Goal: Task Accomplishment & Management: Manage account settings

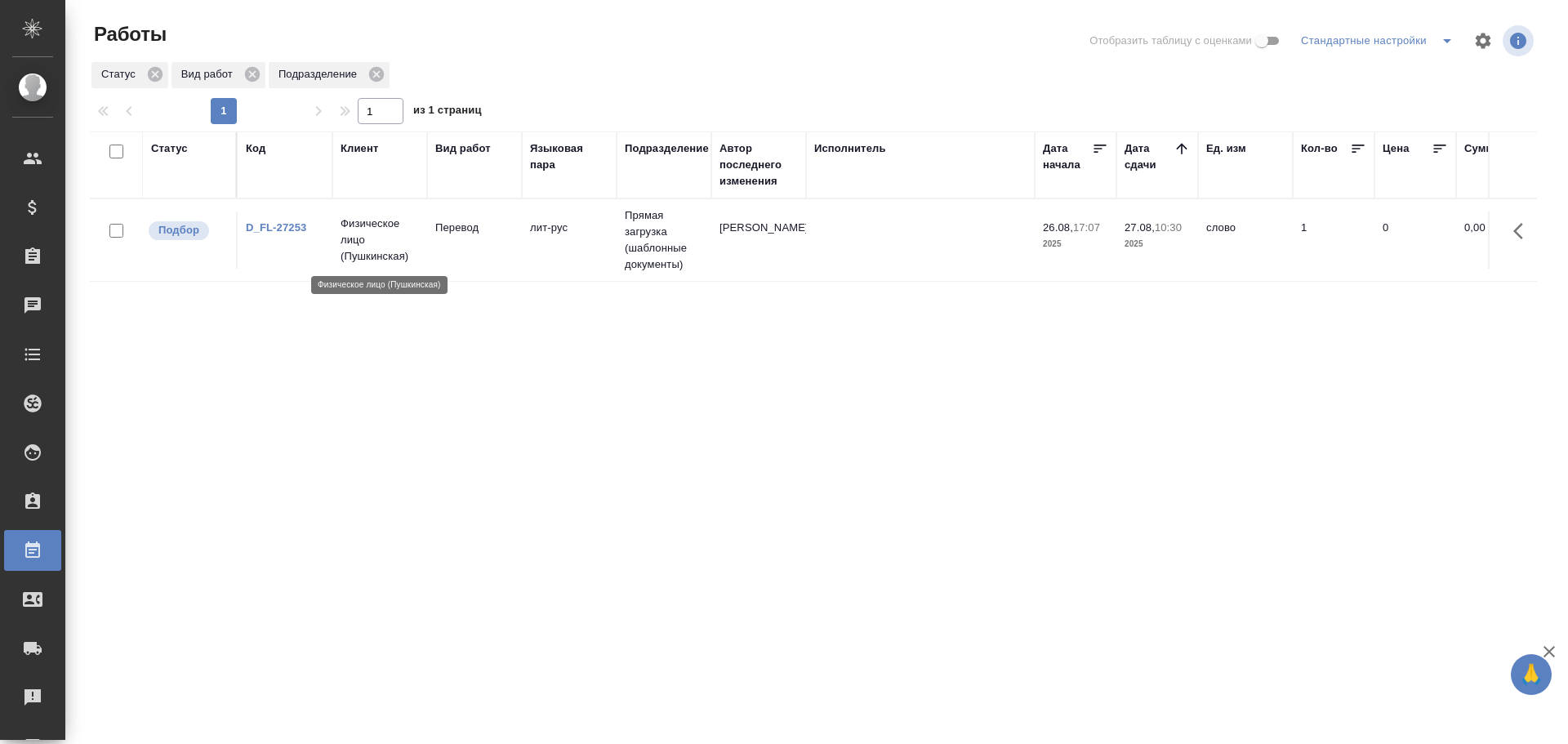
click at [386, 232] on p "Физическое лицо (Пушкинская)" at bounding box center [379, 240] width 79 height 49
click at [334, 255] on td "Физическое лицо (Пушкинская)" at bounding box center [380, 240] width 95 height 65
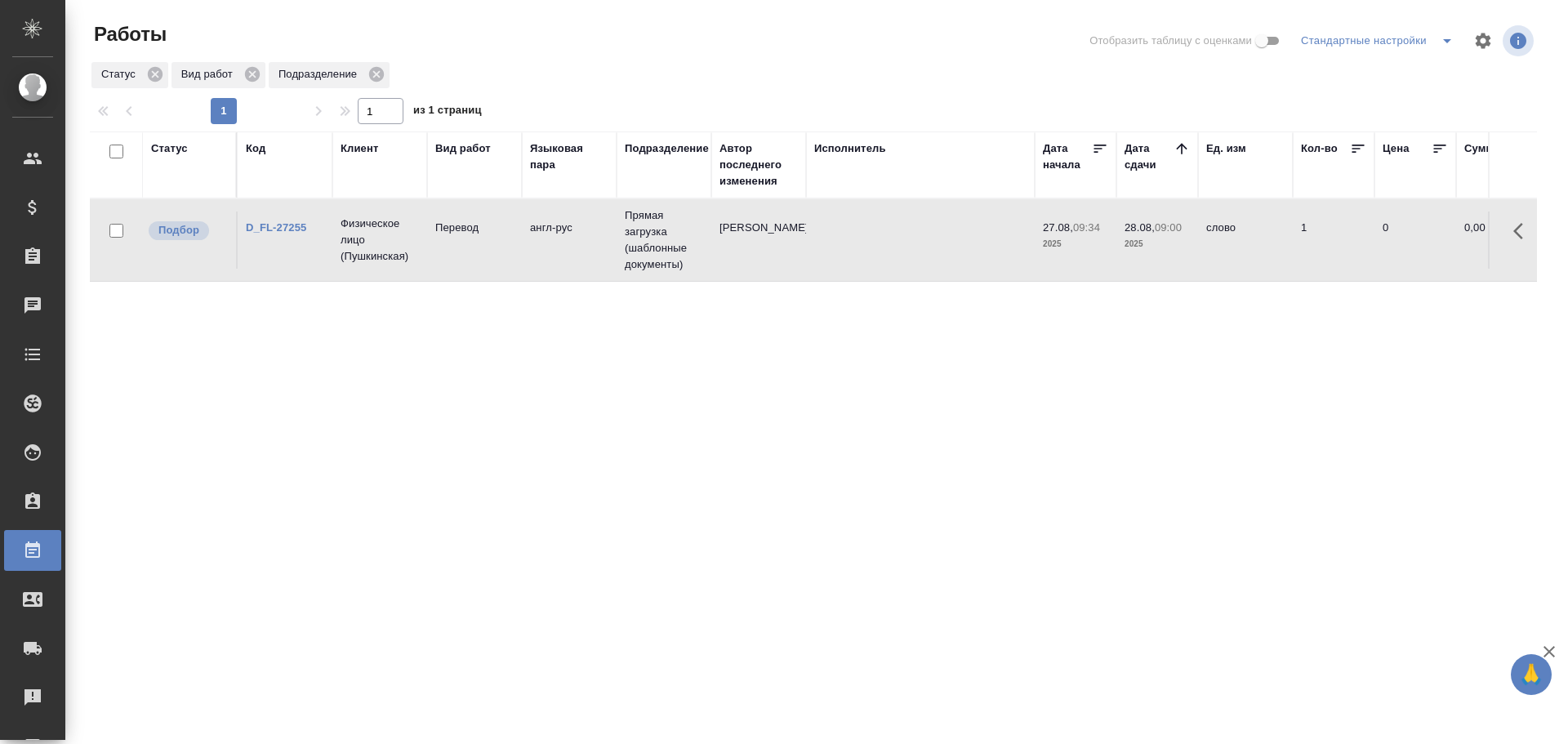
click at [334, 255] on td "Физическое лицо (Пушкинская)" at bounding box center [380, 240] width 95 height 65
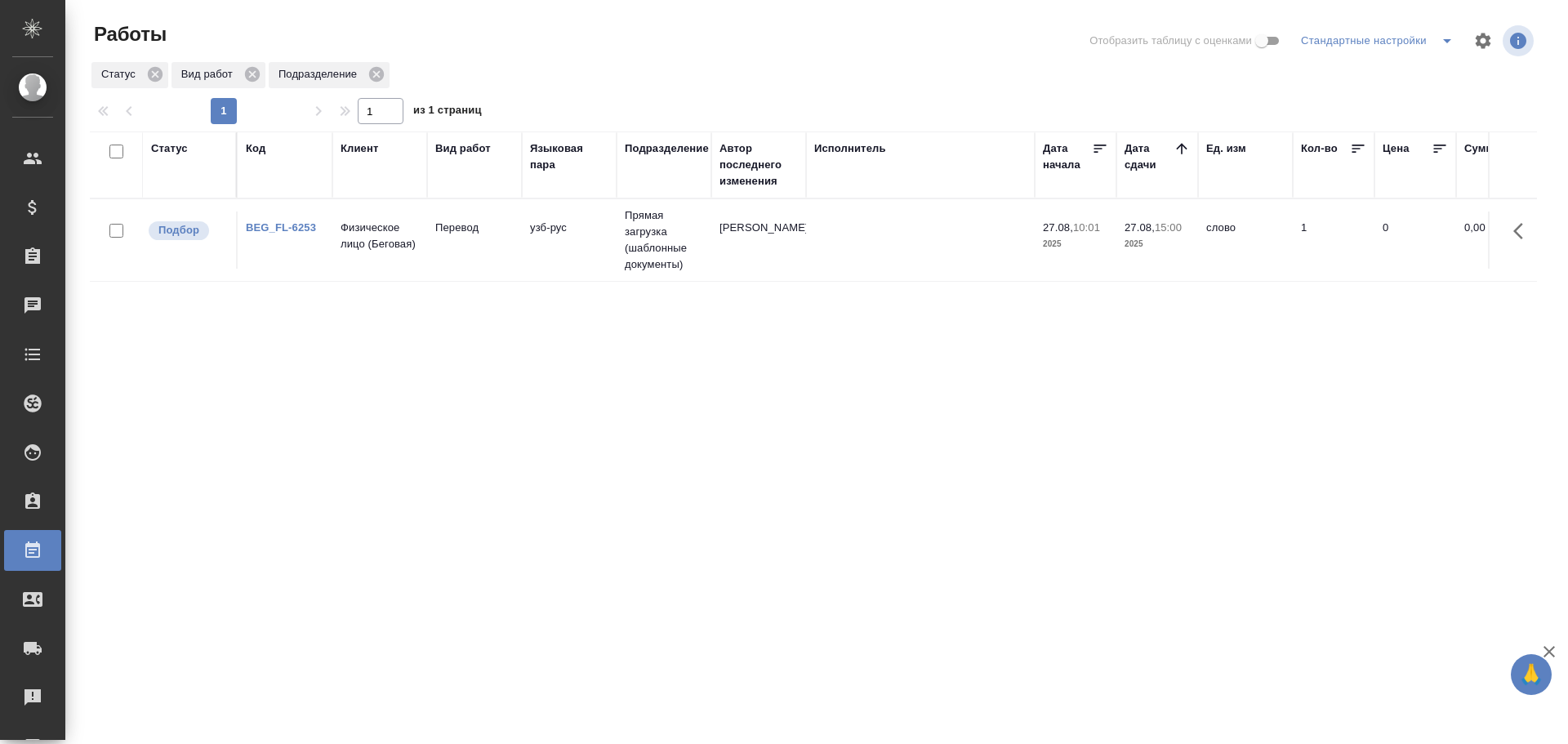
click at [447, 235] on p "Перевод" at bounding box center [474, 228] width 79 height 17
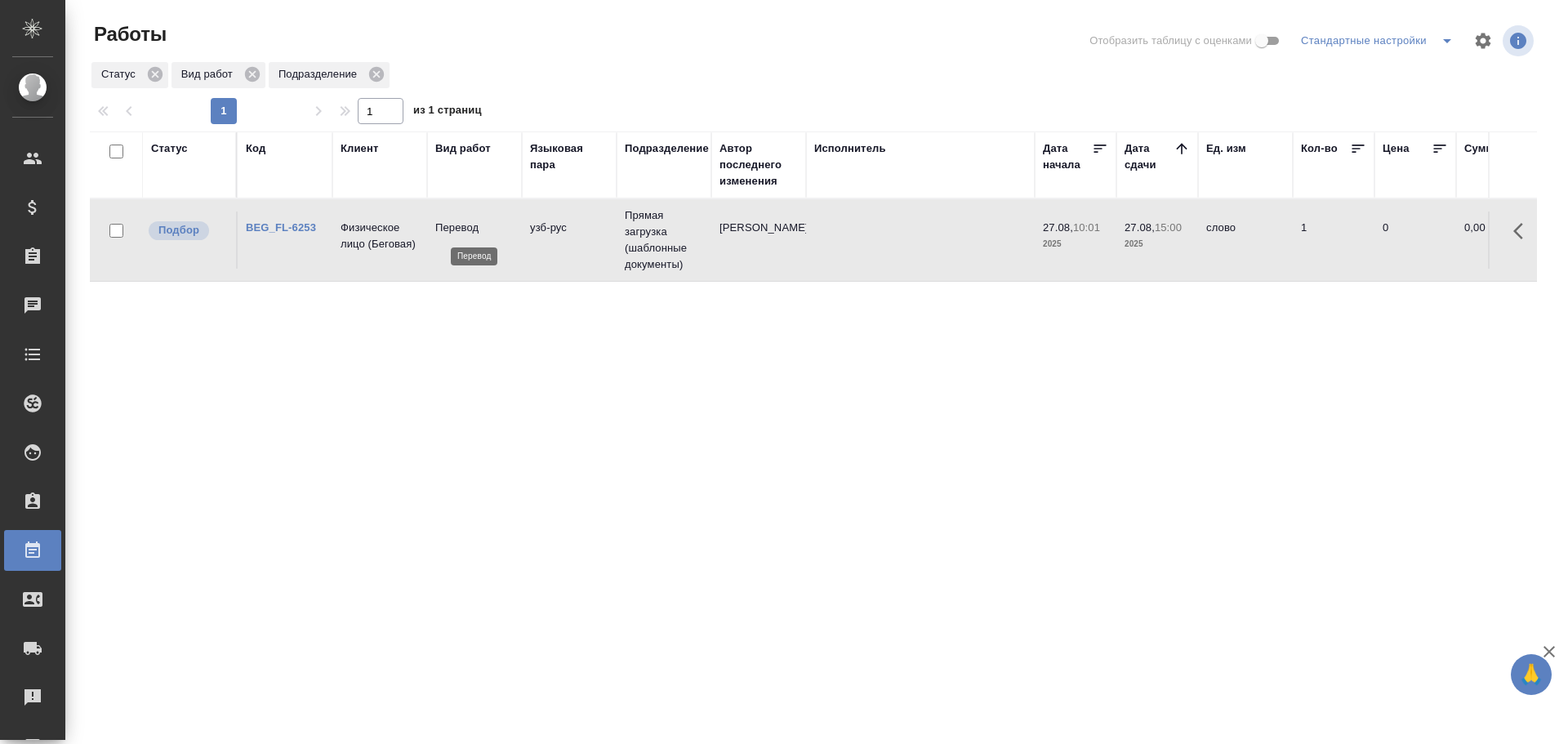
click at [447, 235] on p "Перевод" at bounding box center [474, 228] width 79 height 17
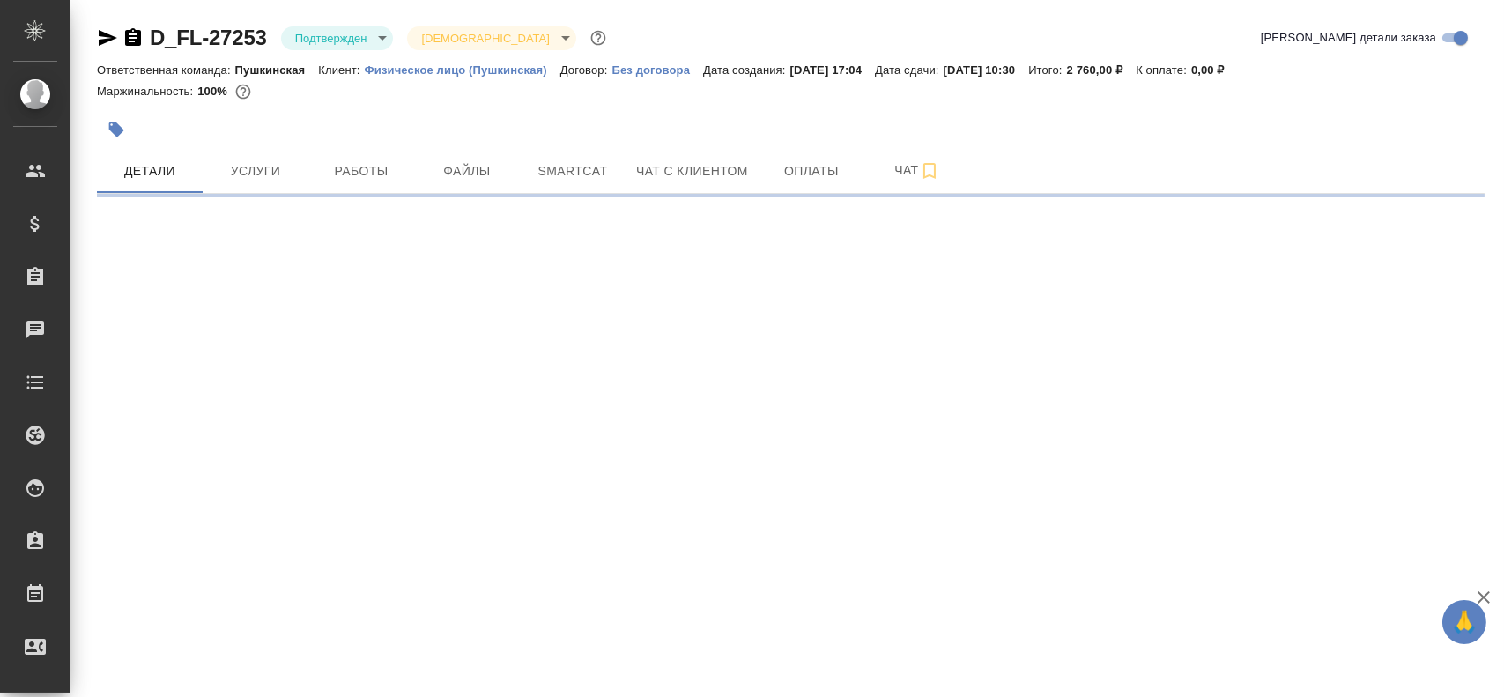
select select "RU"
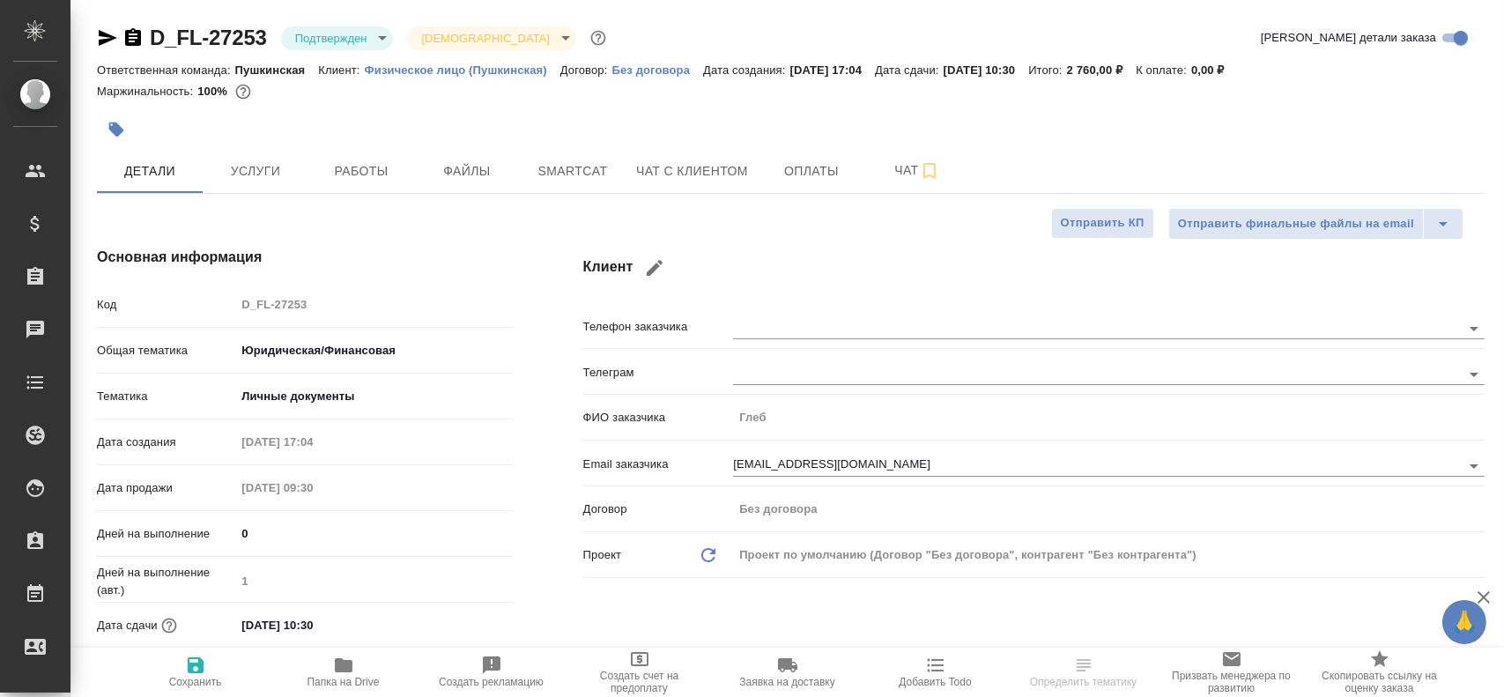
type textarea "x"
click at [360, 160] on span "Работы" at bounding box center [361, 171] width 85 height 22
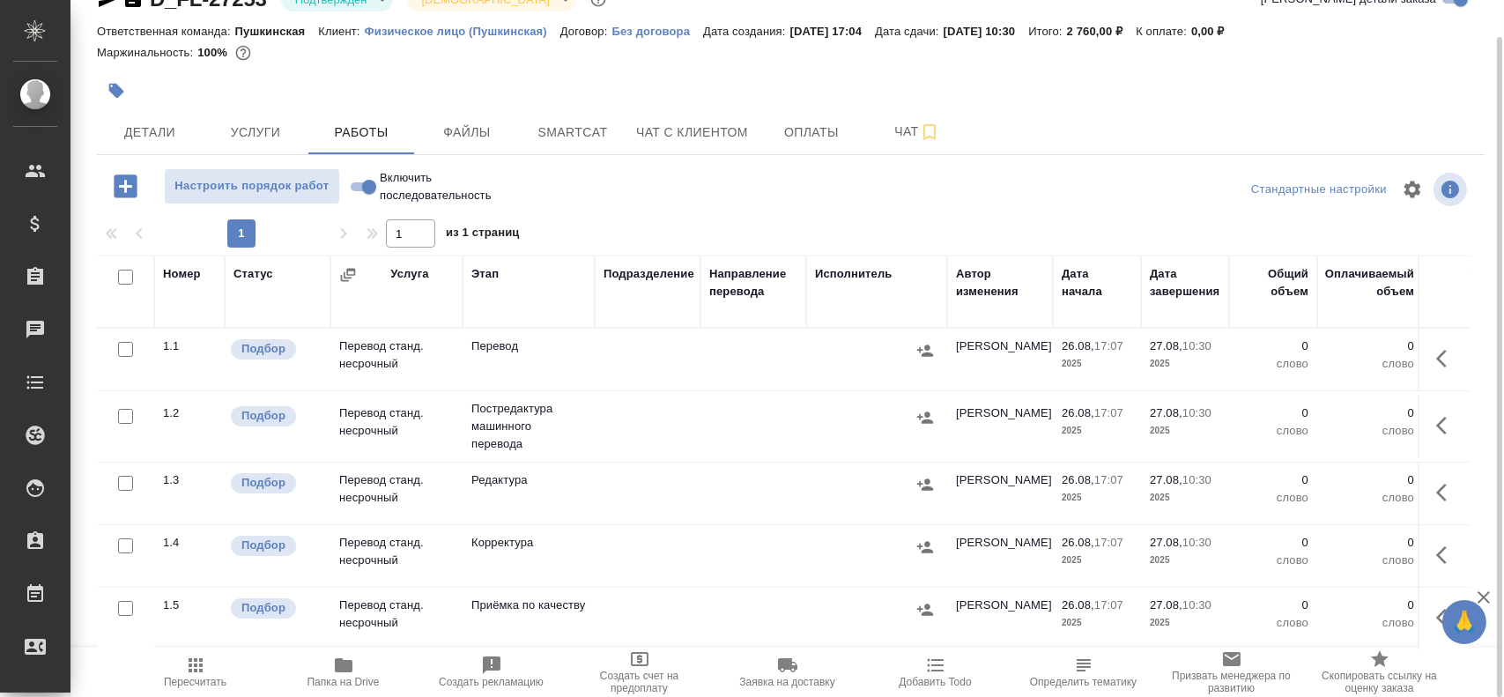
click at [352, 666] on icon "button" at bounding box center [344, 665] width 18 height 14
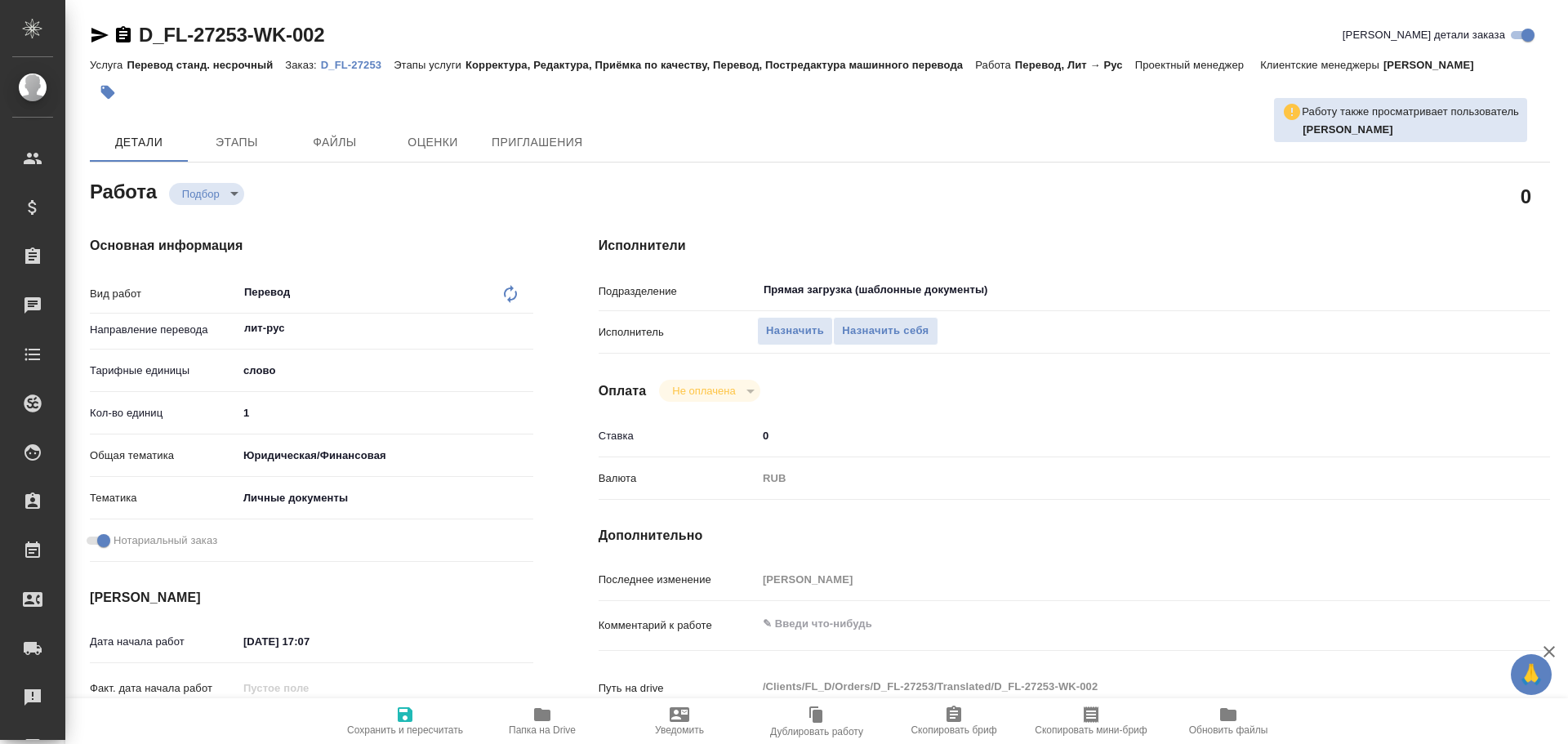
type textarea "x"
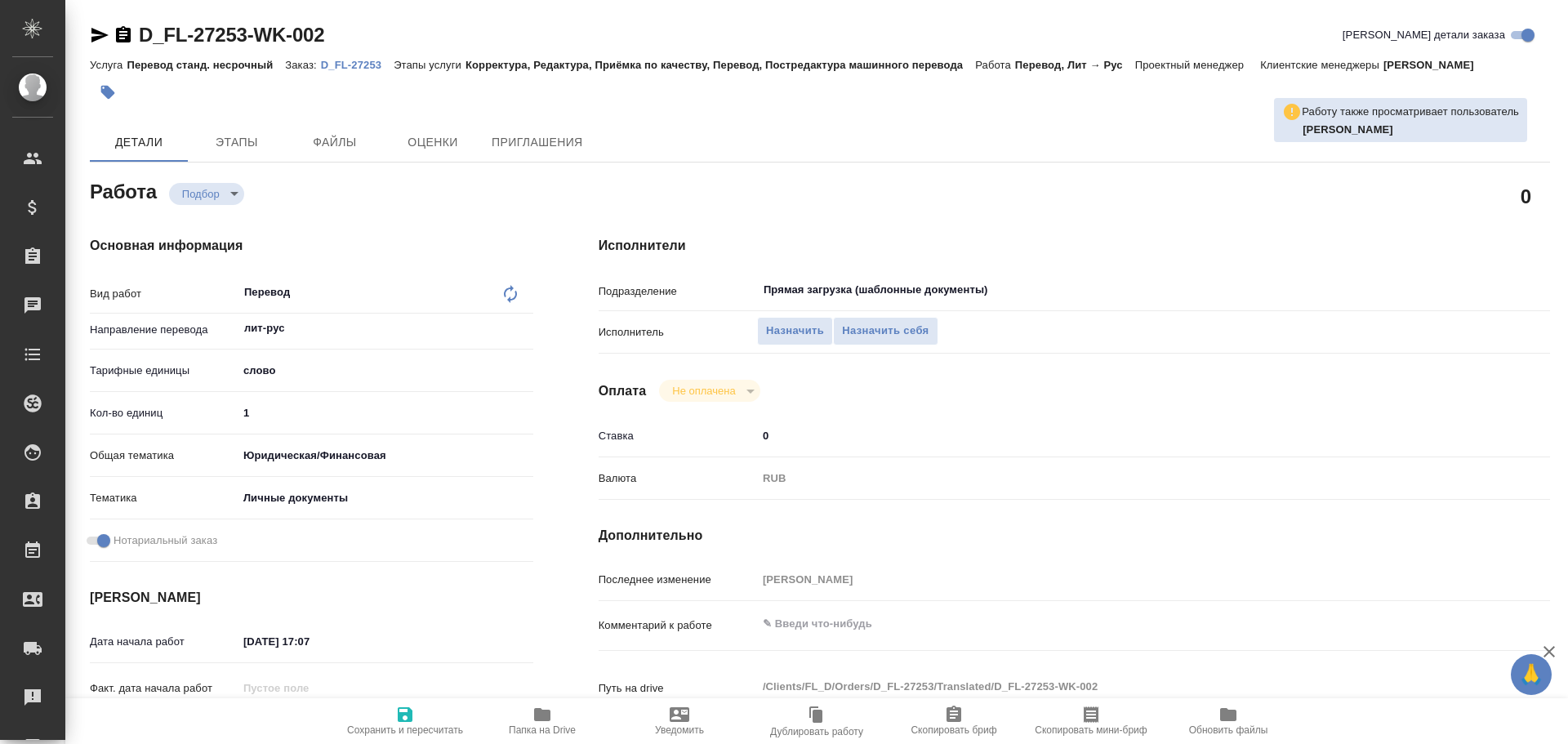
type textarea "x"
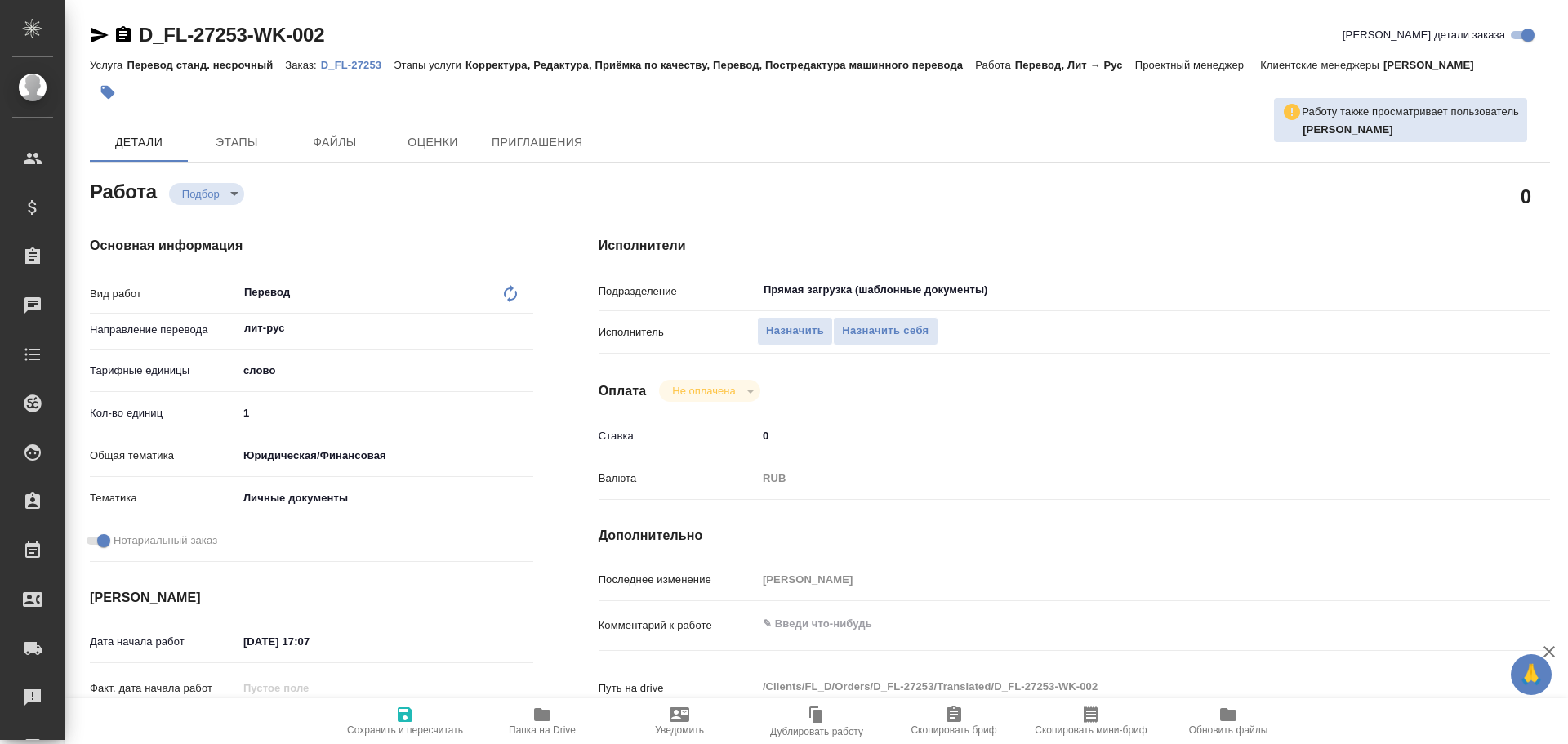
type textarea "x"
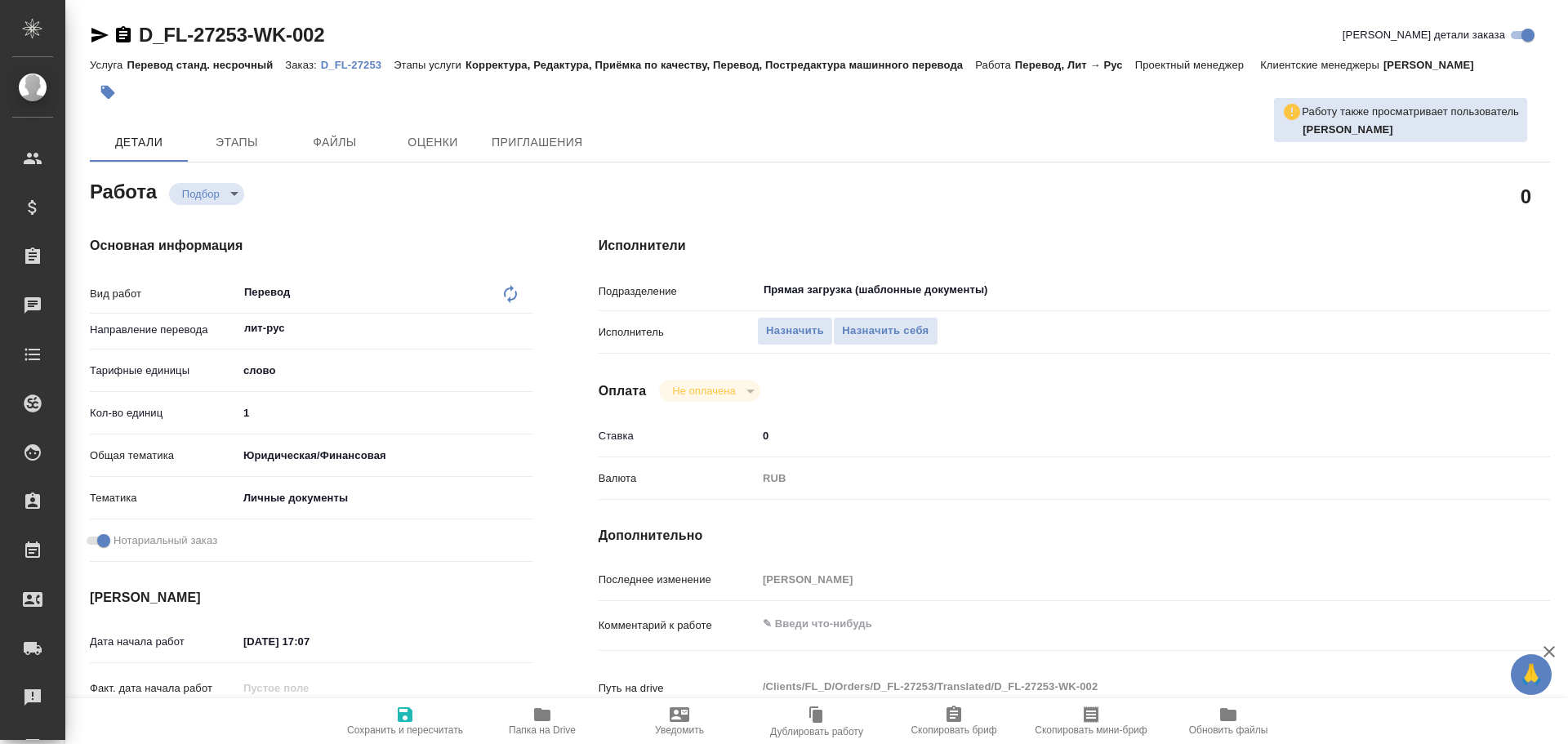
type textarea "x"
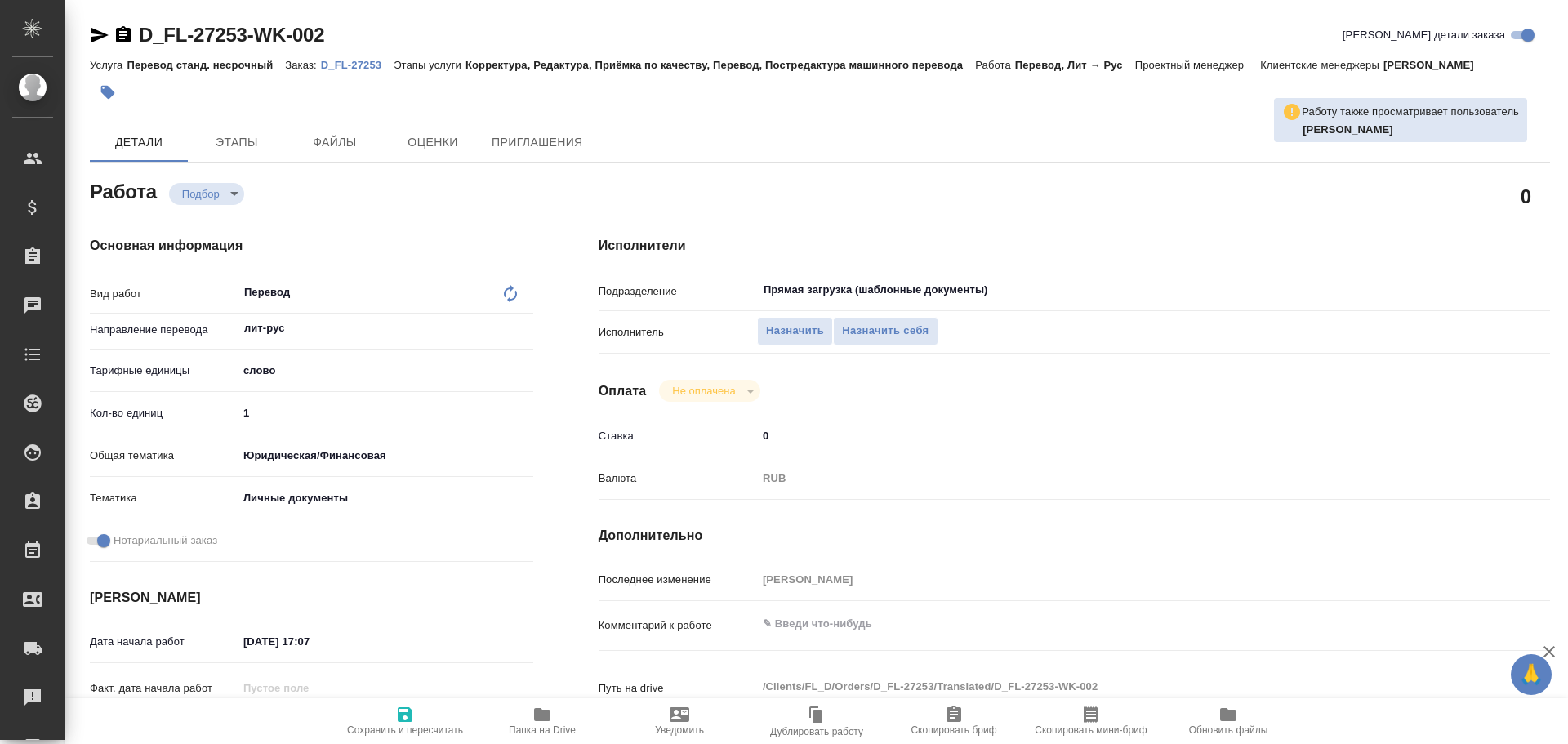
type textarea "x"
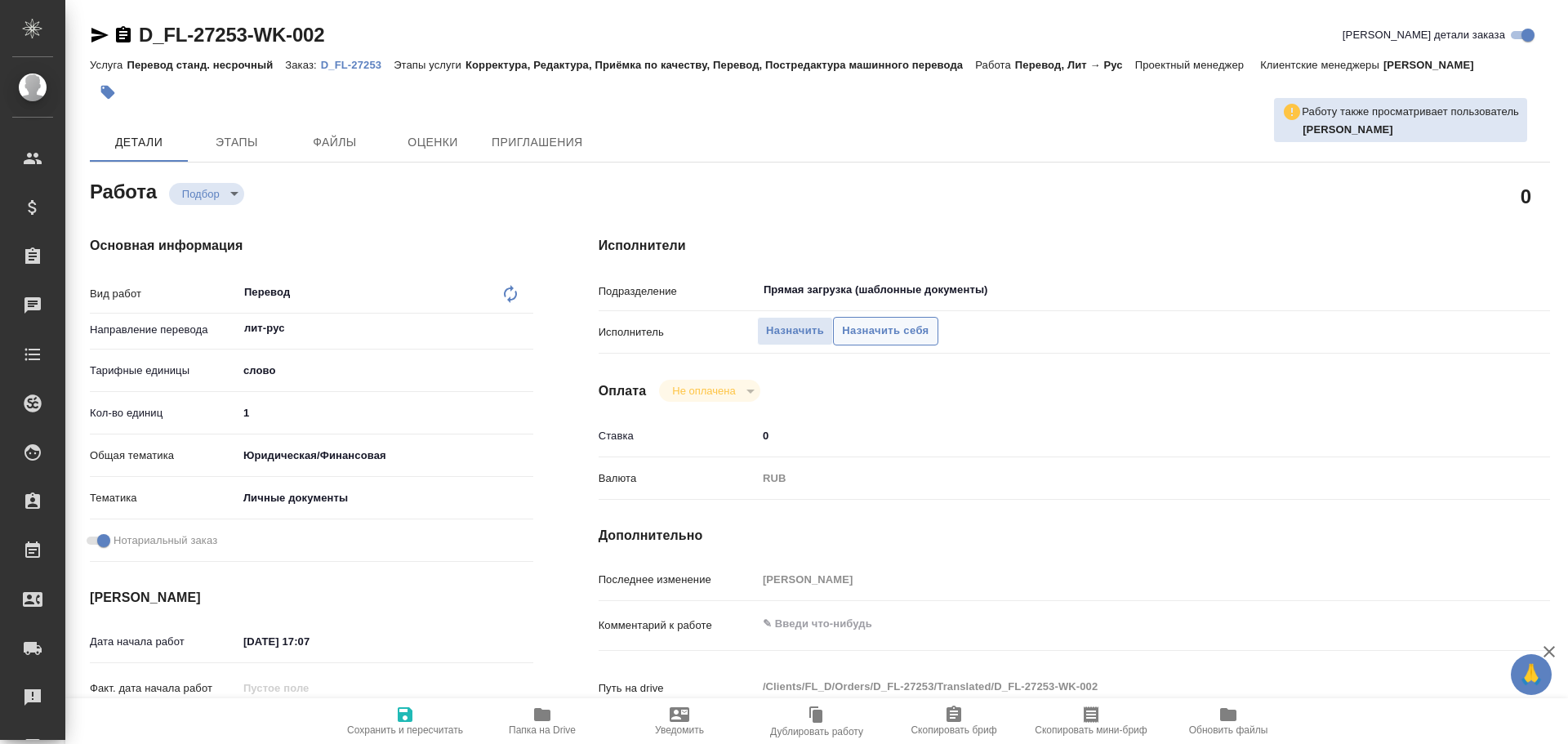
click at [856, 327] on span "Назначить себя" at bounding box center [884, 331] width 86 height 19
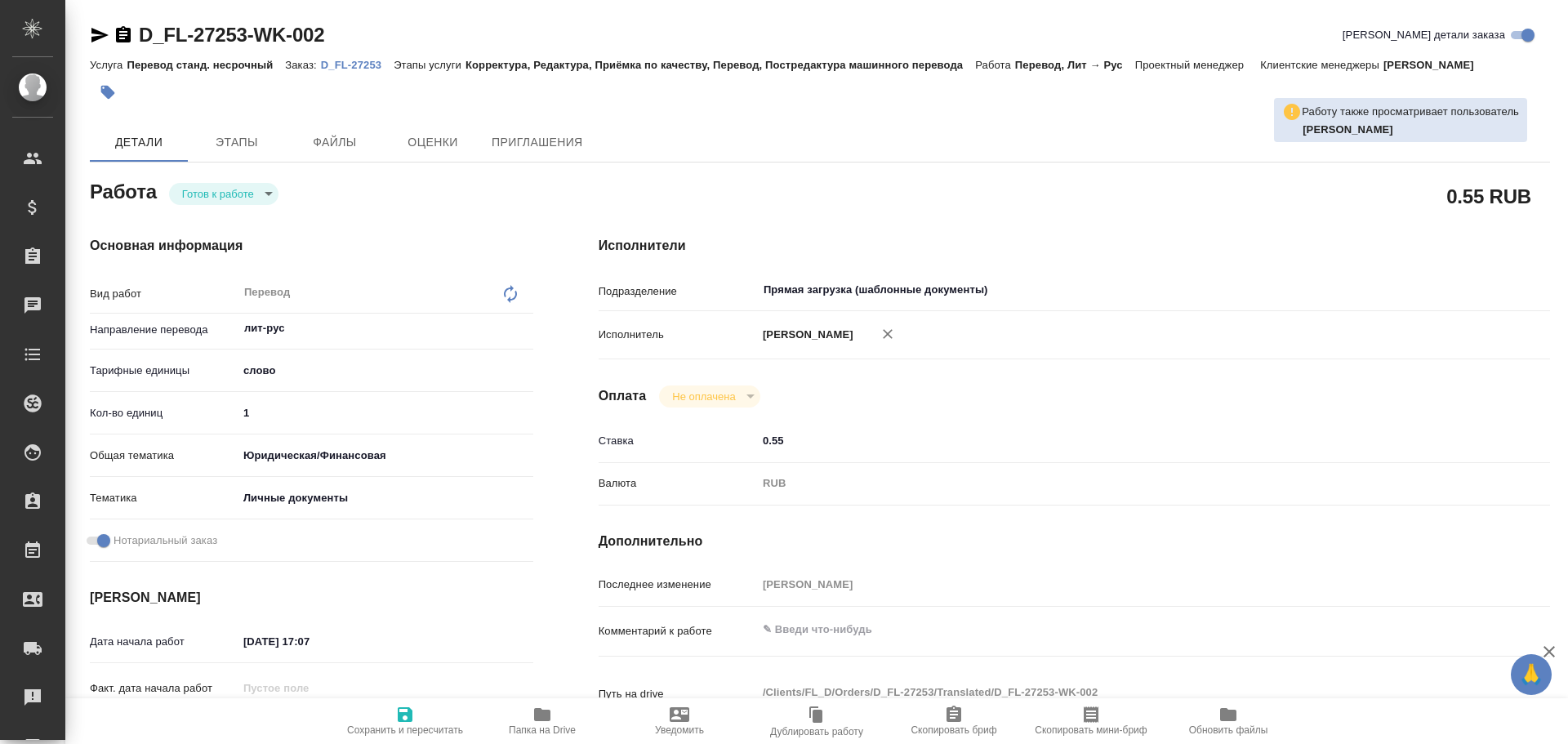
type textarea "x"
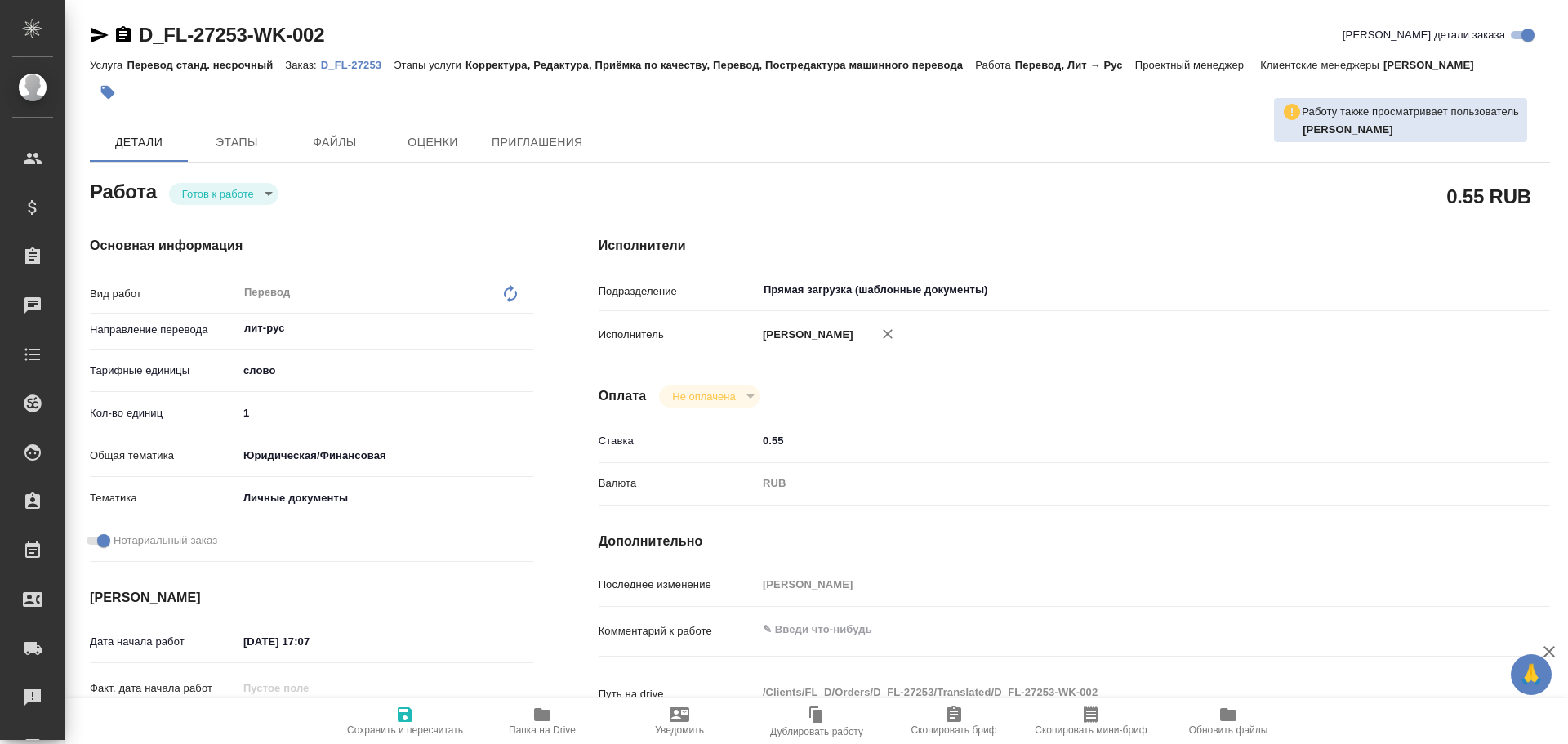
type textarea "x"
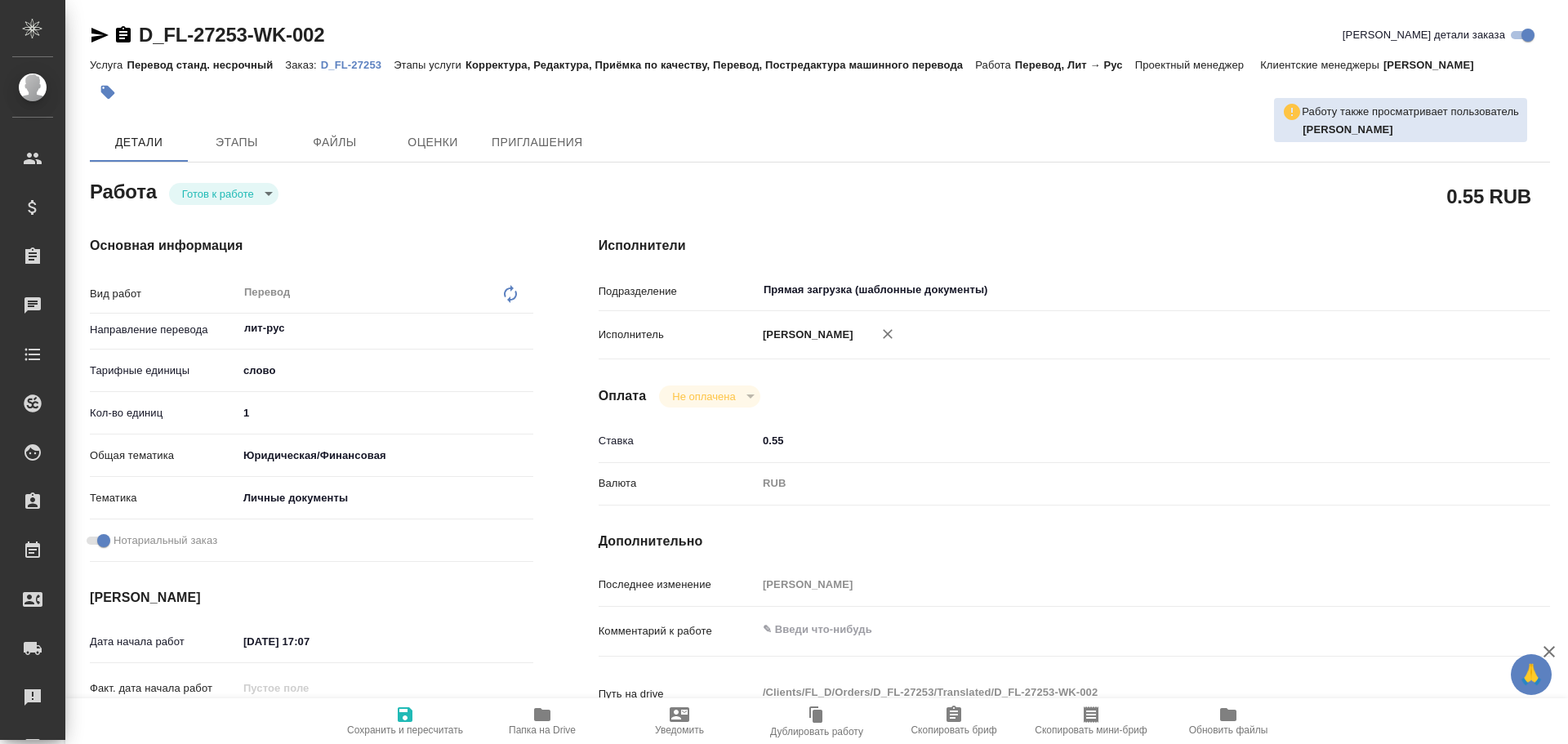
type textarea "x"
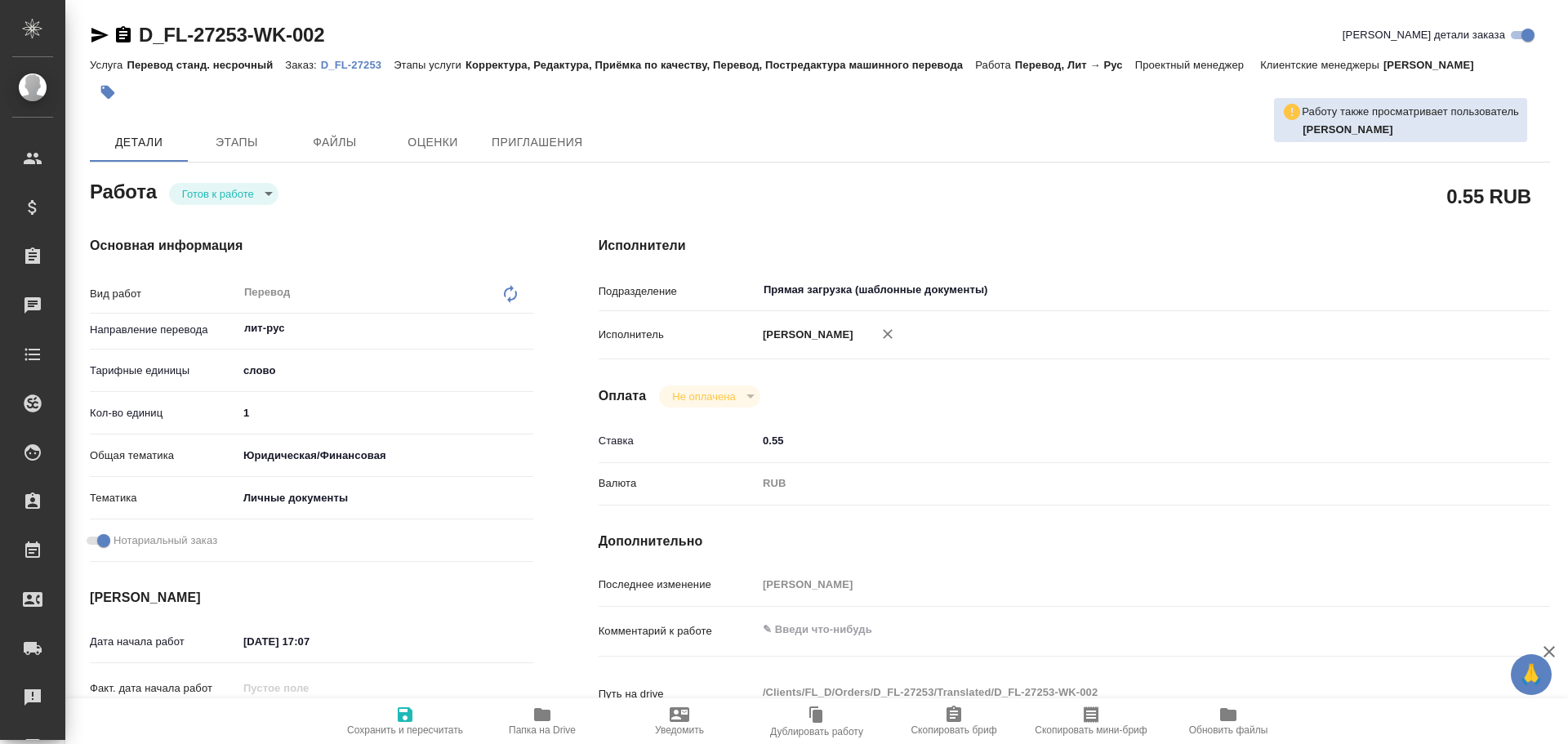
type textarea "x"
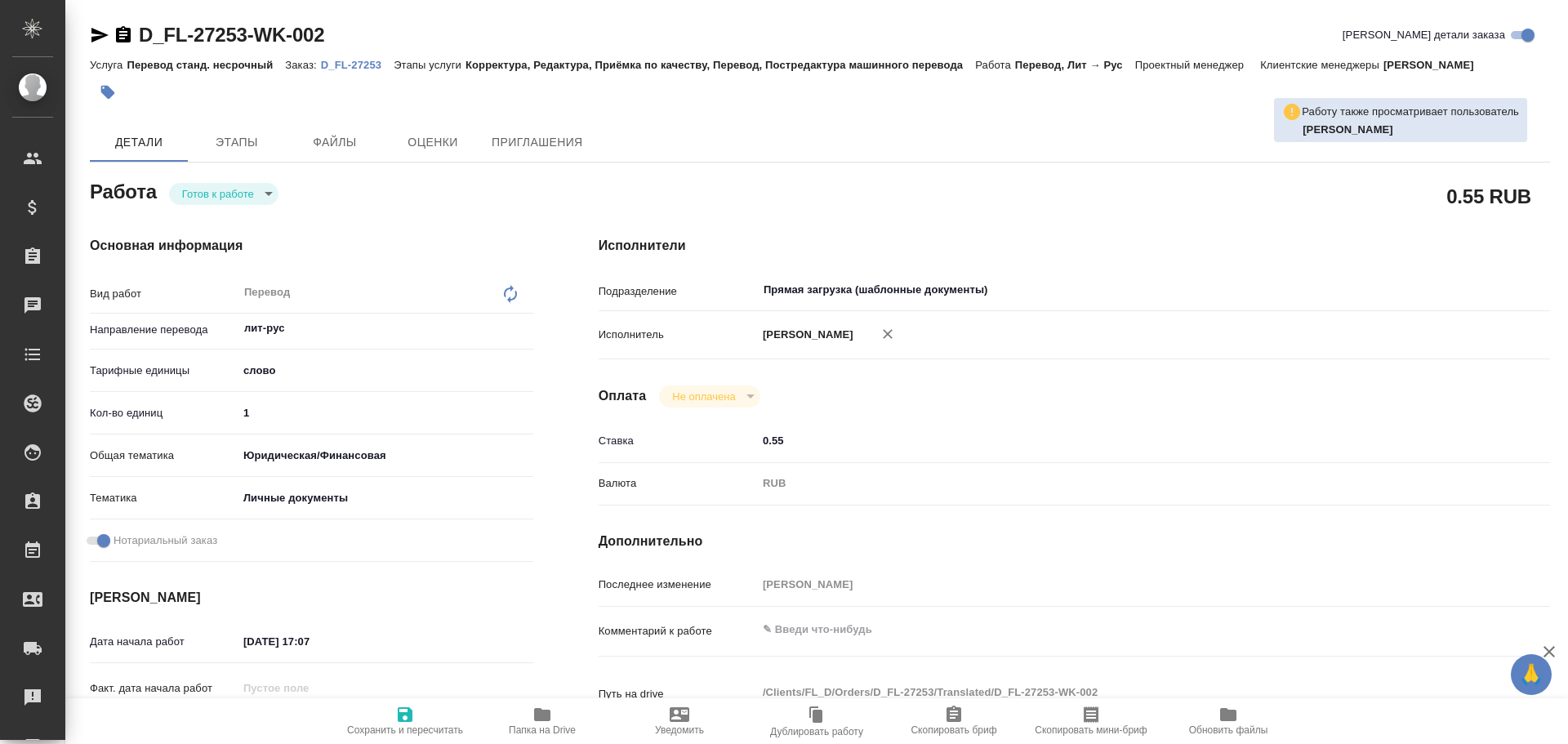
type textarea "x"
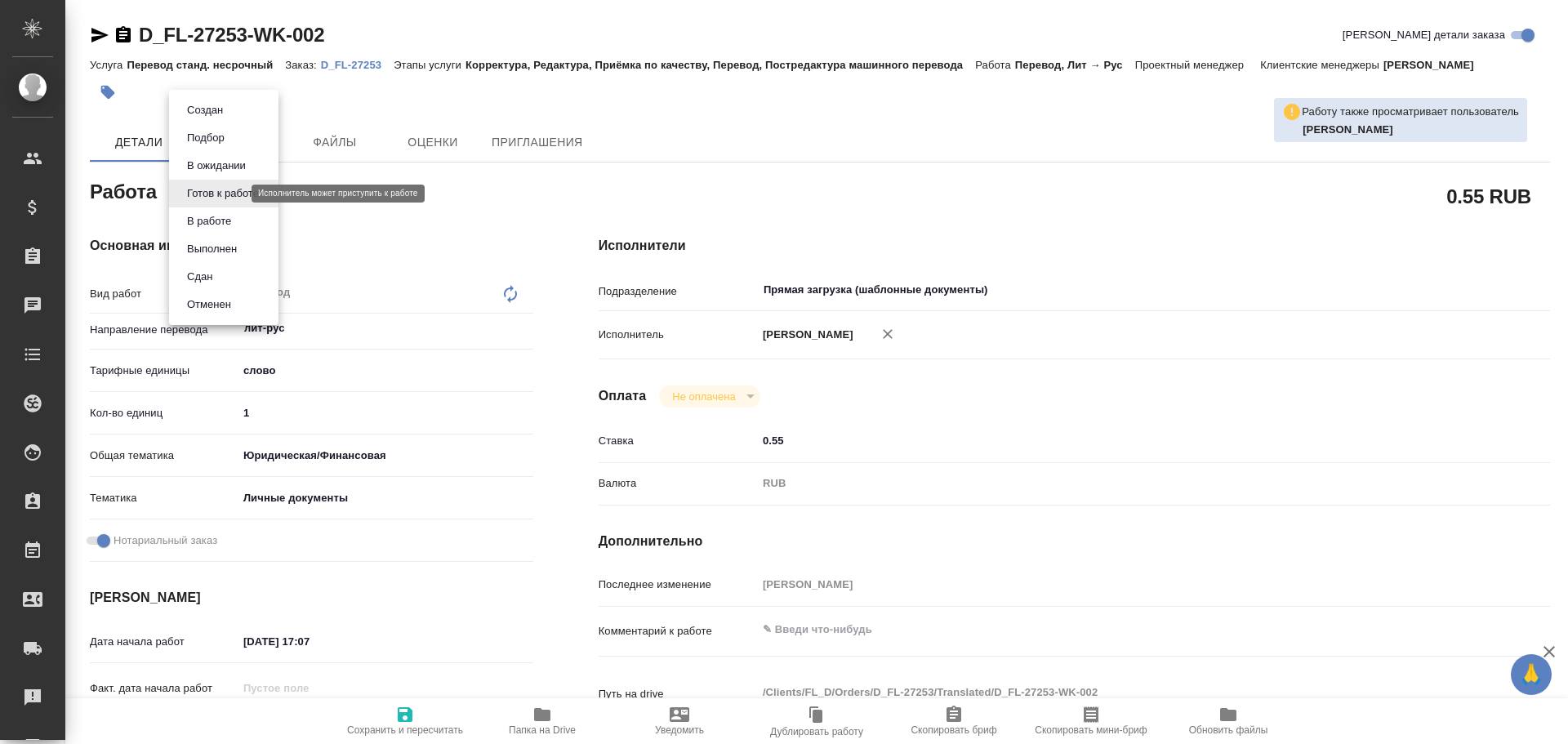
click at [195, 195] on body "🙏 .cls-1 fill:#fff; AWATERA Gusev Alexandr Клиенты Спецификации Заказы 0 Чаты T…" at bounding box center [784, 372] width 1568 height 744
click at [196, 229] on button "В работе" at bounding box center [209, 221] width 54 height 18
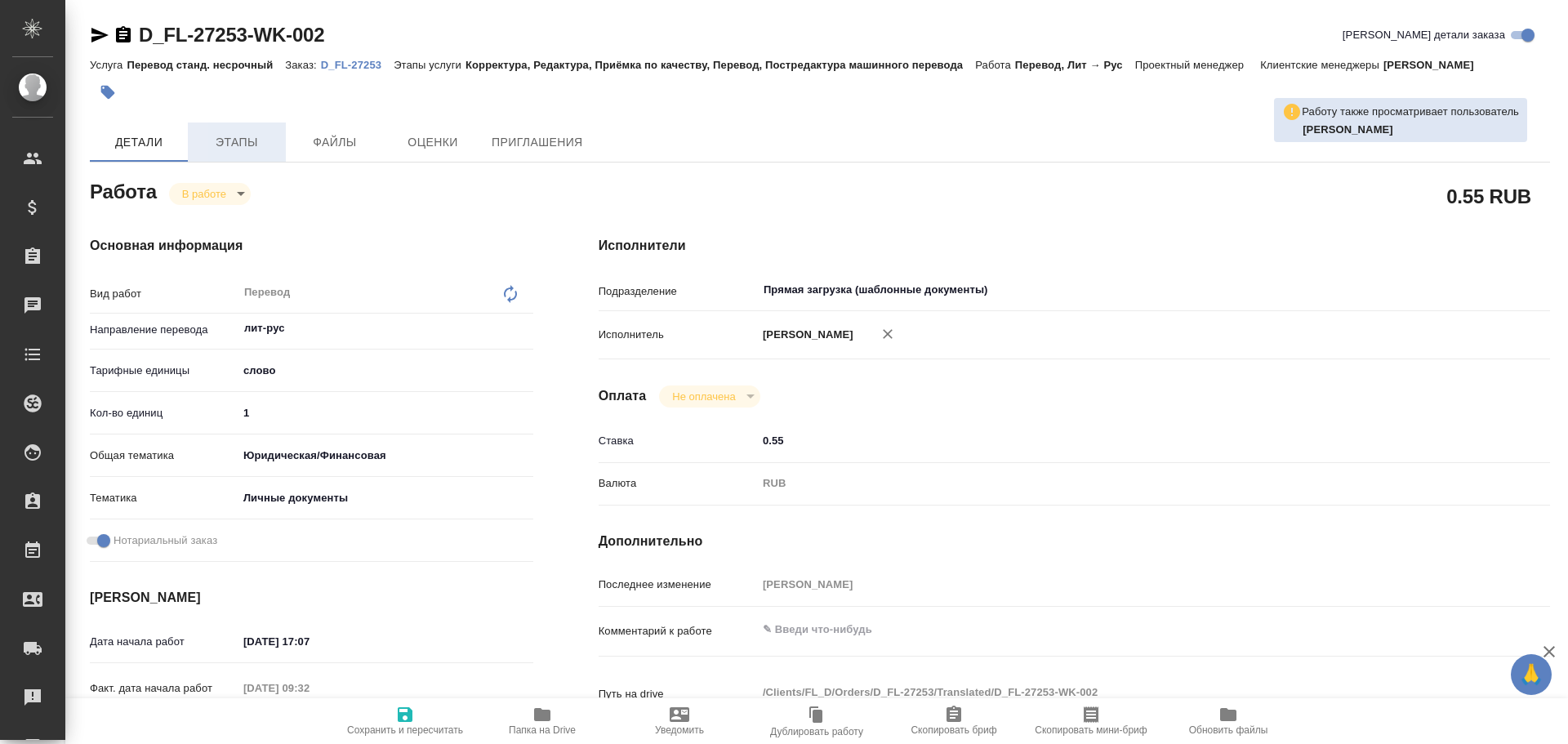
type textarea "x"
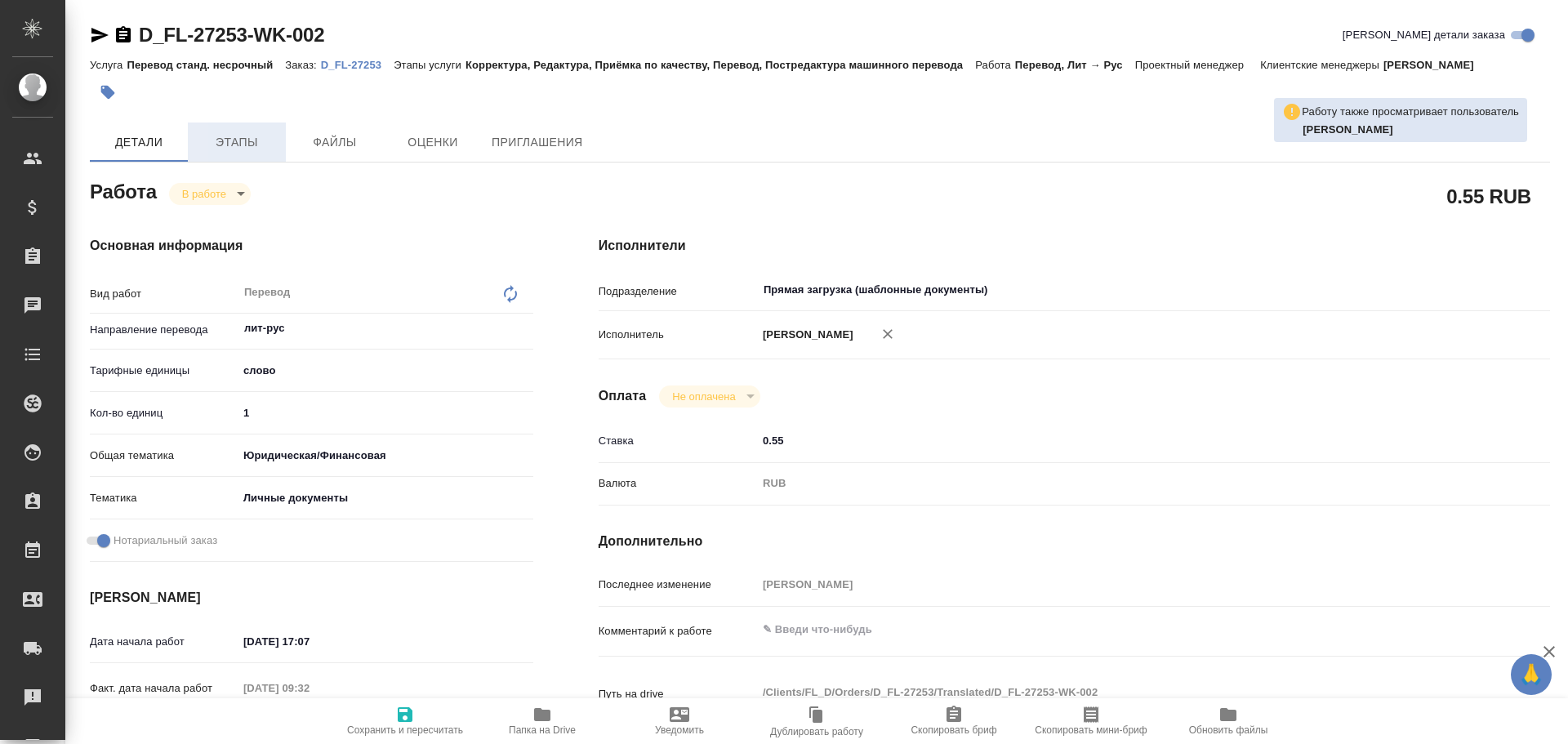
type textarea "x"
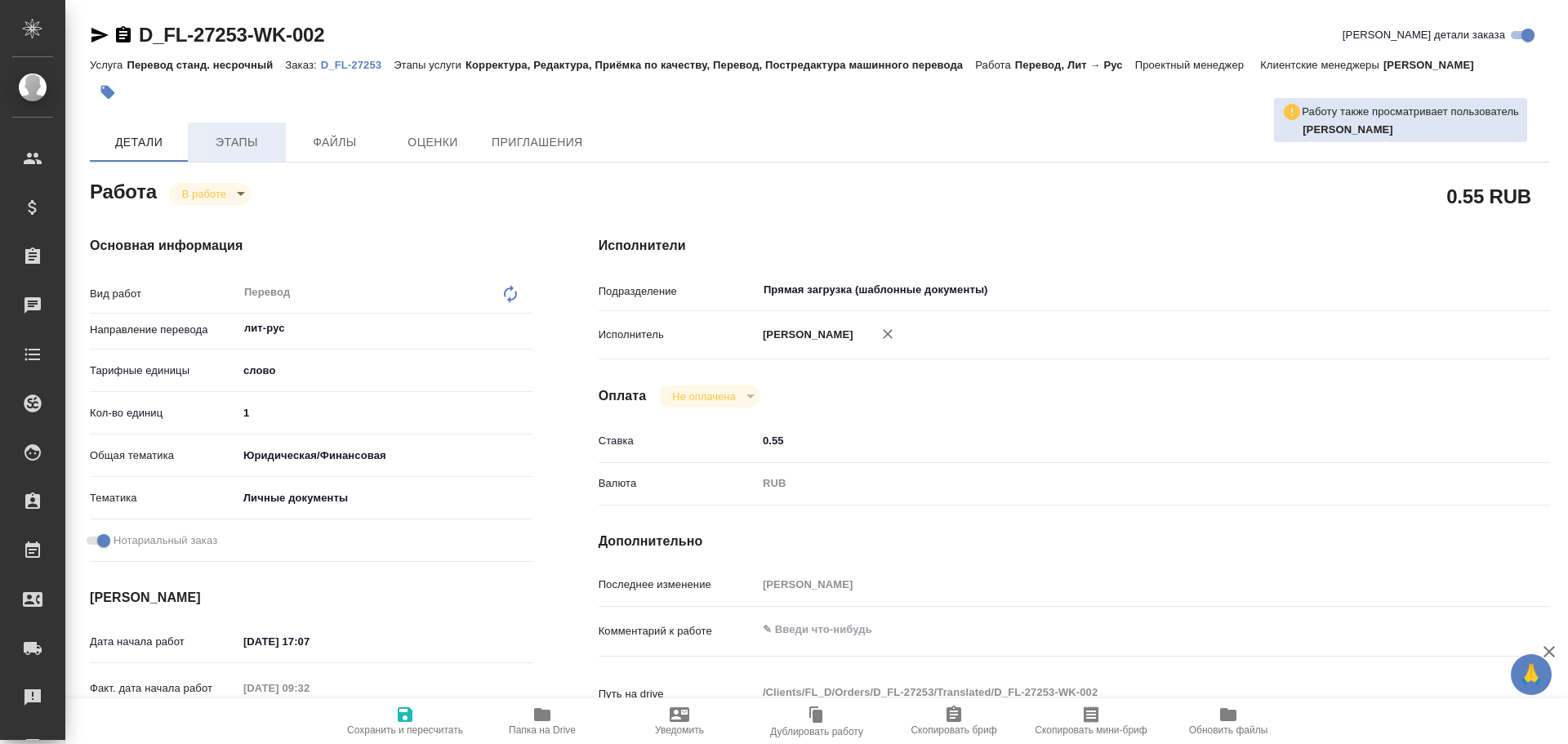
type textarea "x"
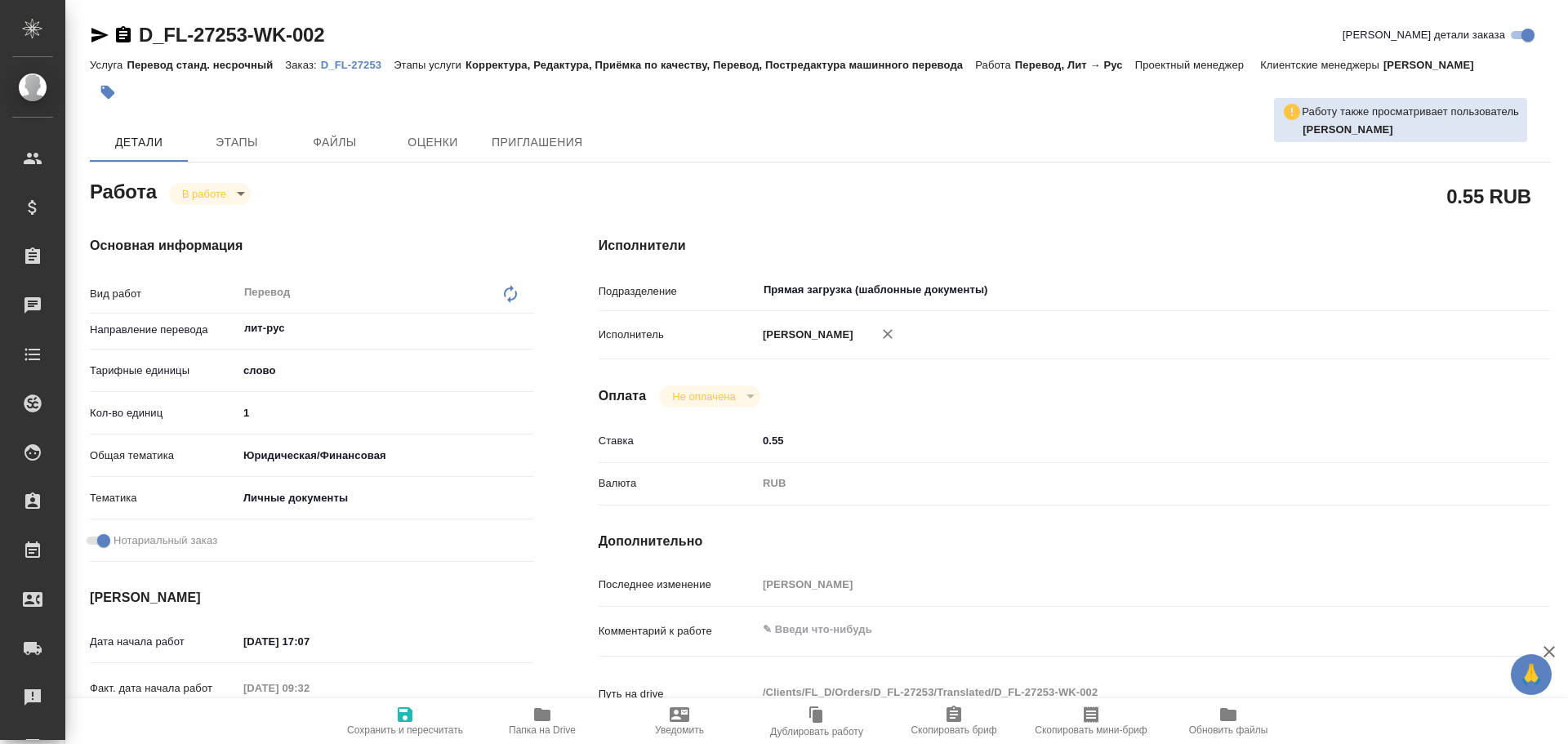
type textarea "x"
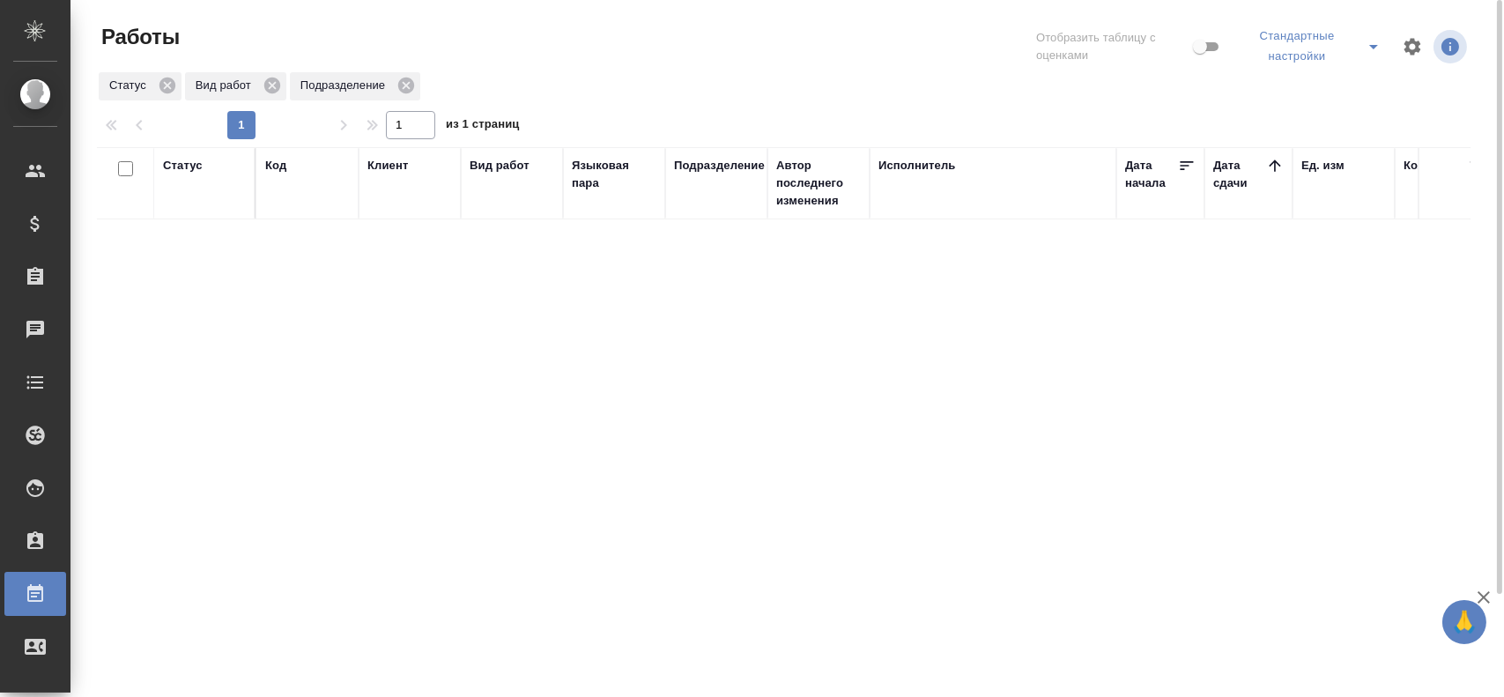
click at [1380, 41] on icon "split button" at bounding box center [1373, 46] width 21 height 21
click at [1299, 87] on li "Мои, в работе" at bounding box center [1314, 92] width 153 height 28
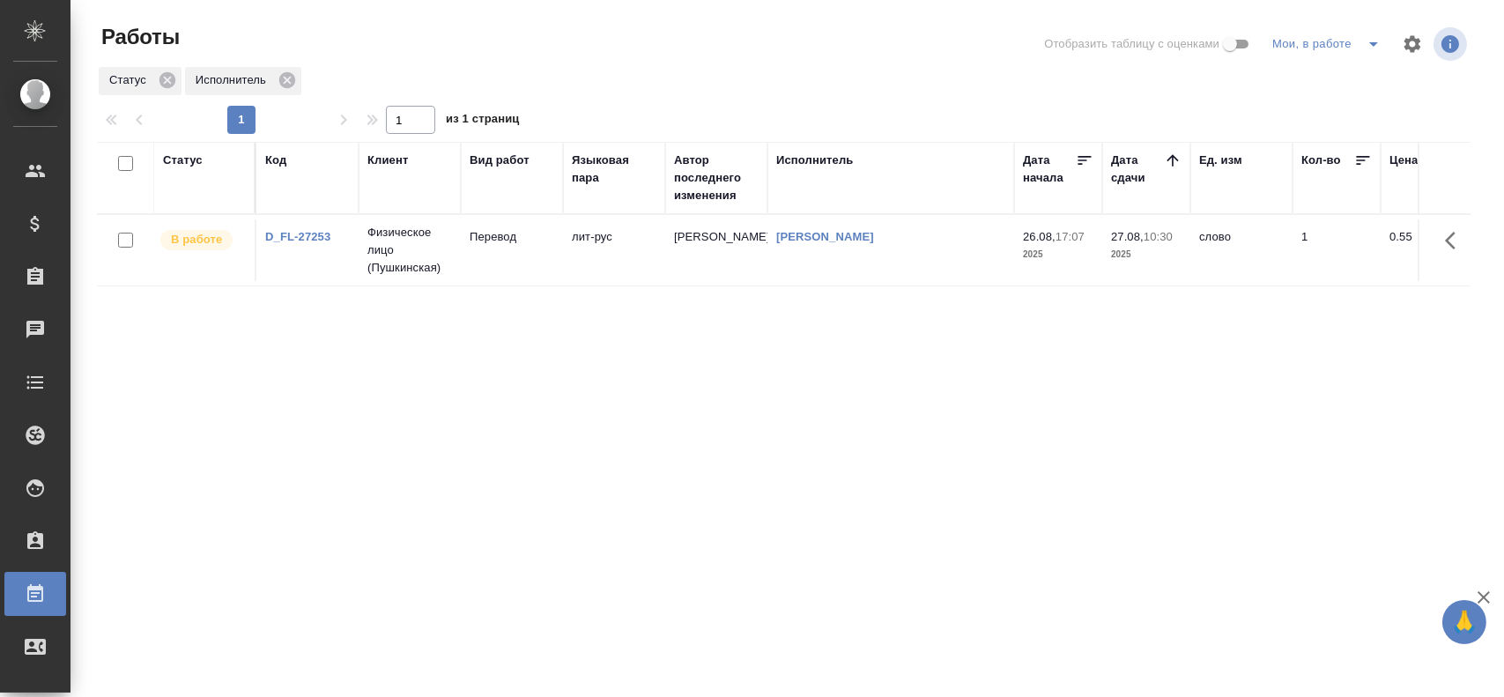
click at [1375, 42] on icon "split button" at bounding box center [1373, 44] width 9 height 4
click at [1321, 75] on li "Стандартные настройки" at bounding box center [1329, 79] width 169 height 28
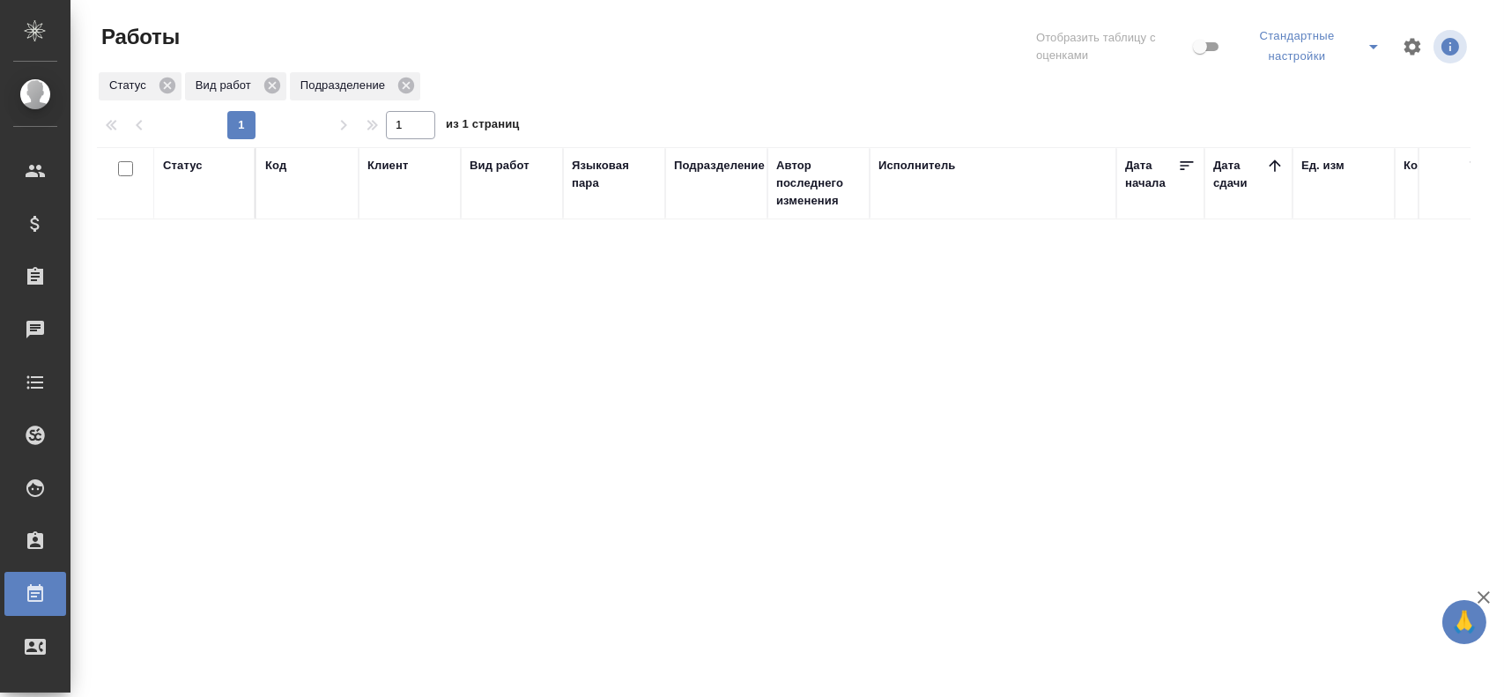
click at [1365, 42] on icon "split button" at bounding box center [1373, 46] width 21 height 21
click at [1326, 87] on li "Мои, в работе" at bounding box center [1302, 92] width 151 height 28
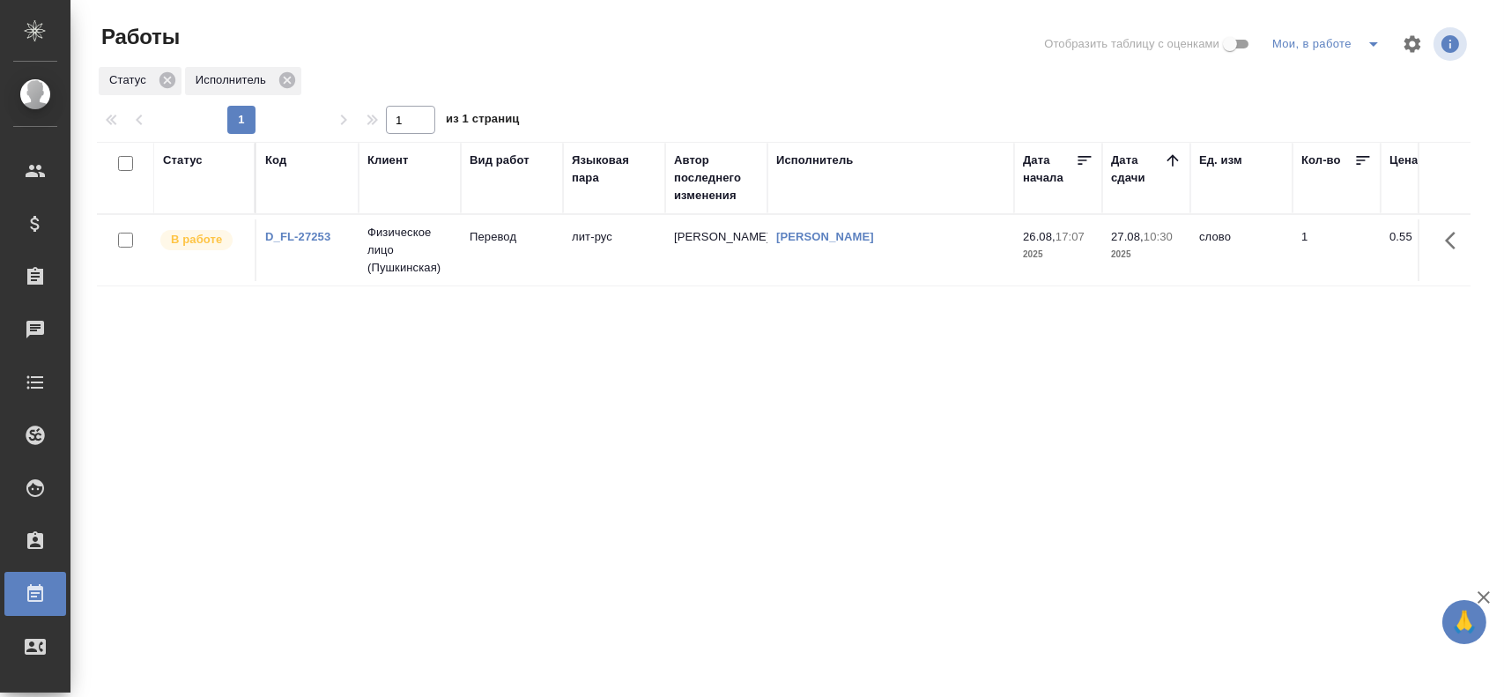
click at [834, 260] on td "Гусев Александр" at bounding box center [891, 250] width 247 height 62
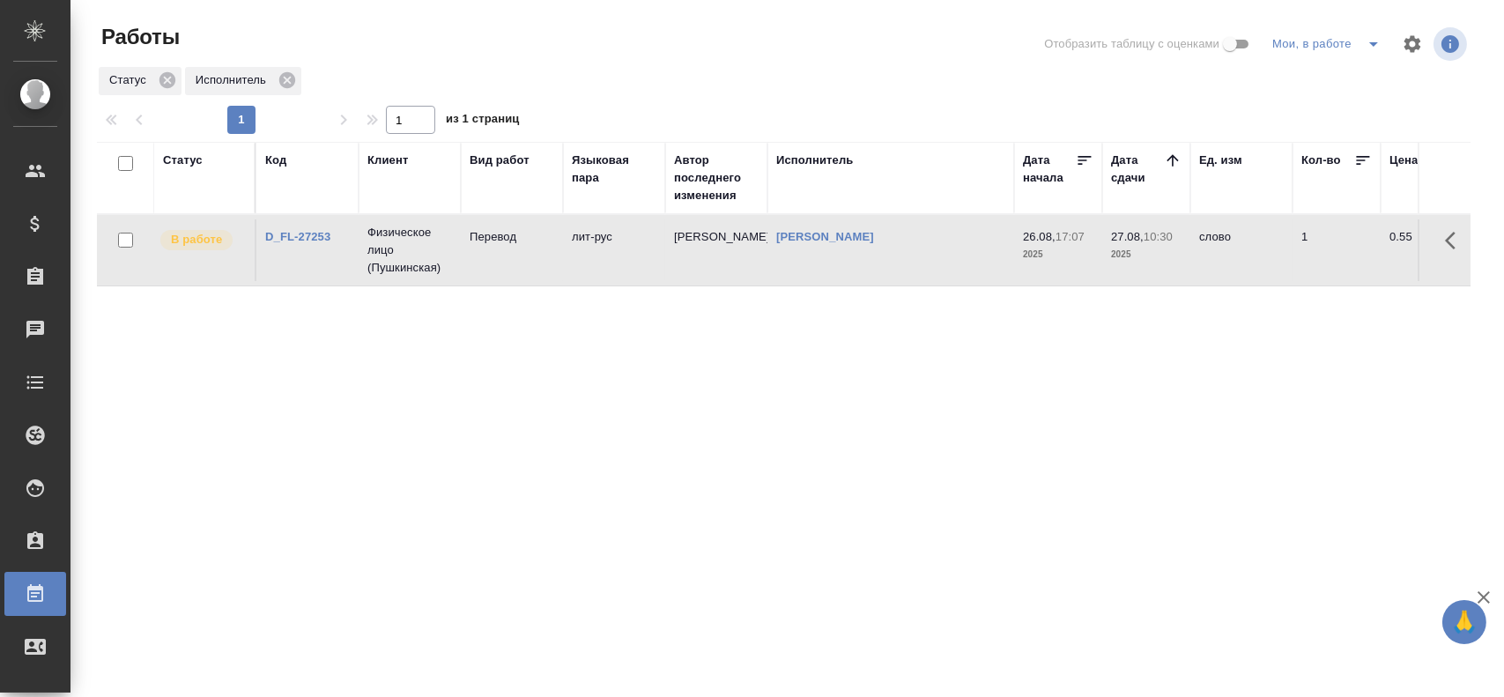
click at [834, 260] on td "Гусев Александр" at bounding box center [891, 250] width 247 height 62
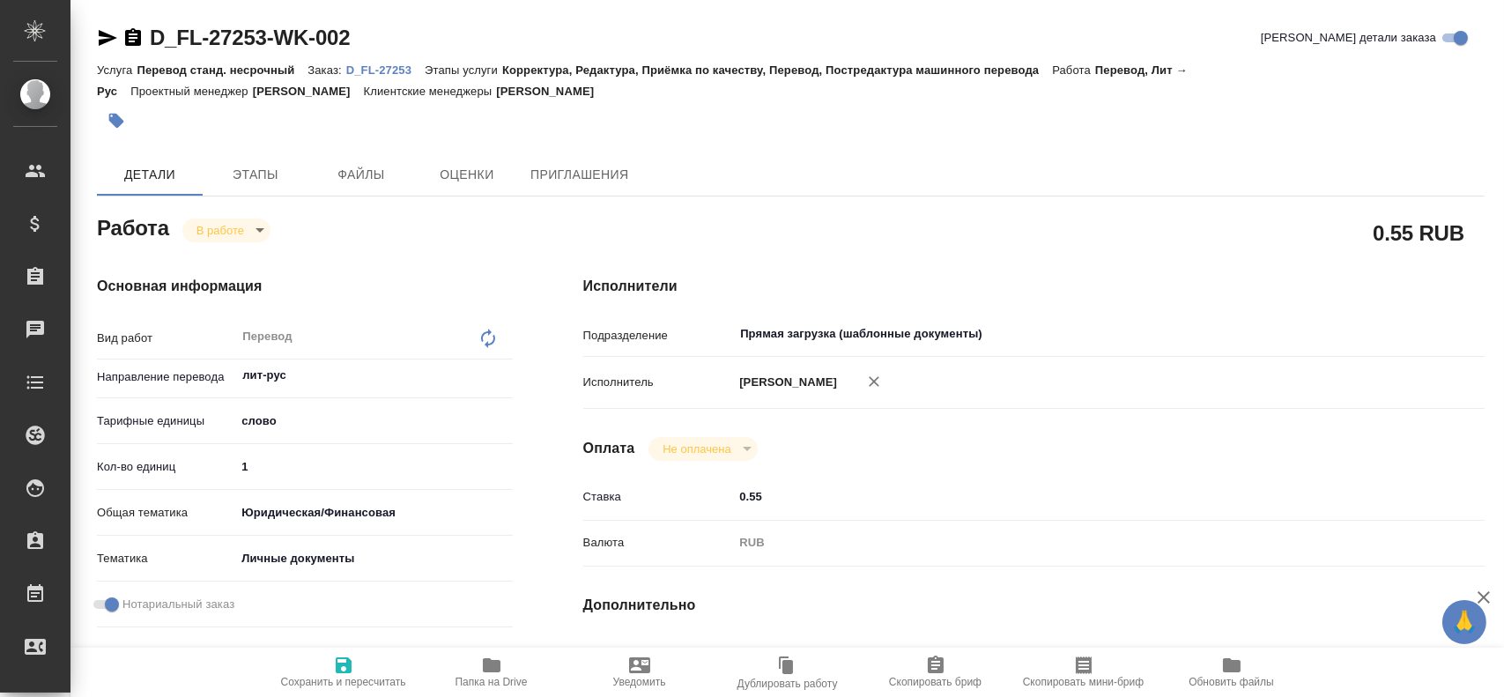
type textarea "x"
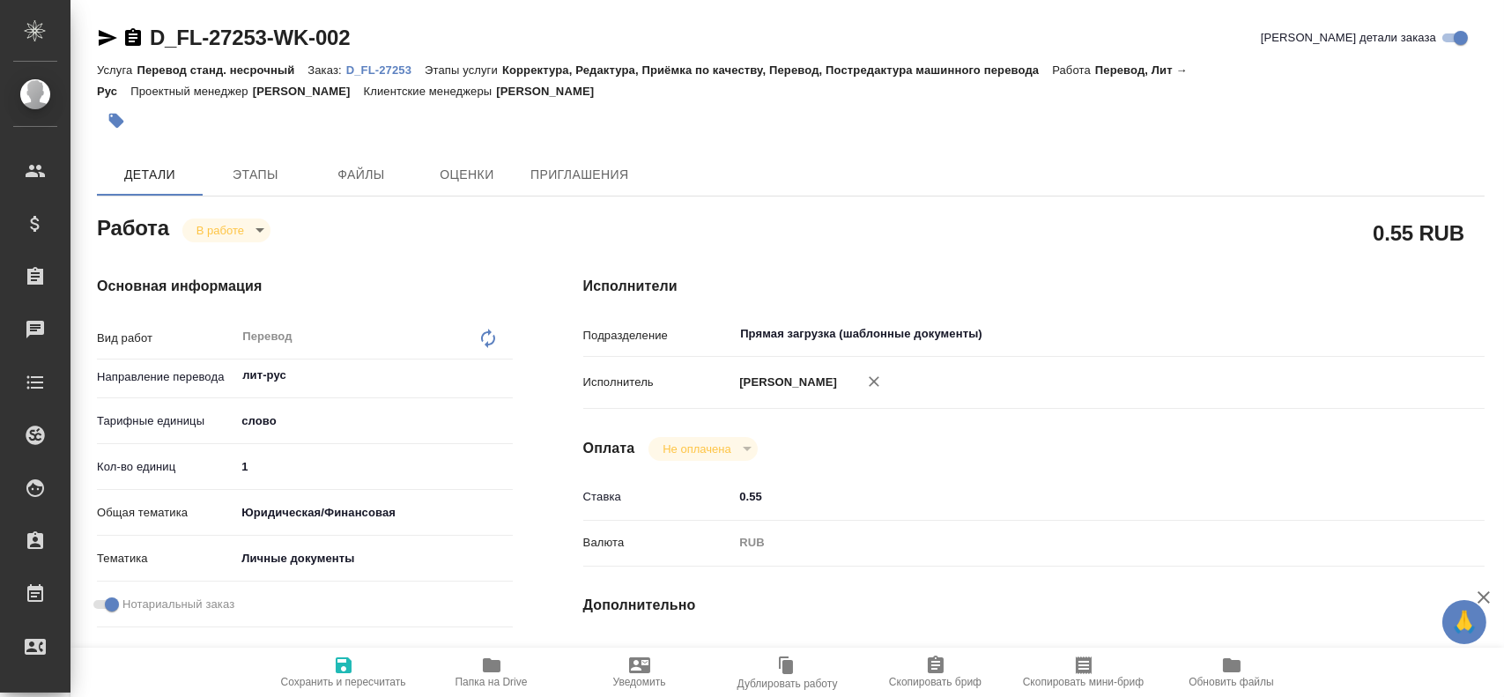
type textarea "x"
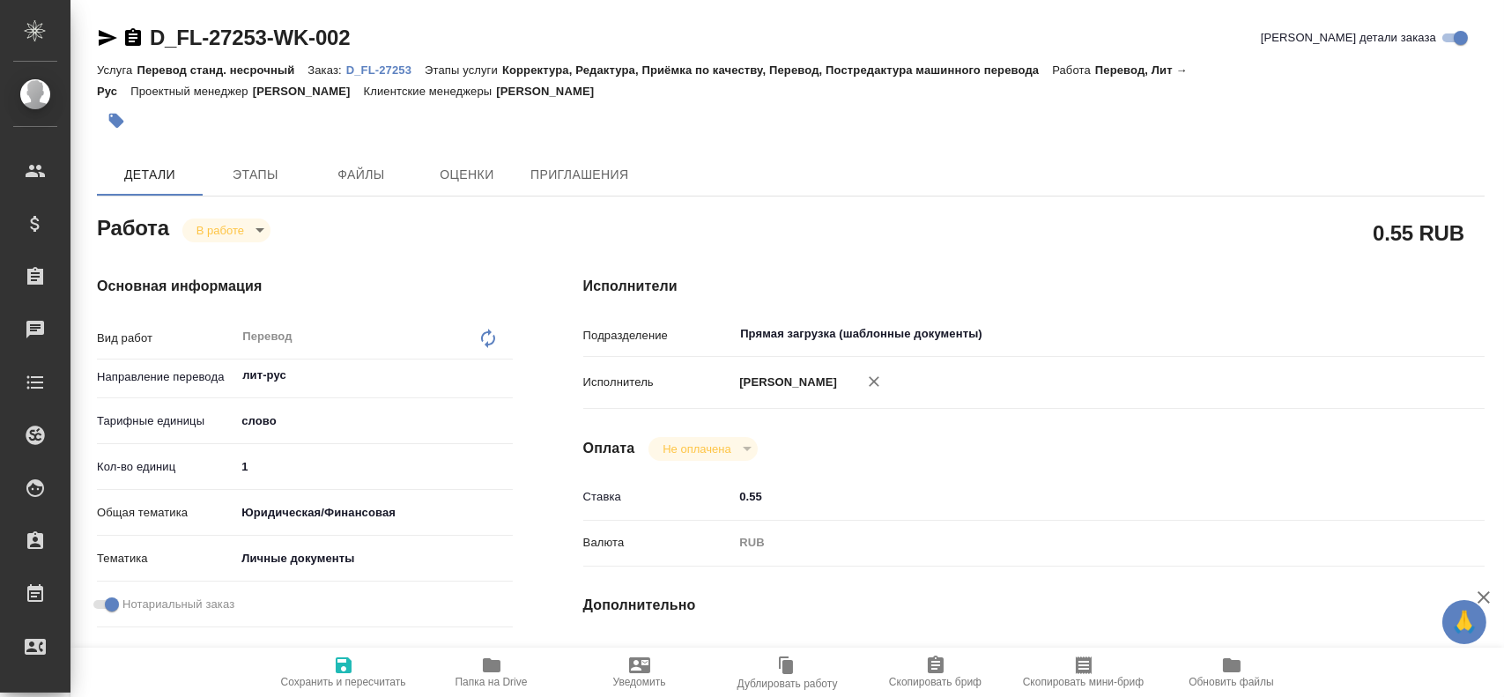
type textarea "x"
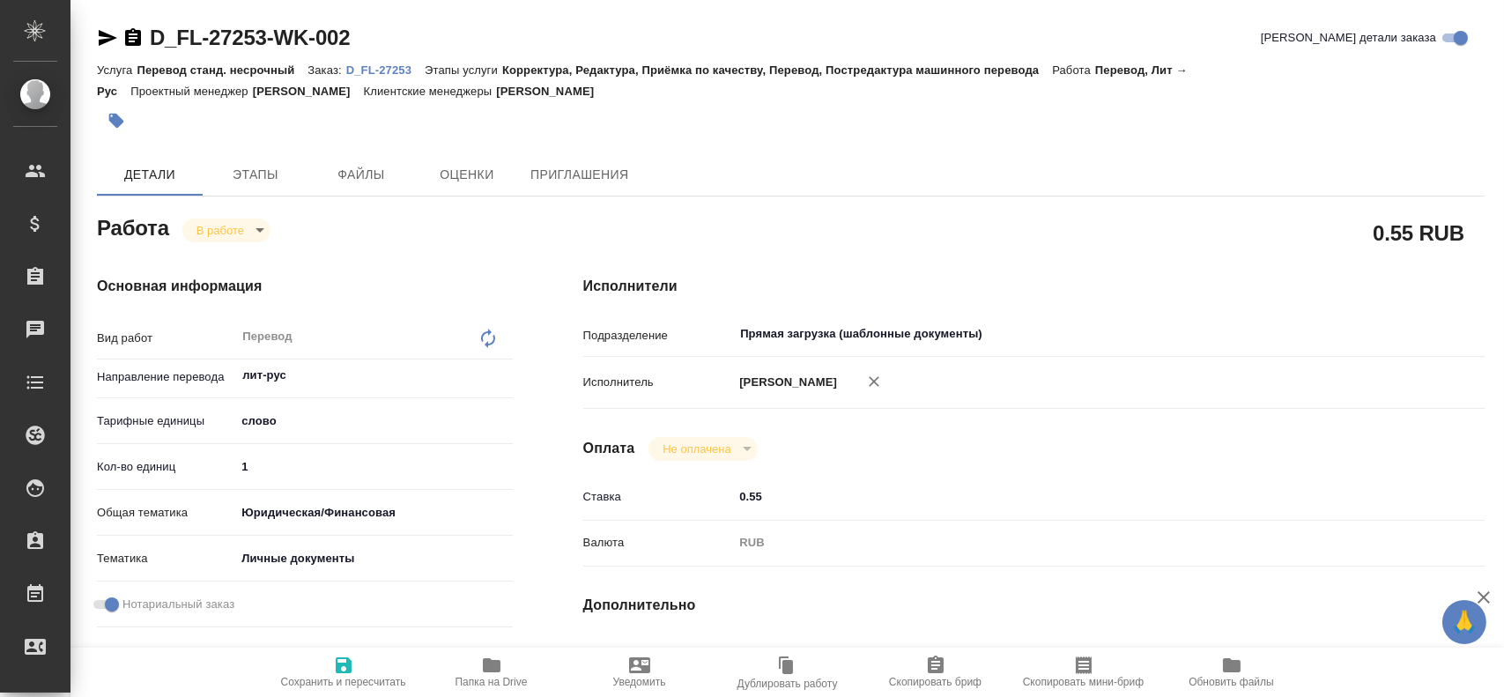
type textarea "x"
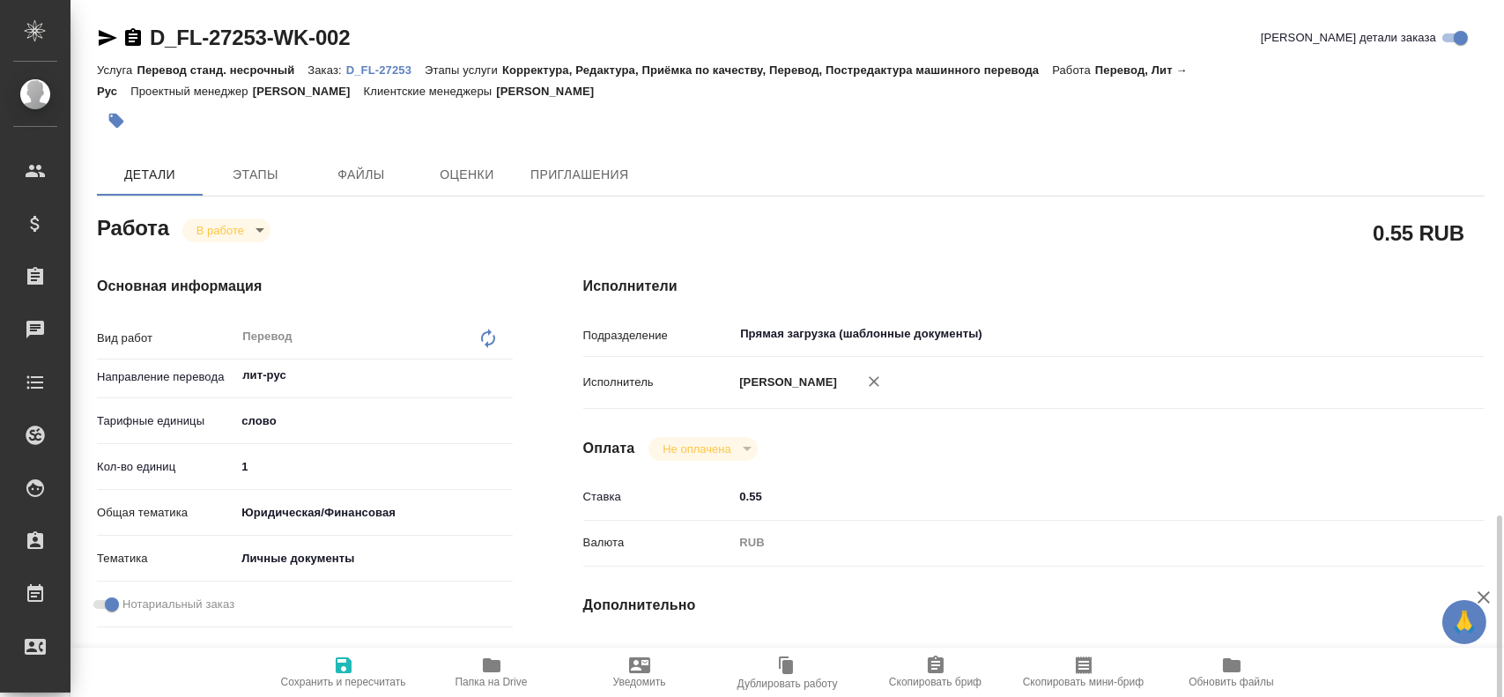
scroll to position [793, 0]
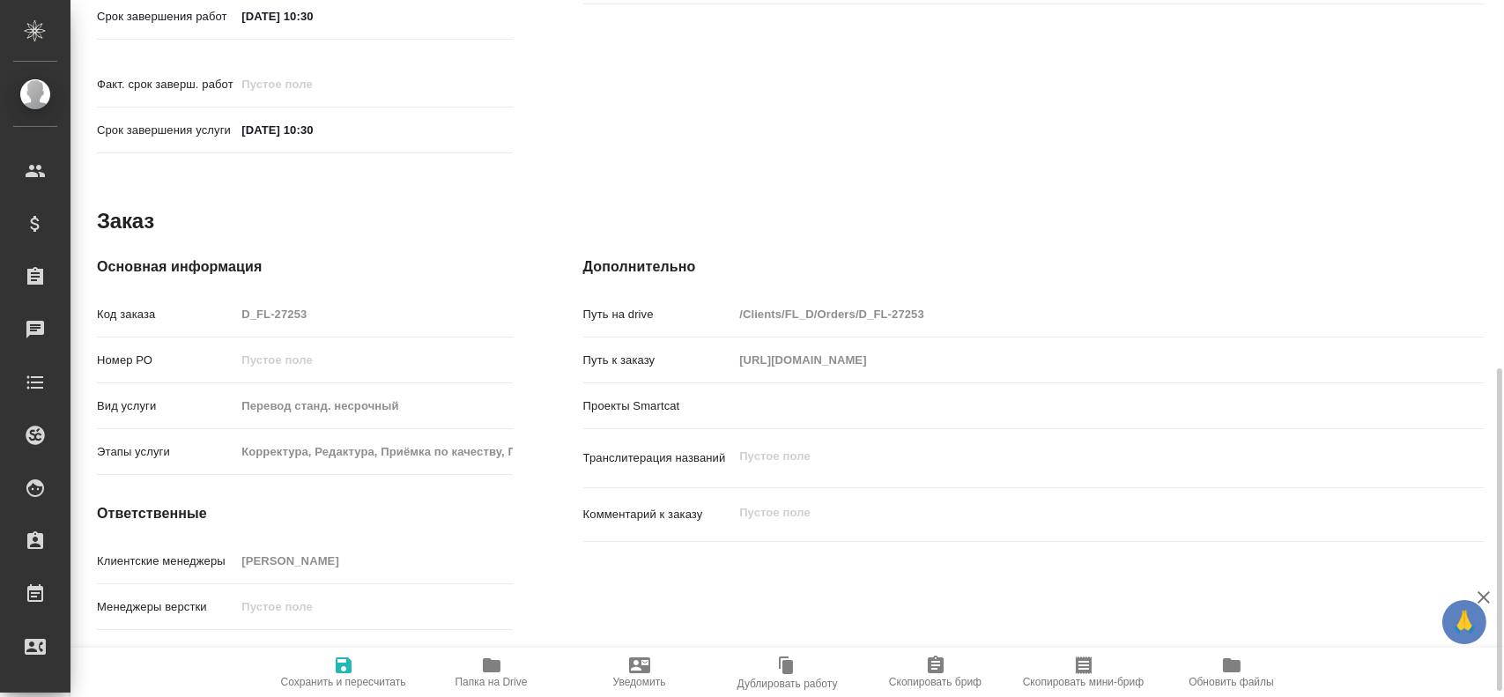
type textarea "x"
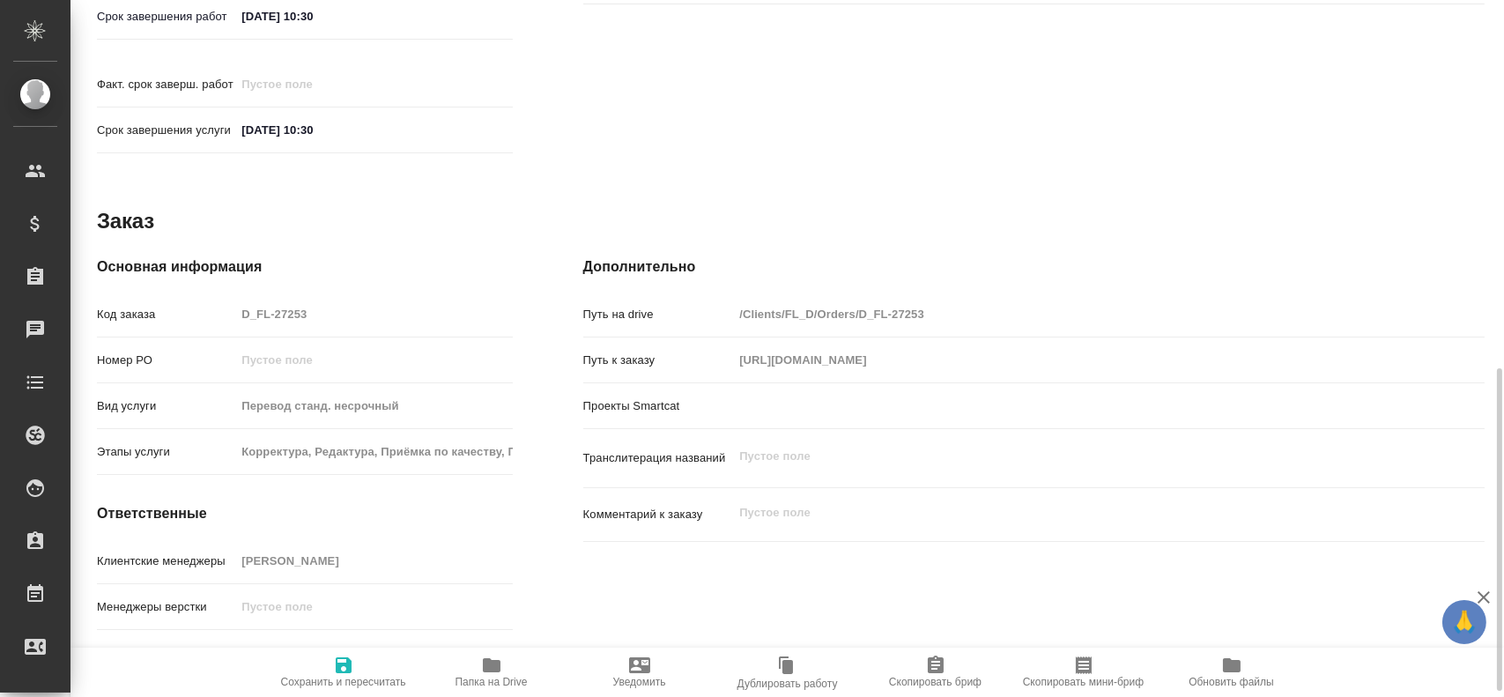
type textarea "x"
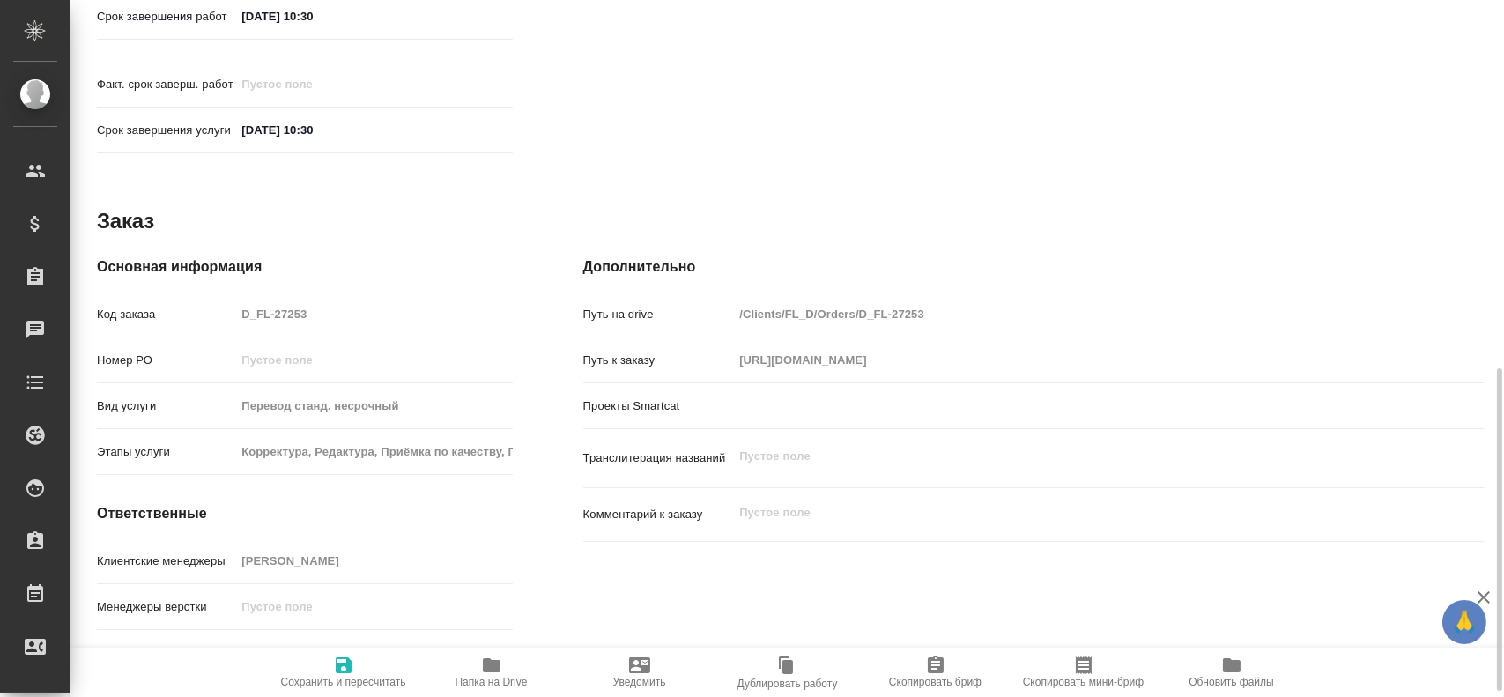
click at [509, 657] on span "Папка на Drive" at bounding box center [491, 671] width 127 height 33
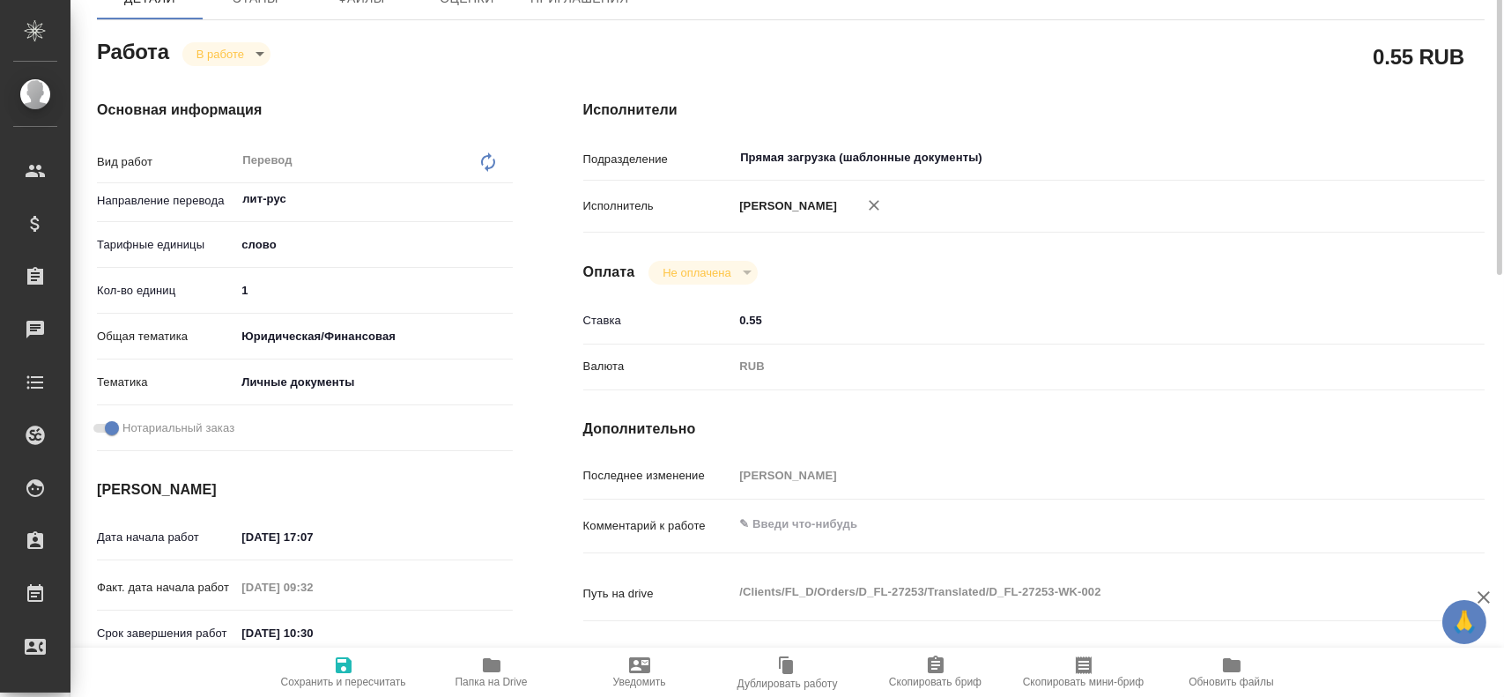
scroll to position [0, 0]
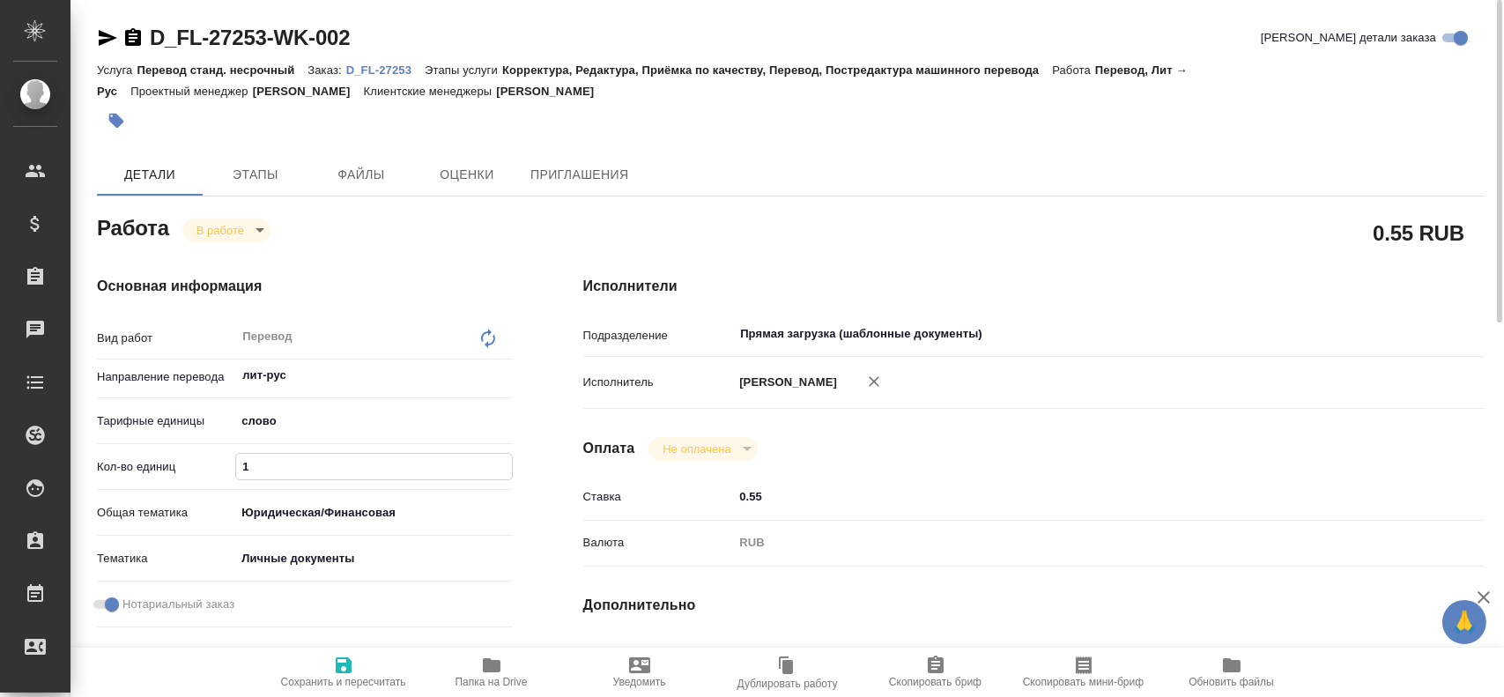
drag, startPoint x: 264, startPoint y: 472, endPoint x: 133, endPoint y: 441, distance: 135.1
click at [126, 446] on div "Вид работ Перевод x ​ Направление перевода лит-рус ​ Тарифные единицы слово 5a8…" at bounding box center [305, 476] width 416 height 316
type textarea "x"
type input "7"
type textarea "x"
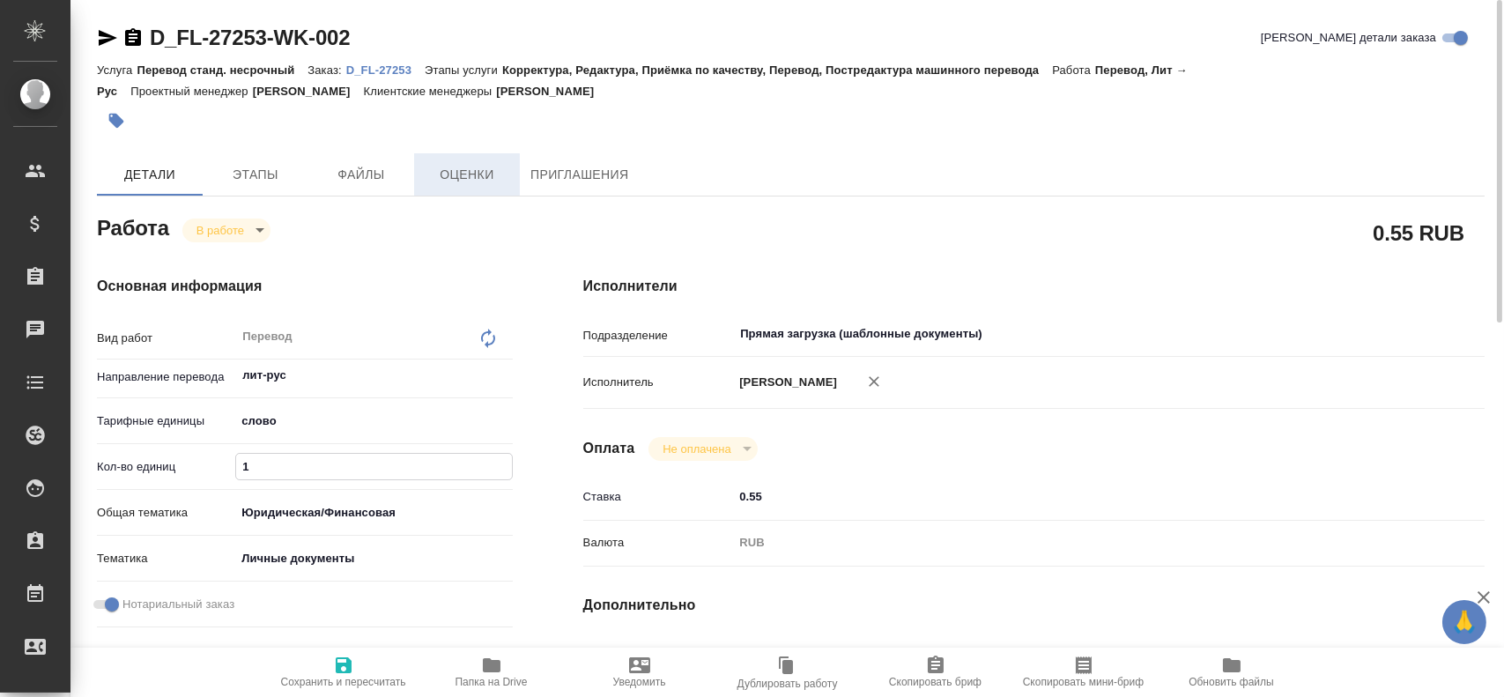
type textarea "x"
type input "75"
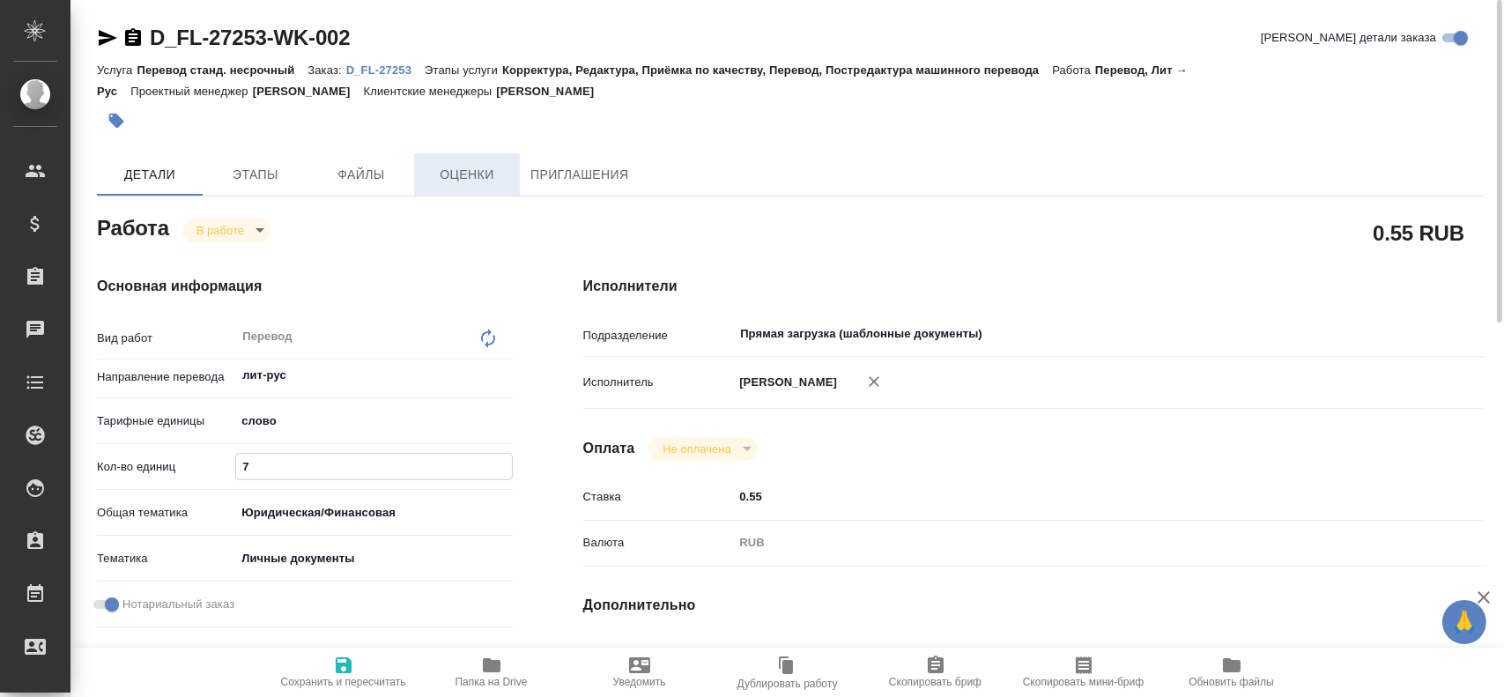
type textarea "x"
type input "75"
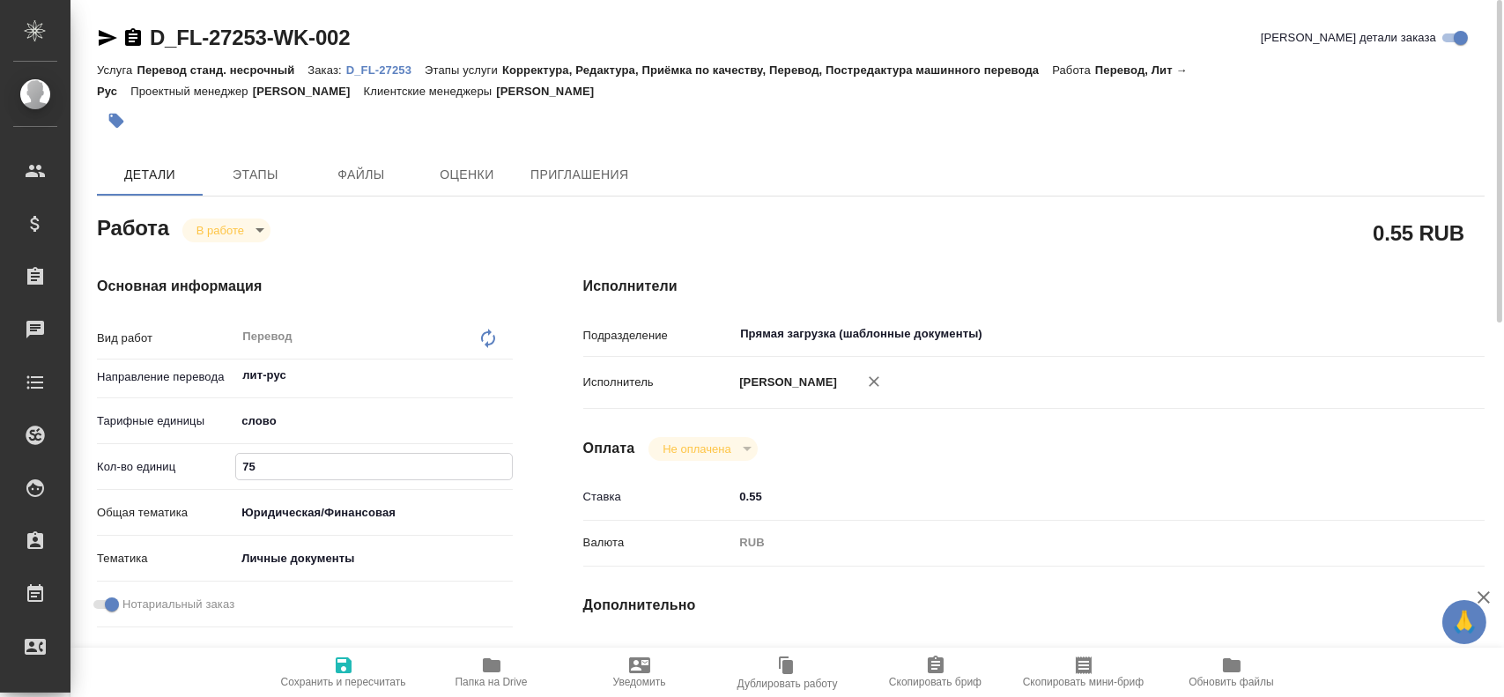
click at [345, 660] on icon "button" at bounding box center [343, 665] width 21 height 21
type textarea "x"
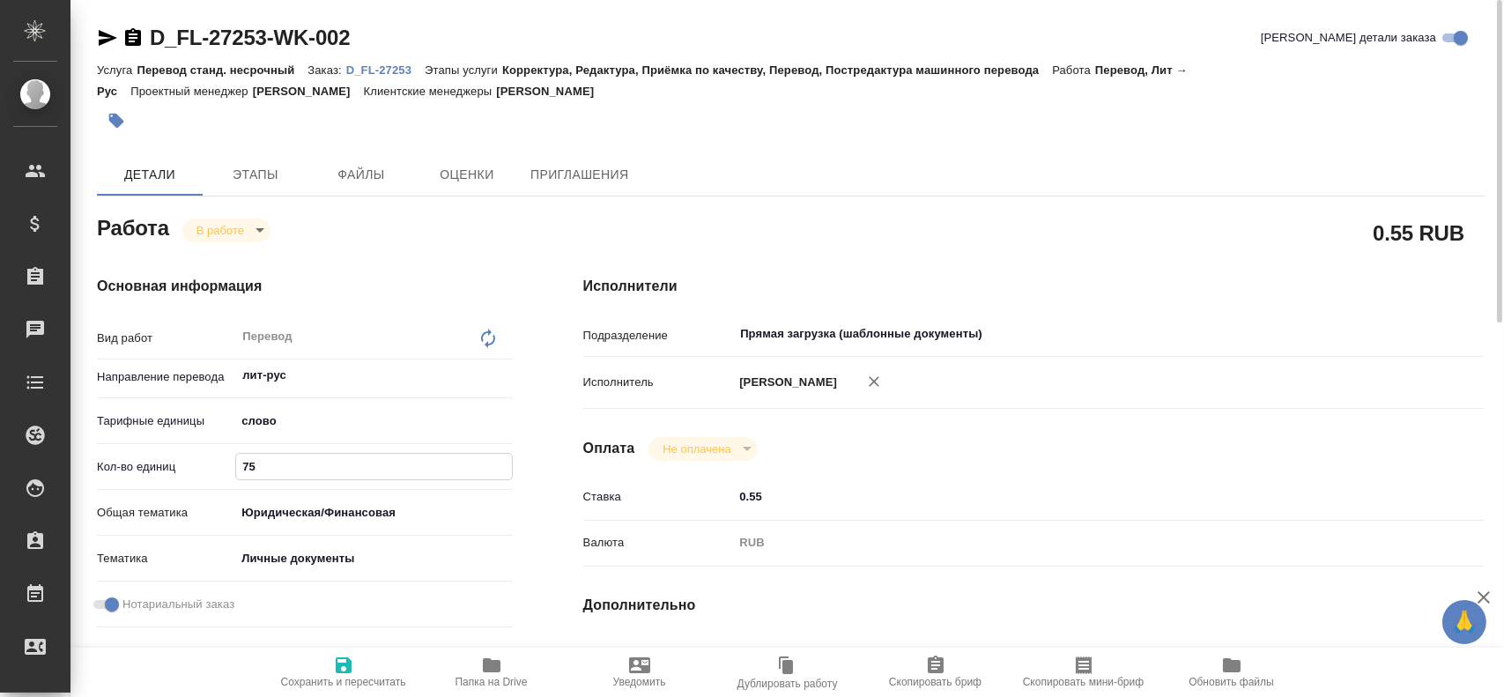
type textarea "x"
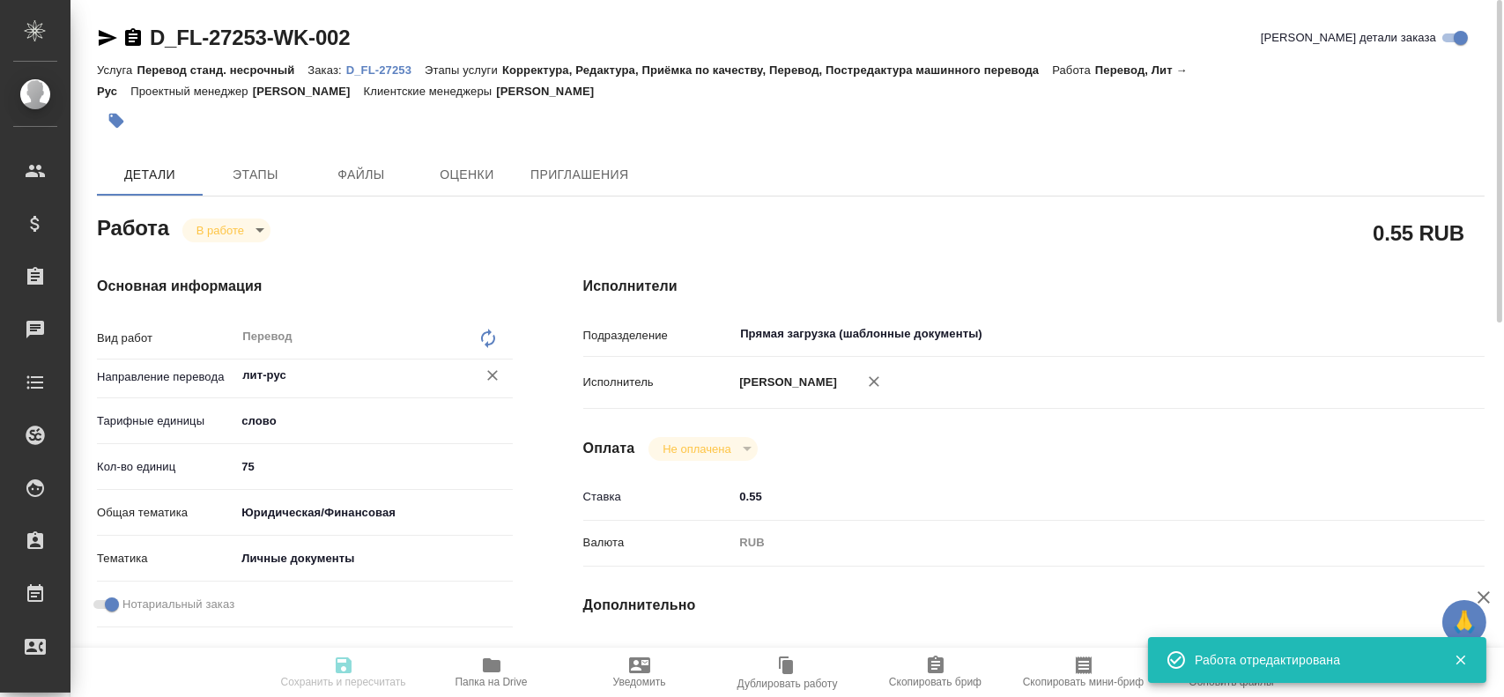
type textarea "x"
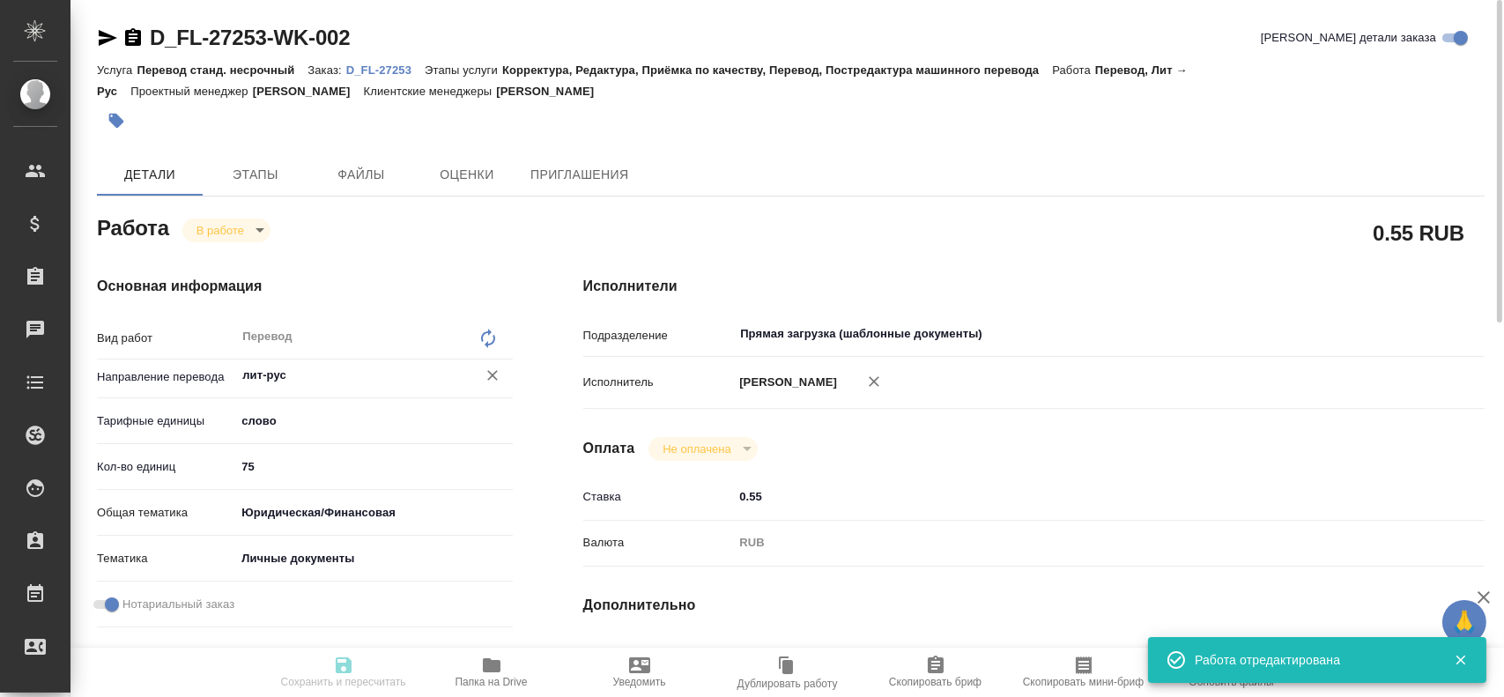
type input "inProgress"
type textarea "Перевод"
type textarea "x"
type input "лит-рус"
type input "5a8b1489cc6b4906c91bfd90"
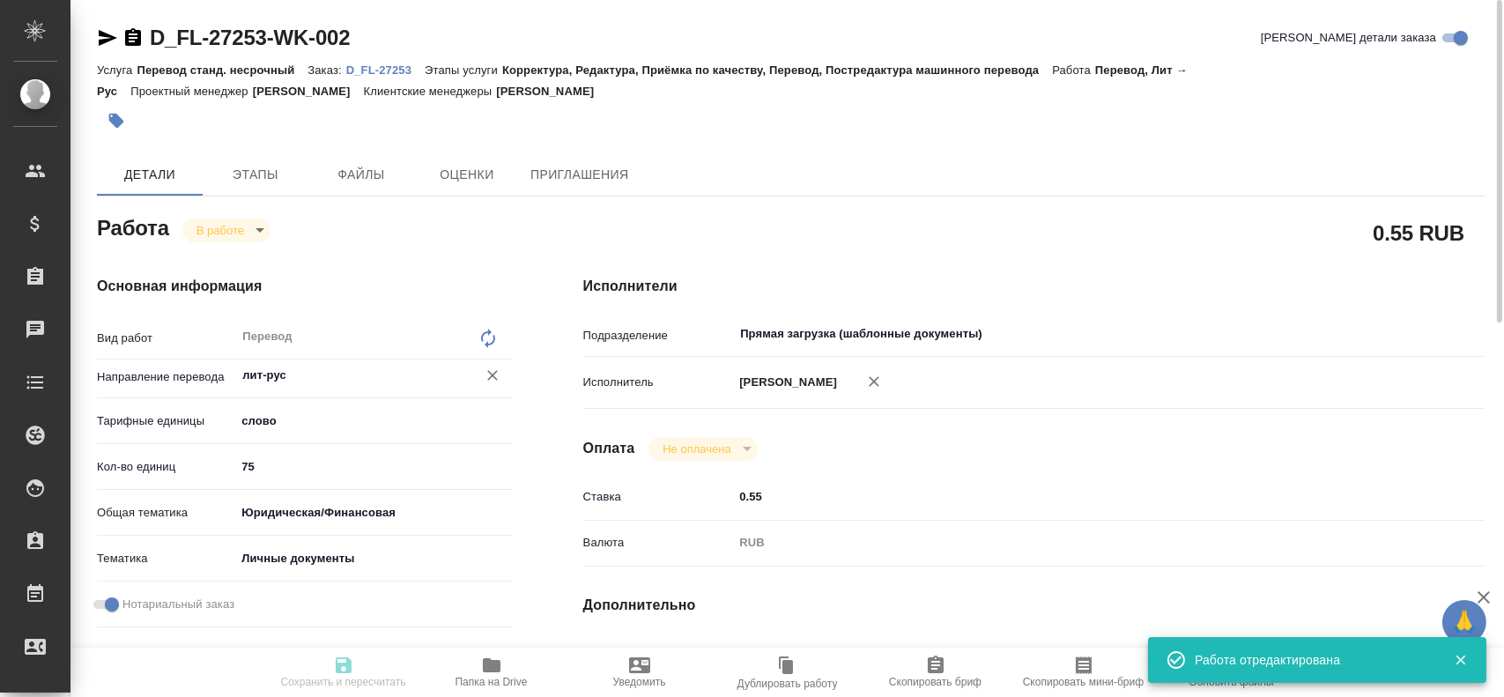
type input "75"
type input "yr-fn"
type input "5a8b8b956a9677013d343cfe"
checkbox input "true"
type input "26.08.2025 17:07"
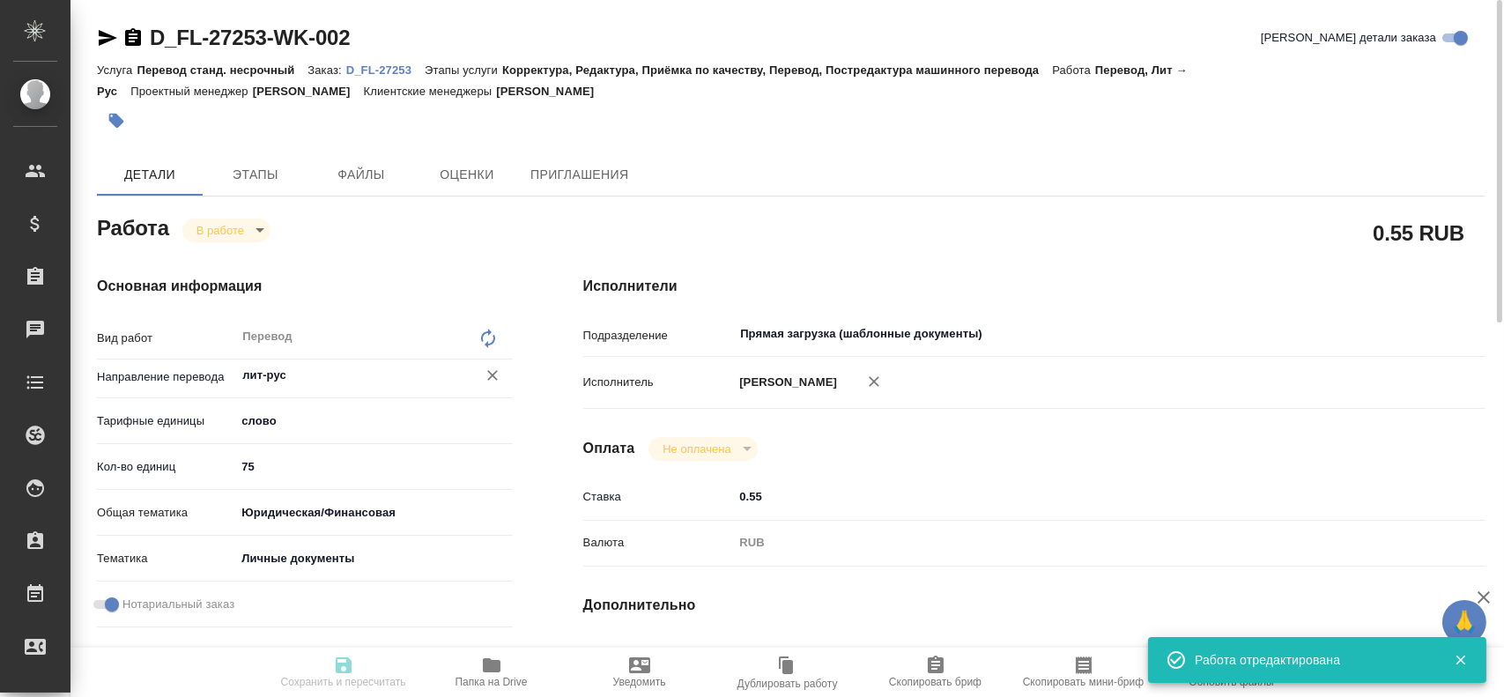
type input "27.08.2025 09:32"
type input "27.08.2025 10:30"
type input "Прямая загрузка (шаблонные документы)"
type input "notPayed"
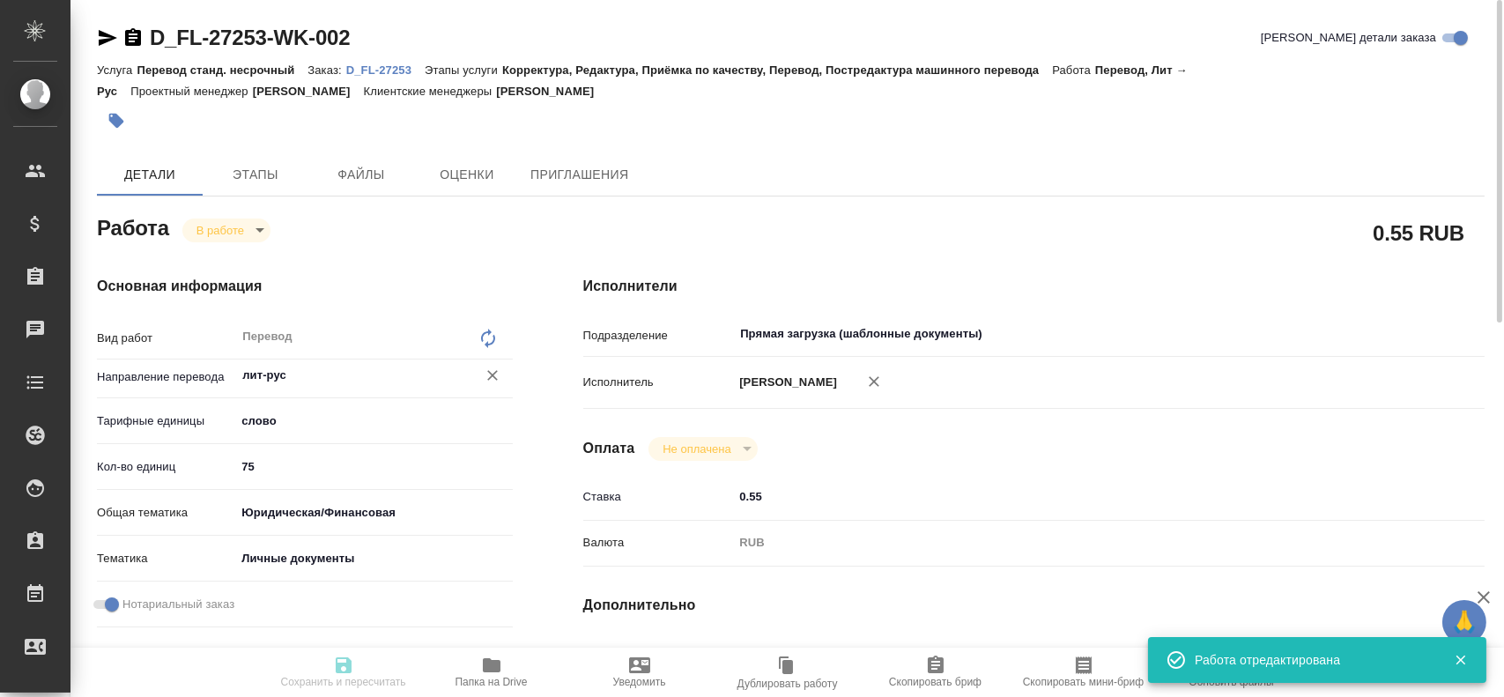
type input "0.55"
type input "RUB"
type input "[PERSON_NAME]"
type textarea "x"
type textarea "/Clients/FL_D/Orders/D_FL-27253/Translated/D_FL-27253-WK-002"
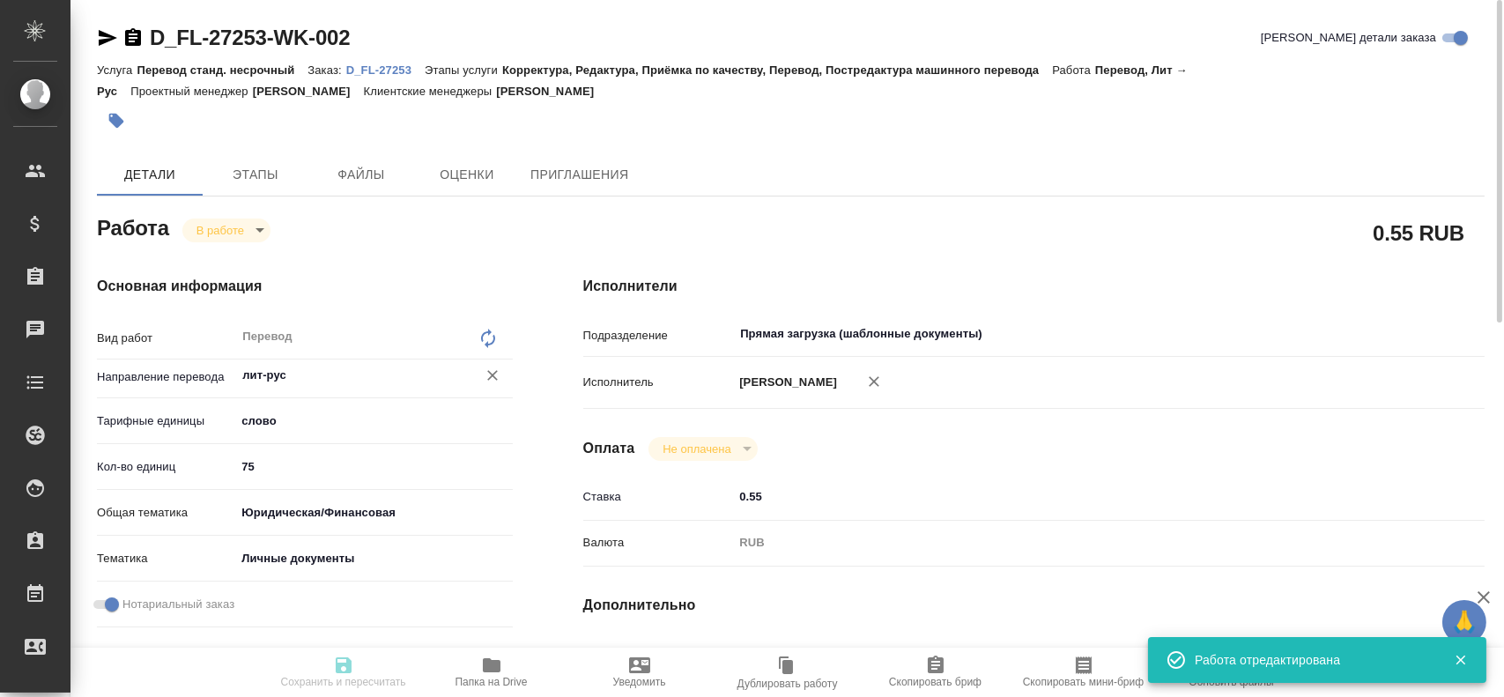
type textarea "x"
type input "D_FL-27253"
type input "Перевод станд. несрочный"
type input "Корректура, Редактура, Приёмка по качеству, Перевод, Постредактура машинного пе…"
type input "Давыдова Елена"
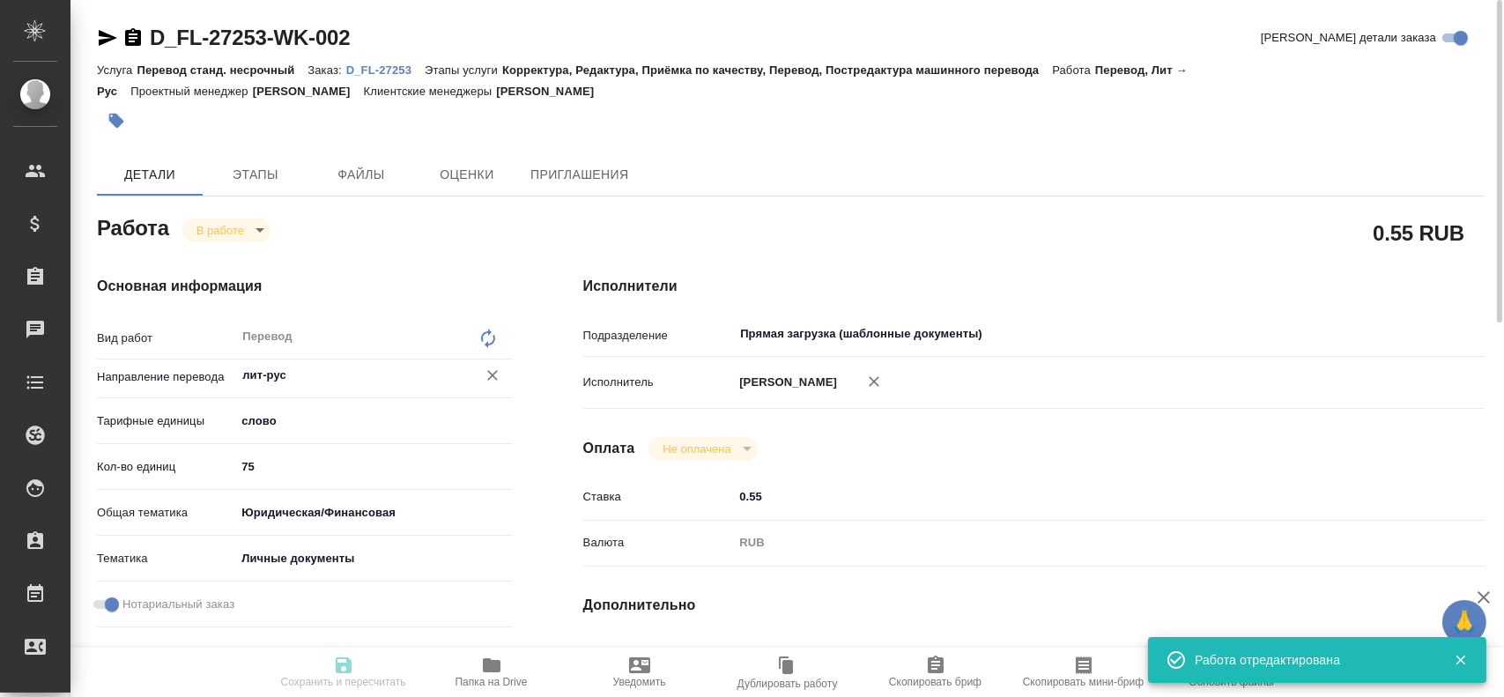
type input "/Clients/FL_D/Orders/D_FL-27253"
type input "https://drive.awatera.com/s/gfKt4WtNKBZFn3x"
type textarea "x"
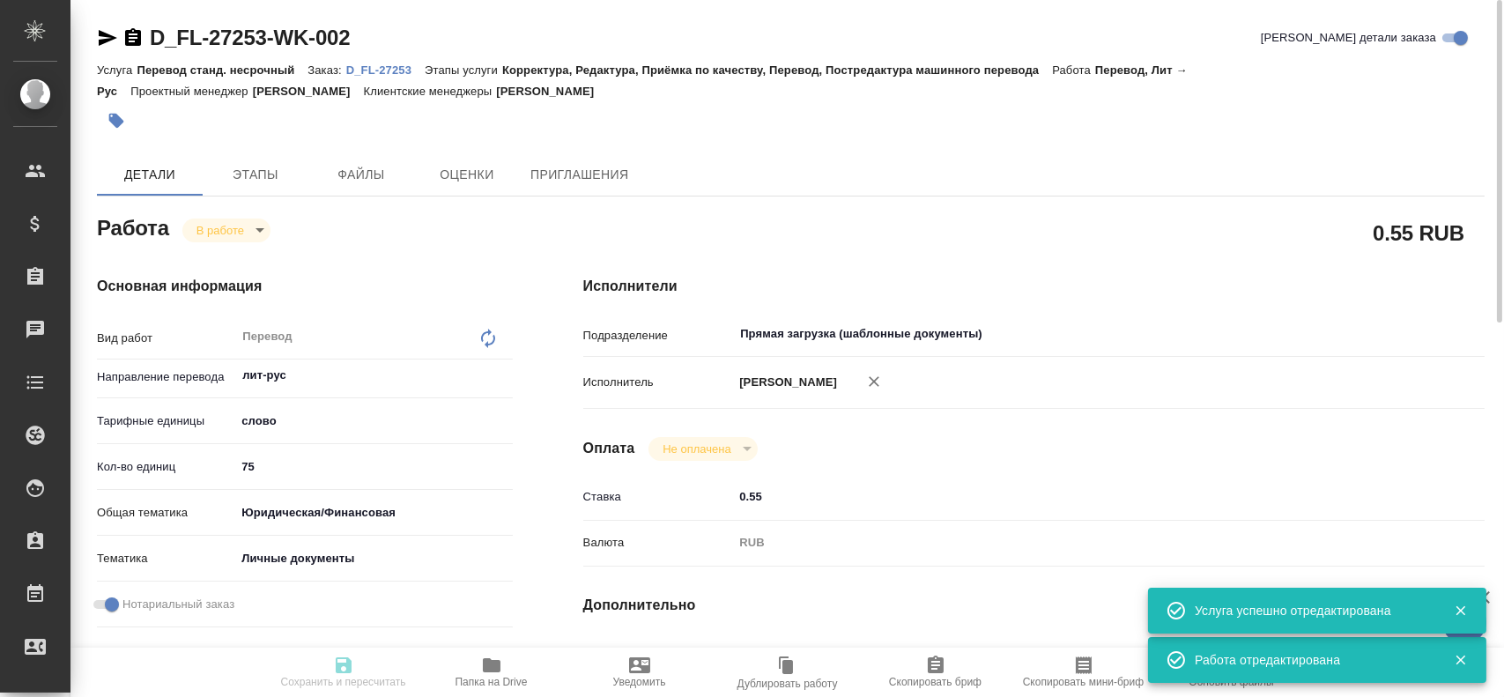
type textarea "x"
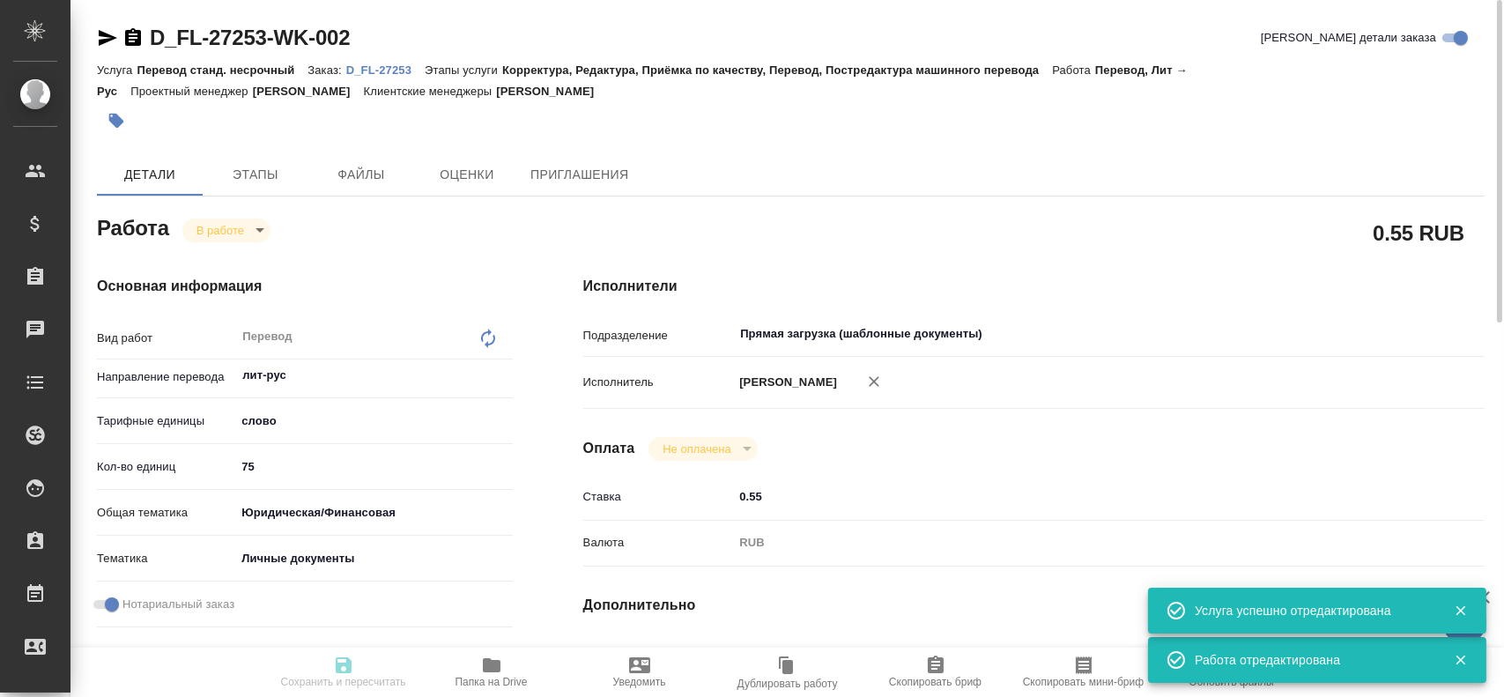
type textarea "x"
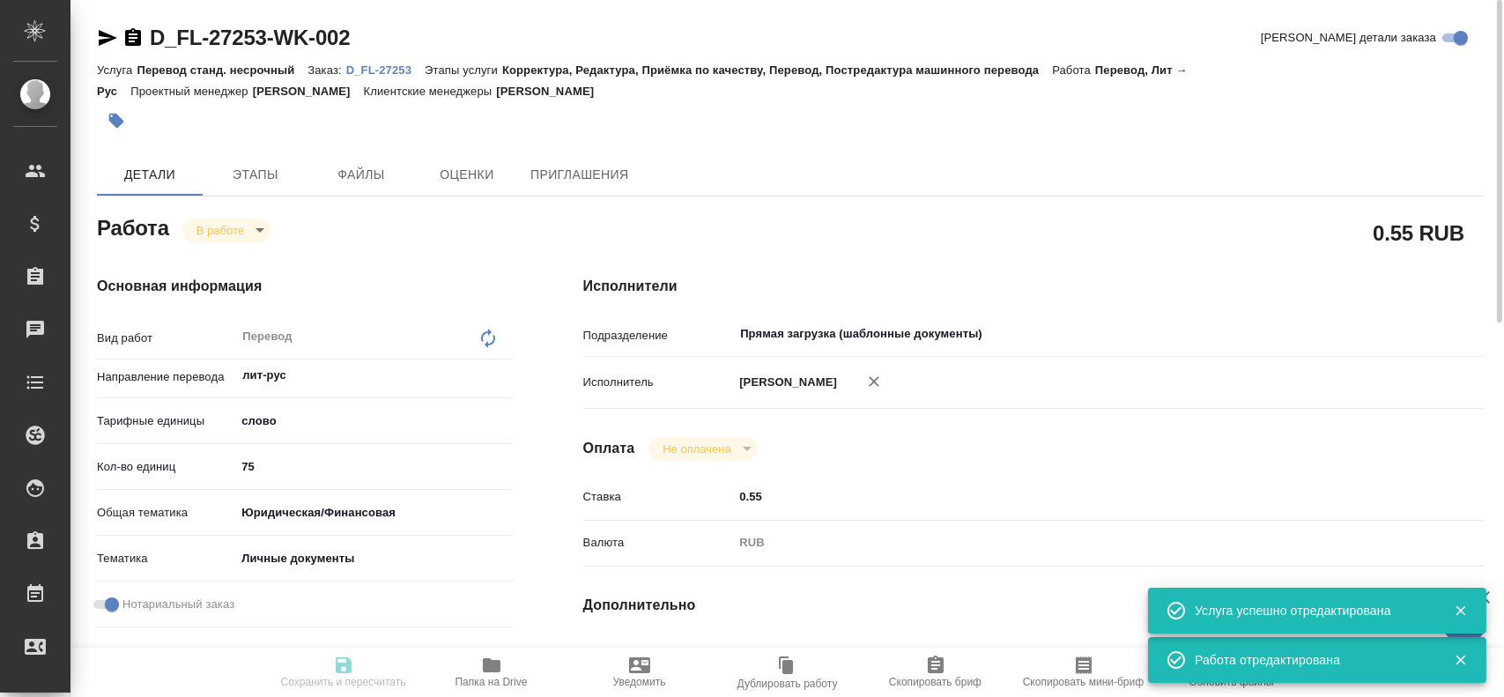
type textarea "x"
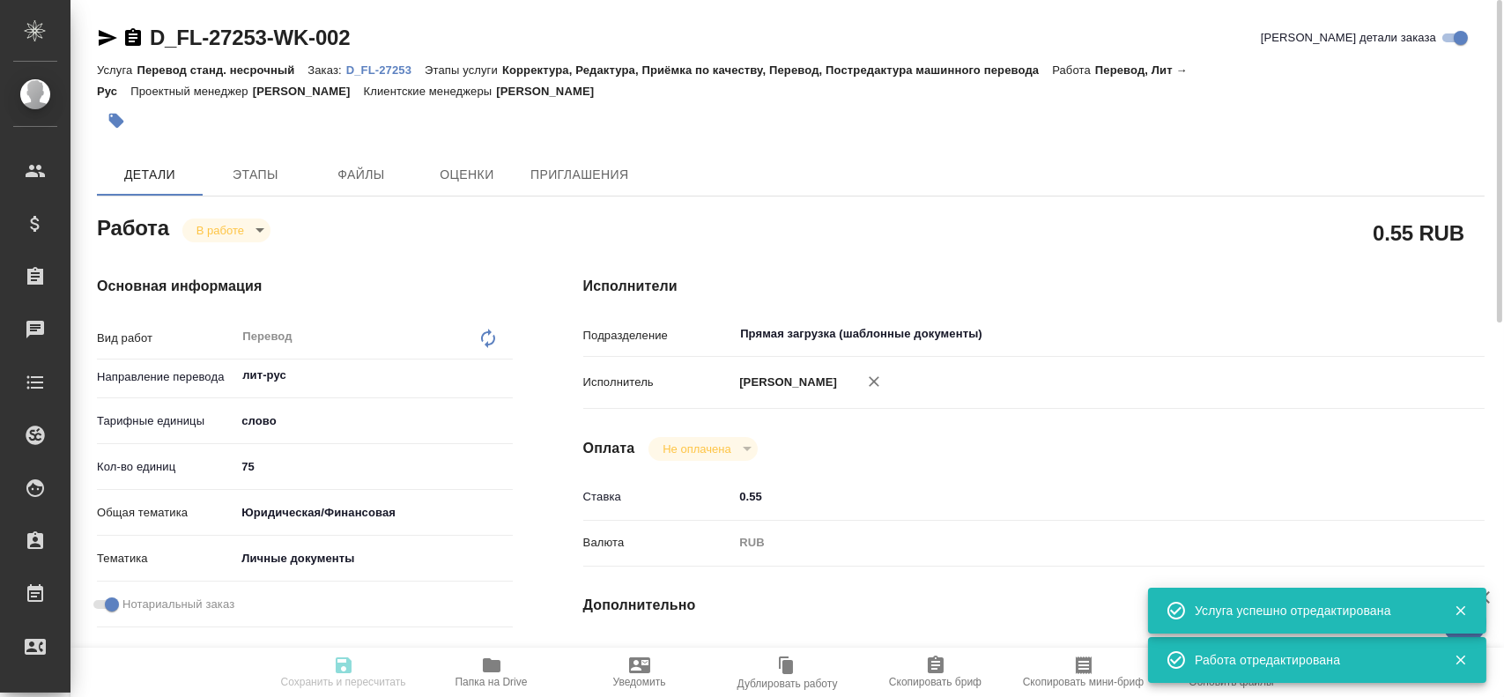
type textarea "x"
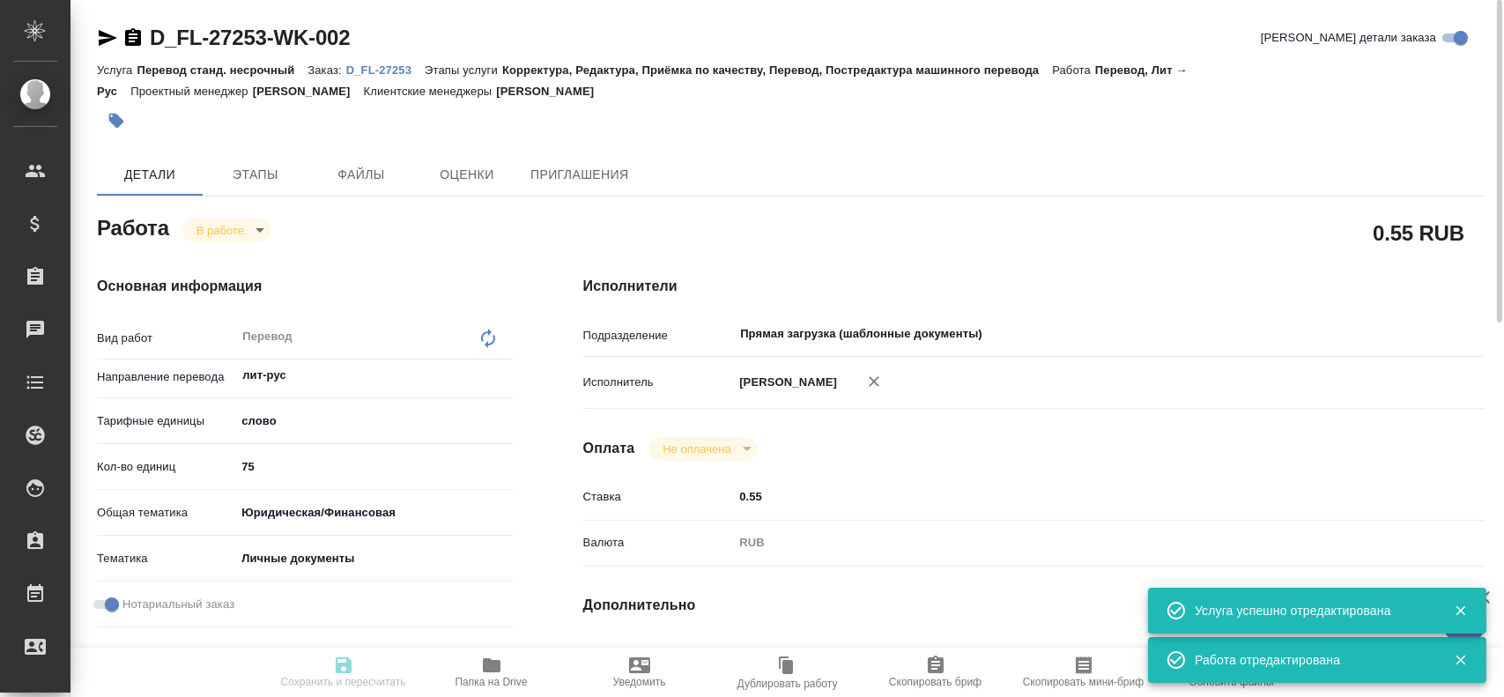
type textarea "x"
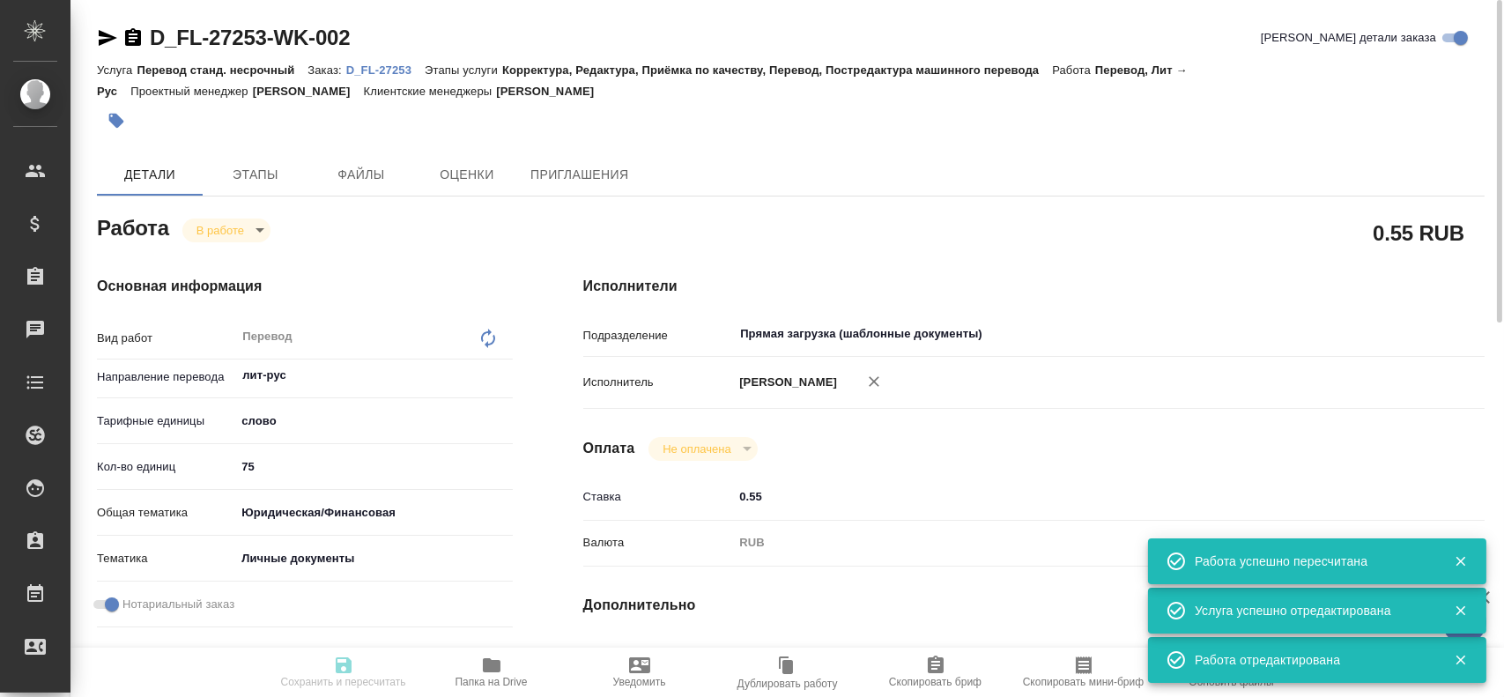
type input "inProgress"
type textarea "Перевод"
type textarea "x"
type input "лит-рус"
type input "5a8b1489cc6b4906c91bfd90"
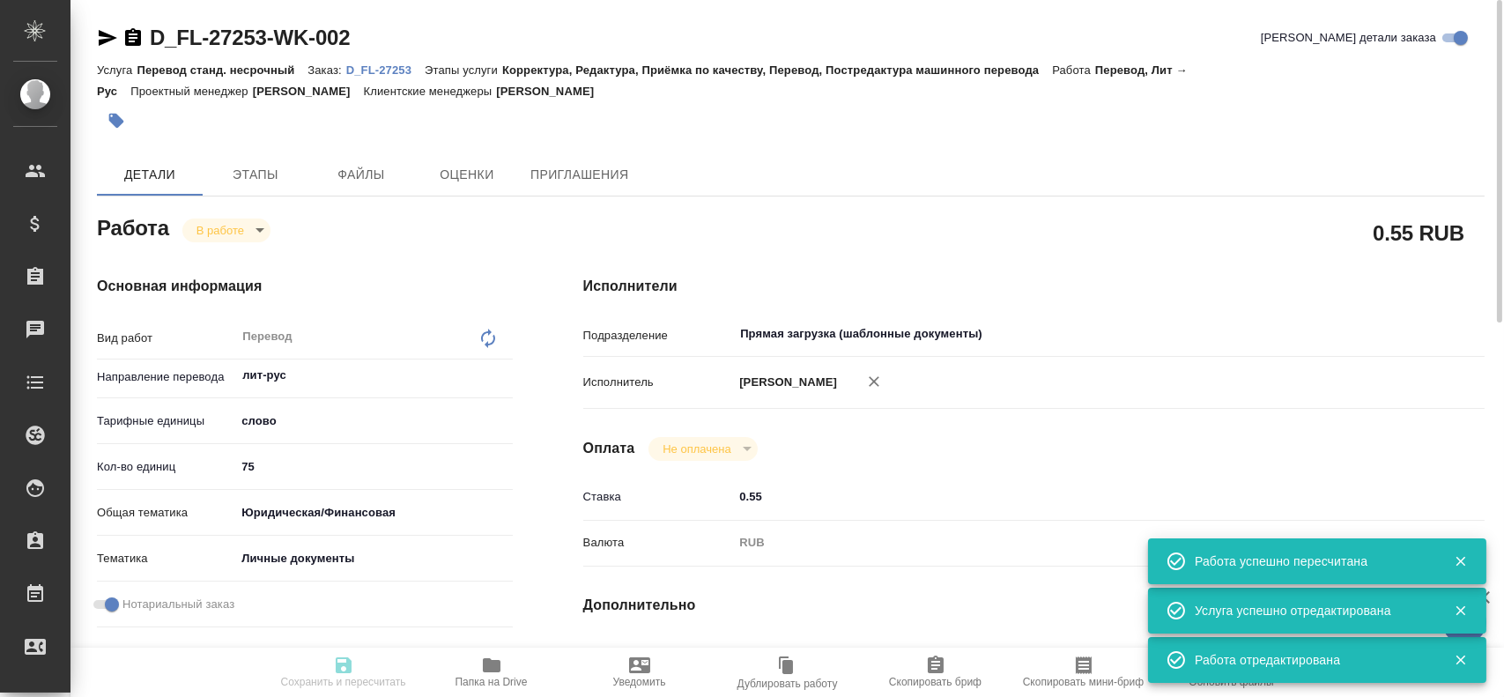
type input "75"
type input "yr-fn"
type input "5a8b8b956a9677013d343cfe"
checkbox input "true"
type input "26.08.2025 17:07"
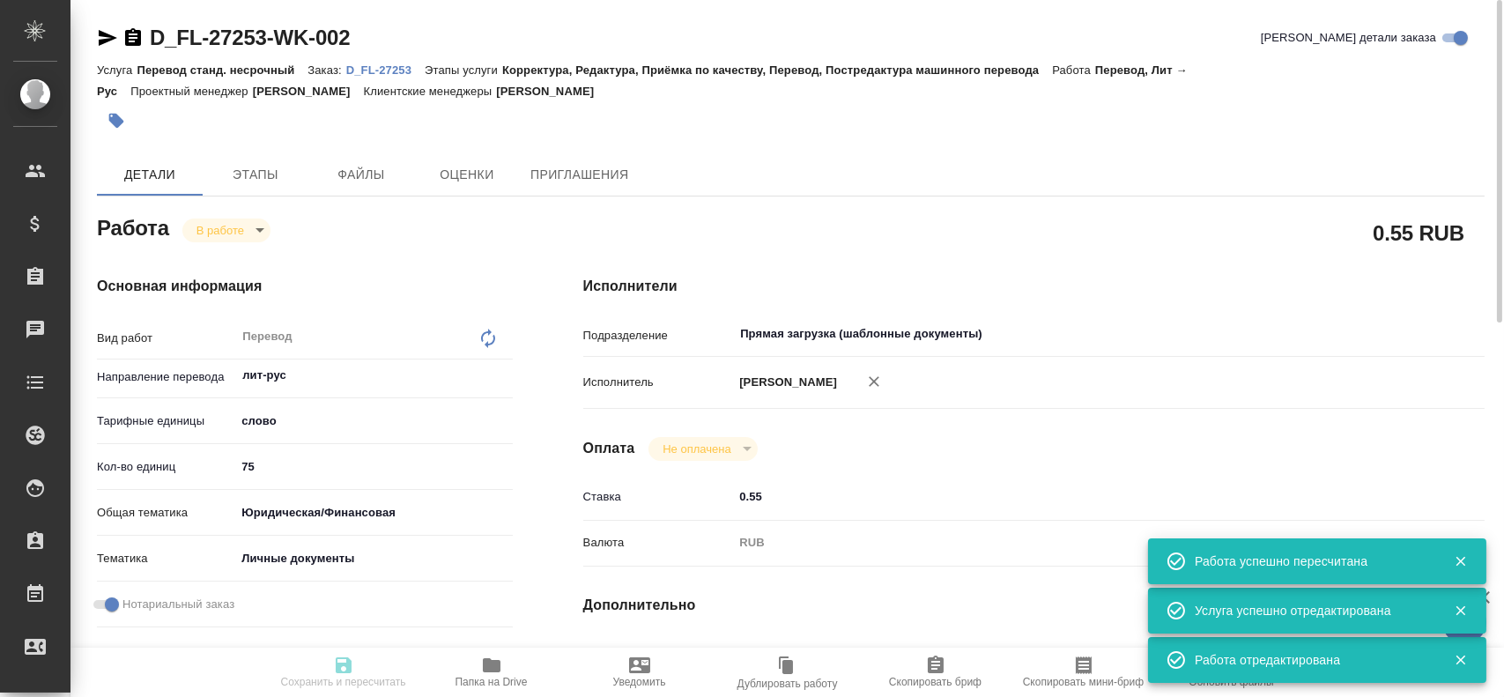
type input "27.08.2025 09:32"
type input "27.08.2025 10:30"
type input "Прямая загрузка (шаблонные документы)"
type input "notPayed"
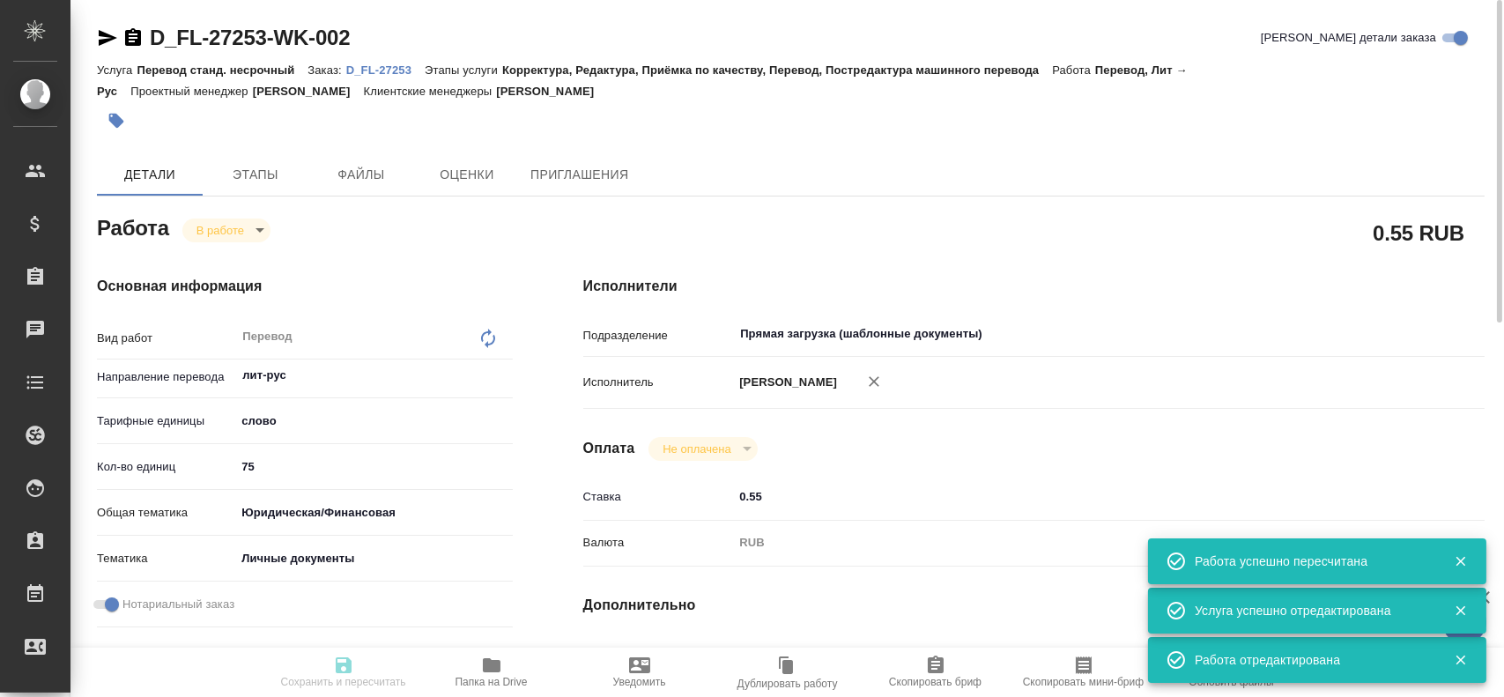
type input "0.55"
type input "RUB"
type input "Гусев Александр"
type textarea "x"
type textarea "/Clients/FL_D/Orders/D_FL-27253/Translated/D_FL-27253-WK-002"
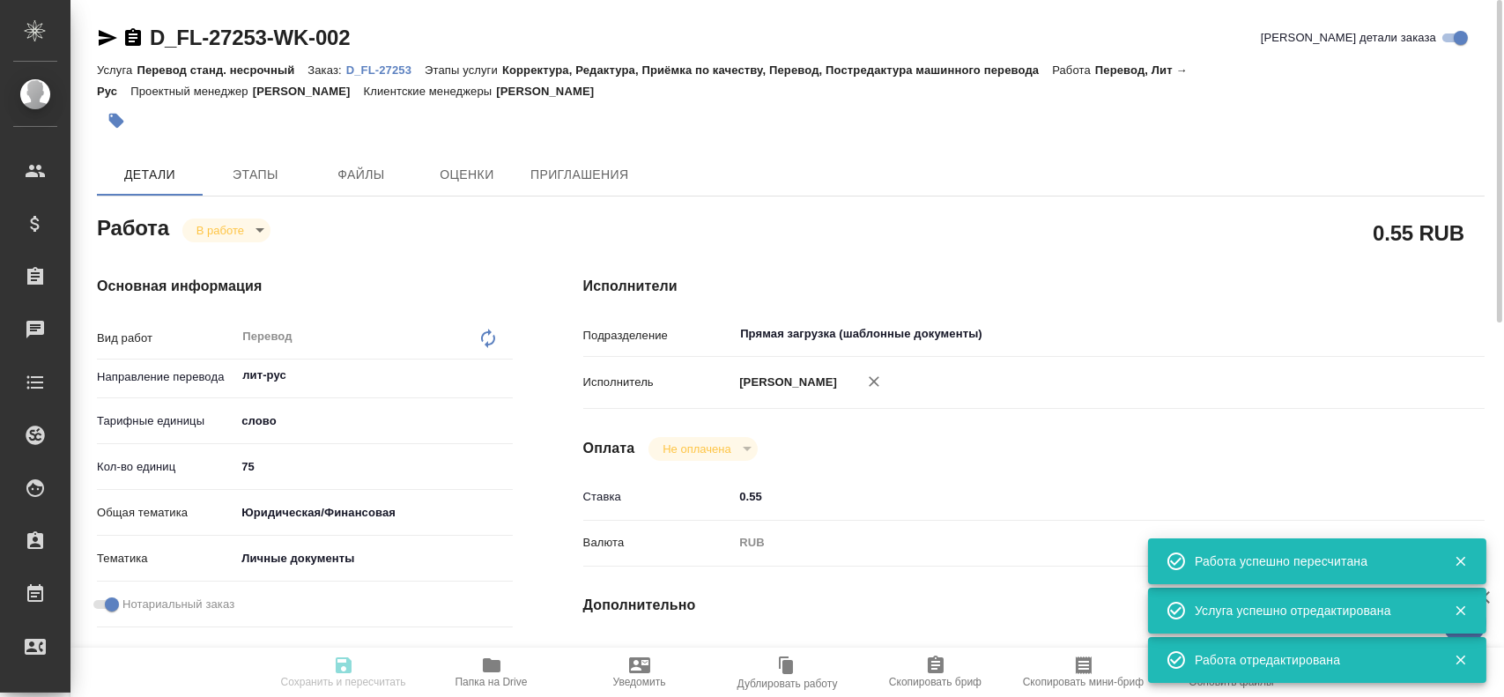
type textarea "x"
type input "D_FL-27253"
type input "Перевод станд. несрочный"
type input "Корректура, Редактура, Приёмка по качеству, Перевод, Постредактура машинного пе…"
type input "Давыдова Елена"
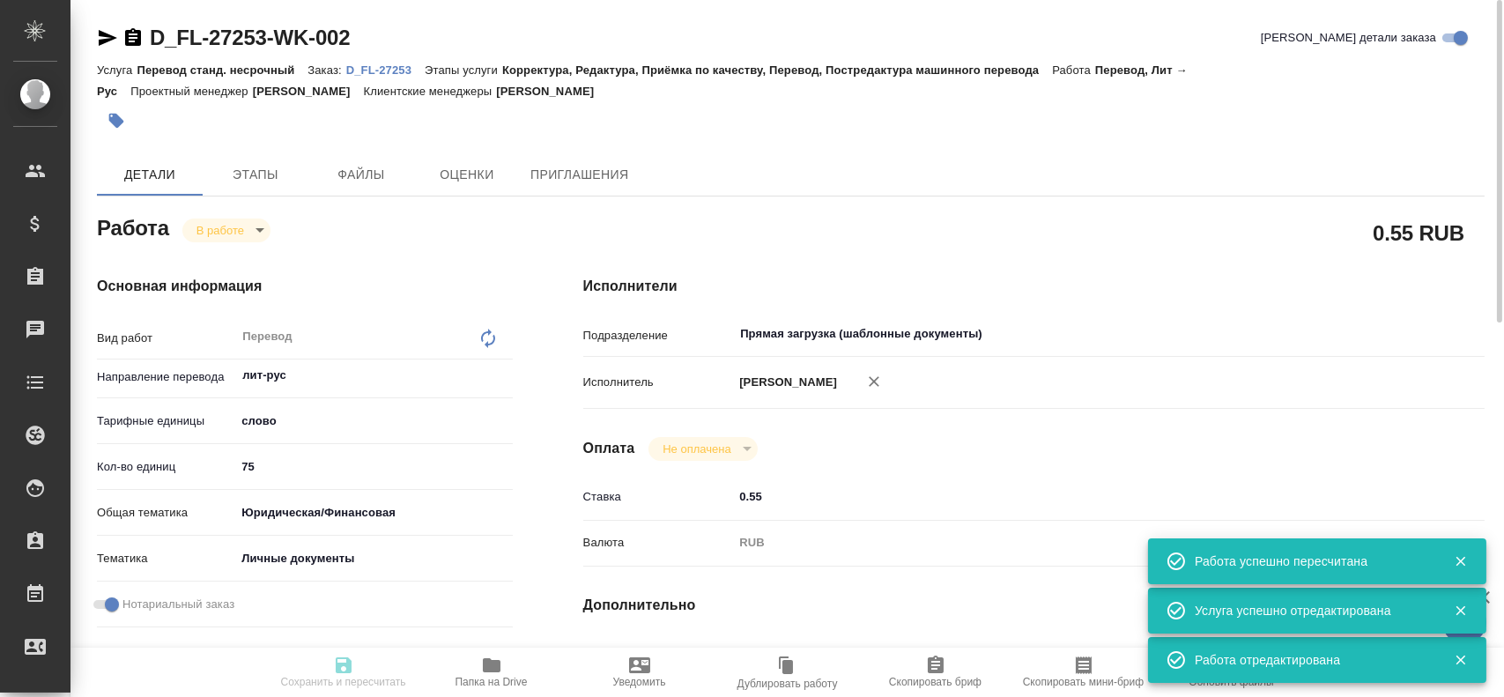
type input "/Clients/FL_D/Orders/D_FL-27253"
type input "https://drive.awatera.com/s/gfKt4WtNKBZFn3x"
type textarea "x"
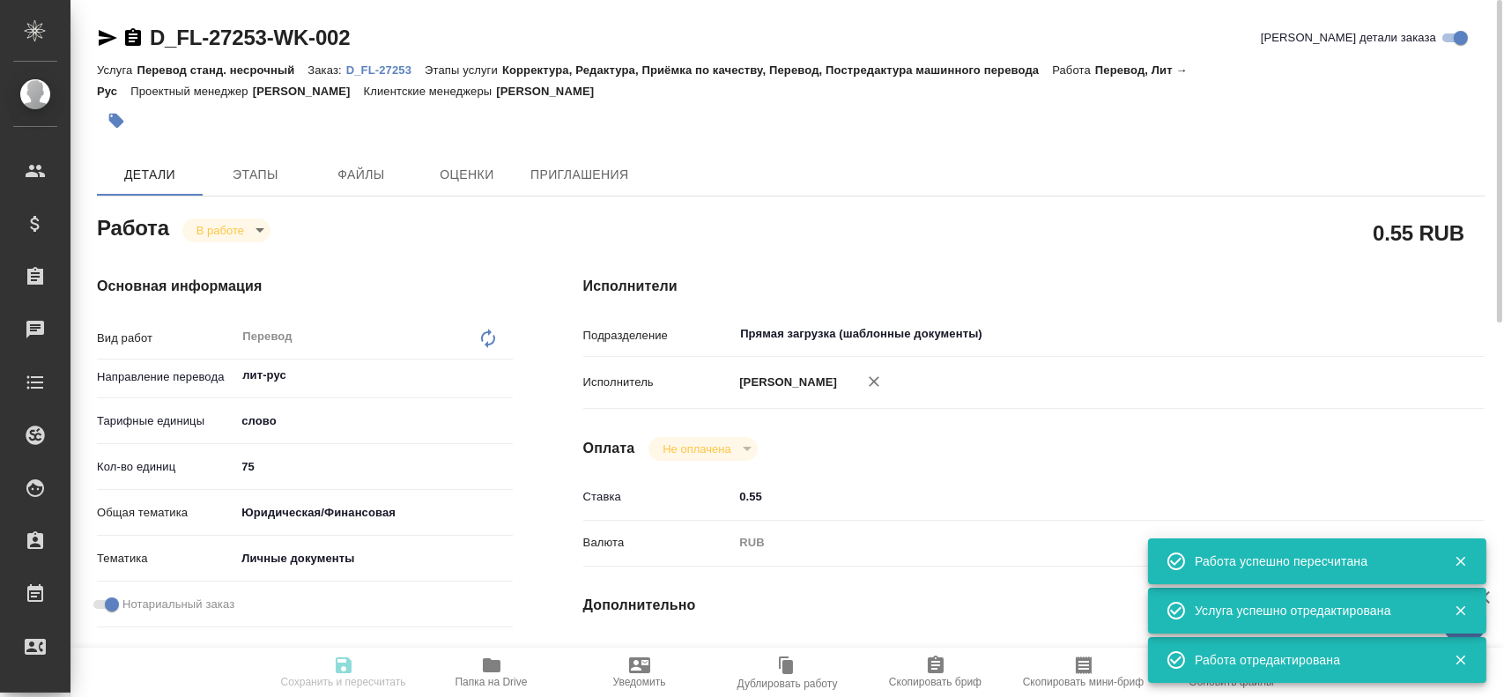
type textarea "x"
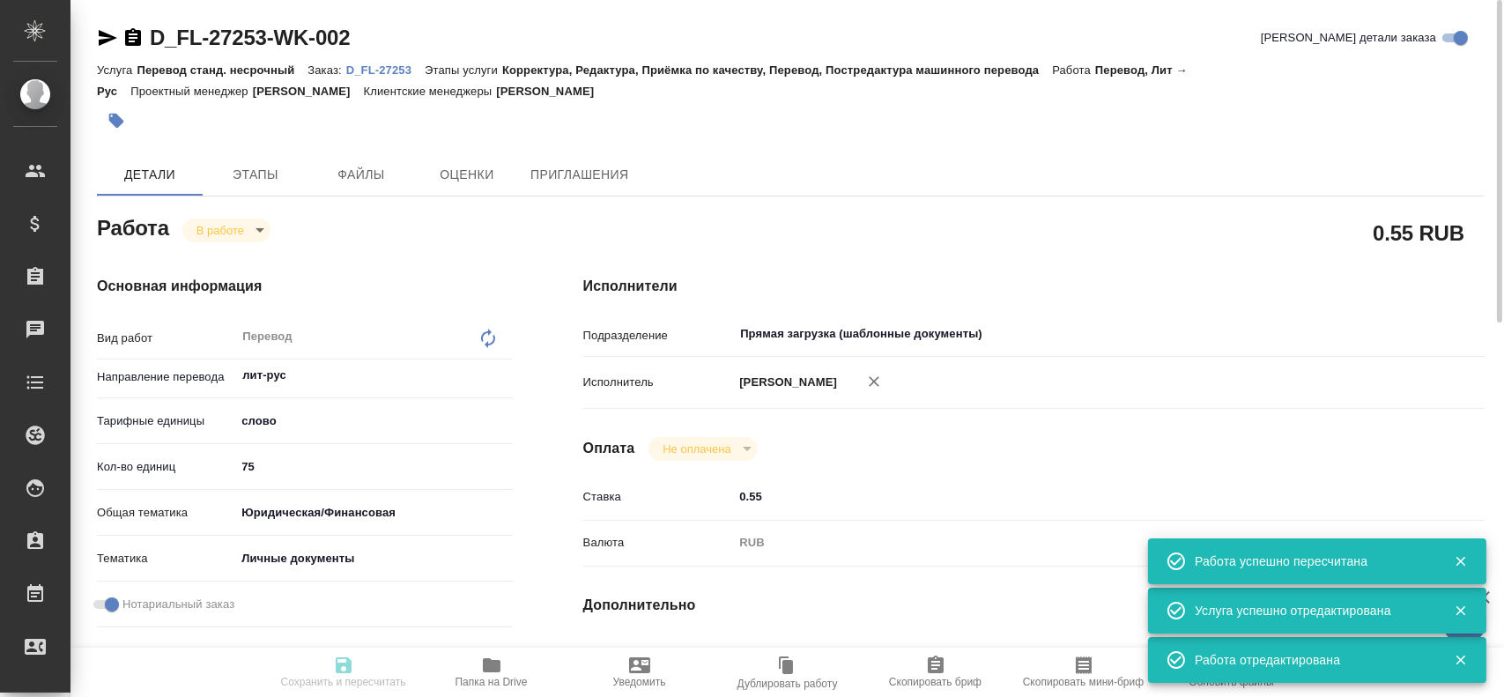
type textarea "x"
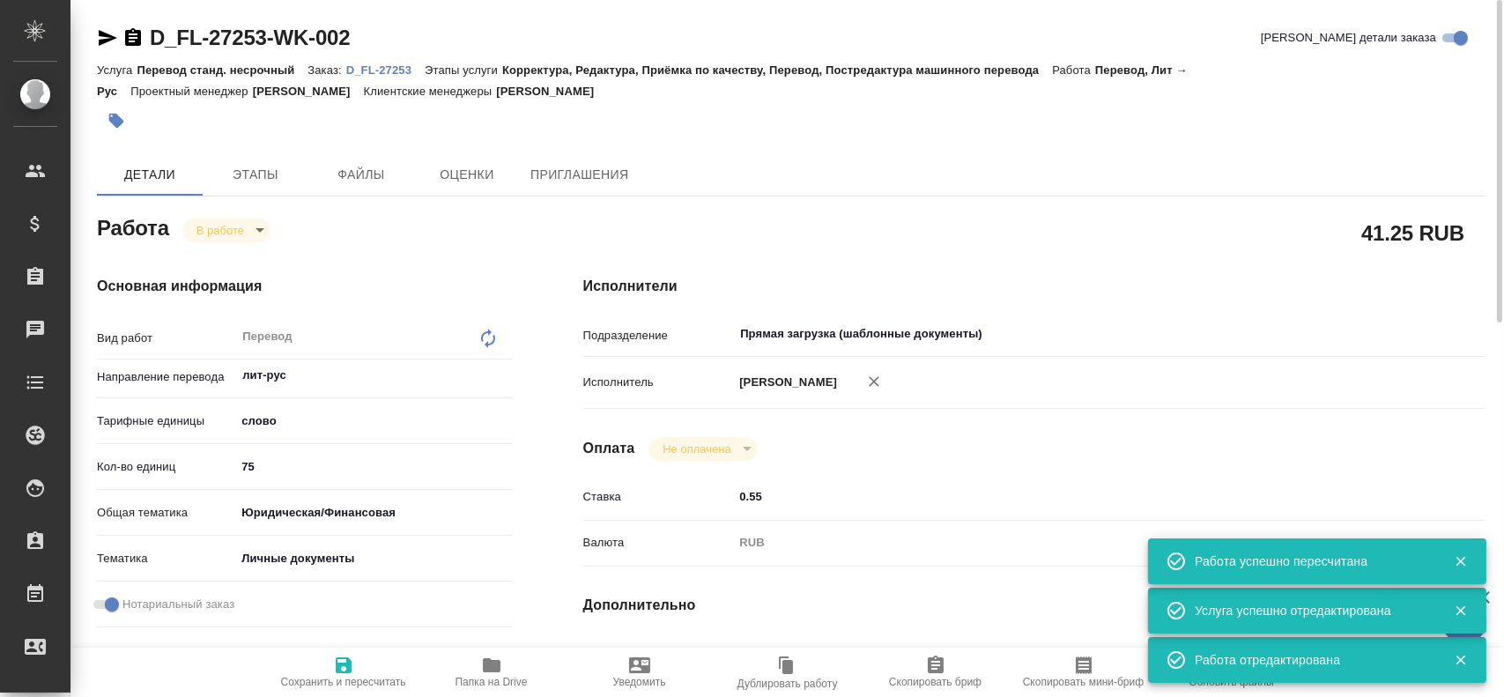
type textarea "x"
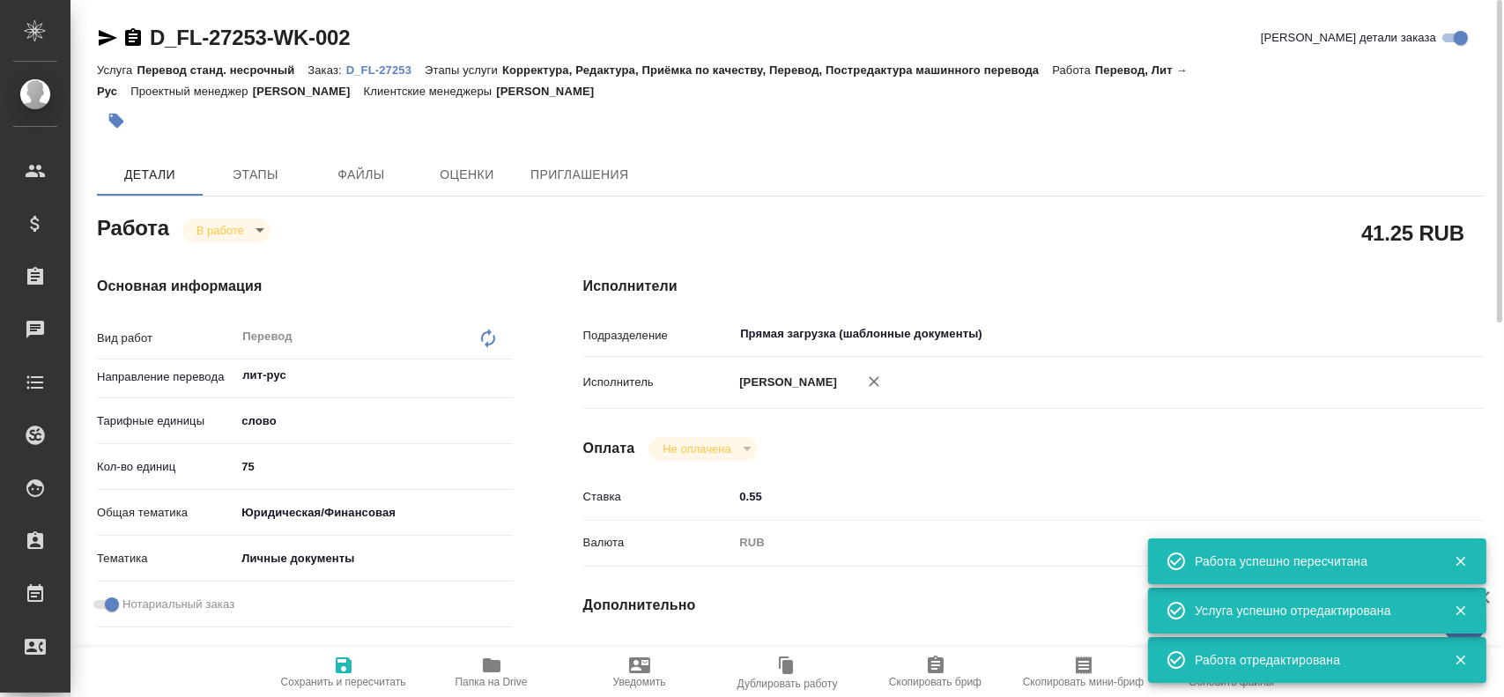
type textarea "x"
click at [239, 237] on body "🙏 .cls-1 fill:#fff; AWATERA Gusev Alexandr Клиенты Спецификации Заказы 0 Чаты T…" at bounding box center [752, 348] width 1504 height 697
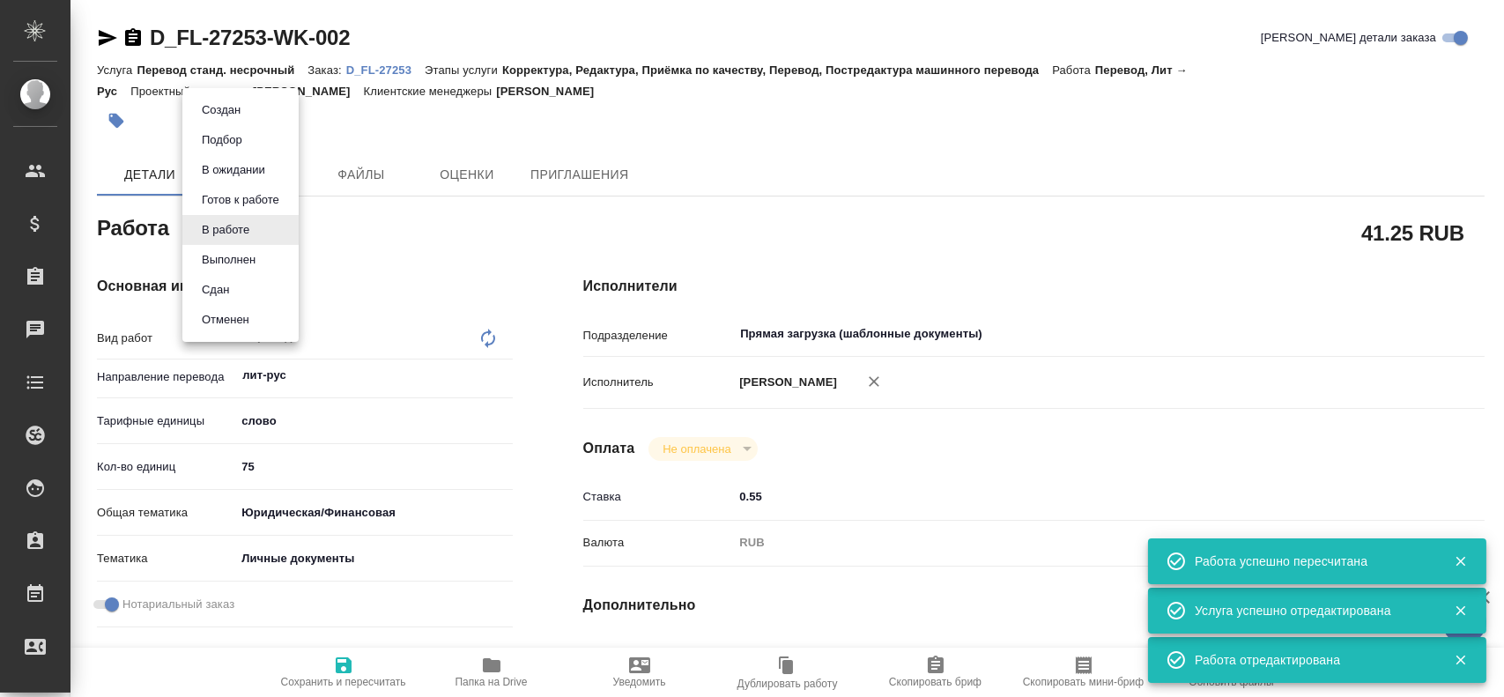
click at [230, 300] on li "Сдан" at bounding box center [240, 290] width 116 height 30
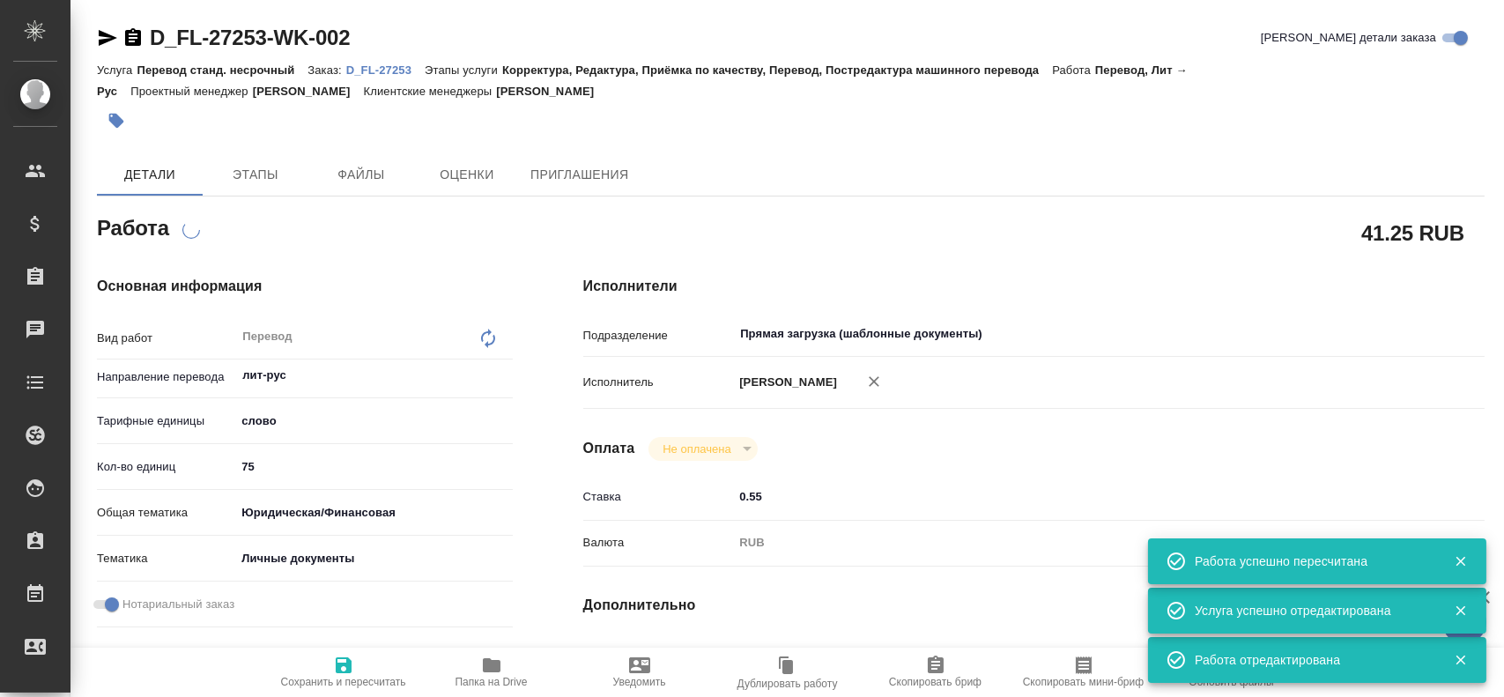
type textarea "x"
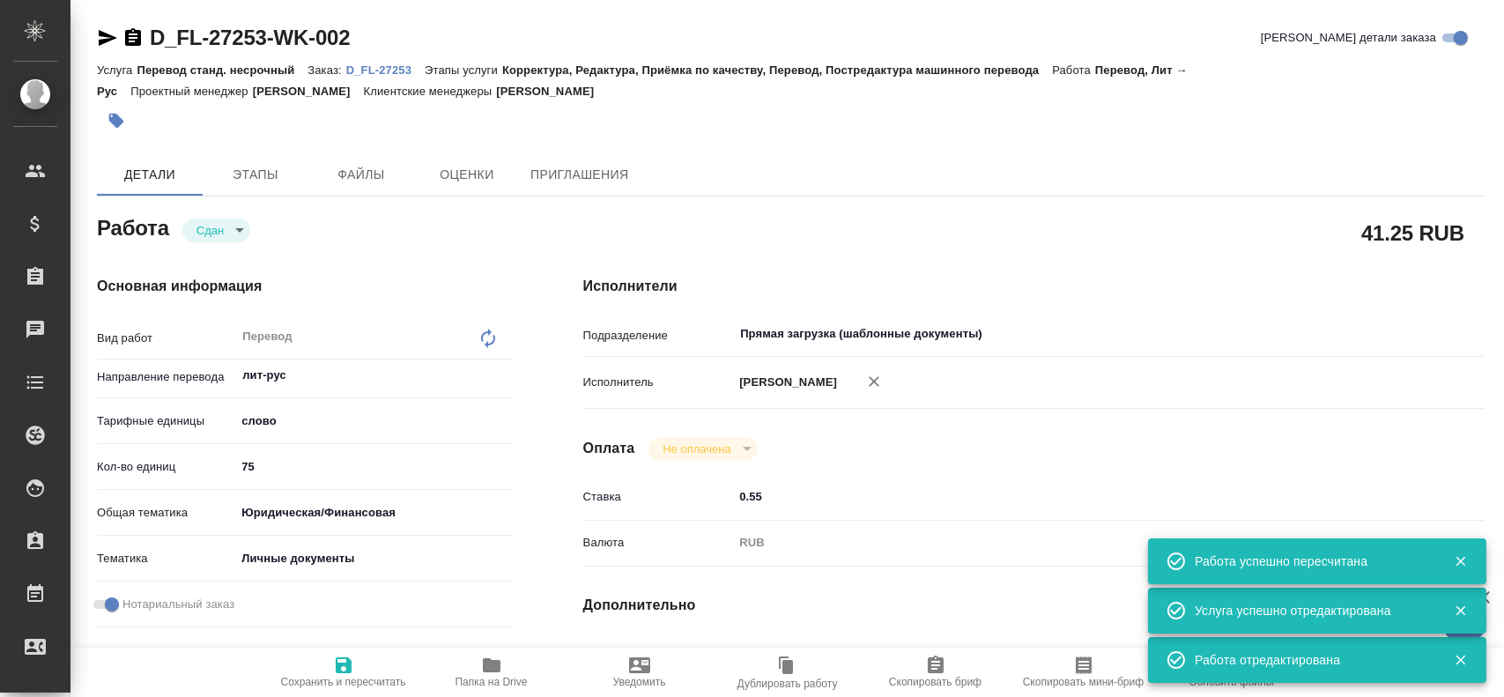
type textarea "x"
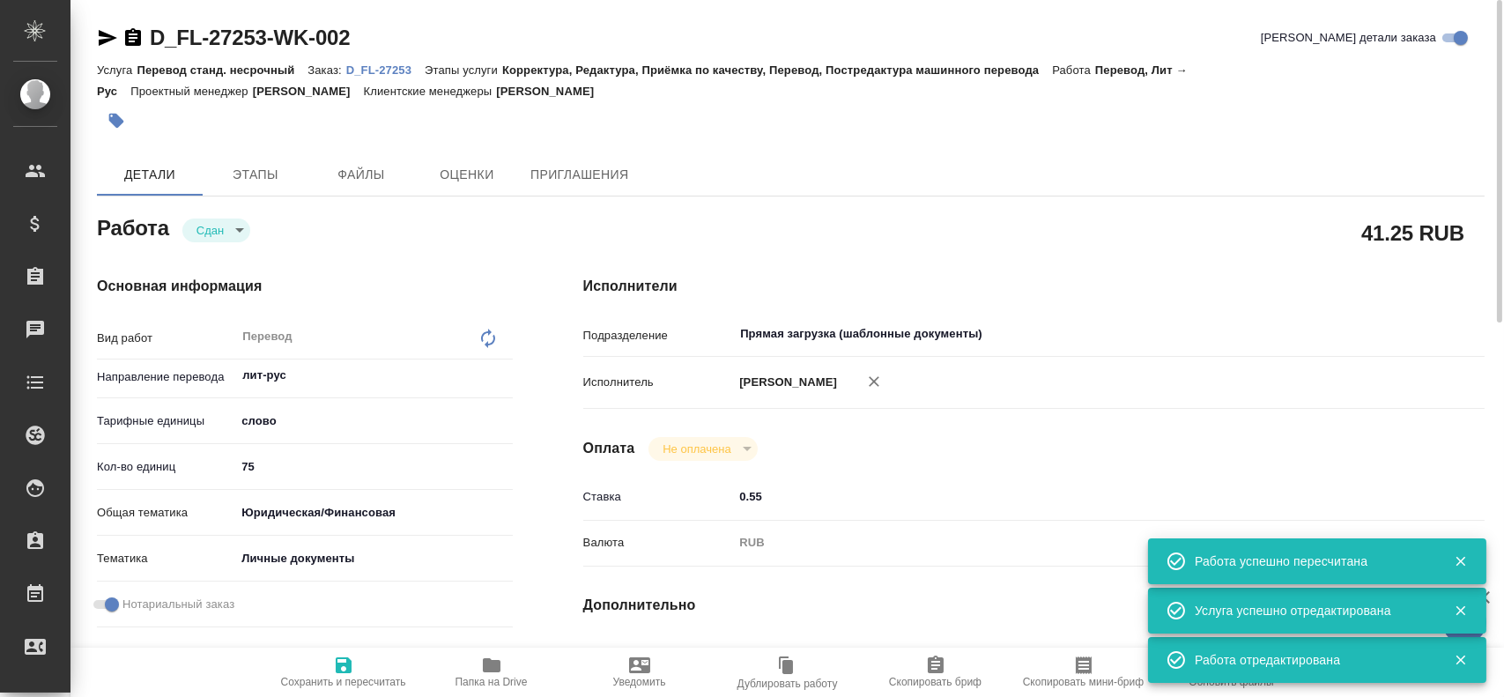
type textarea "x"
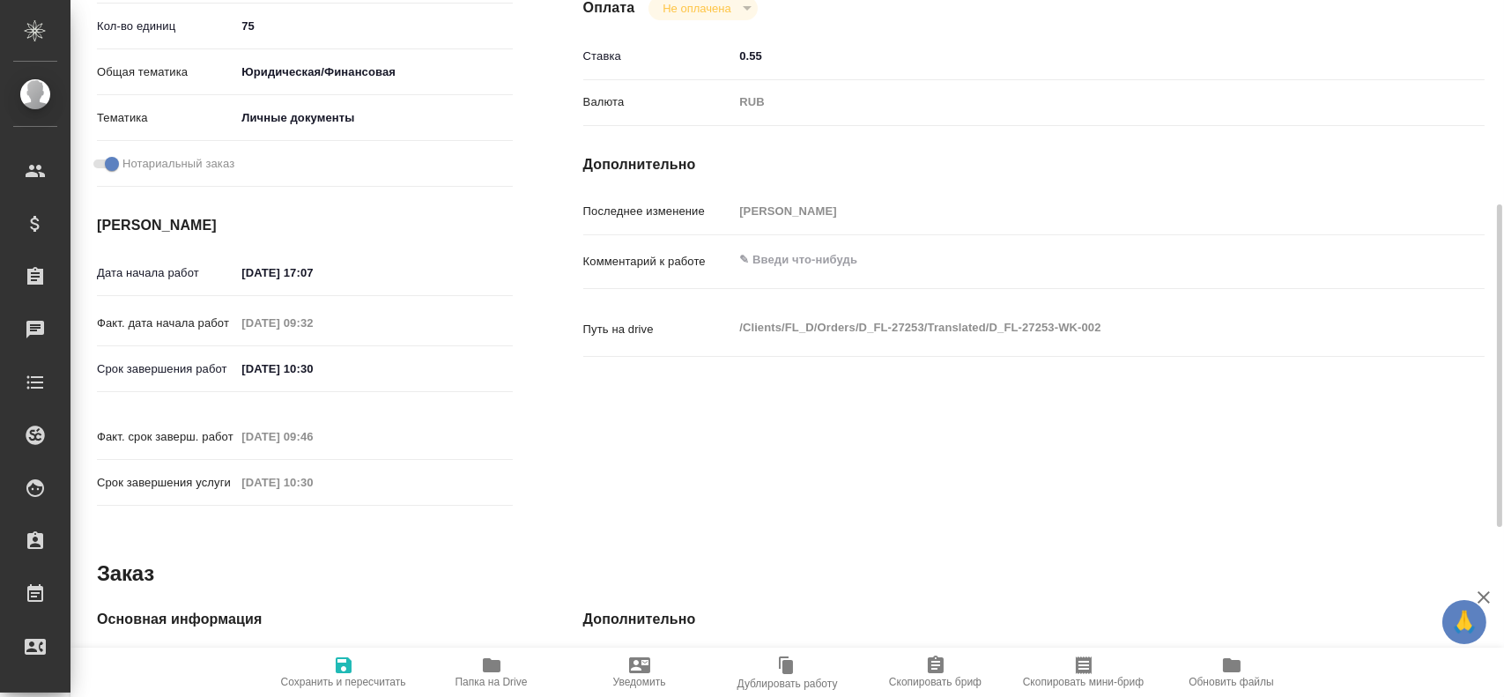
scroll to position [705, 0]
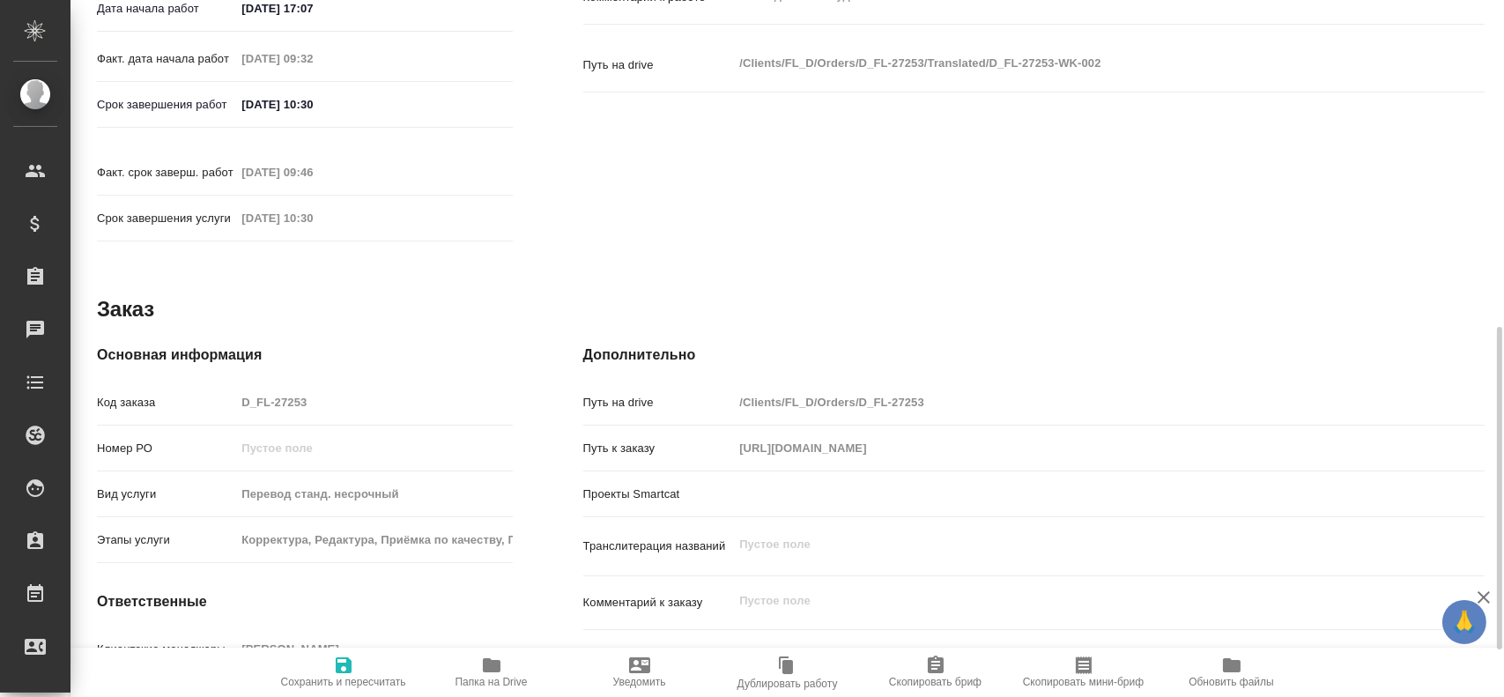
click at [210, 387] on div "Код заказа D_FL-27253" at bounding box center [305, 402] width 416 height 31
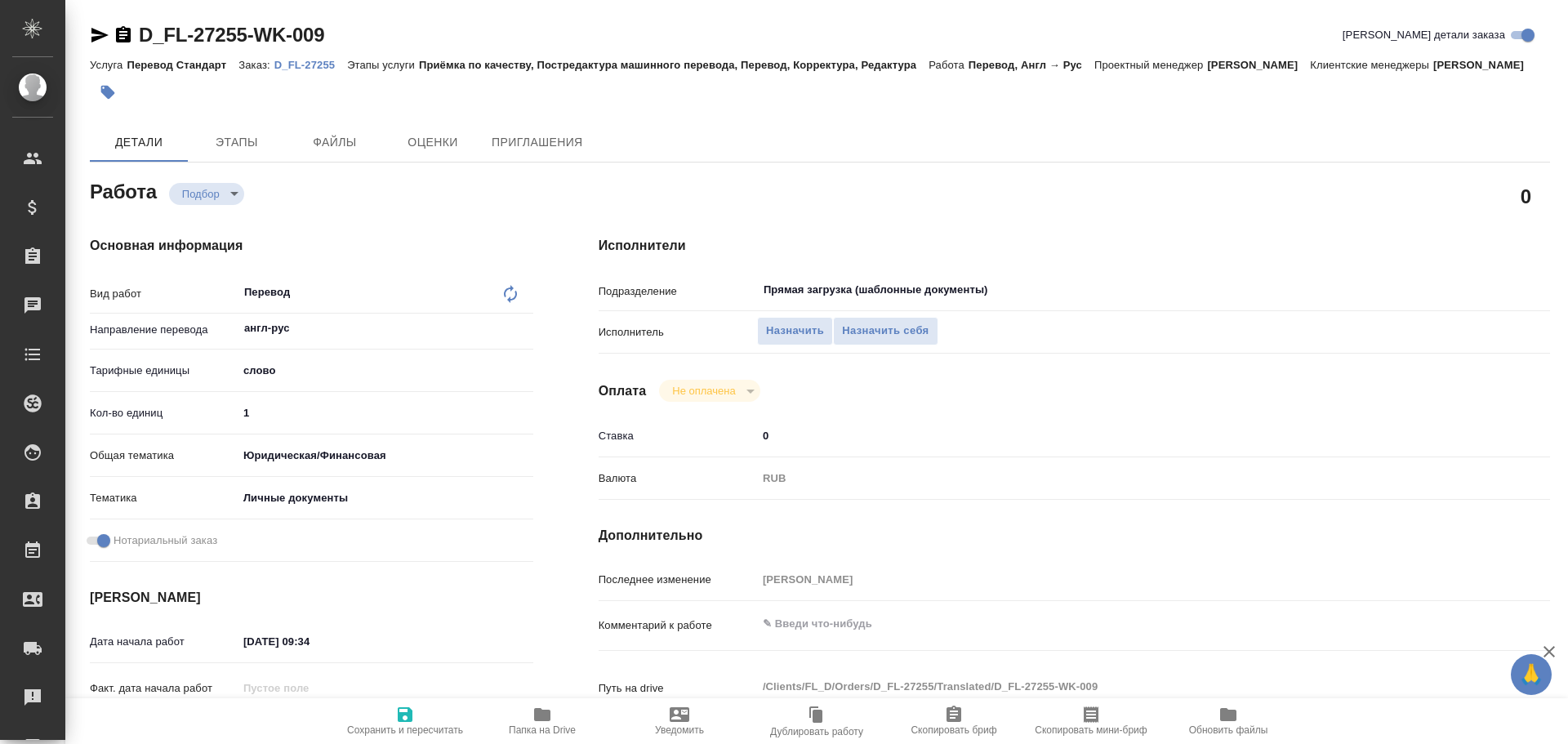
type textarea "x"
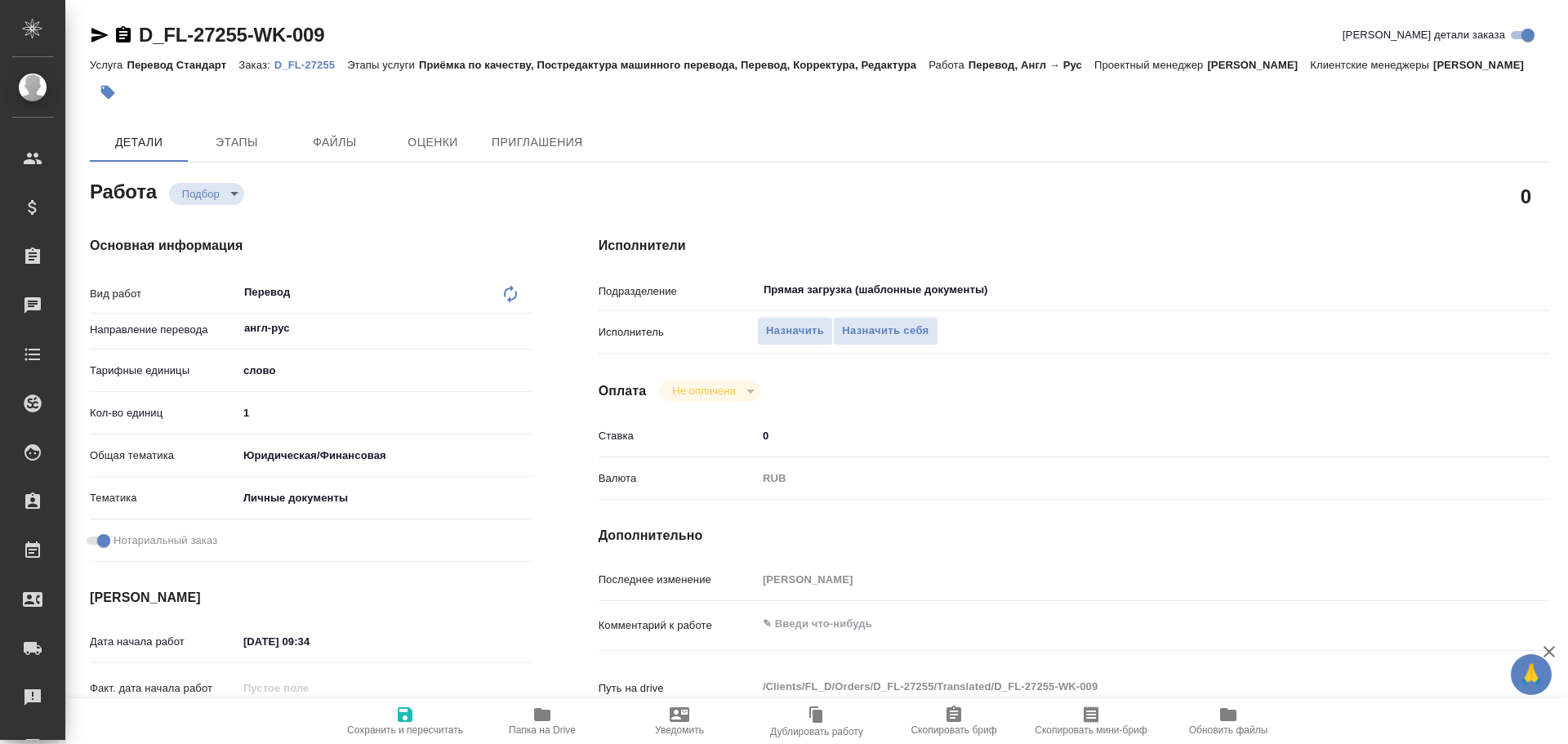
type textarea "x"
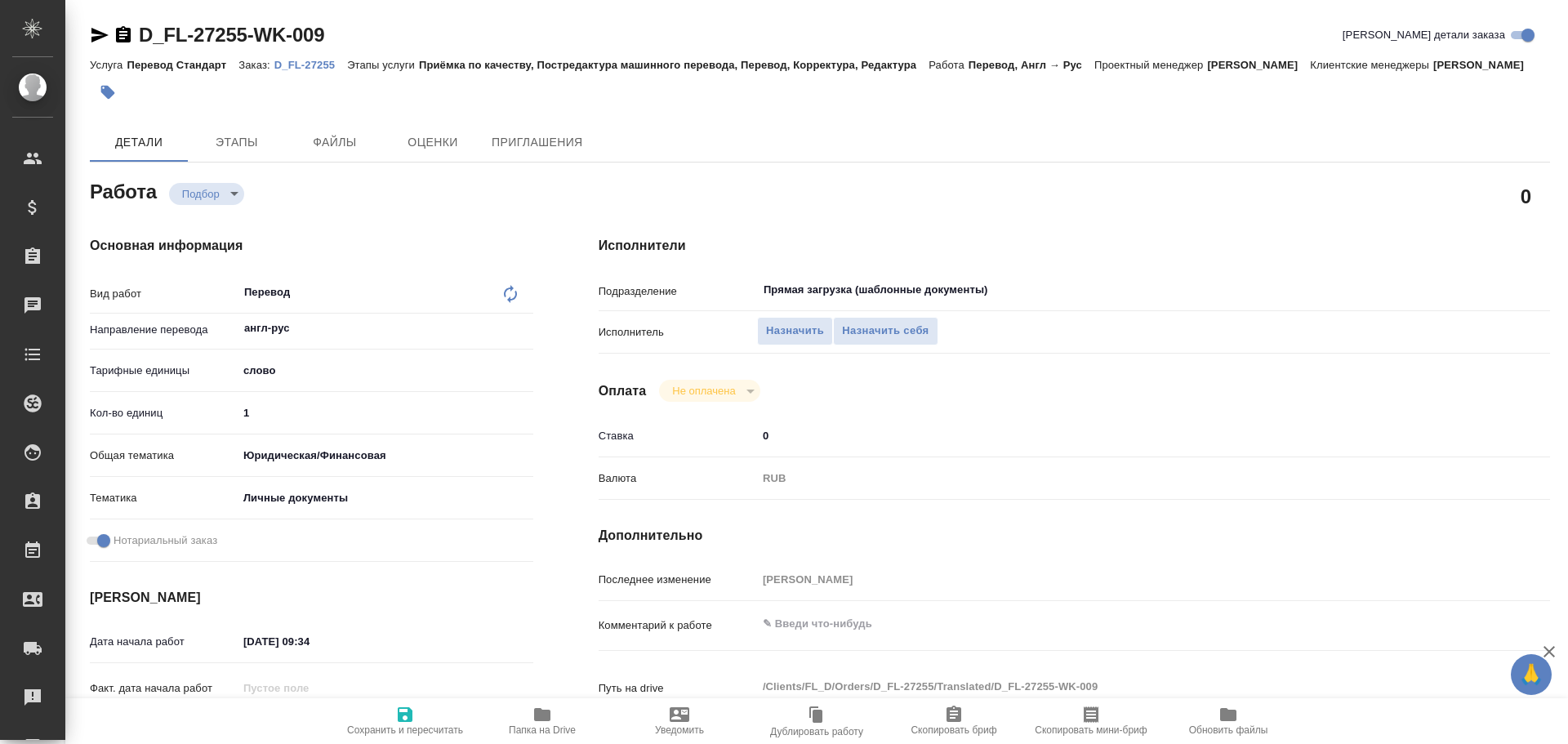
type textarea "x"
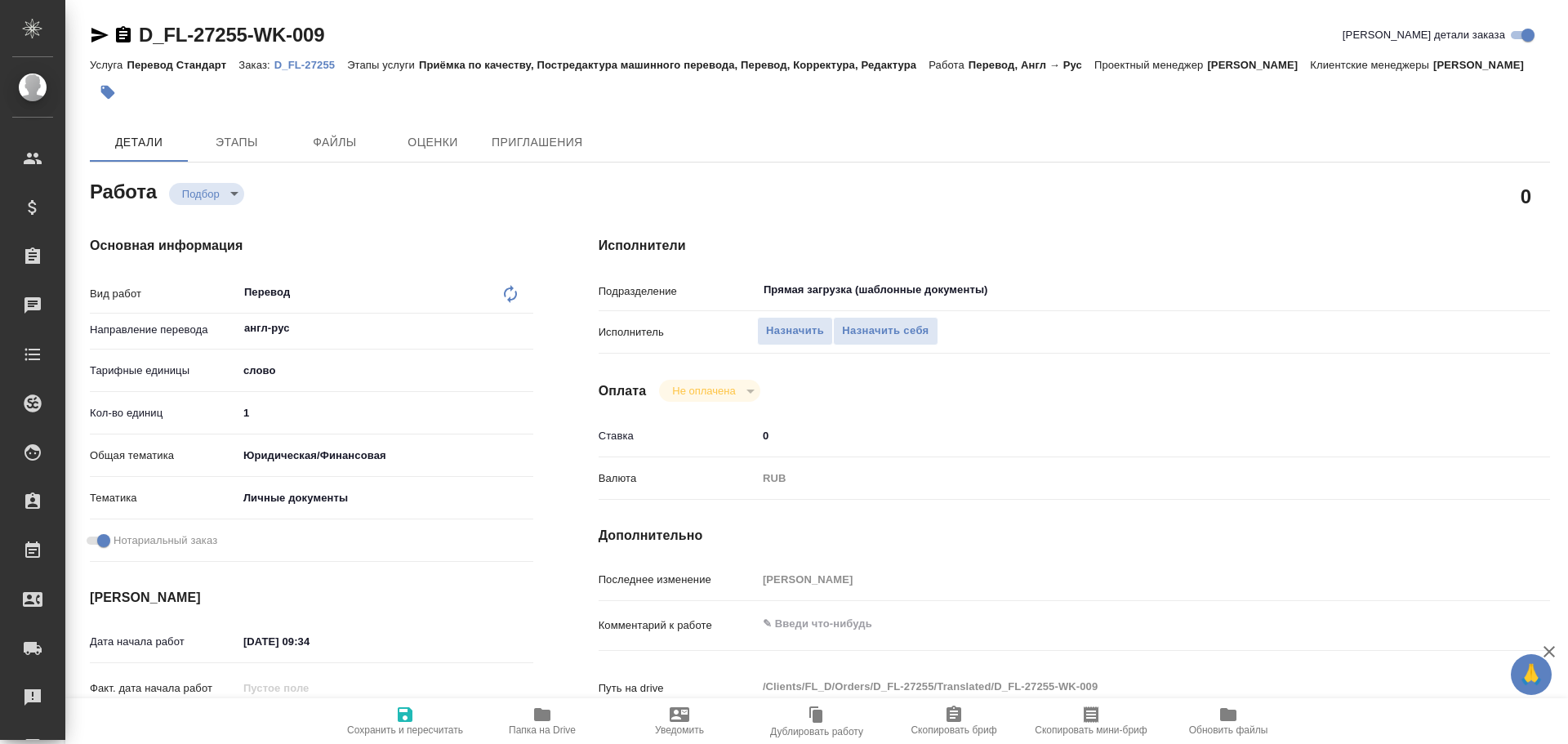
type textarea "x"
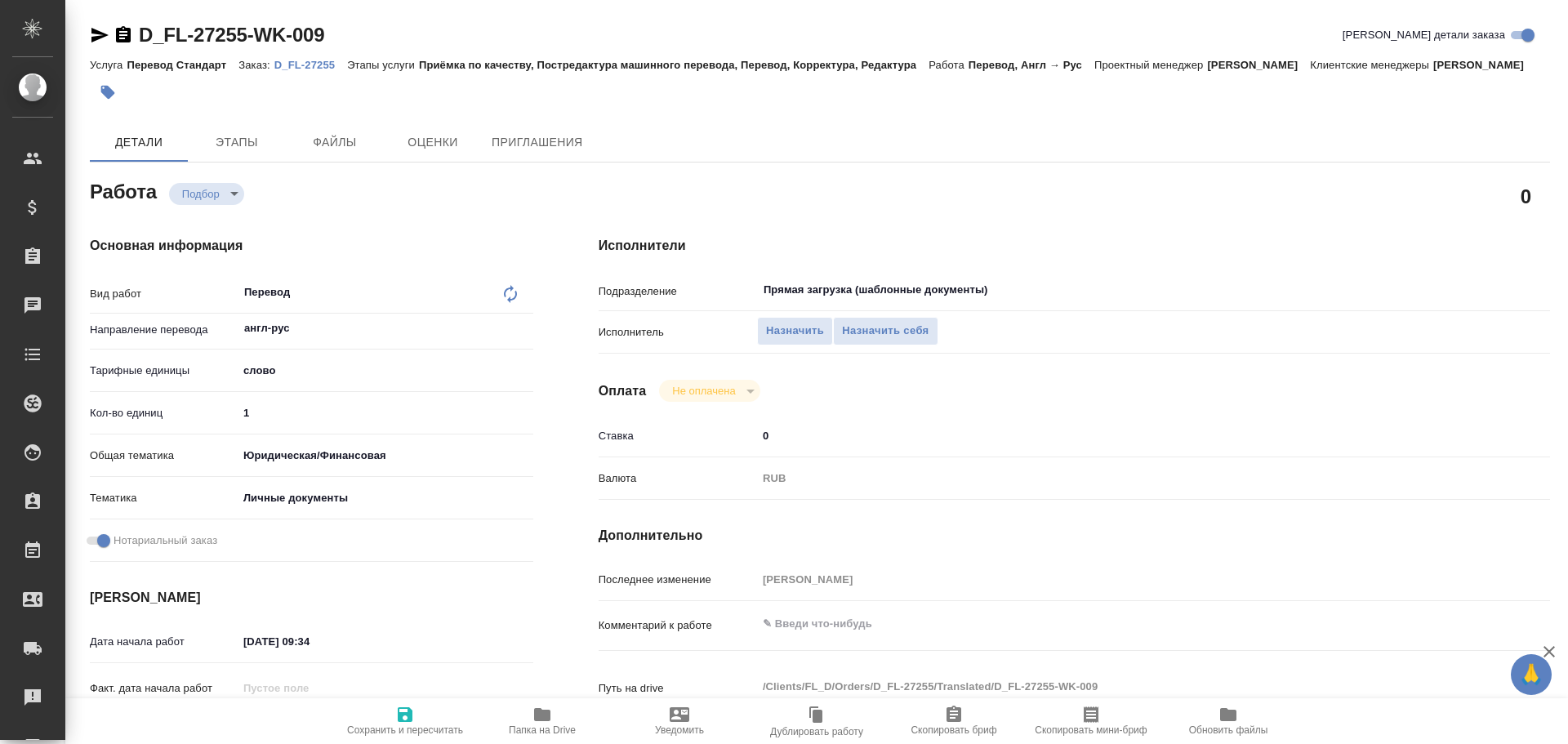
type textarea "x"
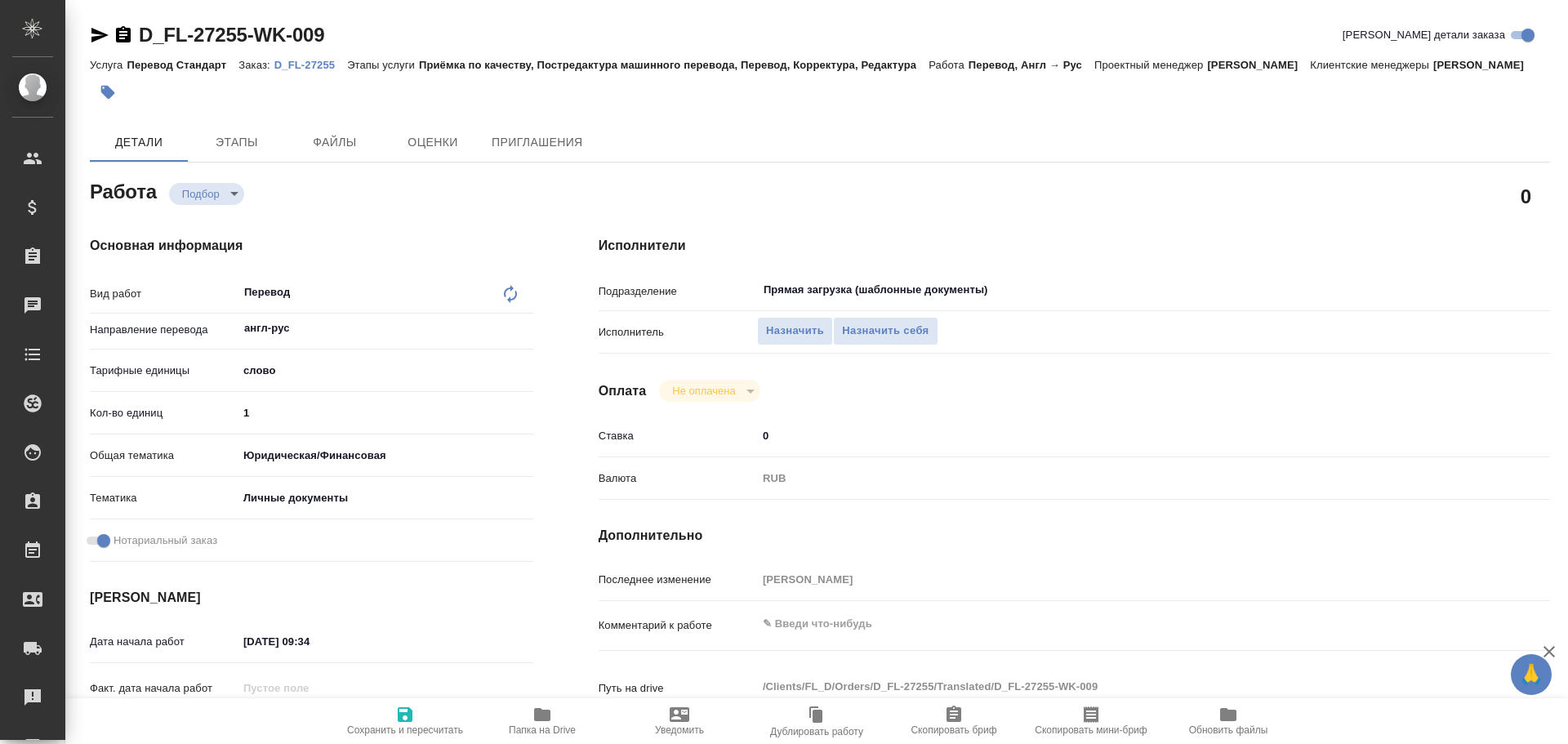
scroll to position [649, 0]
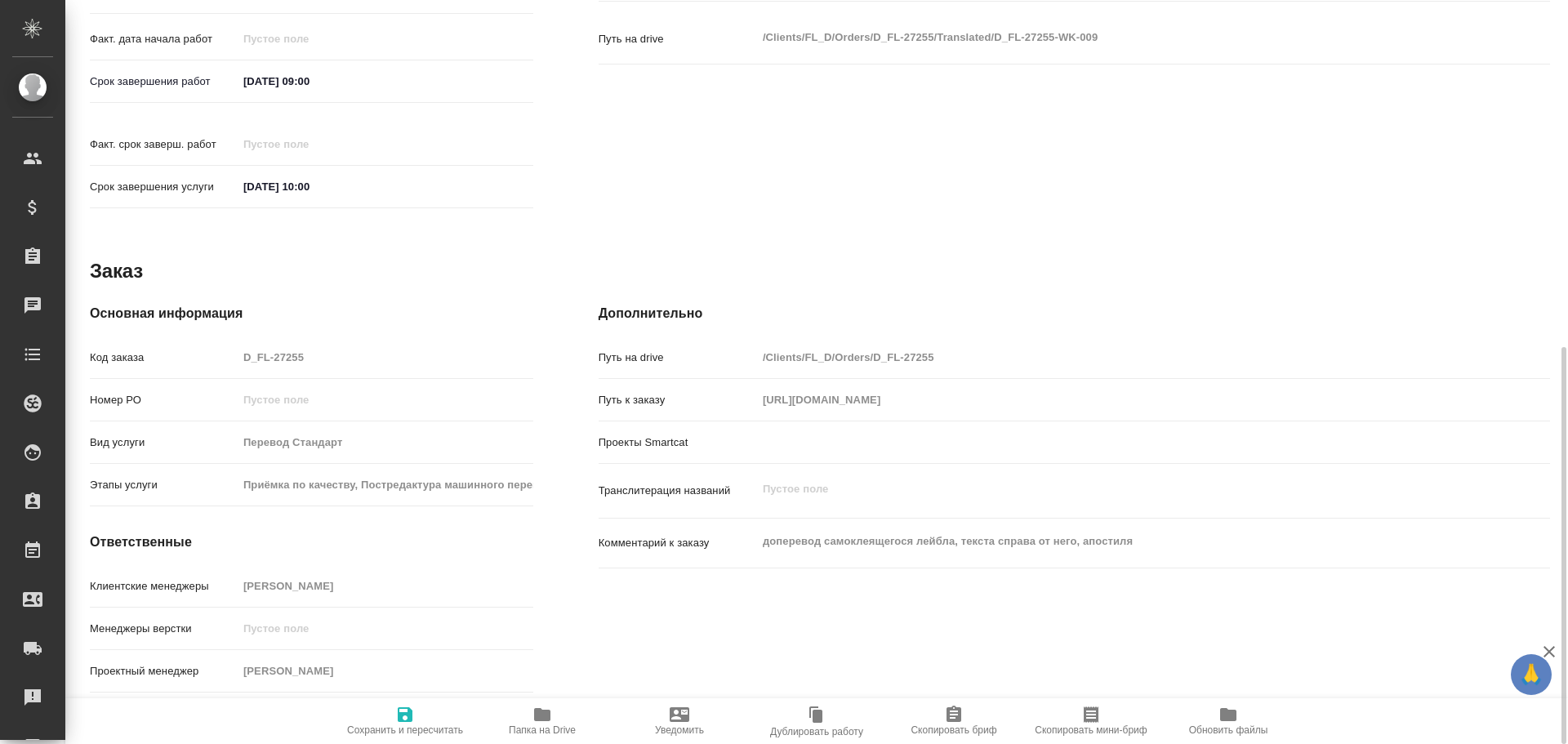
type textarea "x"
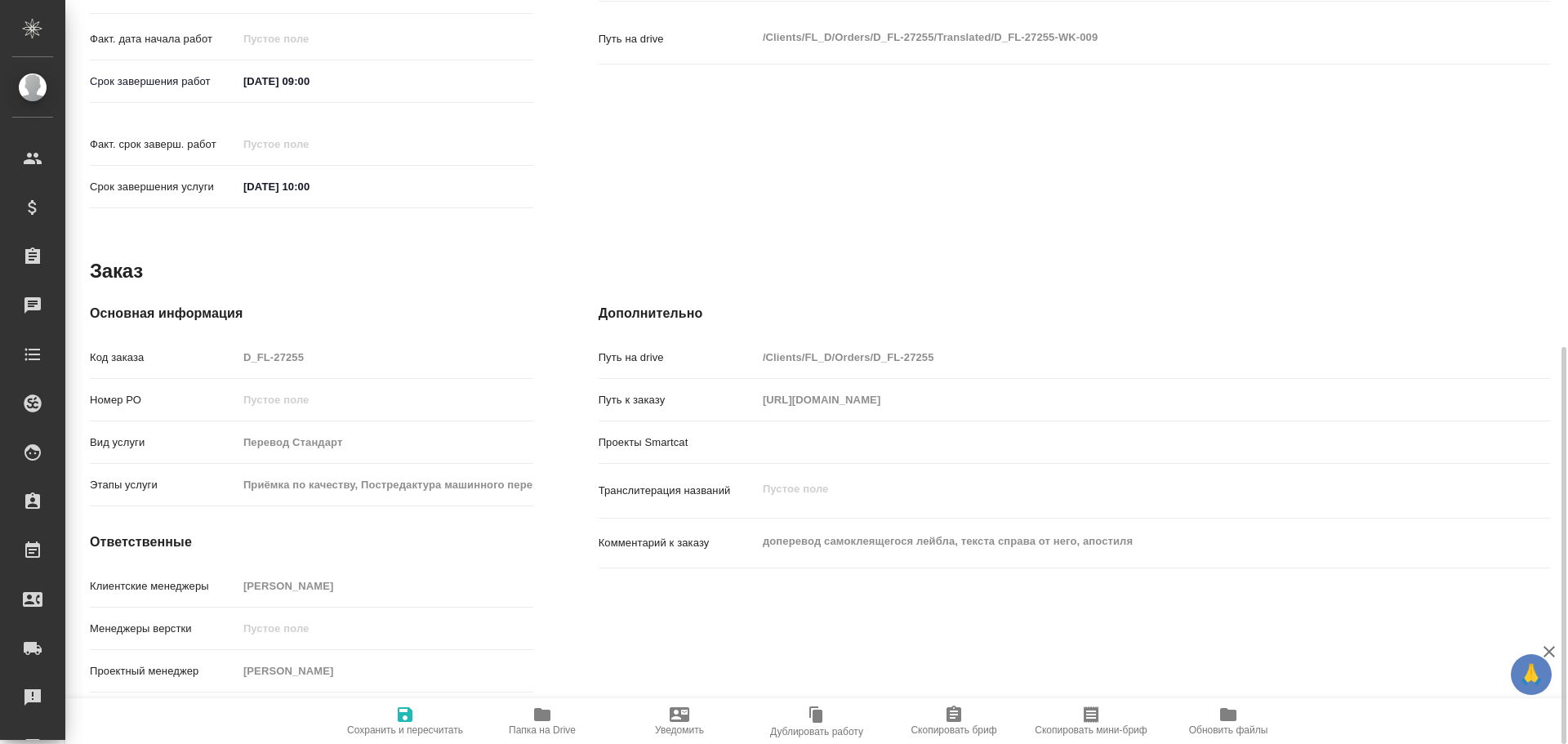
scroll to position [78, 0]
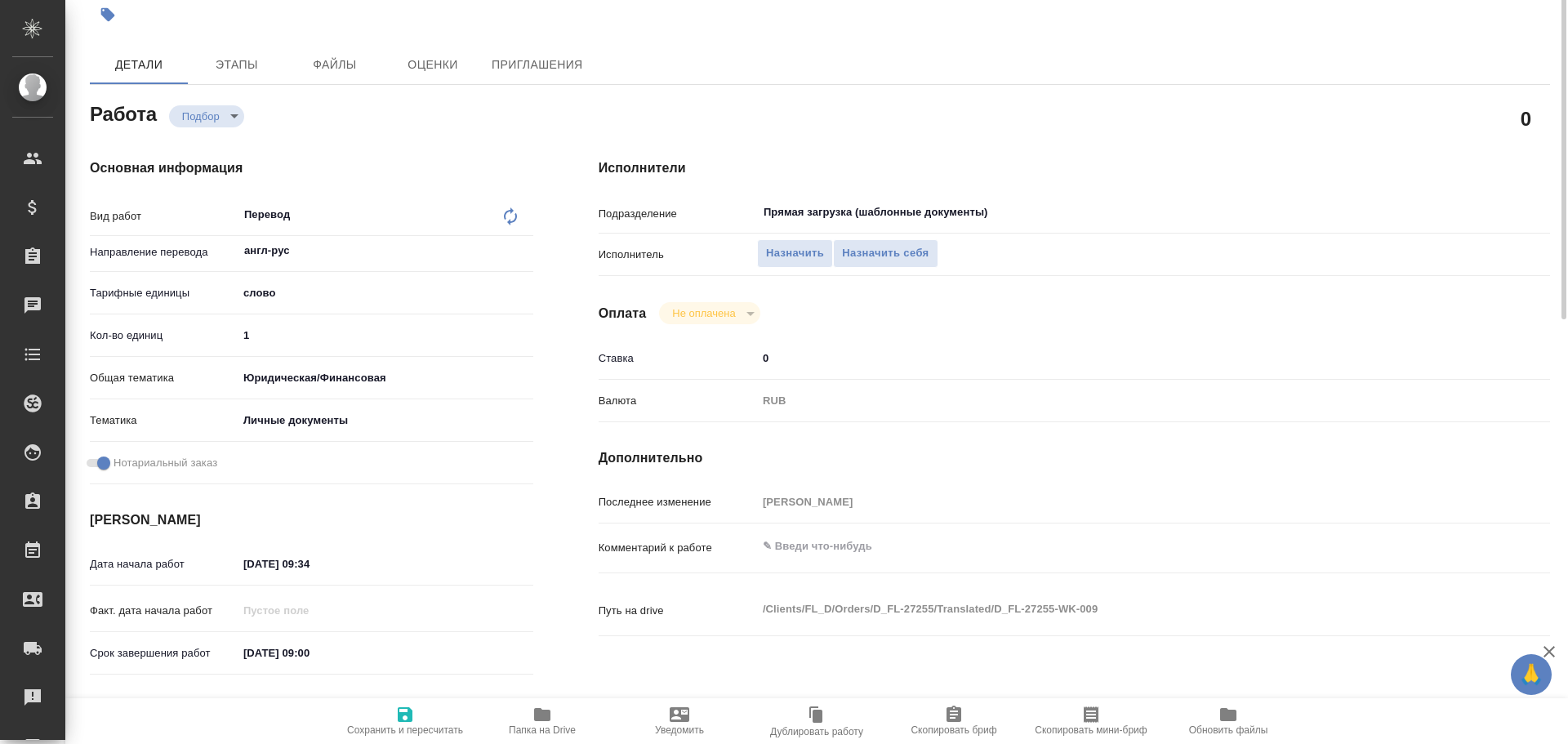
type textarea "x"
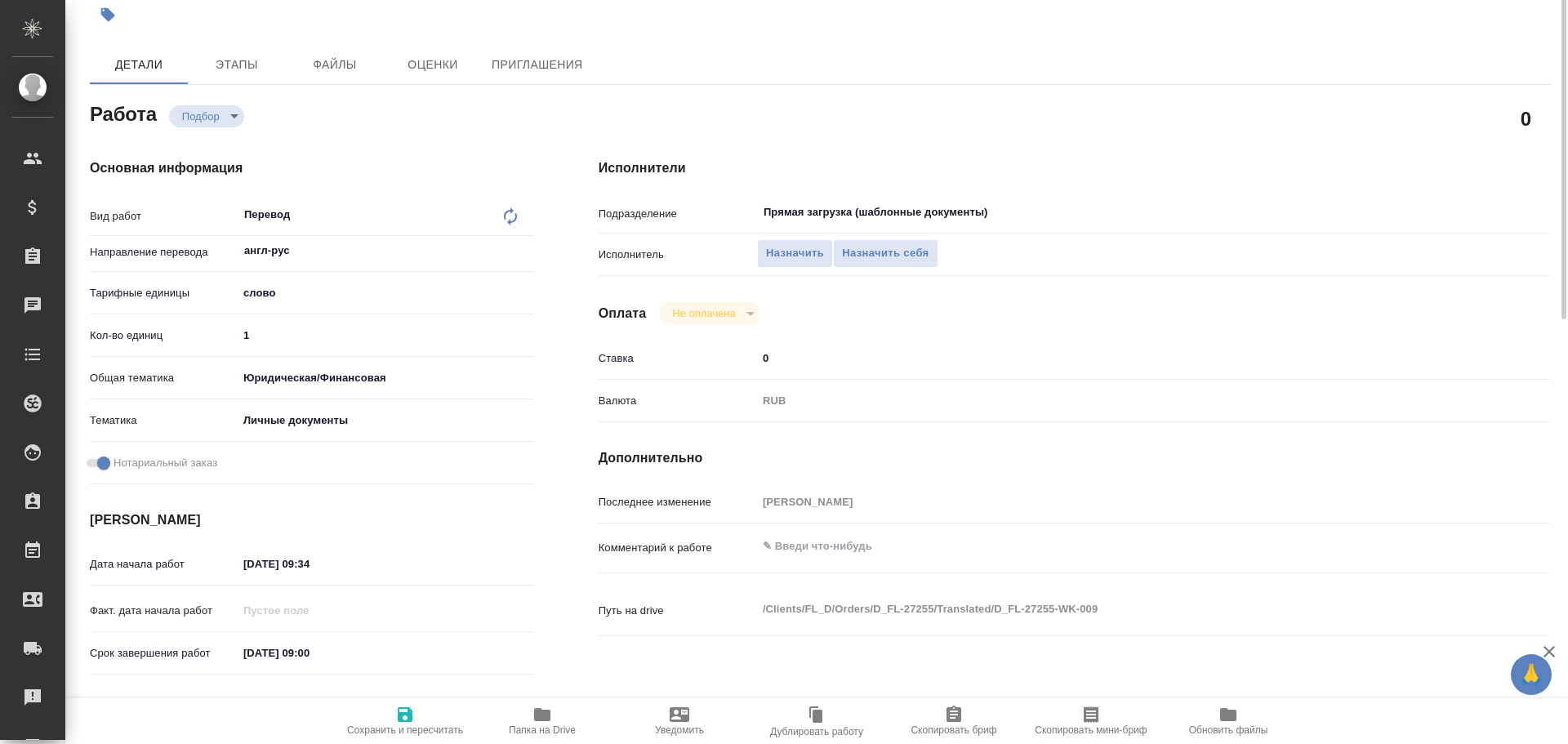
scroll to position [0, 0]
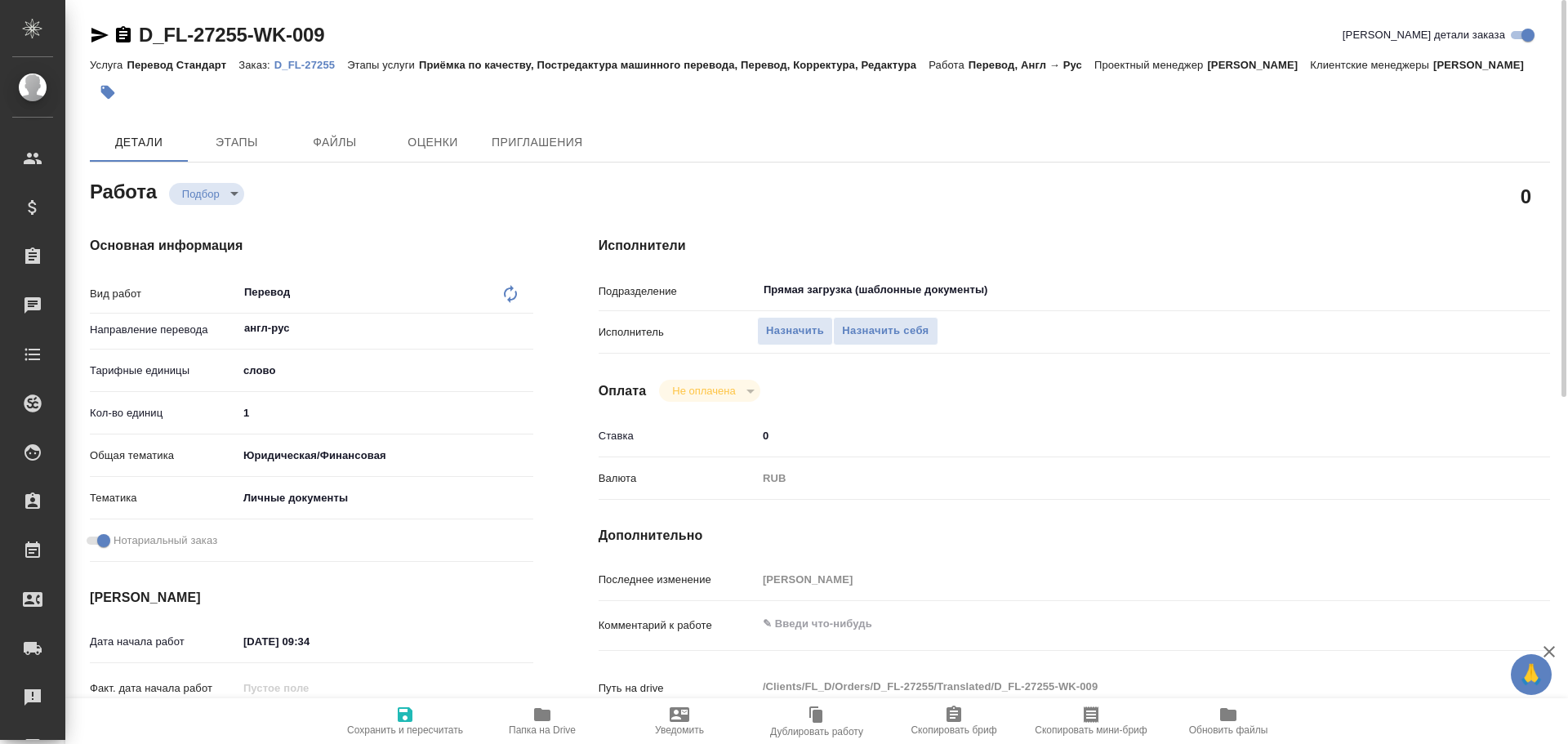
type textarea "x"
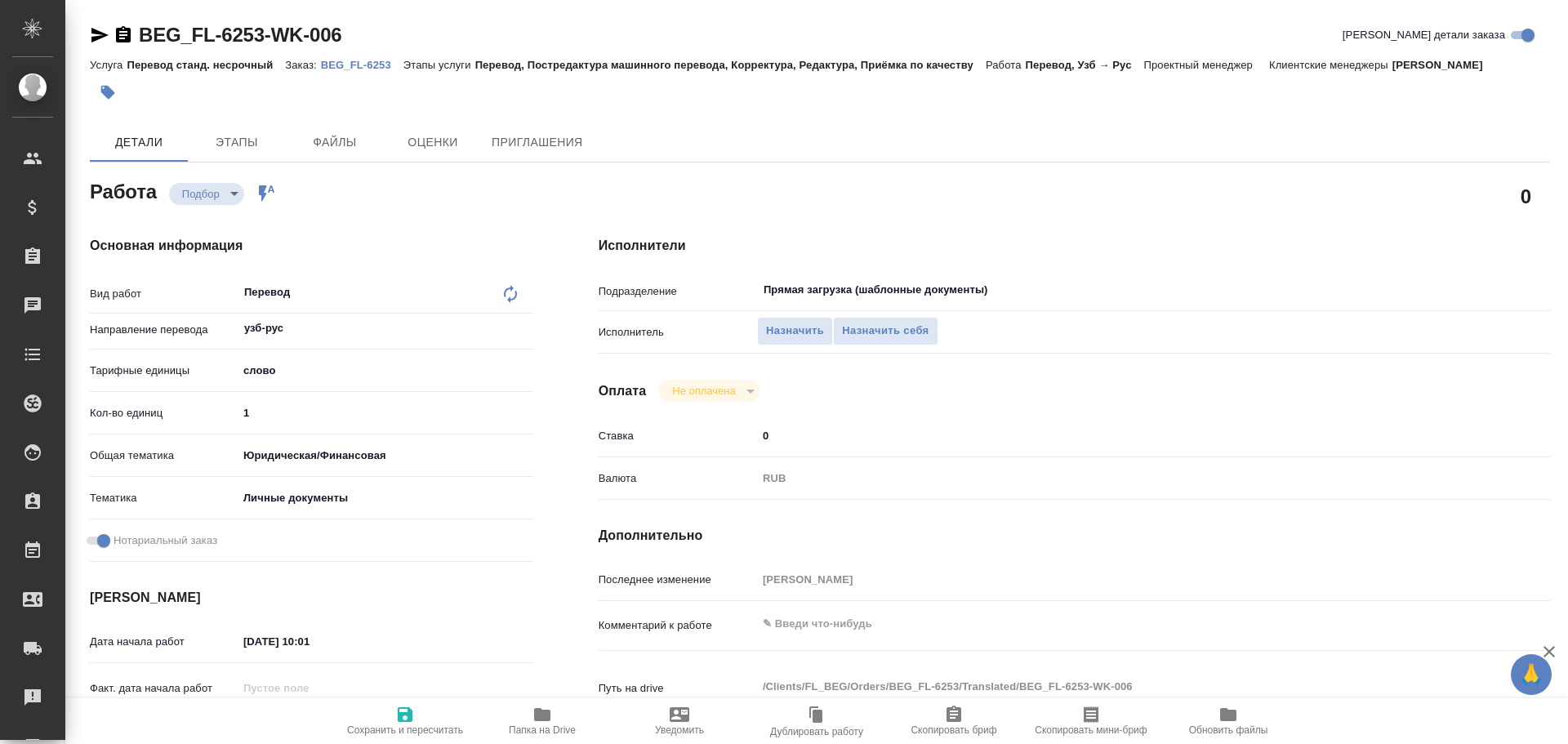
type textarea "x"
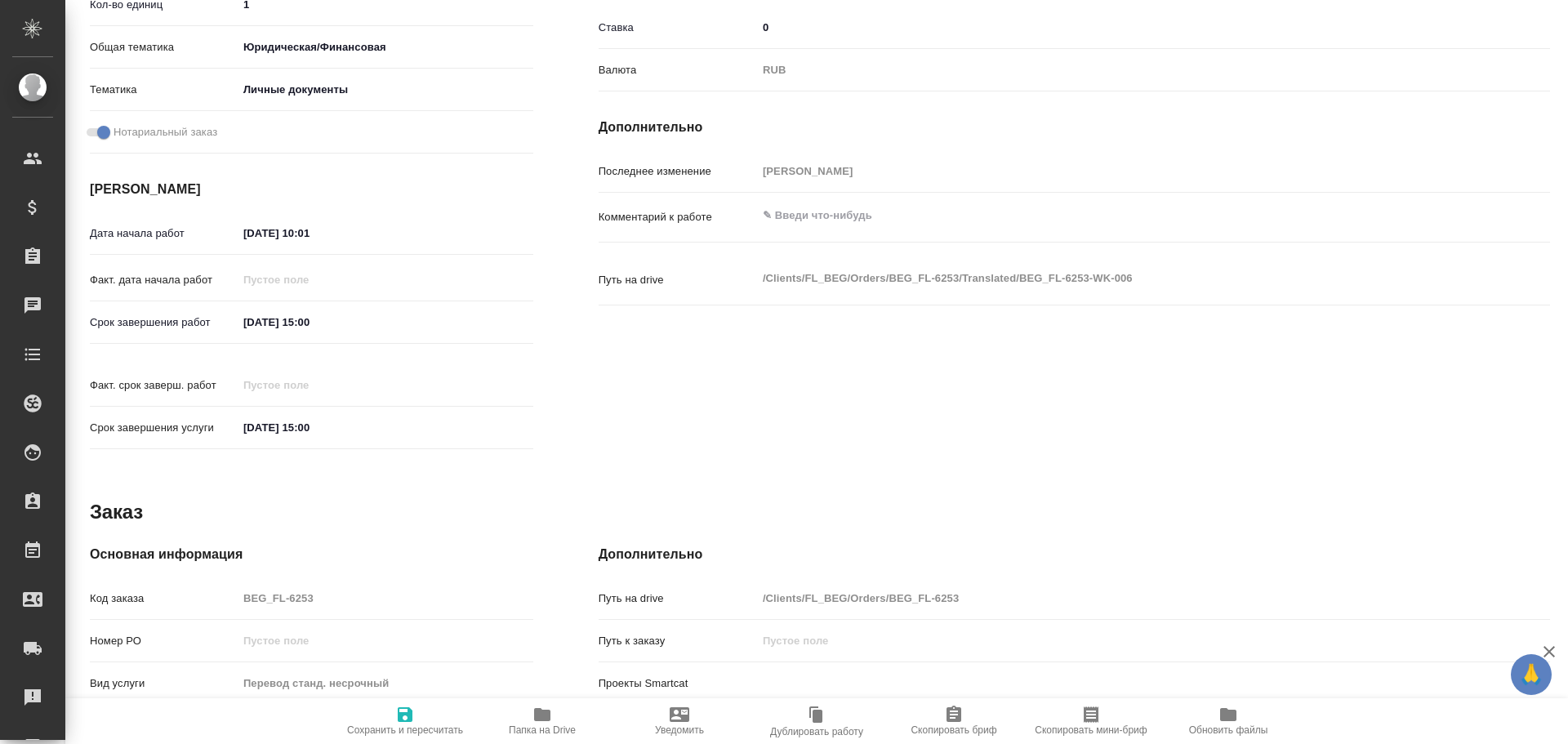
scroll to position [629, 0]
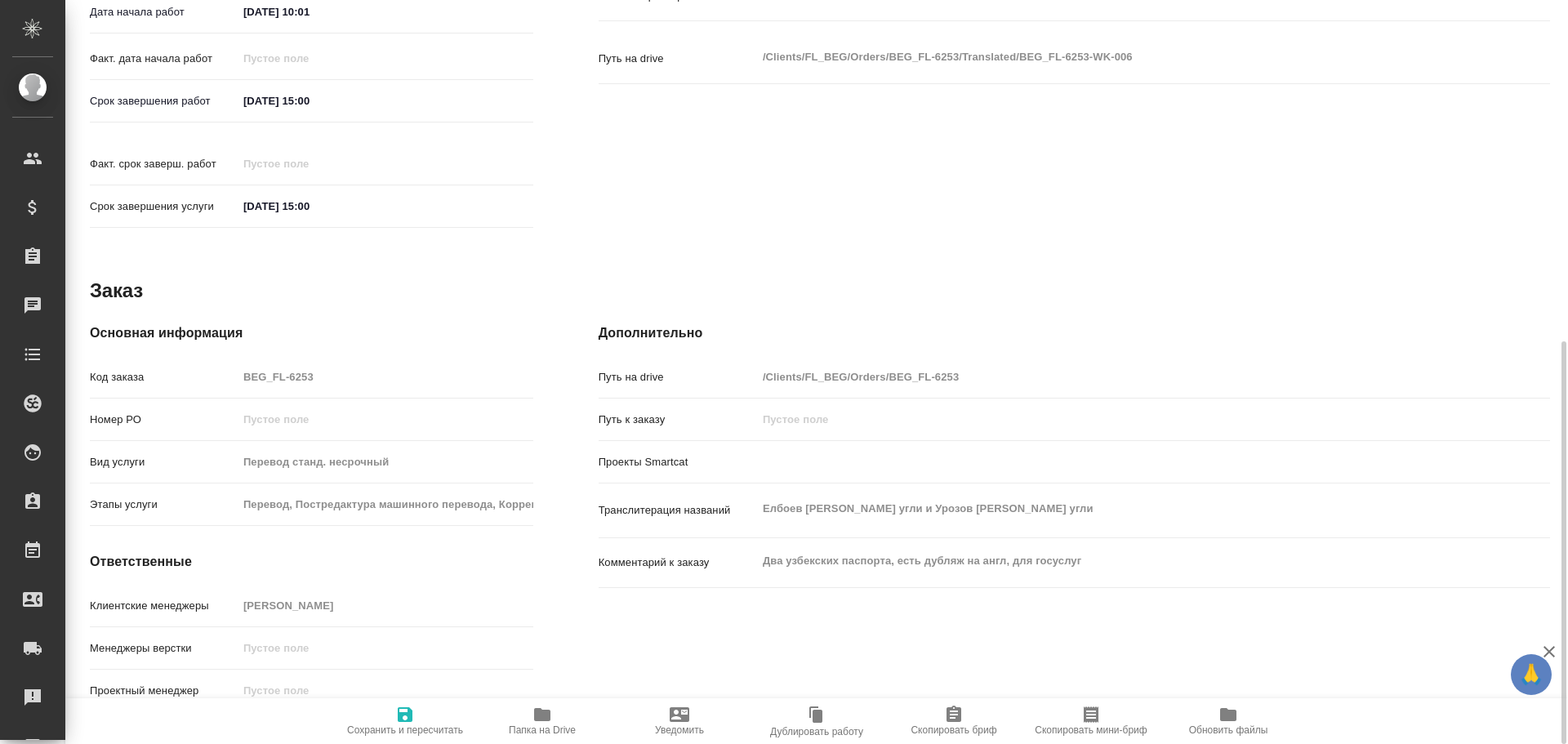
type textarea "x"
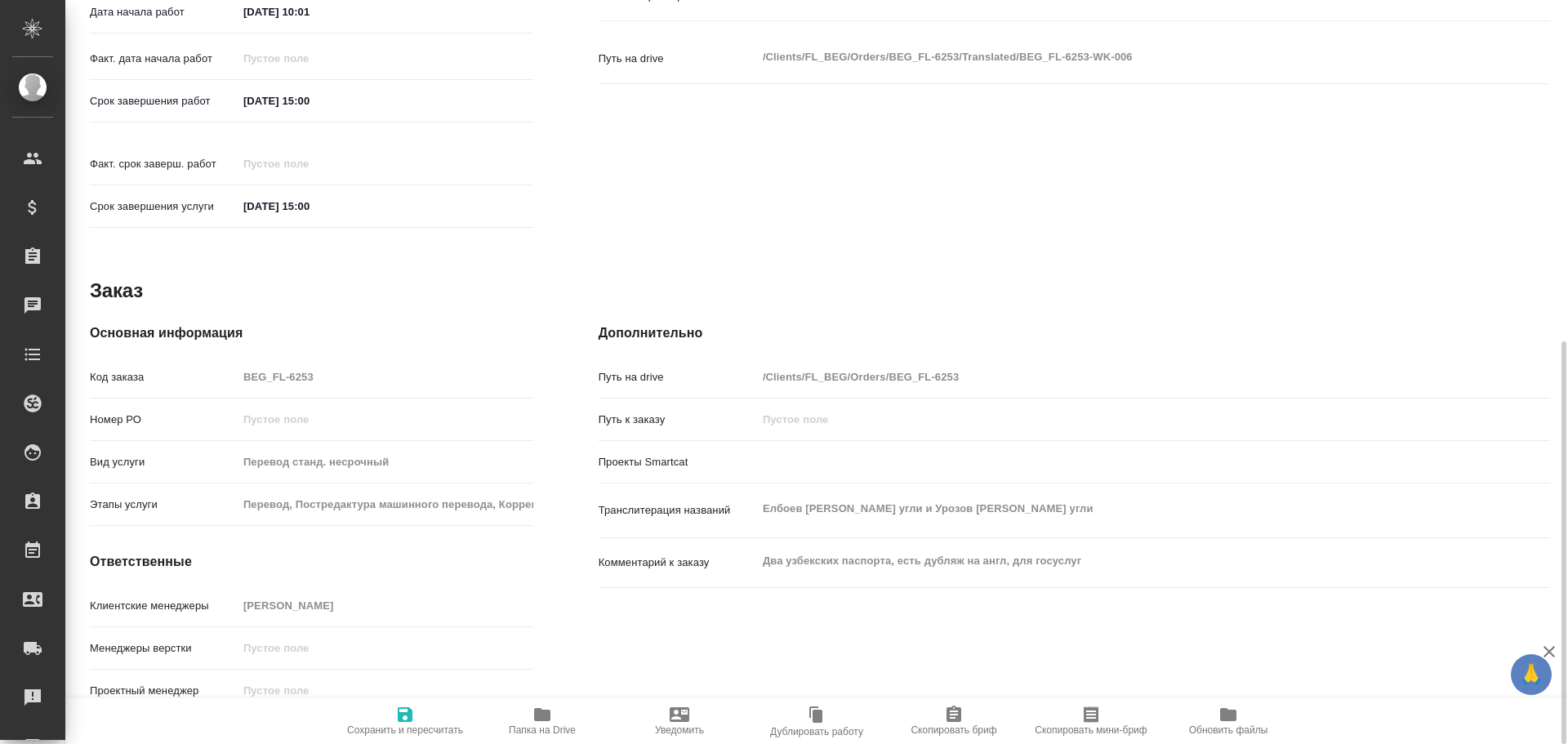
type textarea "x"
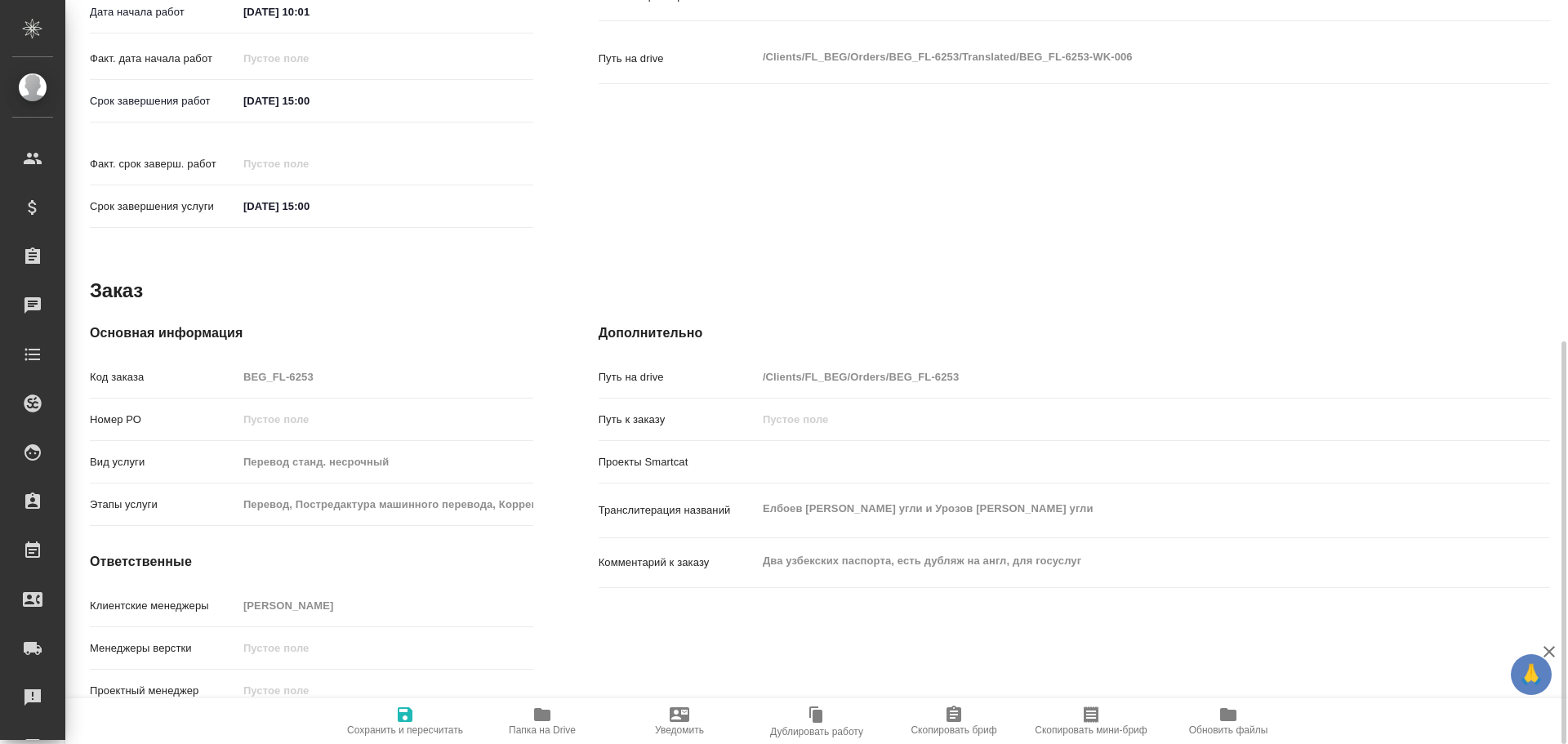
type textarea "x"
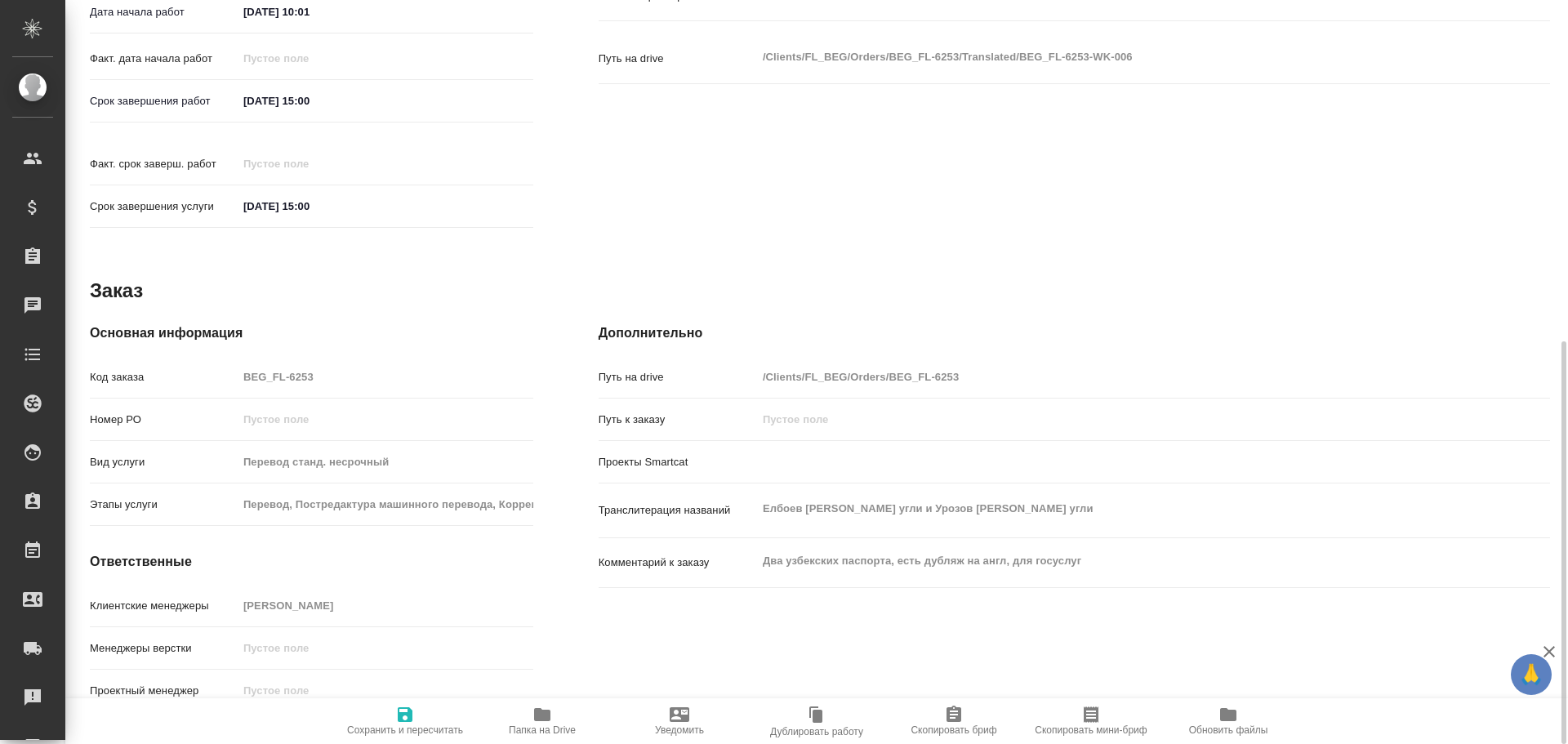
click at [540, 725] on span "Папка на Drive" at bounding box center [542, 730] width 67 height 11
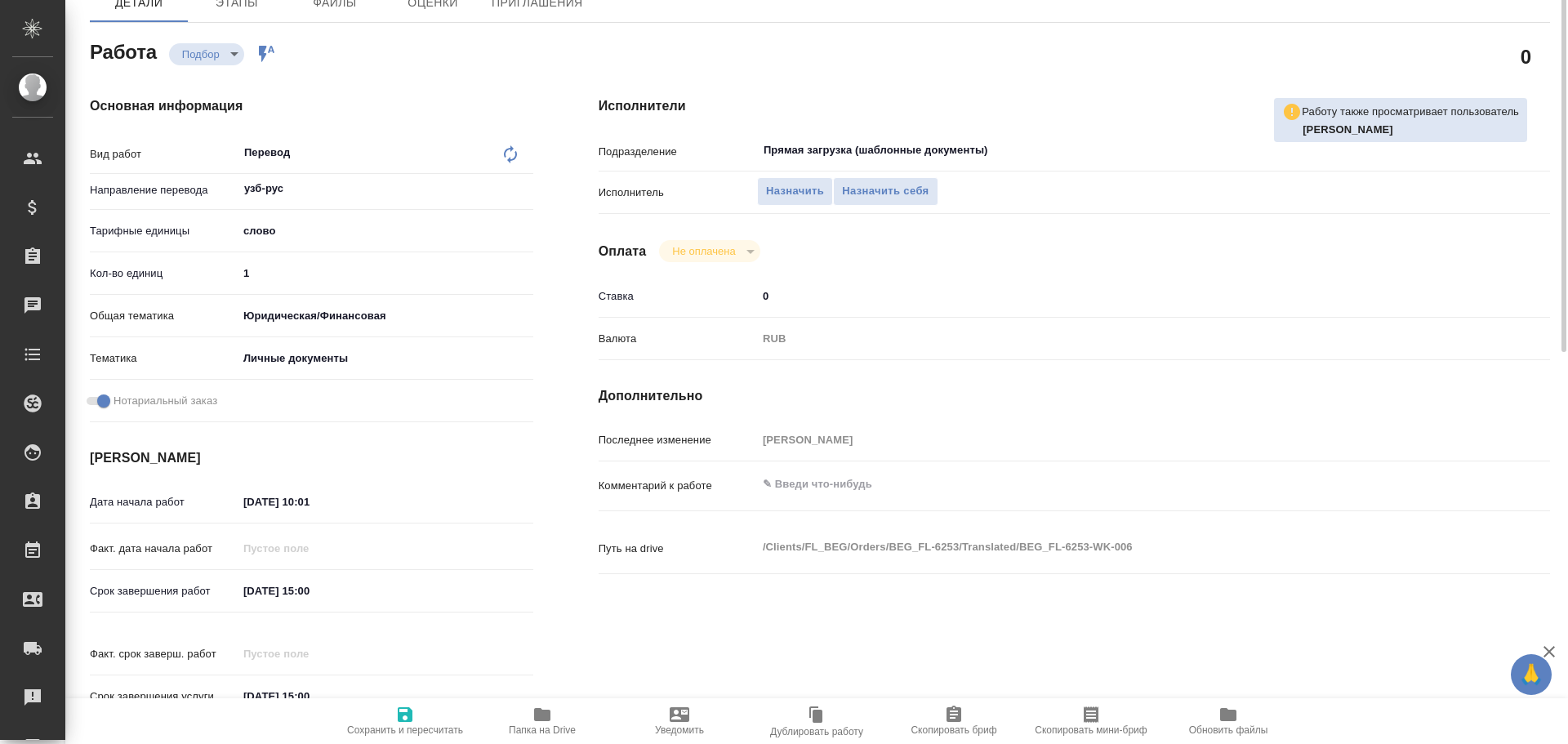
scroll to position [58, 0]
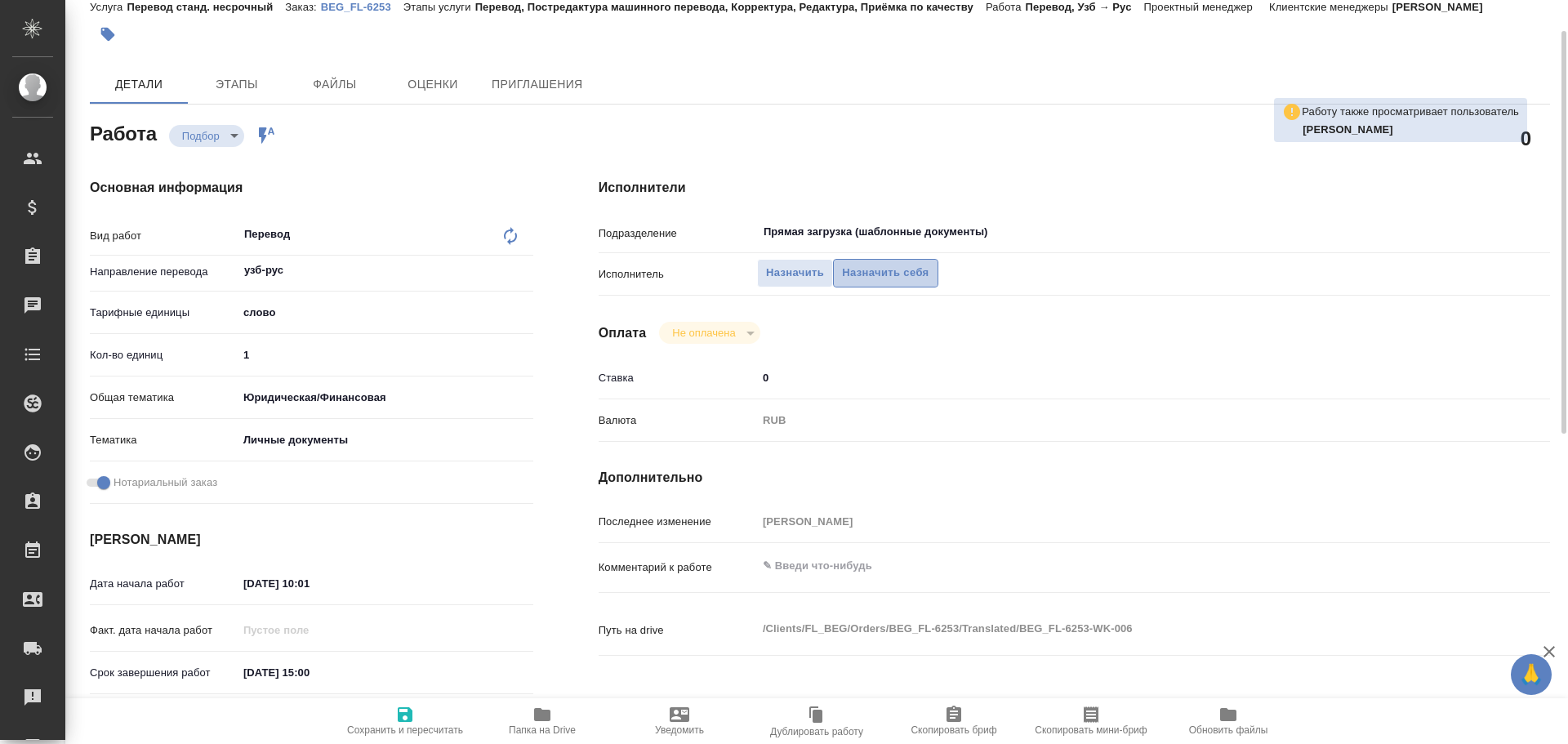
click at [861, 279] on span "Назначить себя" at bounding box center [884, 273] width 86 height 19
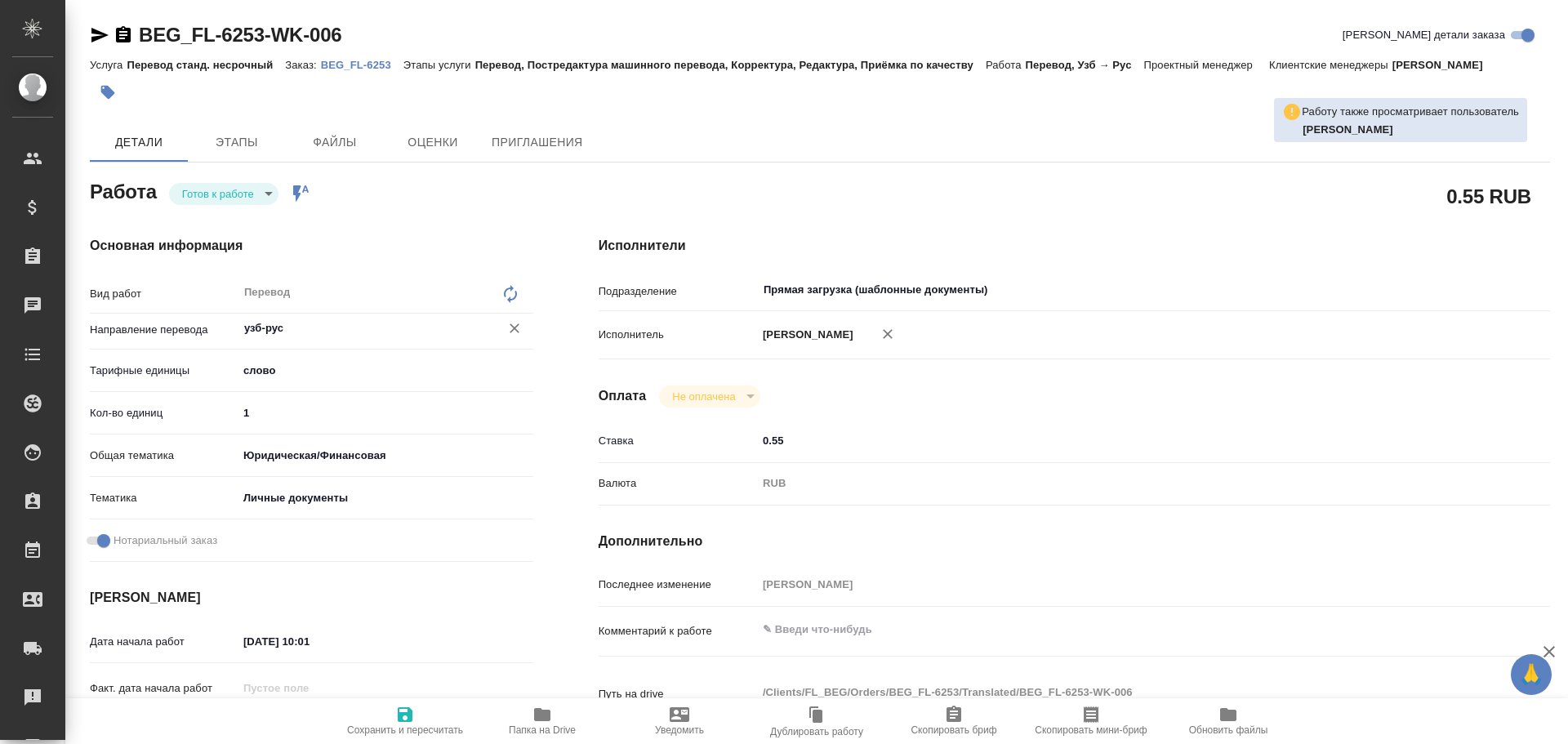
type textarea "x"
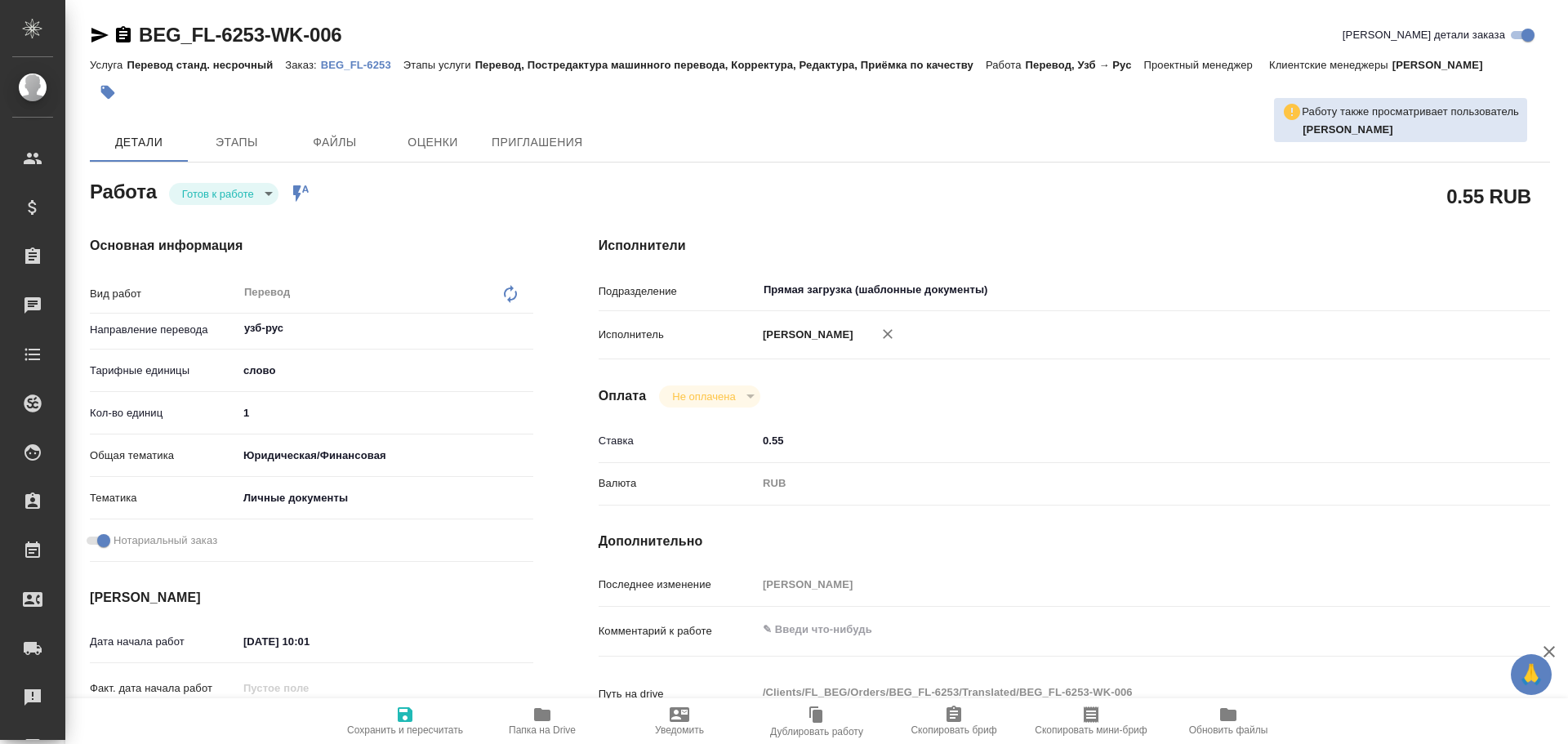
type textarea "x"
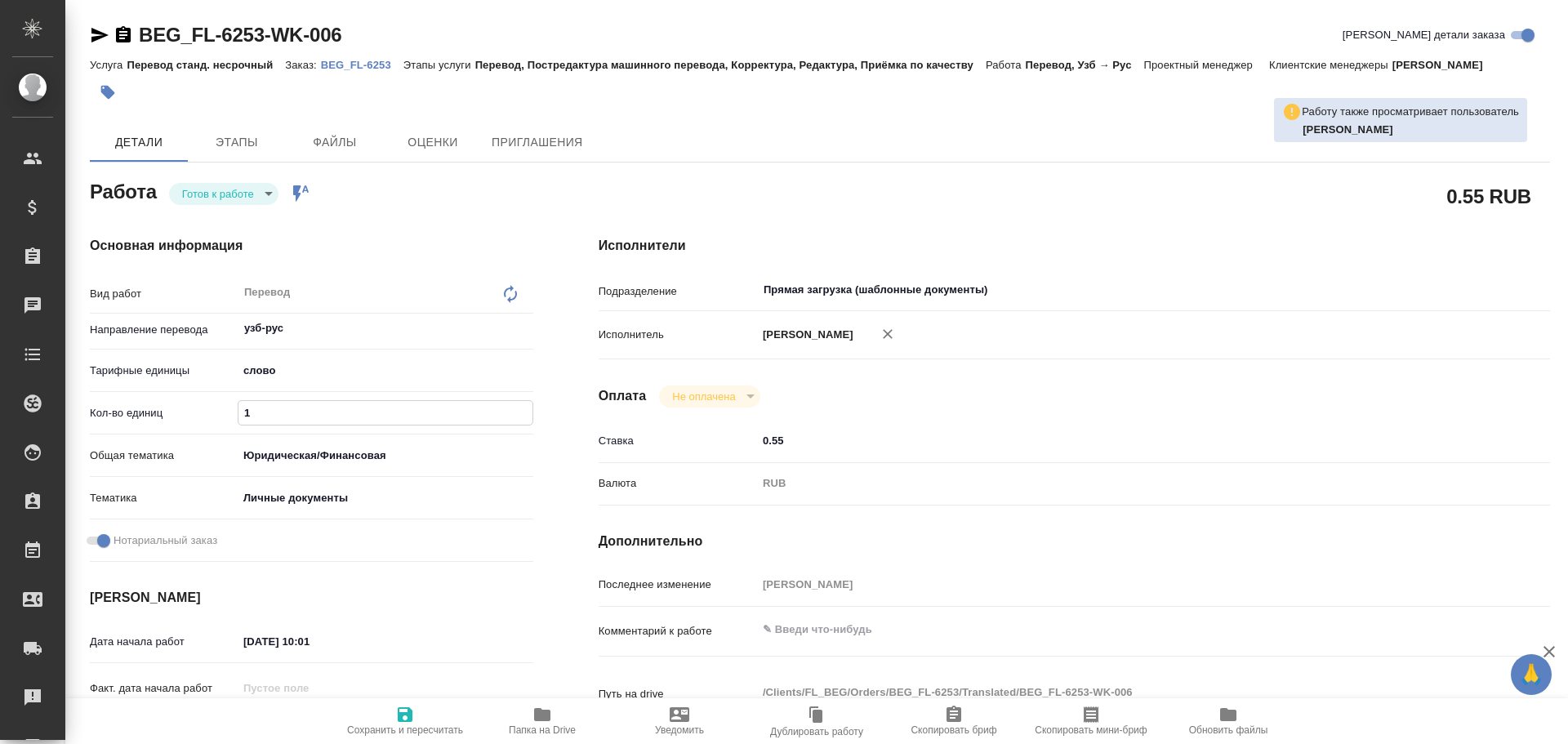
drag, startPoint x: 235, startPoint y: 413, endPoint x: 181, endPoint y: 409, distance: 54.1
click at [187, 410] on div "Кол-во единиц 1" at bounding box center [311, 412] width 443 height 29
type textarea "x"
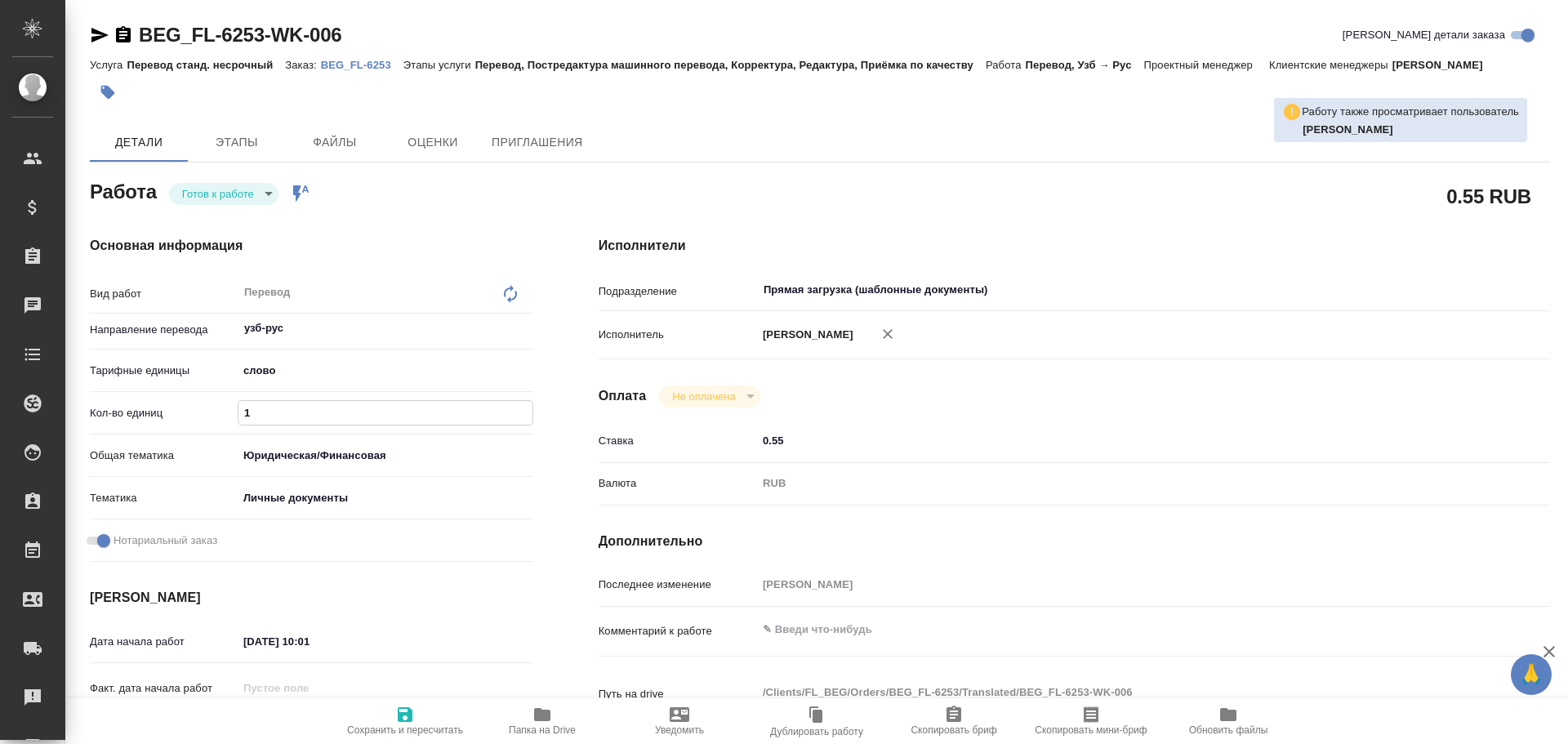
type textarea "x"
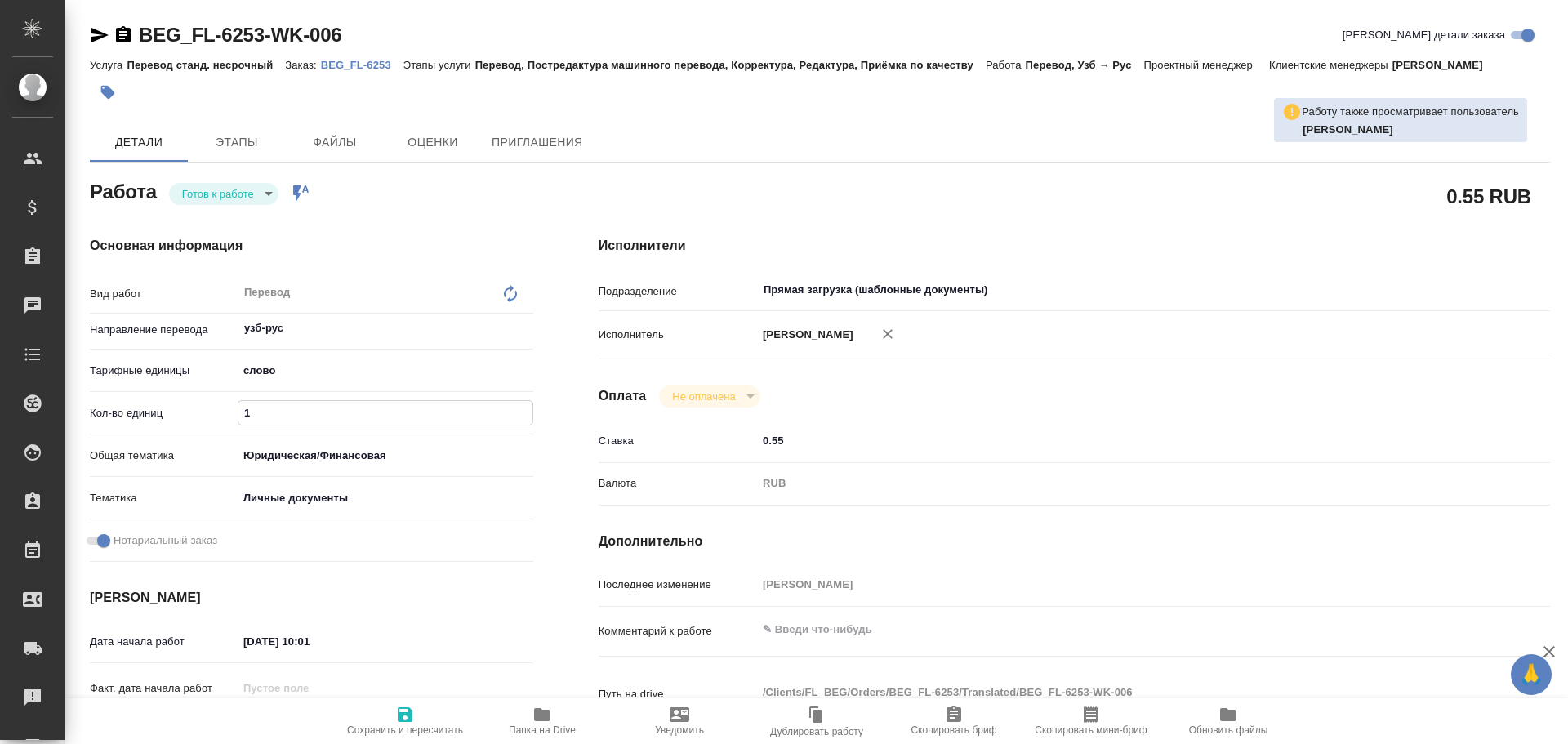
type textarea "x"
type input "2"
type textarea "x"
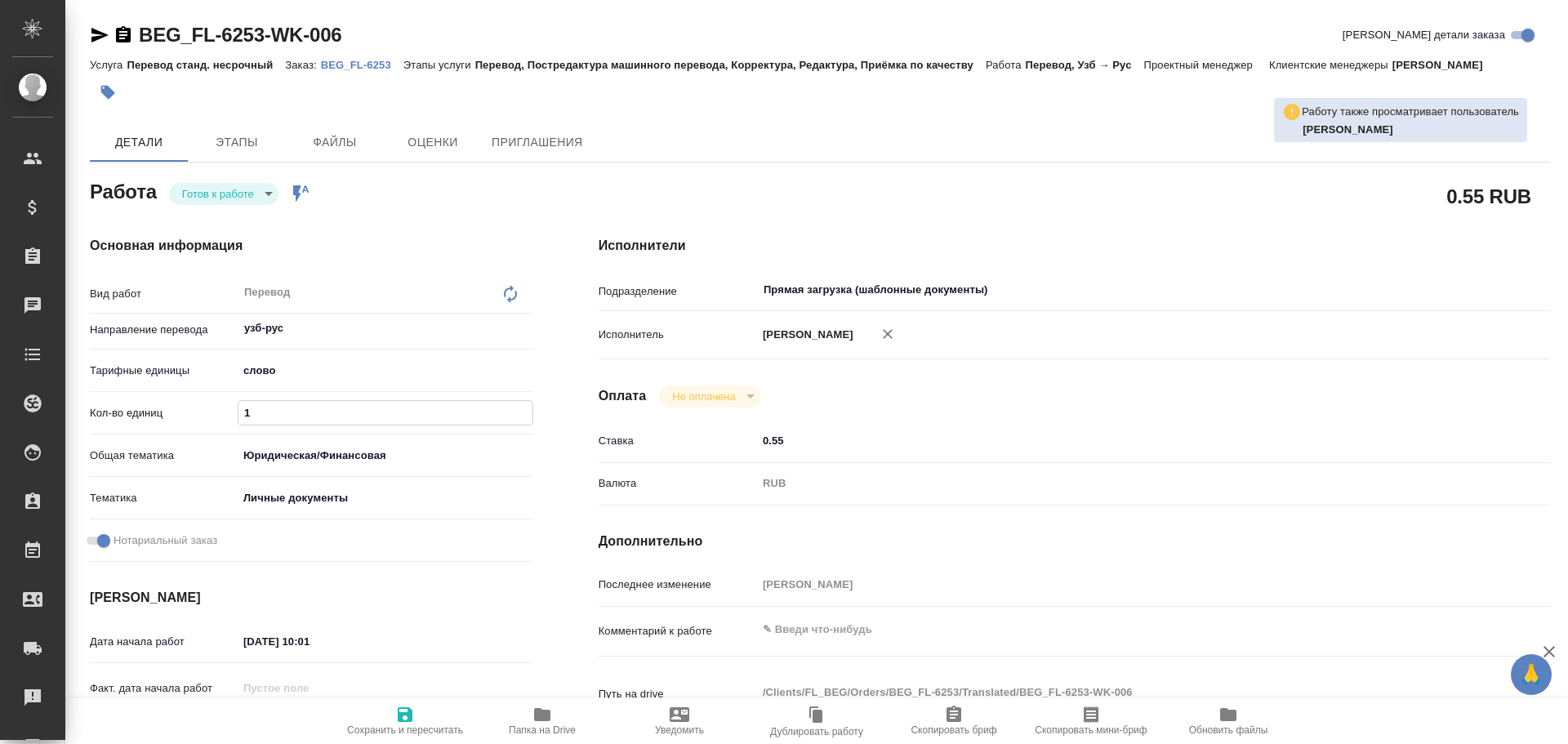
type textarea "x"
type input "20"
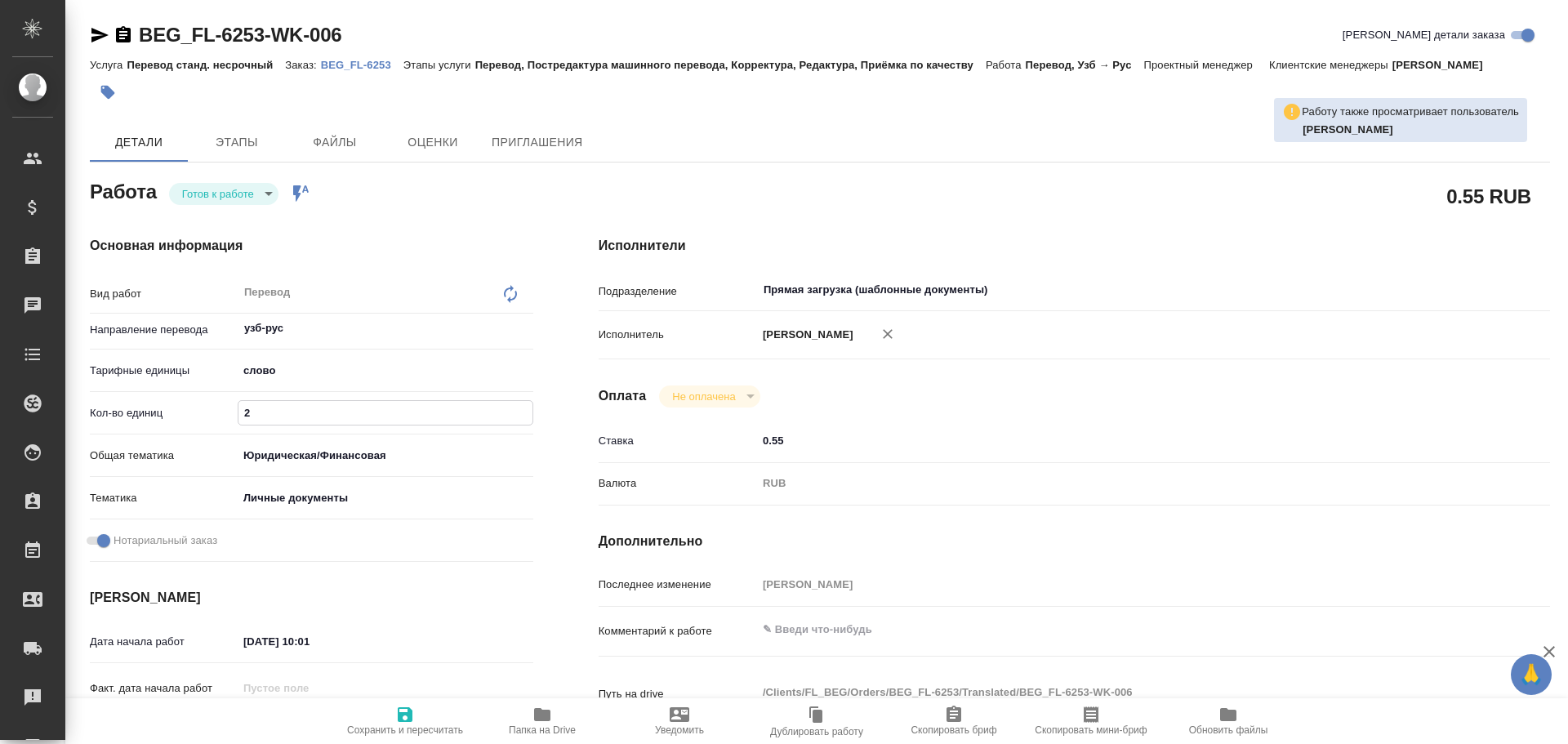
type textarea "x"
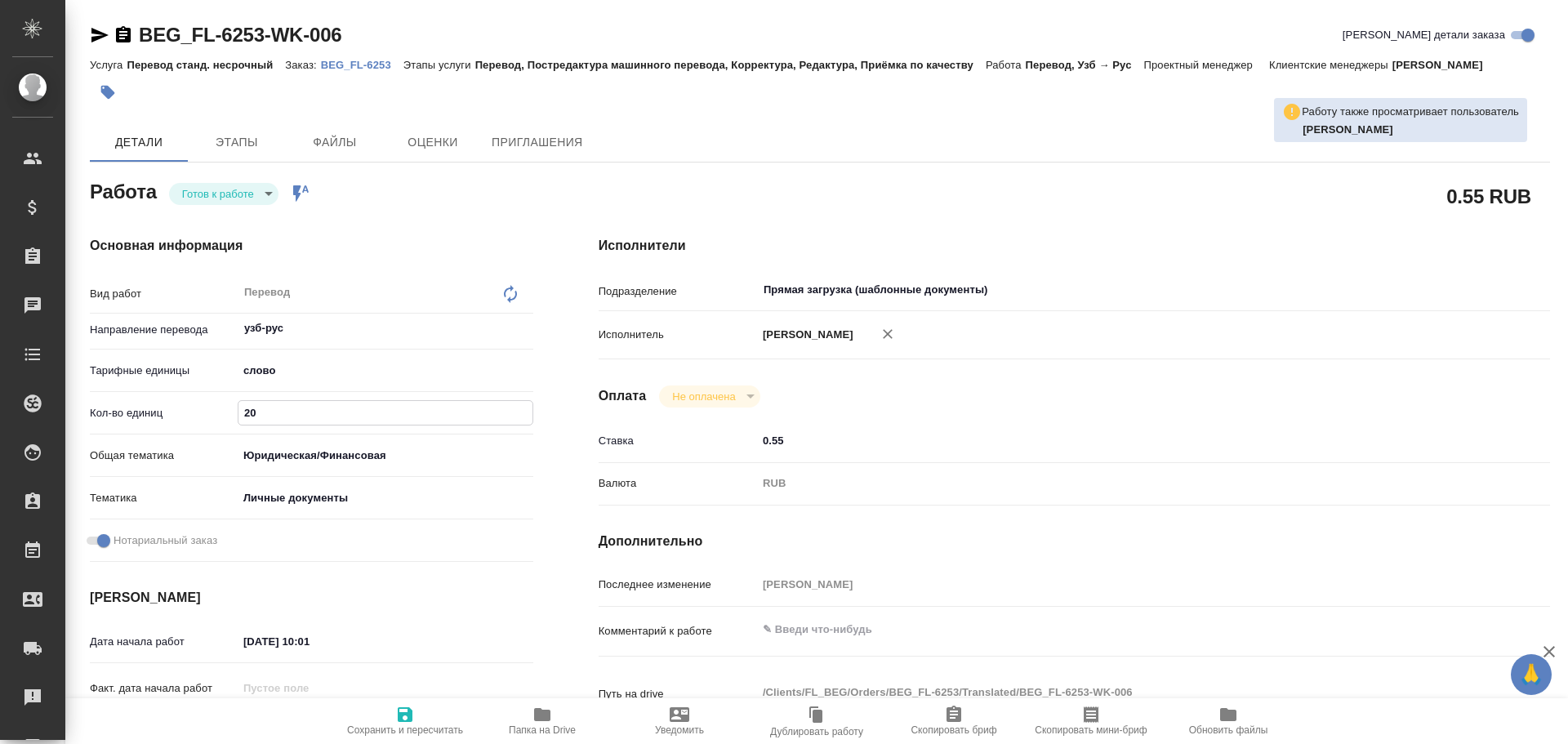
type input "200"
type textarea "x"
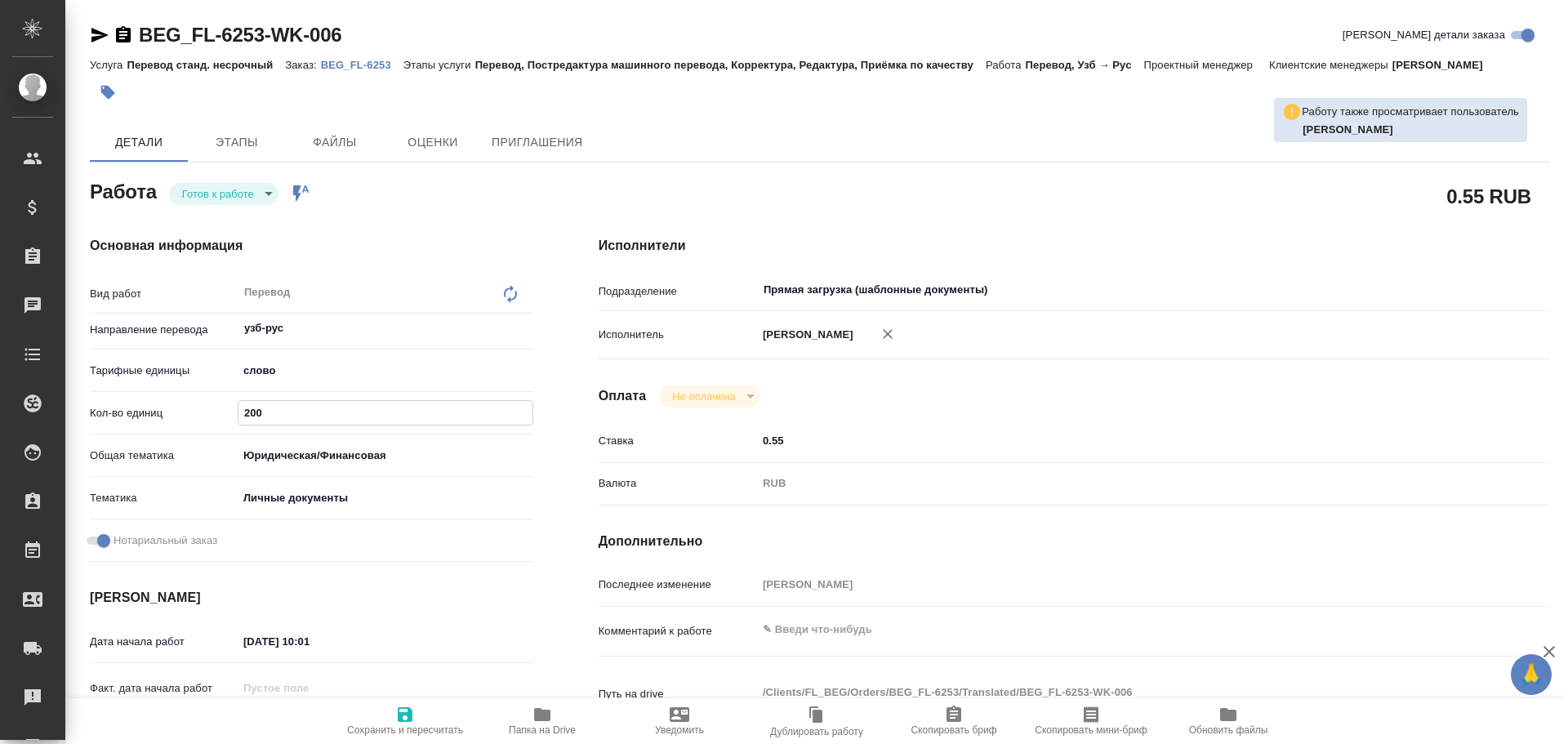
type input "200"
click at [398, 709] on icon "button" at bounding box center [405, 714] width 15 height 15
type textarea "x"
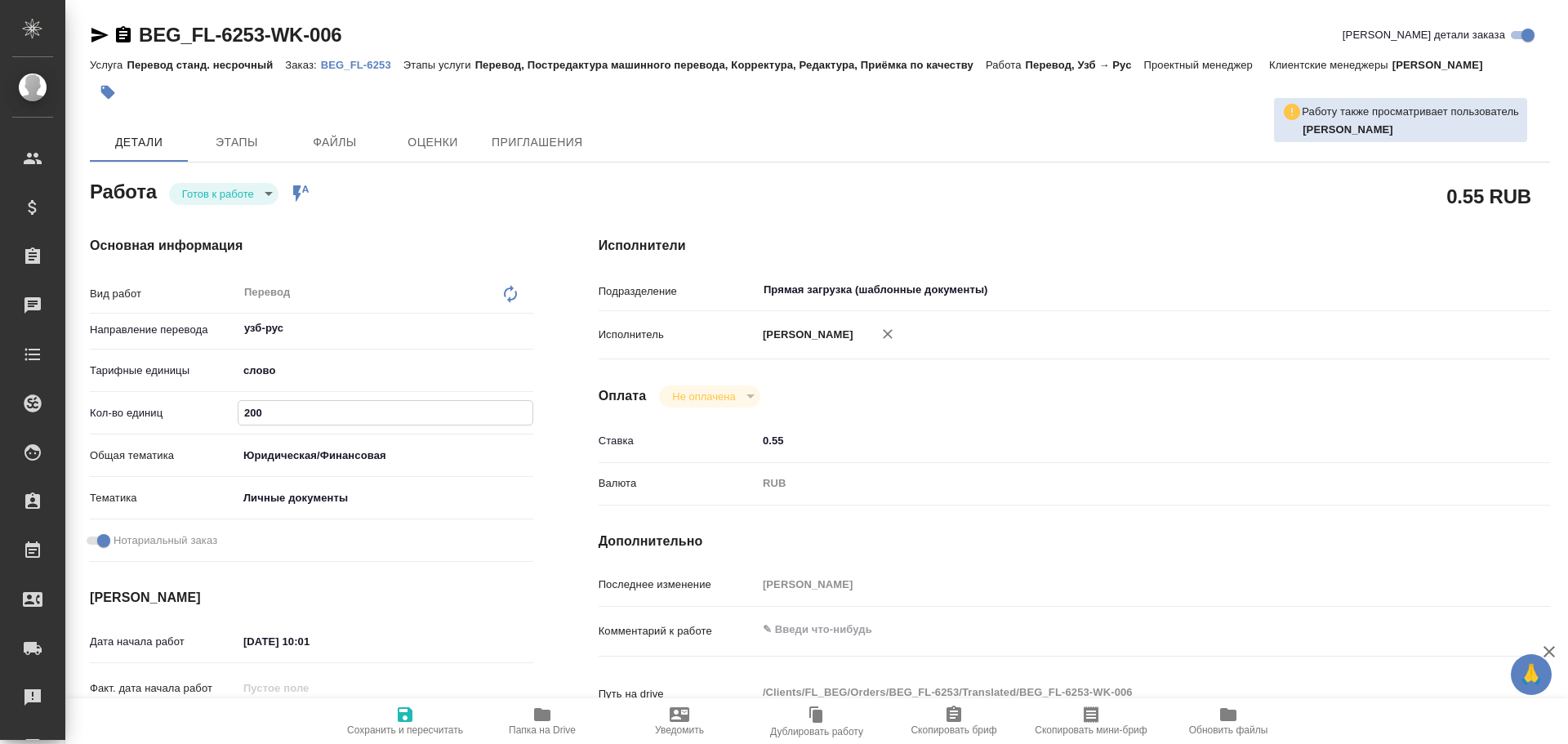
type textarea "x"
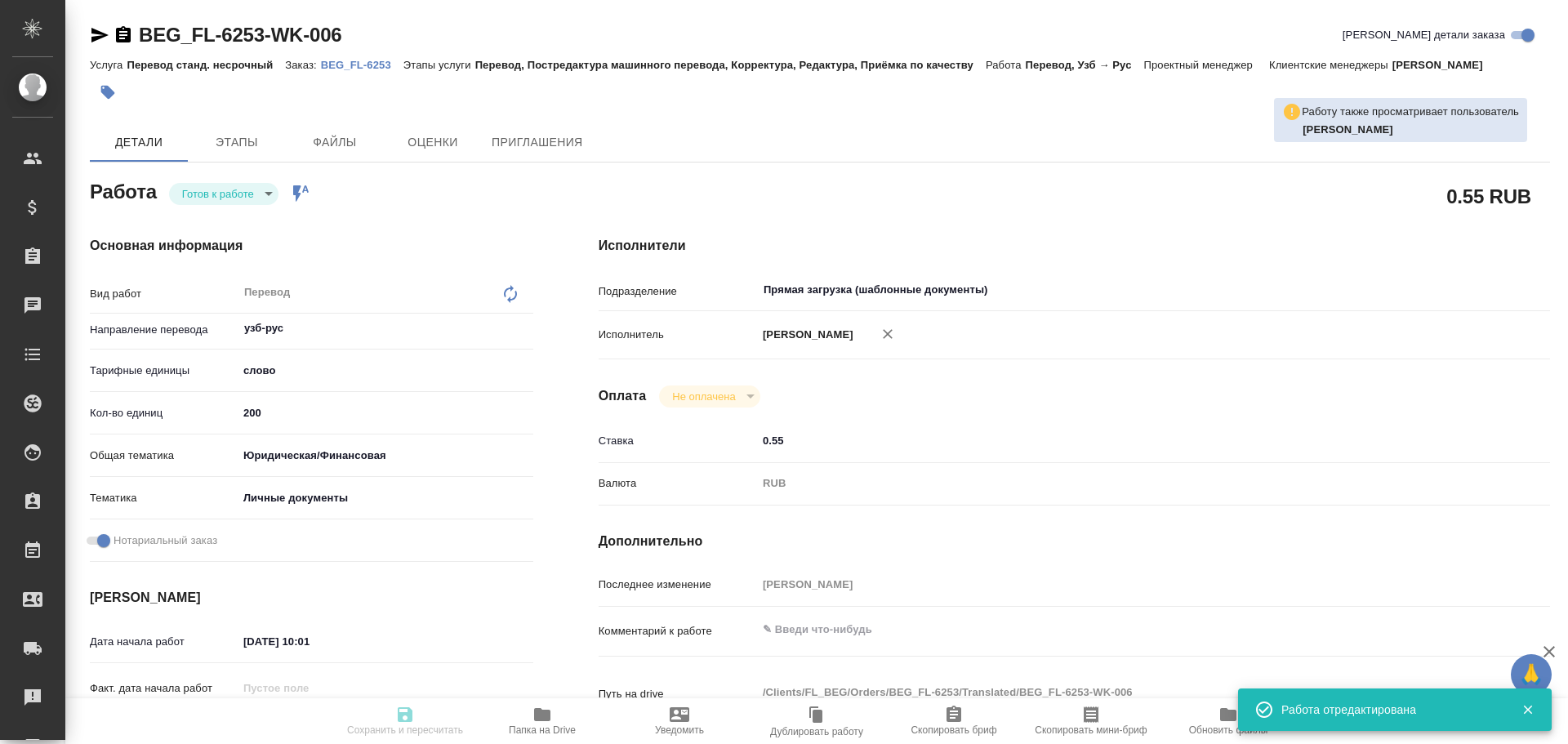
type textarea "x"
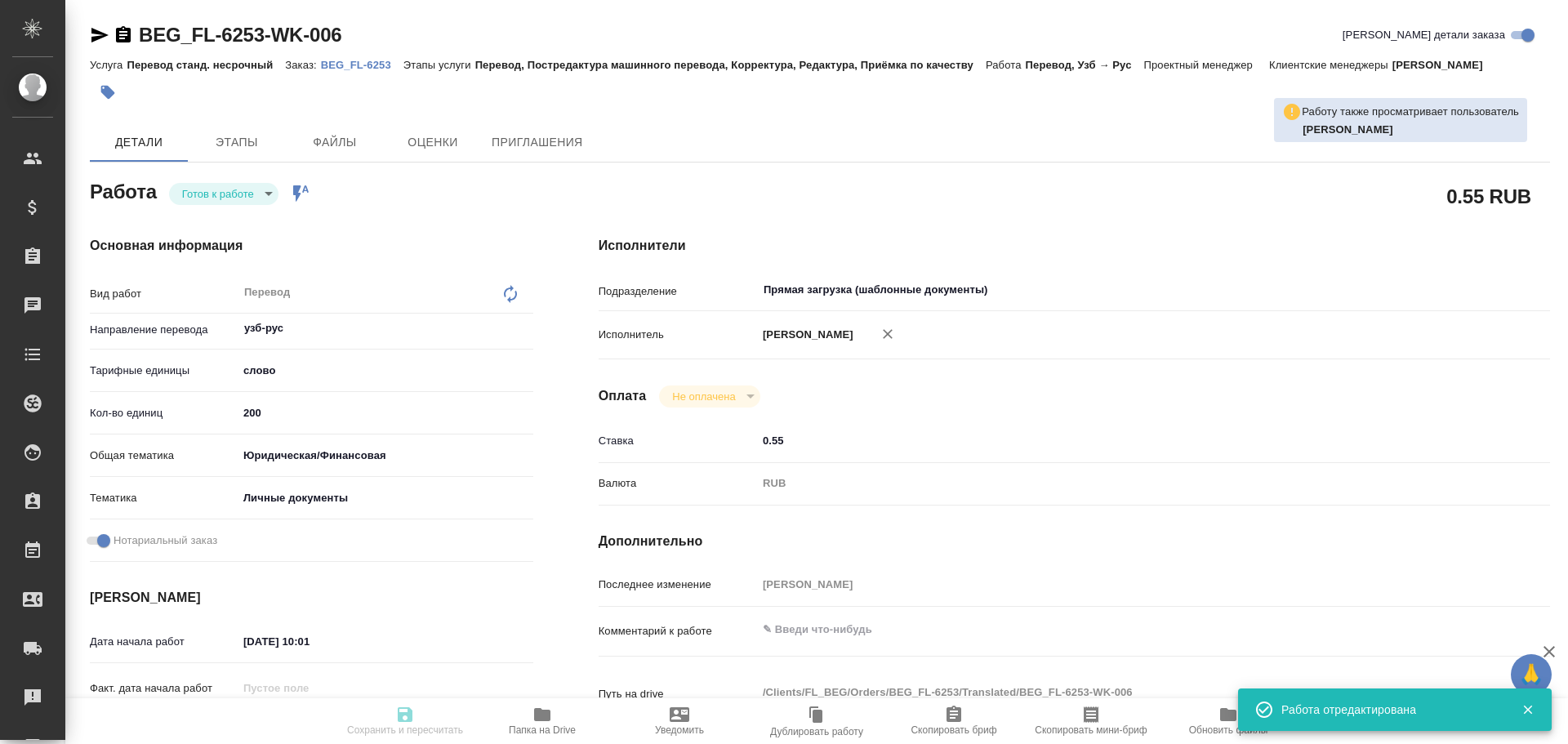
type input "readyForWork"
type textarea "Перевод"
type textarea "x"
type input "узб-рус"
type input "5a8b1489cc6b4906c91bfd90"
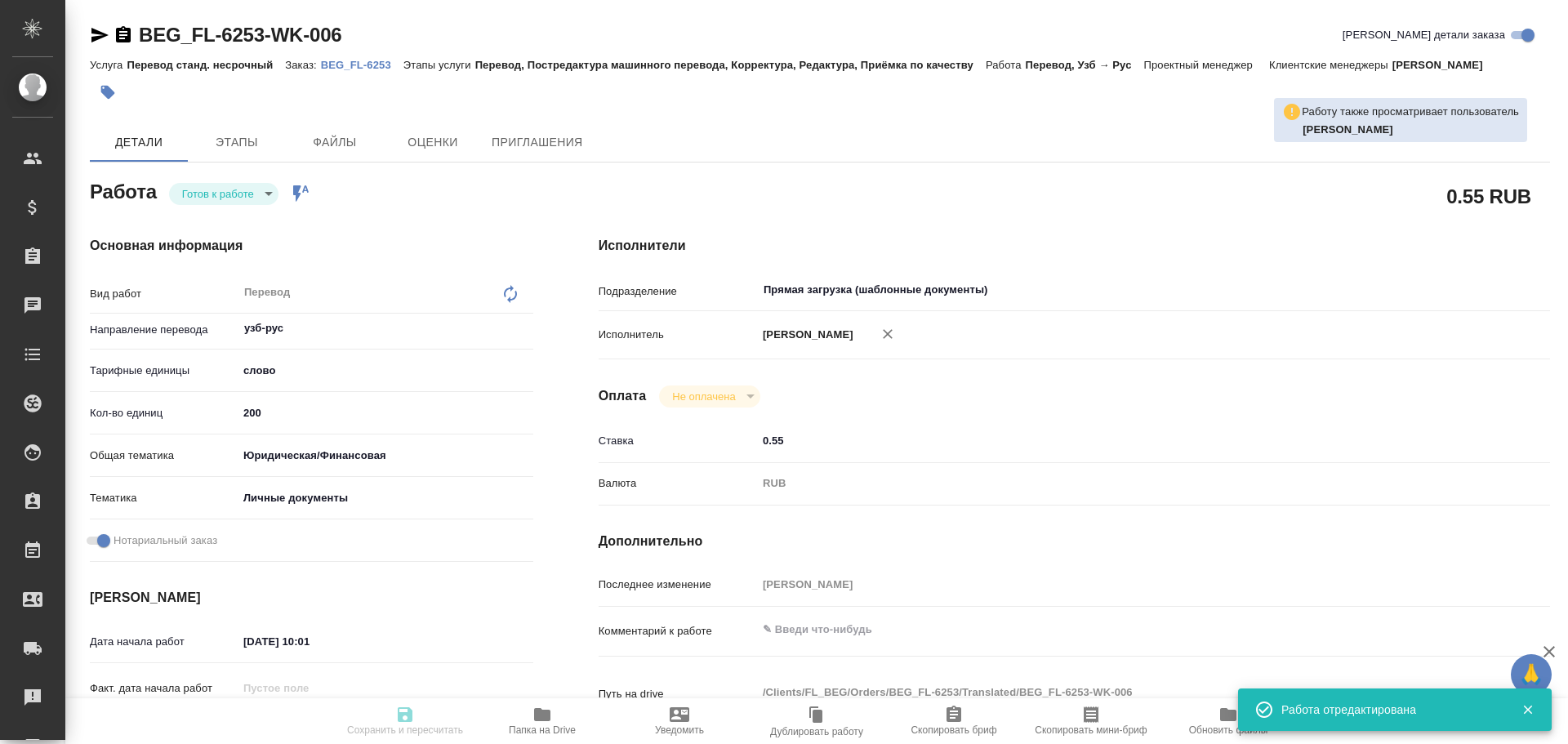
type input "200"
type input "yr-fn"
type input "5a8b8b956a9677013d343cfe"
checkbox input "true"
type input "27.08.2025 10:01"
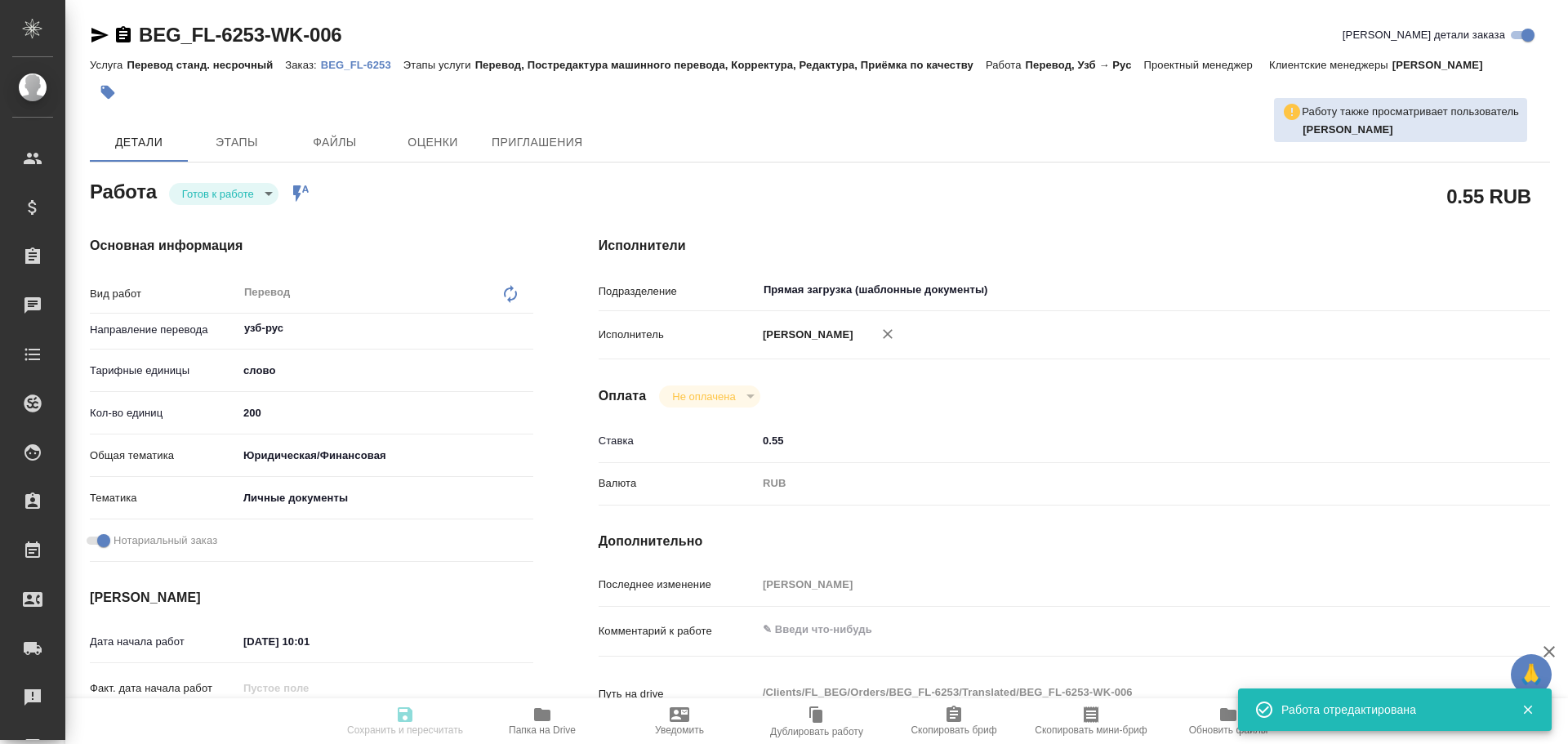
type input "27.08.2025 14:00"
type input "27.08.2025 15:00"
type input "Прямая загрузка (шаблонные документы)"
type input "notPayed"
type input "0.55"
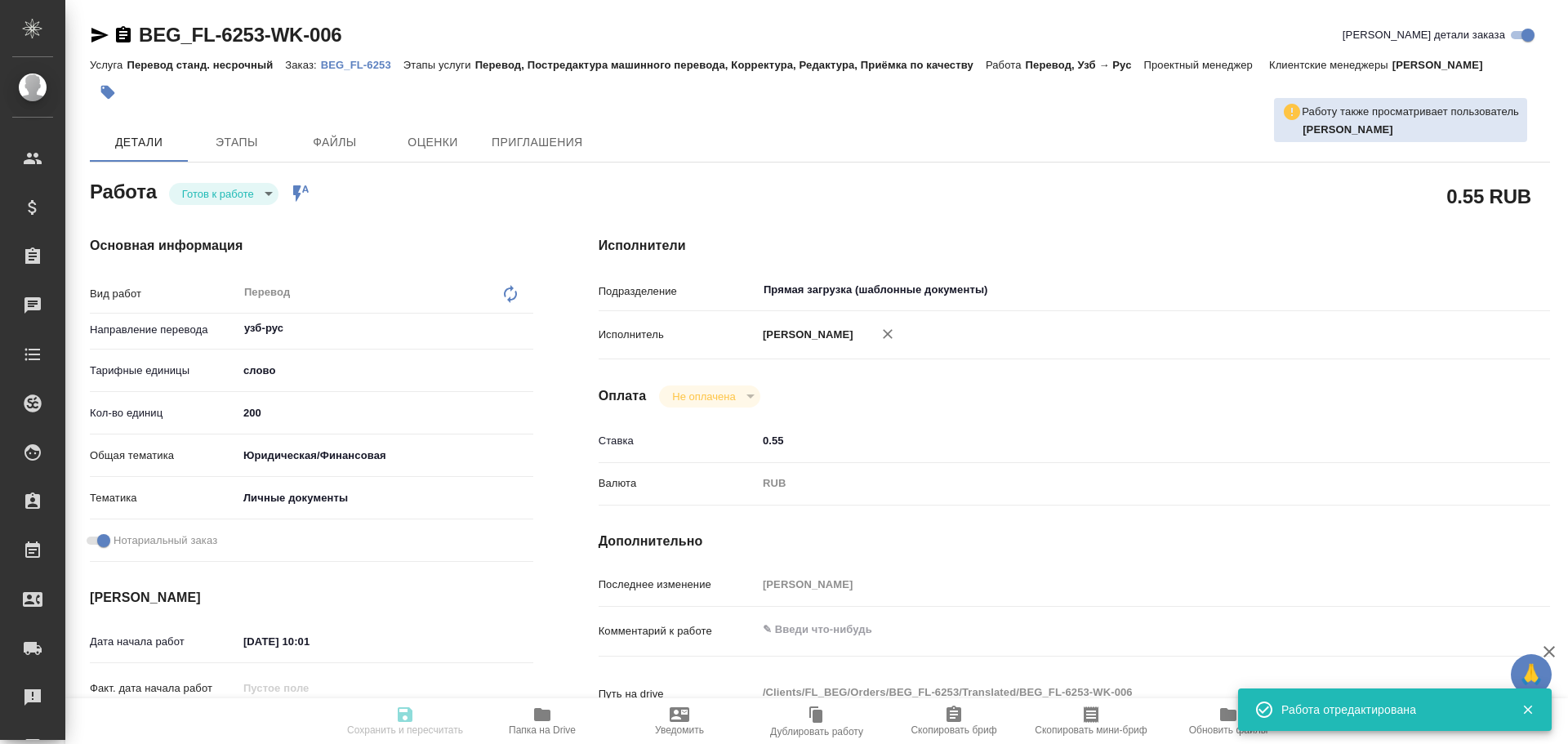
type input "RUB"
type input "Гусев Александр"
type textarea "x"
type textarea "/Clients/FL_BEG/Orders/BEG_FL-6253/Translated/BEG_FL-6253-WK-006"
type textarea "x"
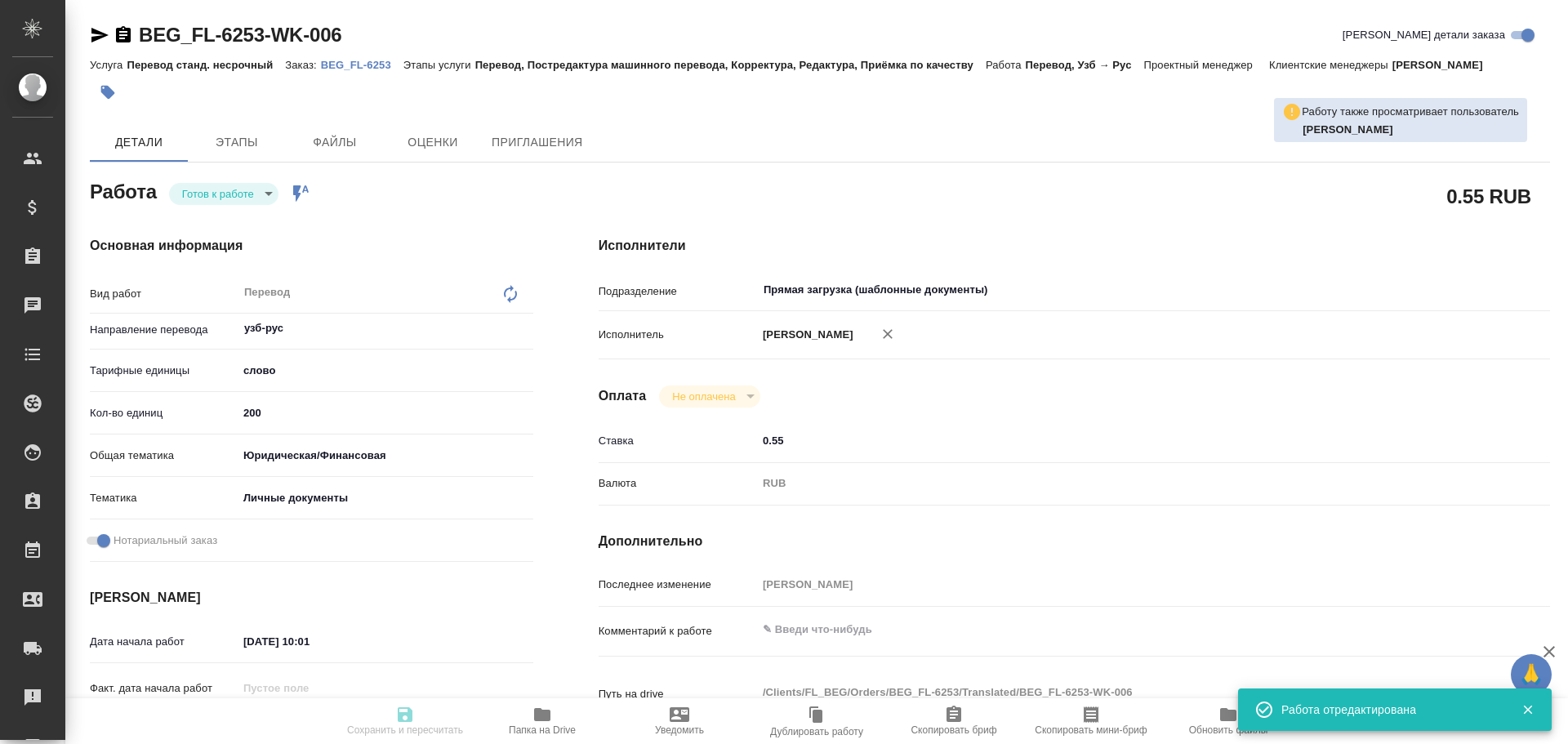
type input "BEG_FL-6253"
type input "Перевод станд. несрочный"
type input "Перевод, Постредактура машинного перевода, Корректура, Редактура, Приёмка по ка…"
type input "Антонова Кристина"
type input "/Clients/FL_BEG/Orders/BEG_FL-6253"
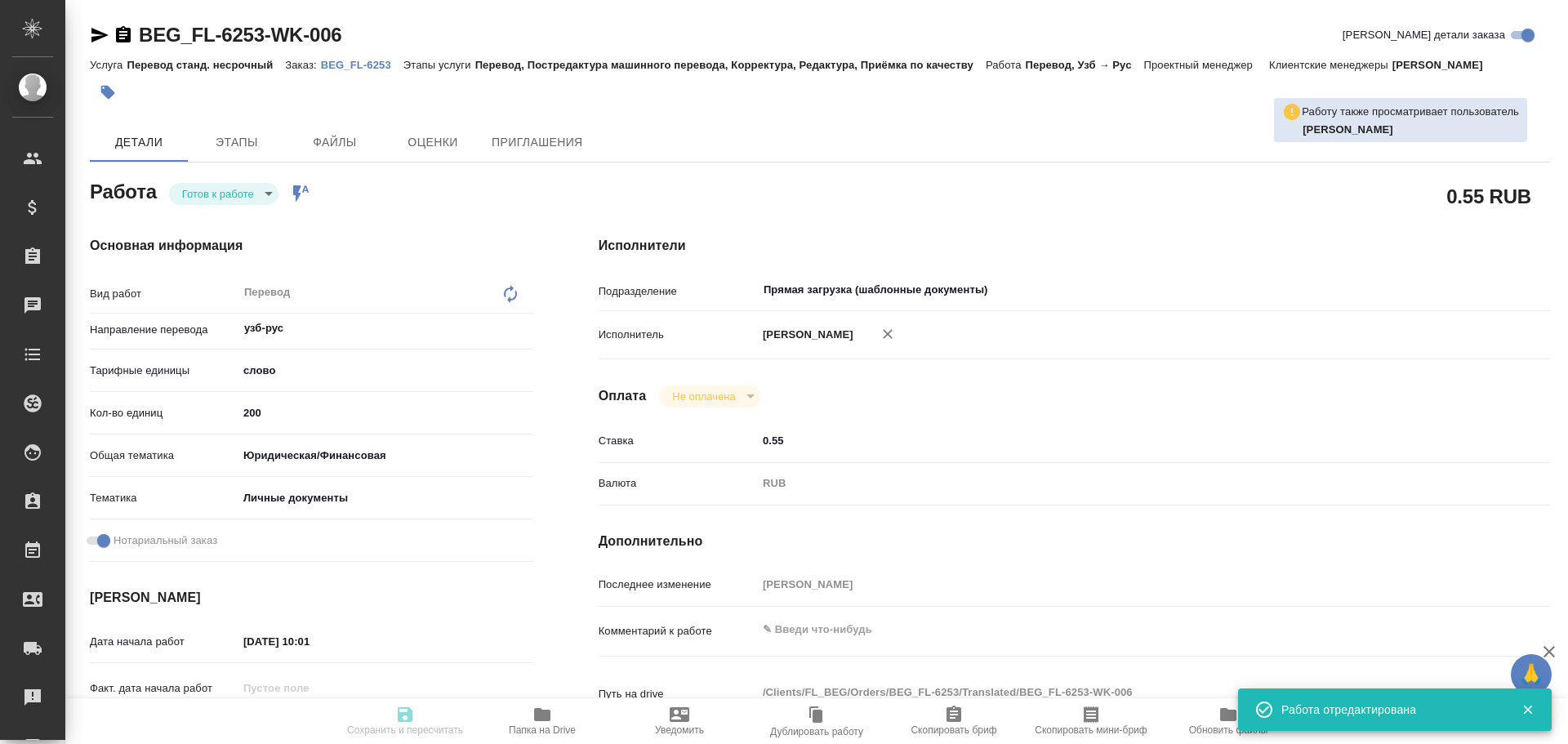
type textarea "Елбоев Давронбек Ергаш угли и Урозов Аброр Гуломжон угли"
type textarea "x"
type textarea "Два узбекских паспорта, есть дубляж на англ, для госуслуг"
type textarea "x"
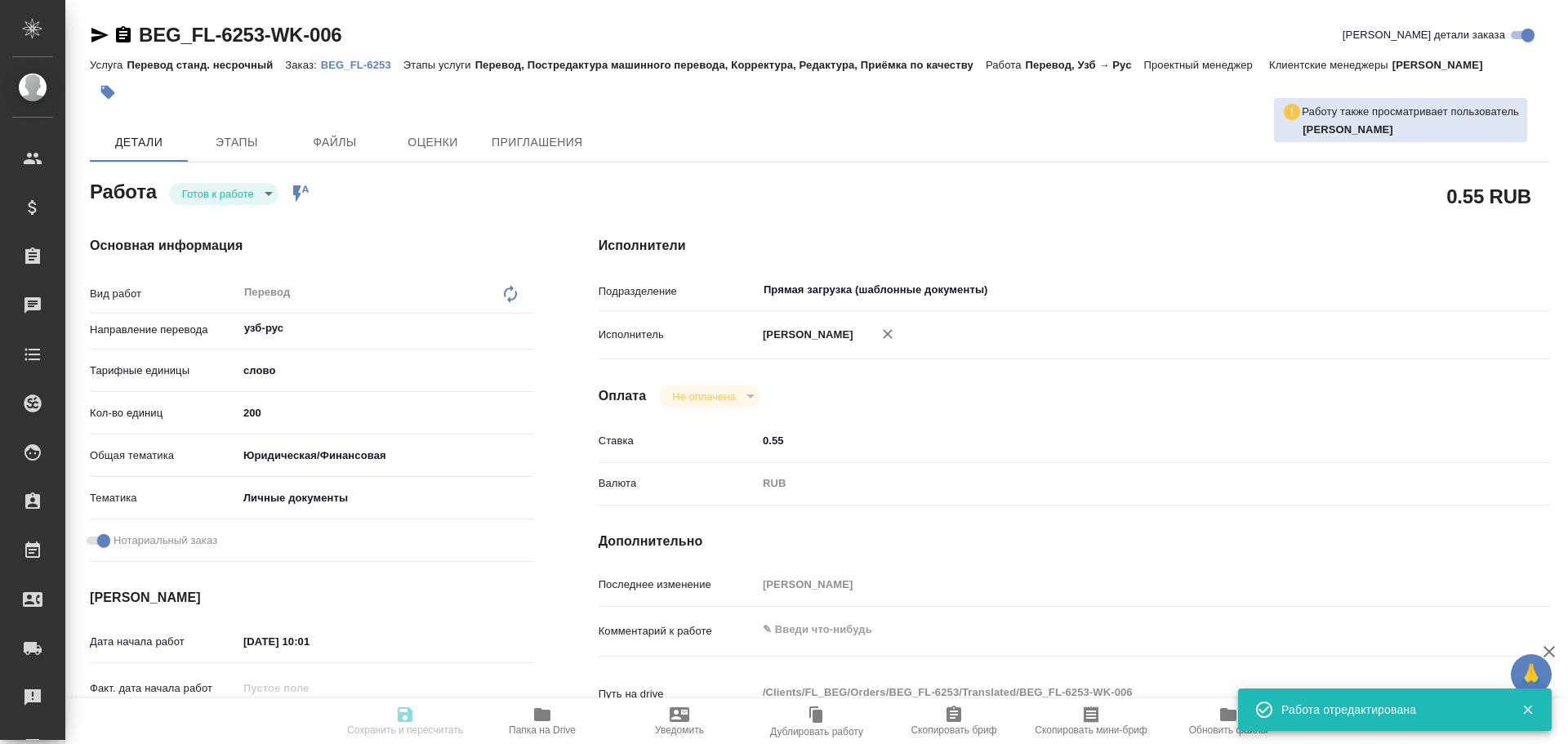
type textarea "x"
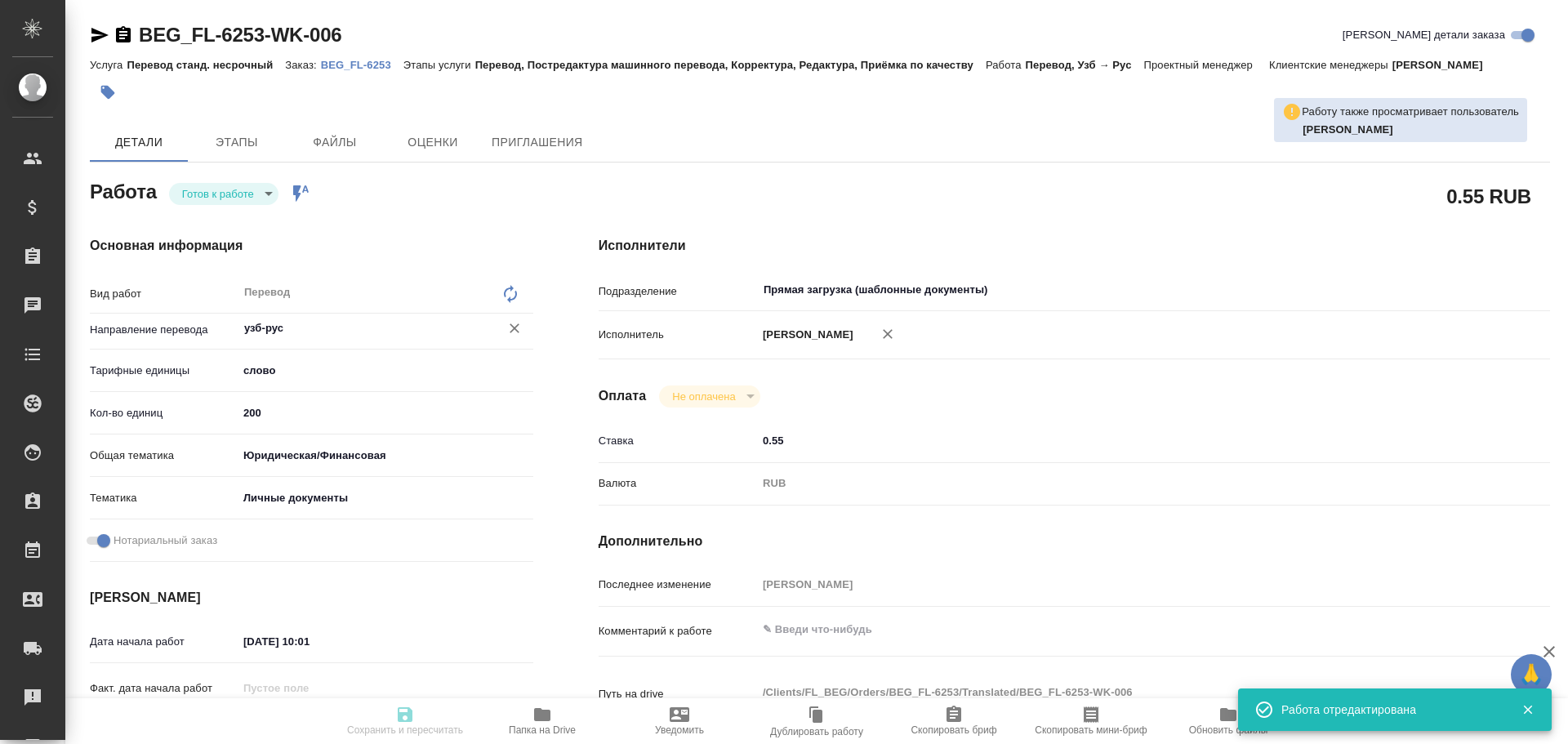
type textarea "x"
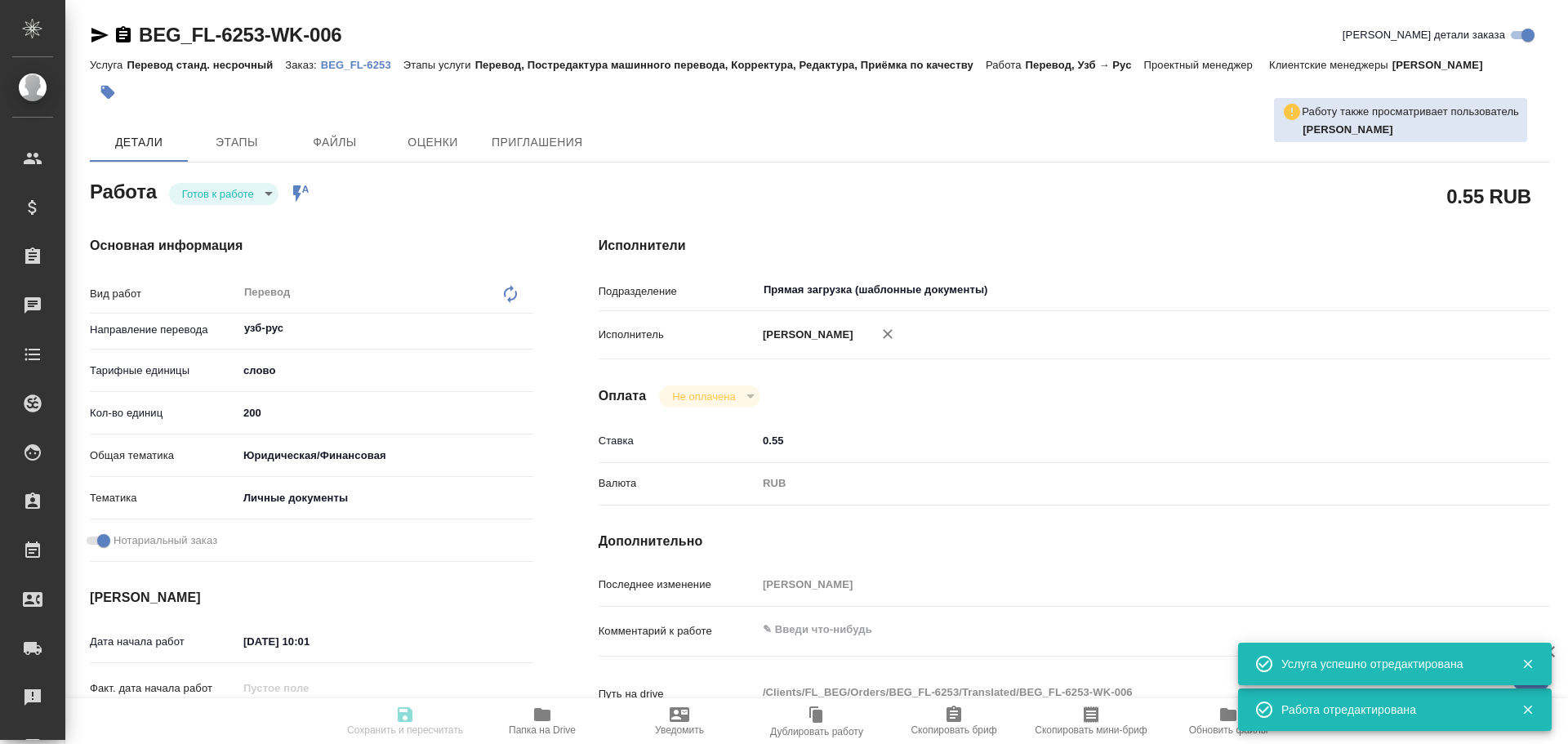
type textarea "x"
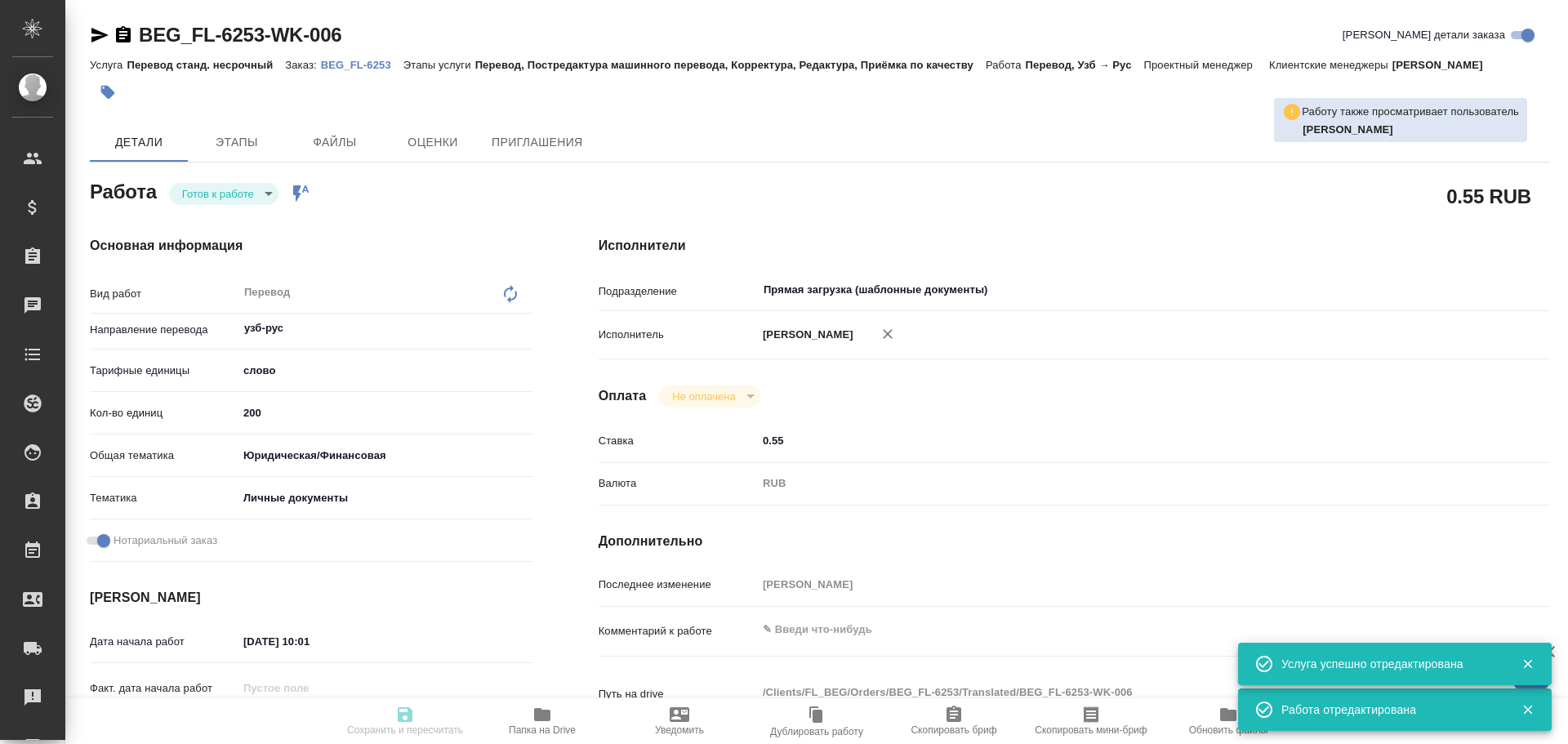
type textarea "x"
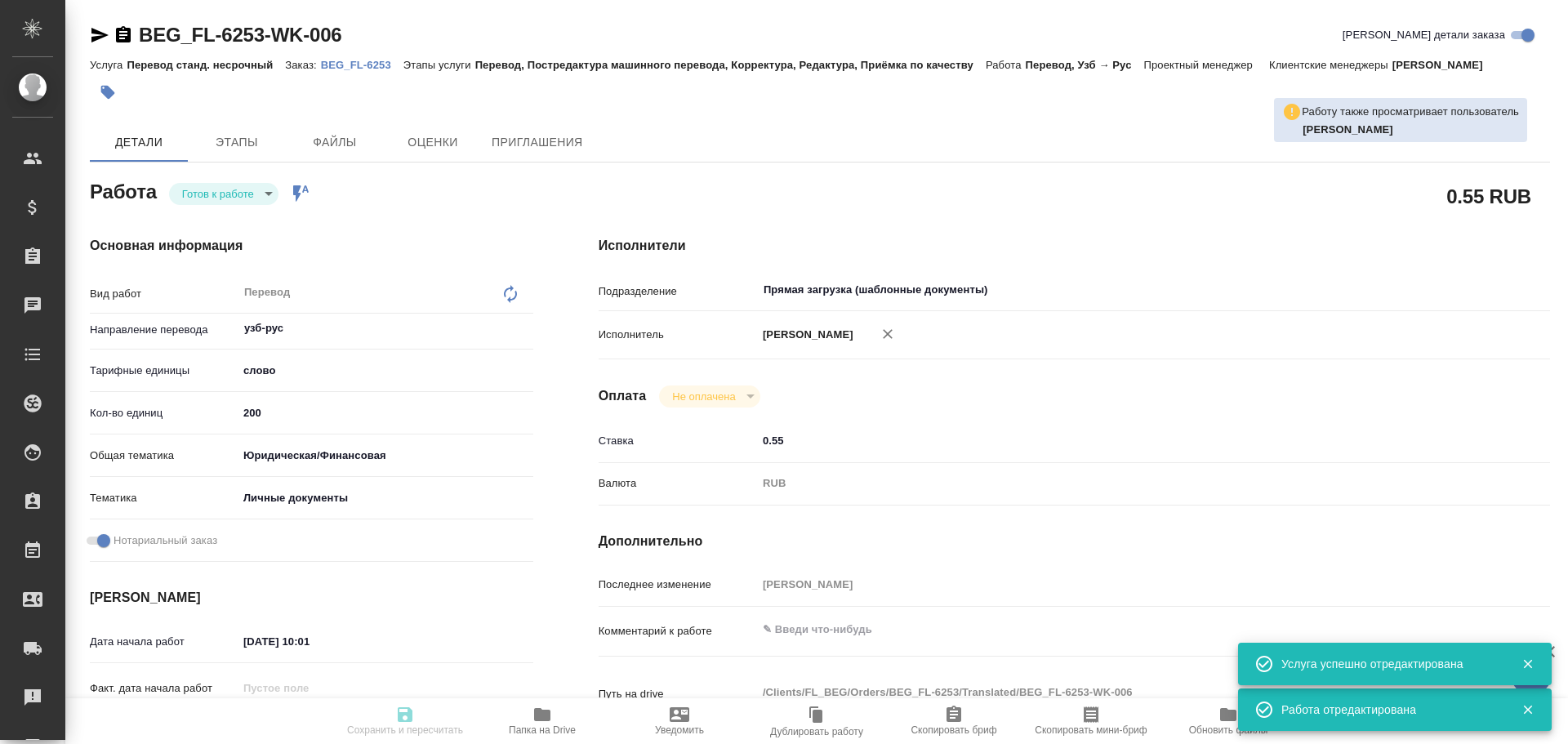
type textarea "x"
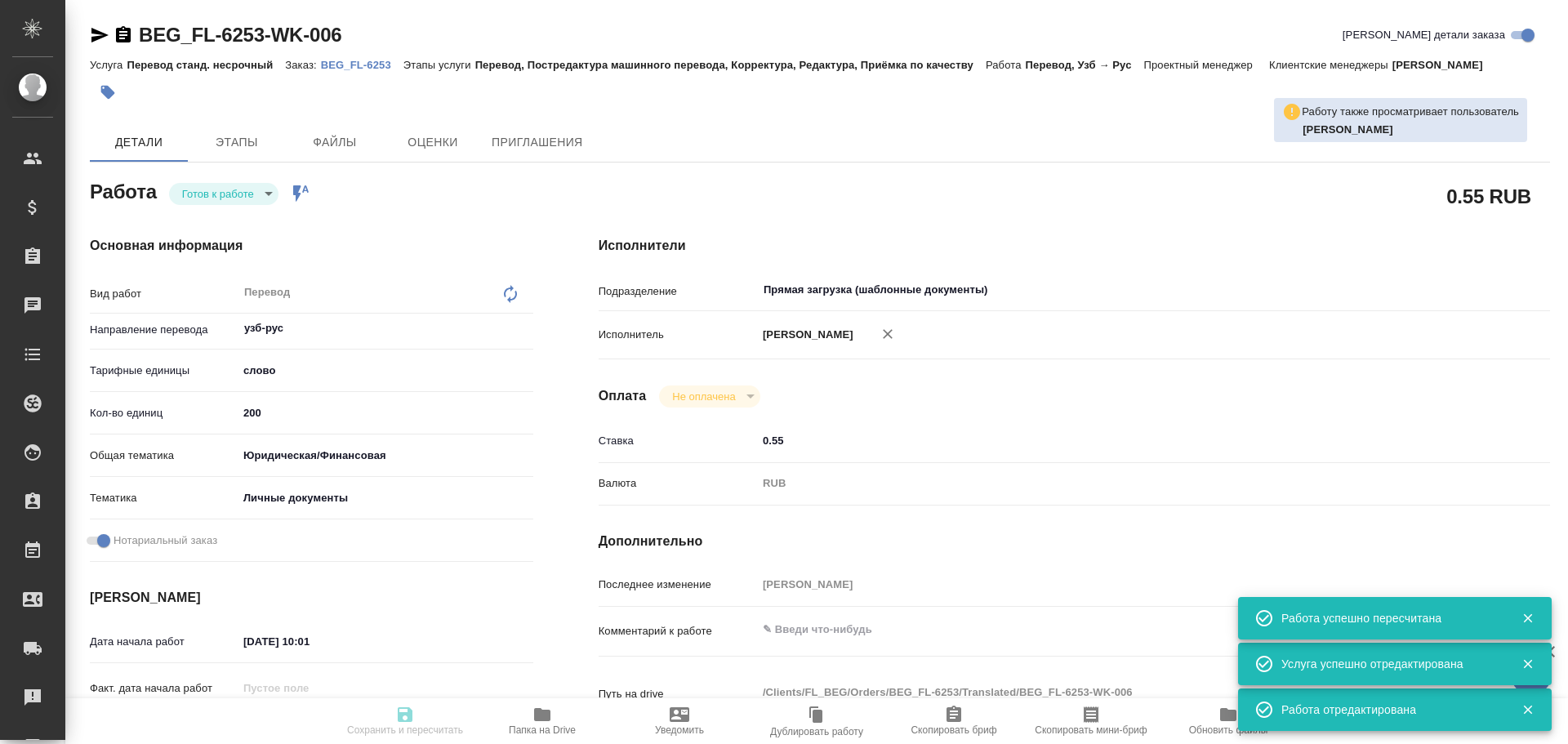
type input "readyForWork"
type textarea "Перевод"
type textarea "x"
type input "узб-рус"
type input "5a8b1489cc6b4906c91bfd90"
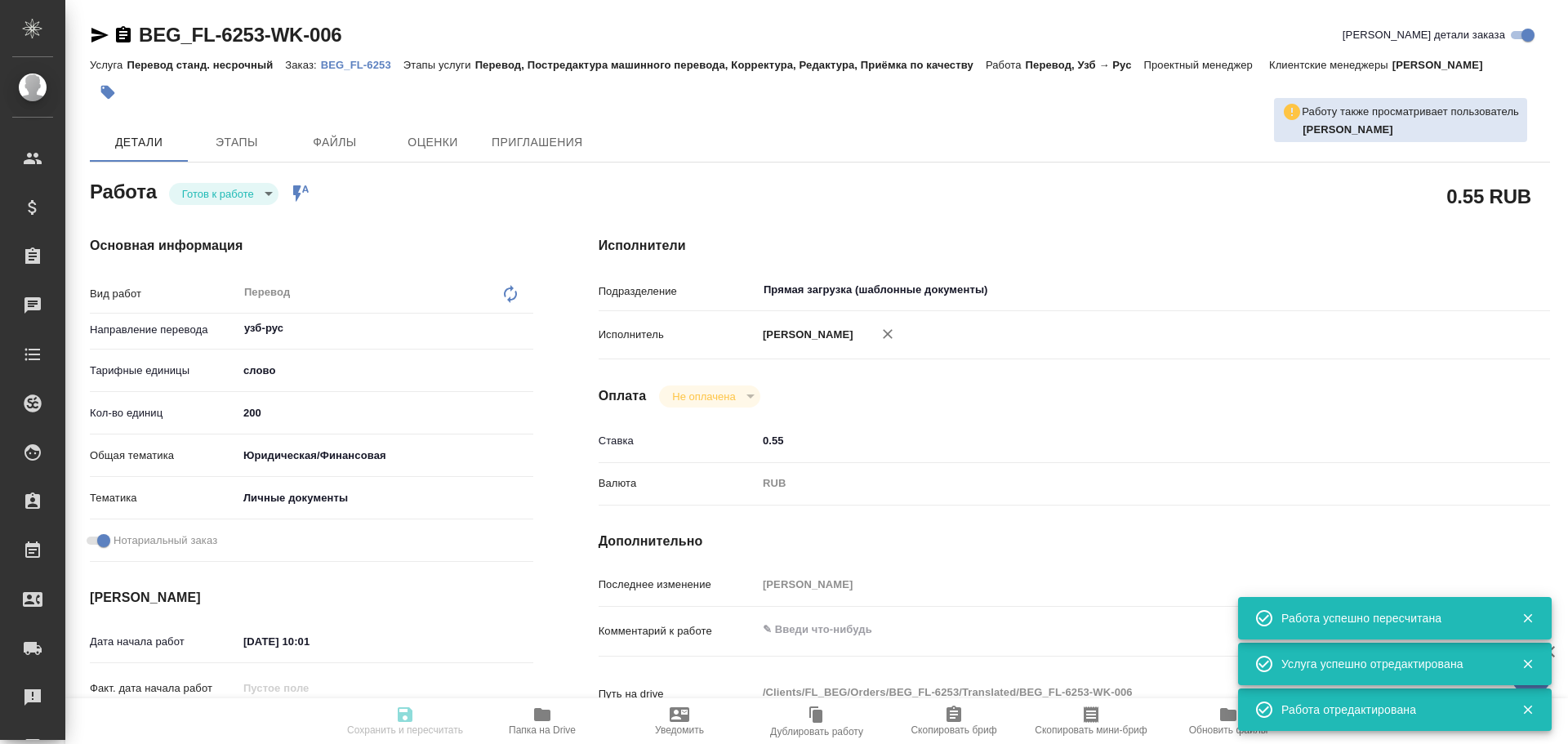
type input "200"
type input "yr-fn"
type input "5a8b8b956a9677013d343cfe"
checkbox input "true"
type input "27.08.2025 10:01"
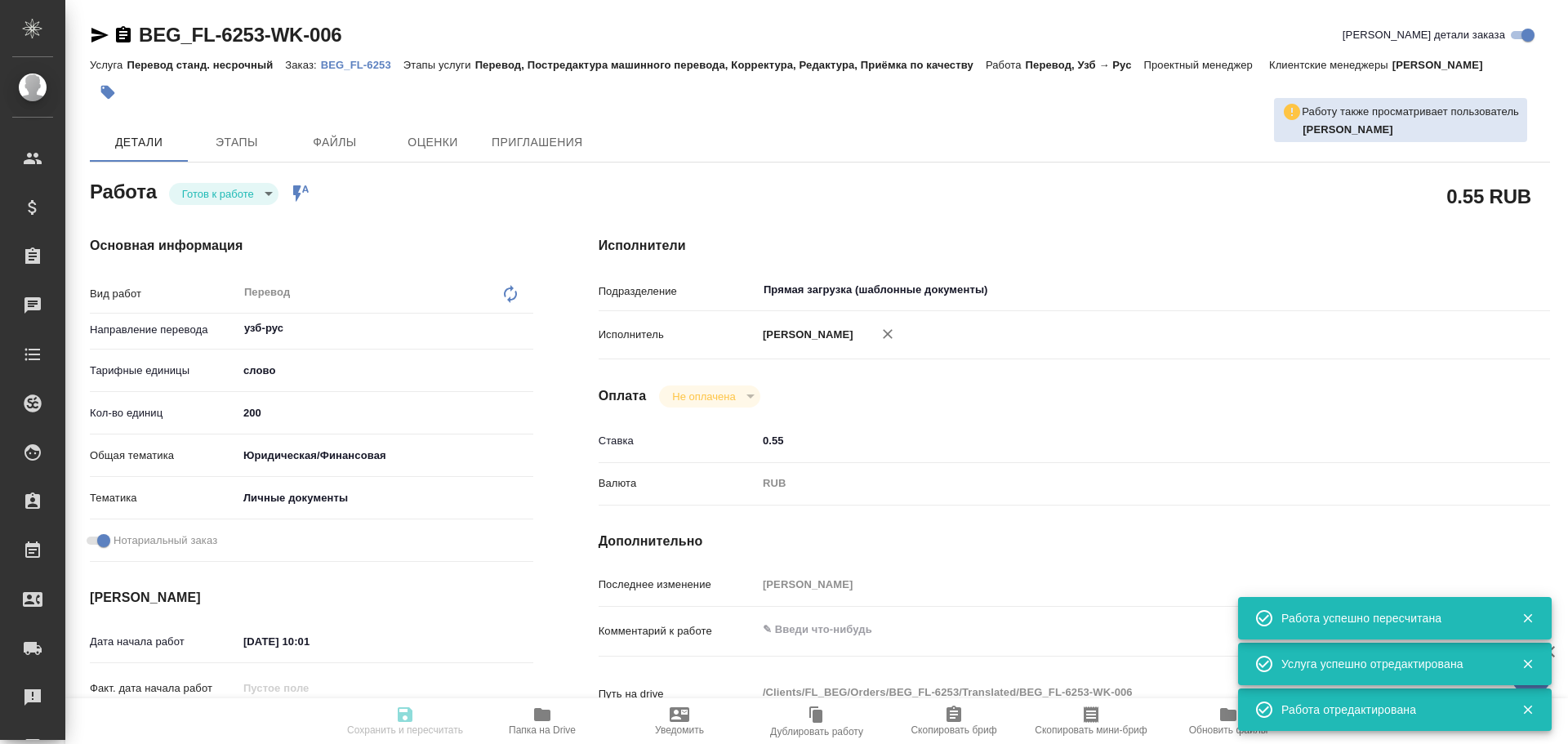
type input "27.08.2025 14:00"
type input "27.08.2025 15:00"
type input "Прямая загрузка (шаблонные документы)"
type input "notPayed"
type input "0.55"
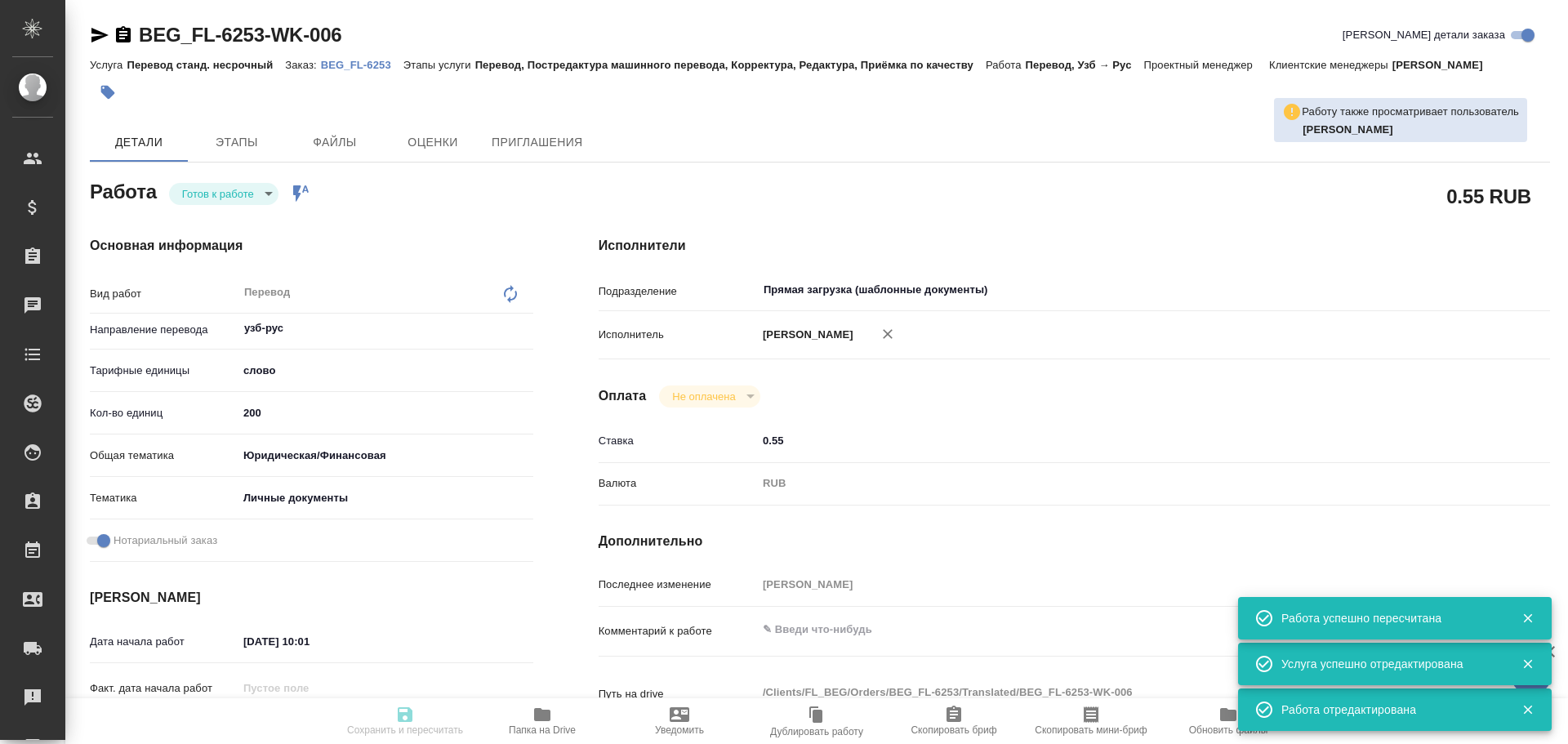
type input "RUB"
type input "Гусев Александр"
type textarea "x"
type textarea "/Clients/FL_BEG/Orders/BEG_FL-6253/Translated/BEG_FL-6253-WK-006"
type textarea "x"
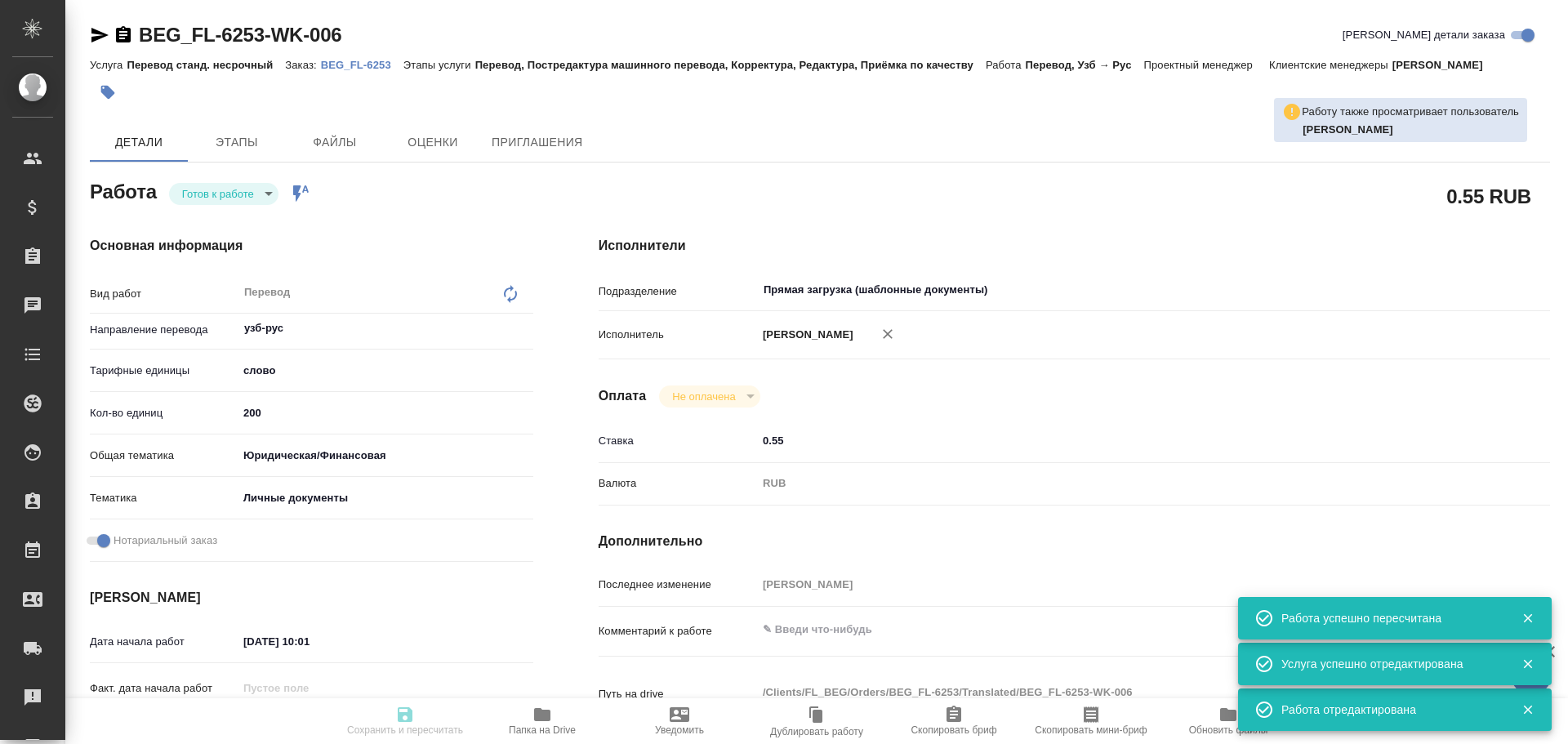
type input "BEG_FL-6253"
type input "Перевод станд. несрочный"
type input "Перевод, Постредактура машинного перевода, Корректура, Редактура, Приёмка по ка…"
type input "Антонова Кристина"
type input "/Clients/FL_BEG/Orders/BEG_FL-6253"
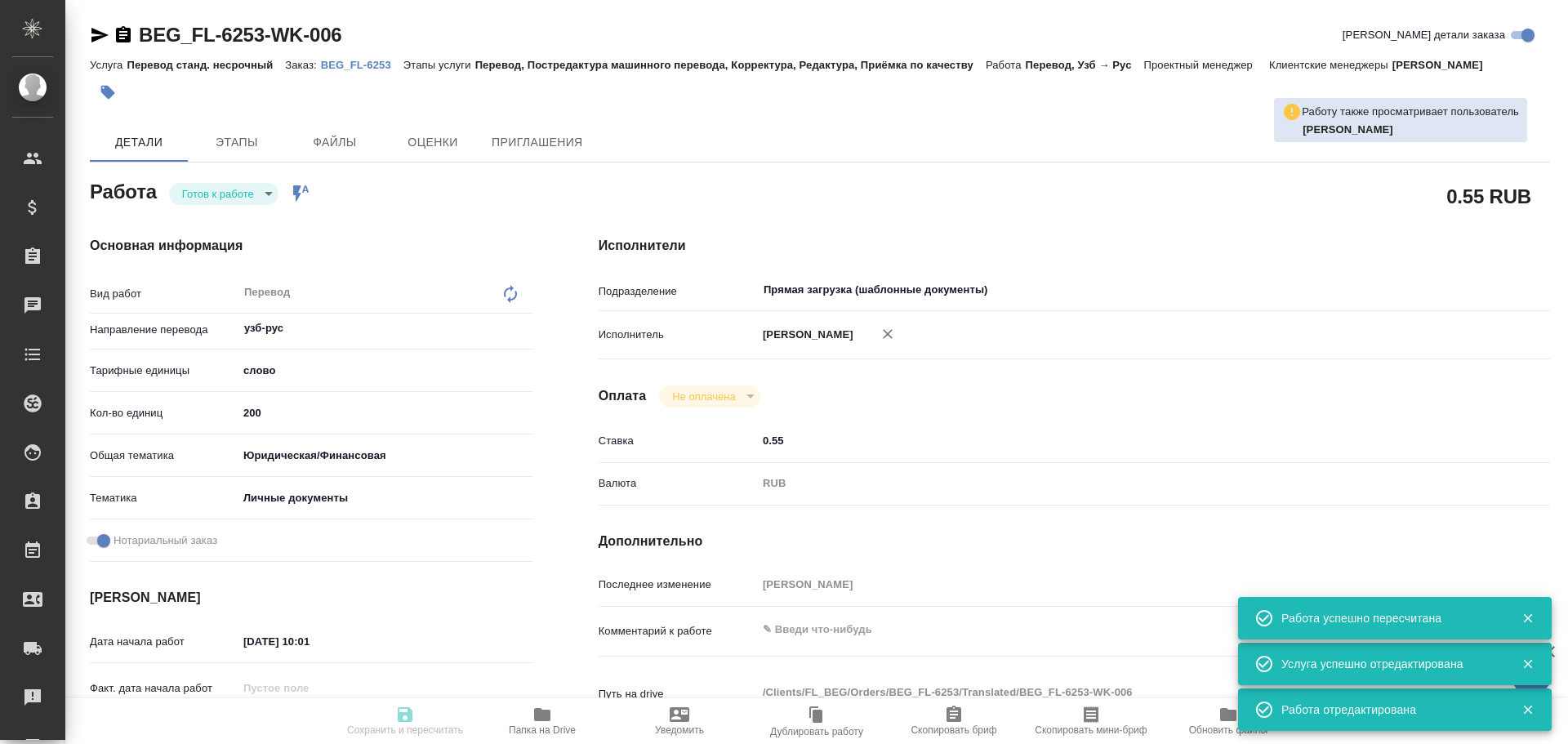
type textarea "Елбоев Давронбек Ергаш угли и Урозов Аброр Гуломжон угли"
type textarea "x"
type textarea "Два узбекских паспорта, есть дубляж на англ, для госуслуг"
type textarea "x"
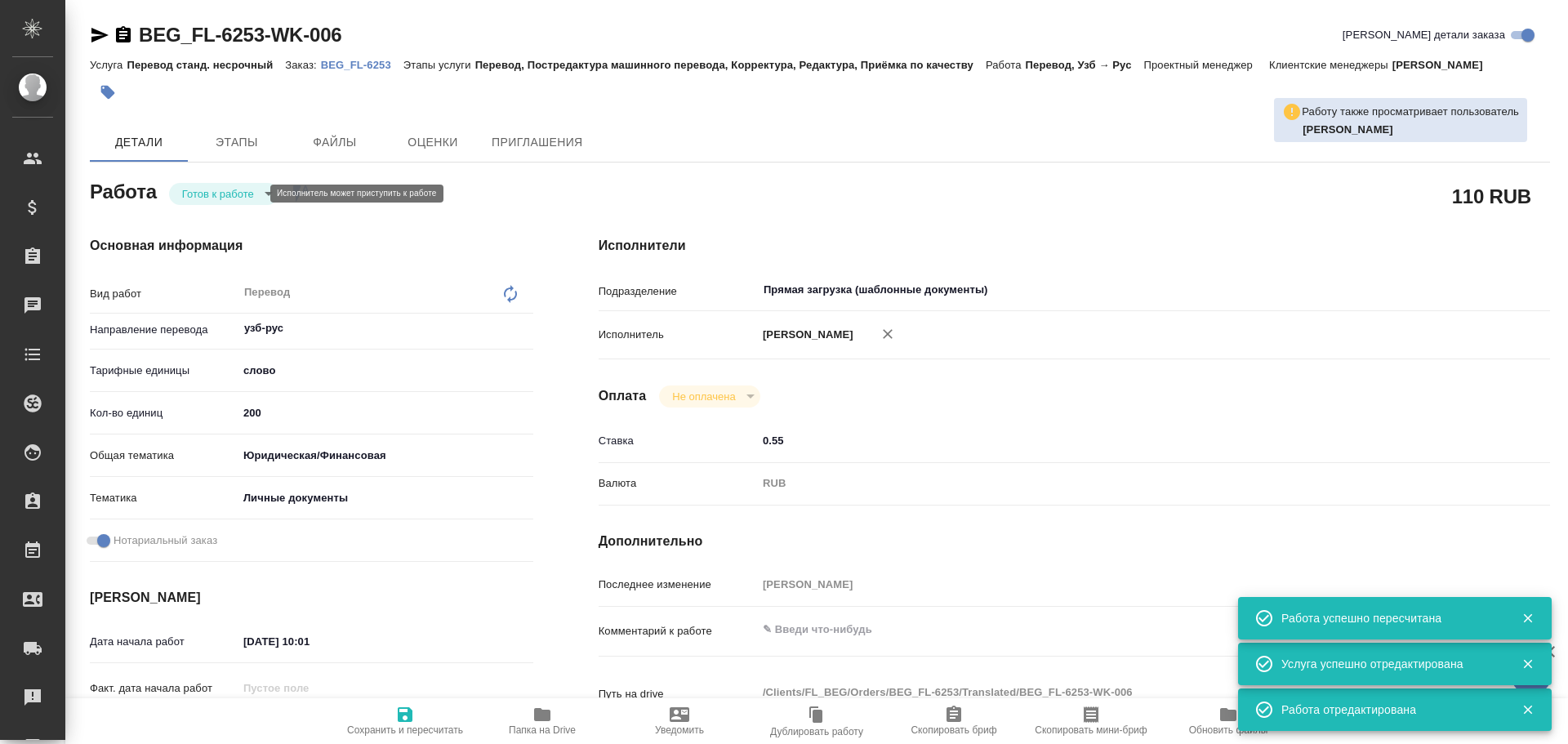
type textarea "x"
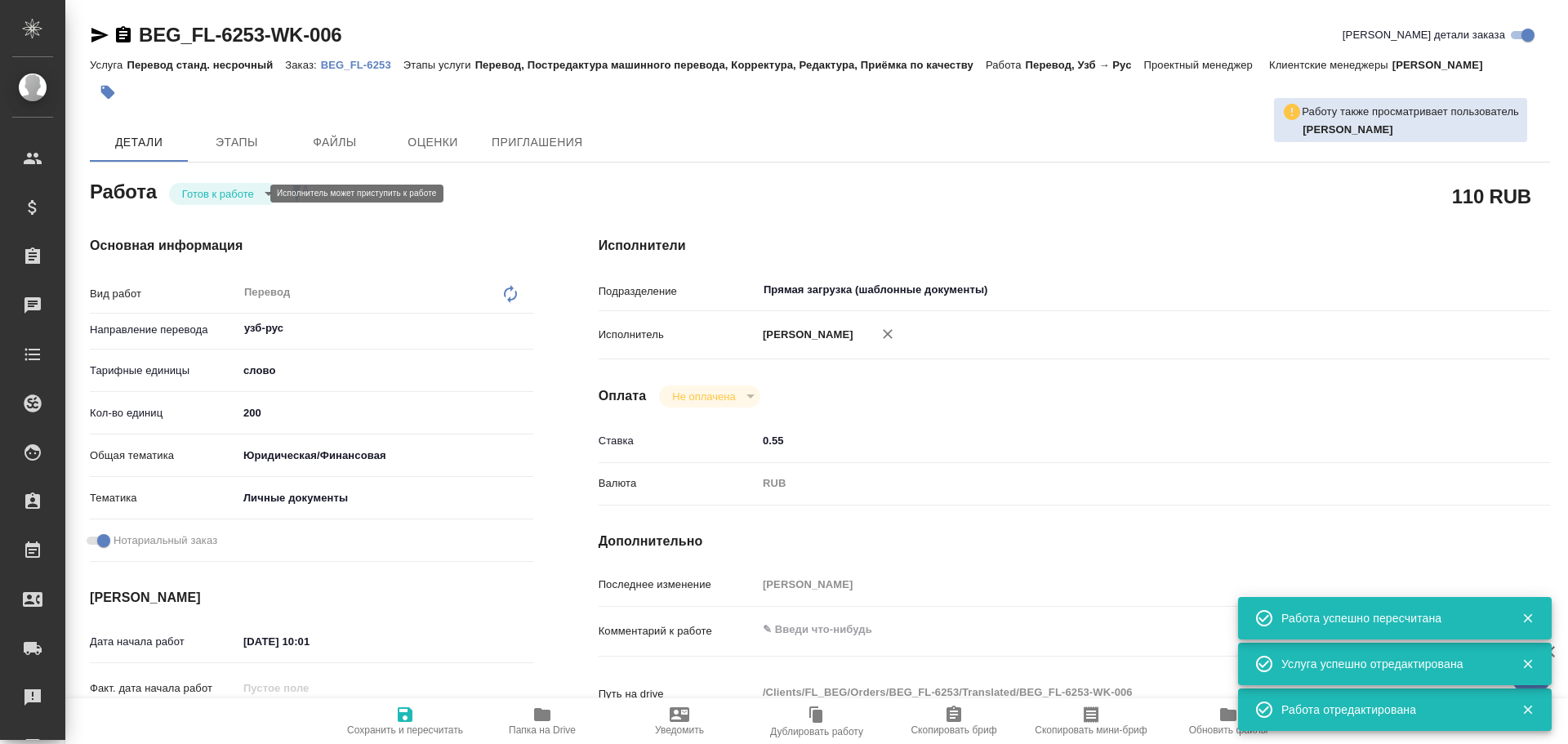
type textarea "x"
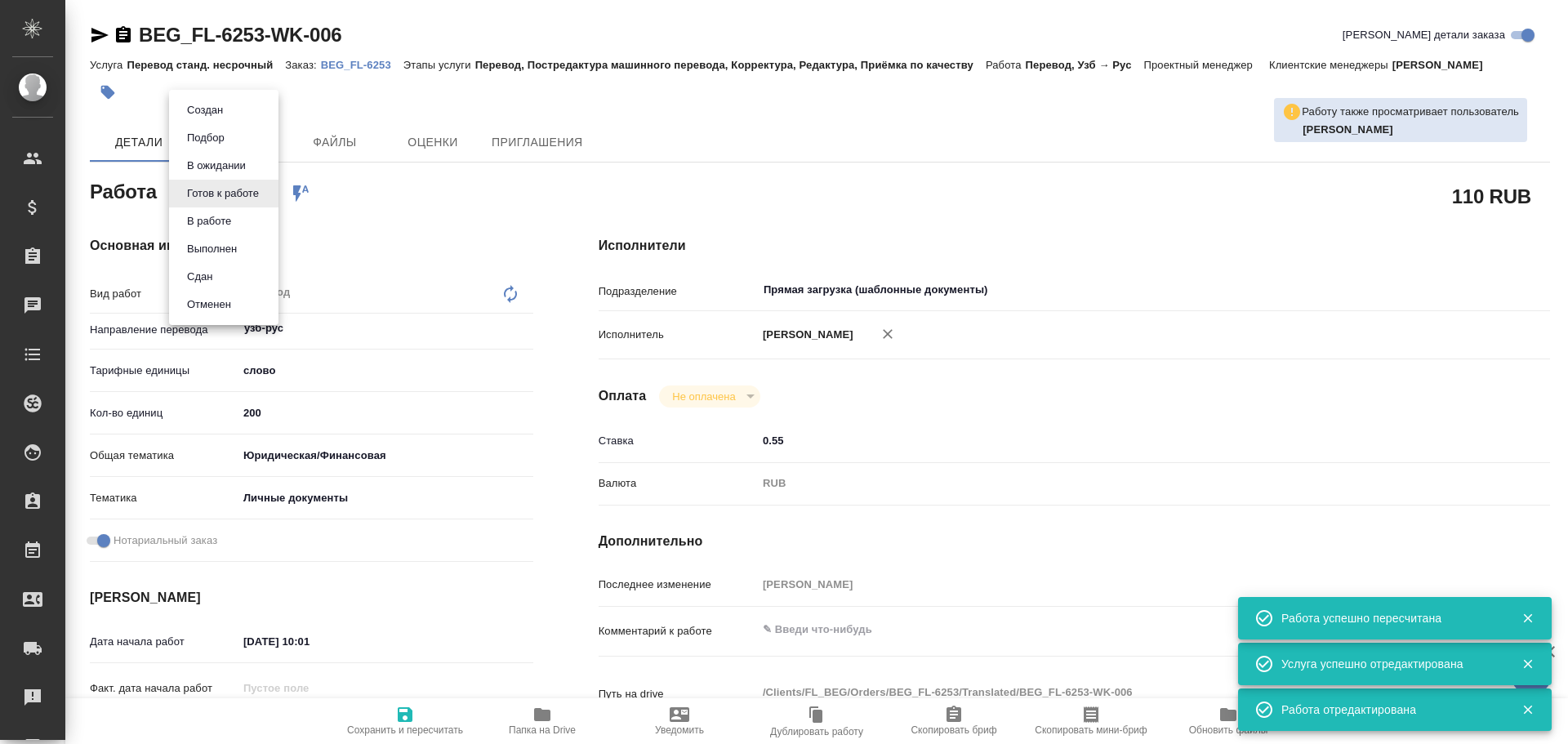
click at [221, 187] on body "🙏 .cls-1 fill:#fff; AWATERA Gusev Alexandr Клиенты Спецификации Заказы 0 Чаты T…" at bounding box center [784, 372] width 1568 height 744
type textarea "x"
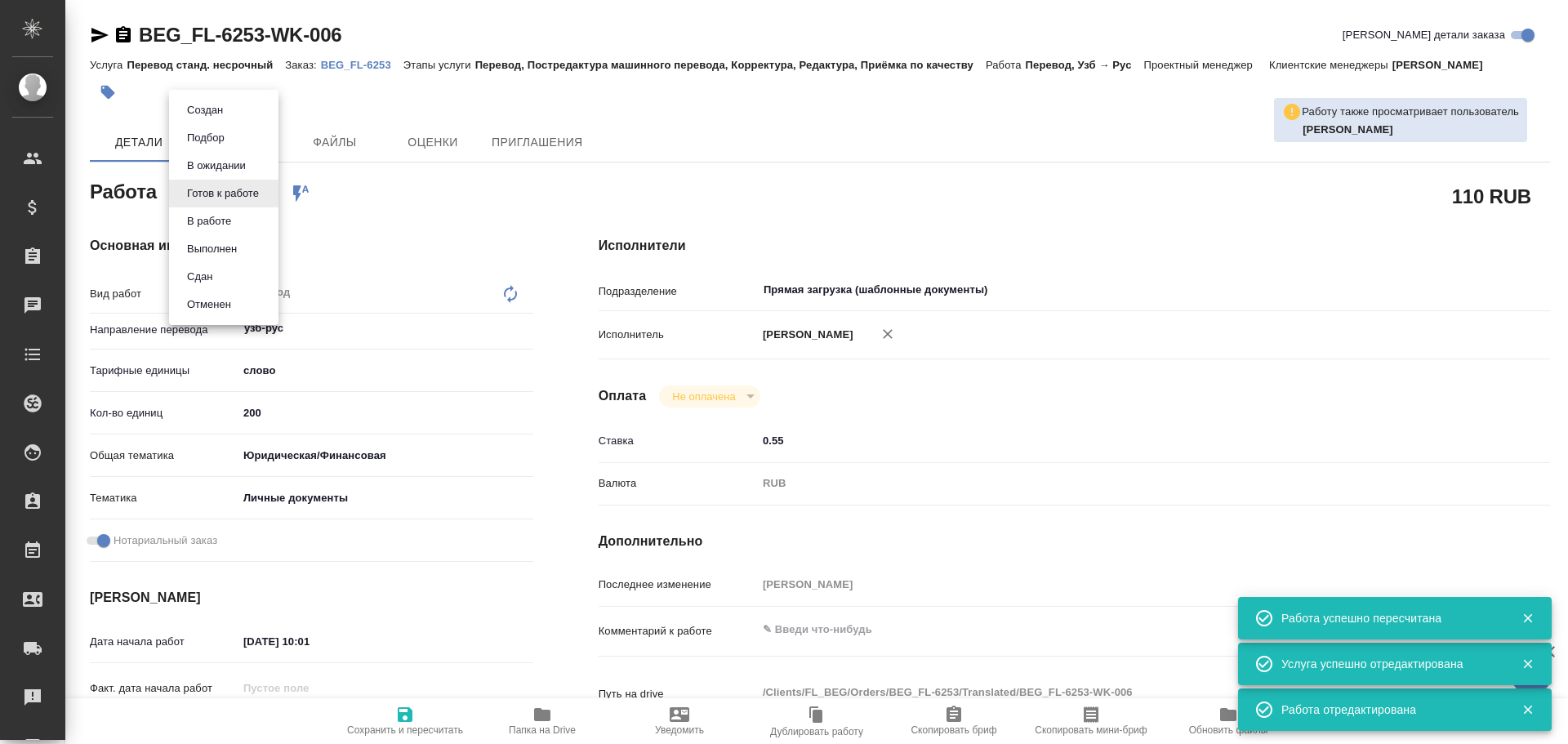
type textarea "x"
click at [216, 214] on button "В работе" at bounding box center [209, 221] width 54 height 18
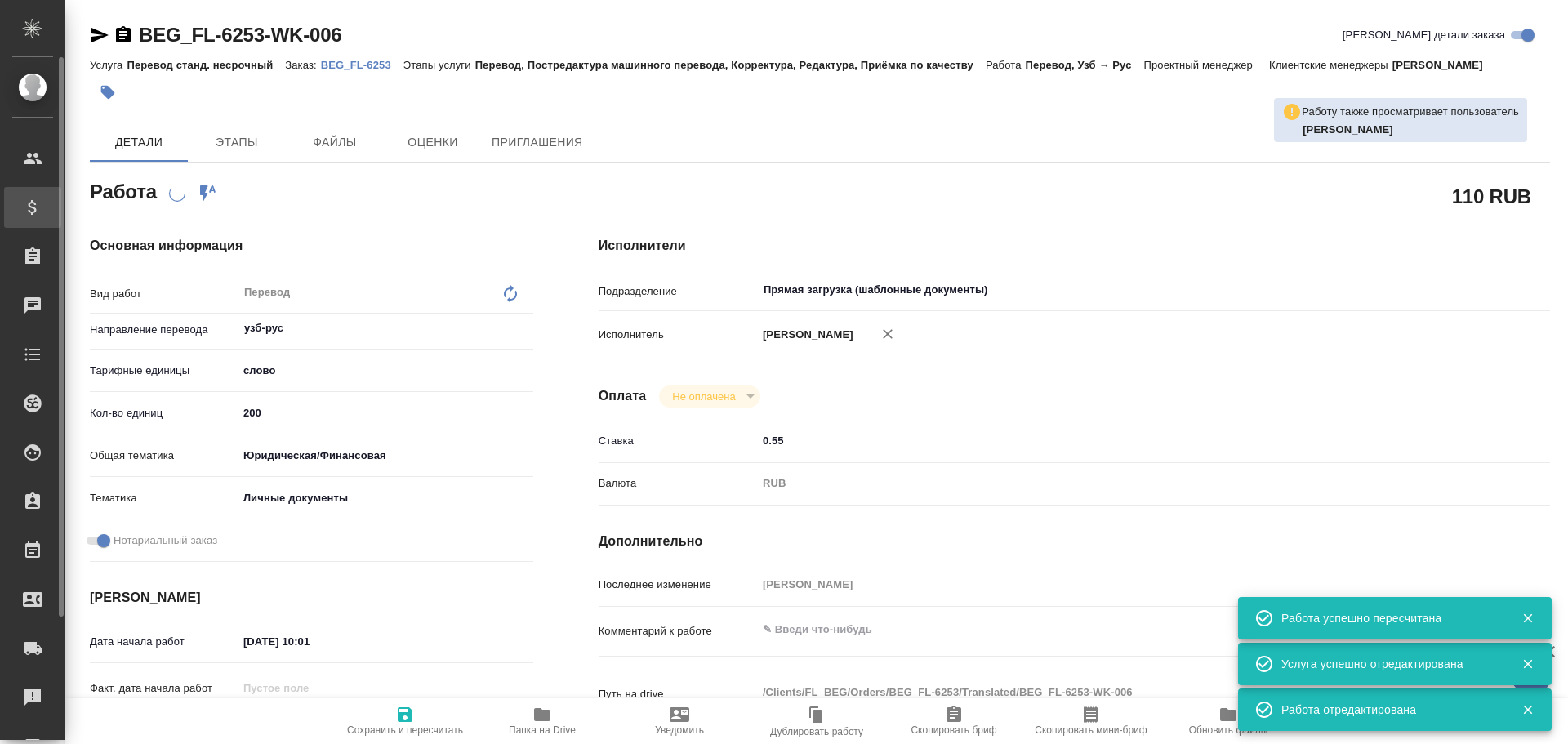
type textarea "x"
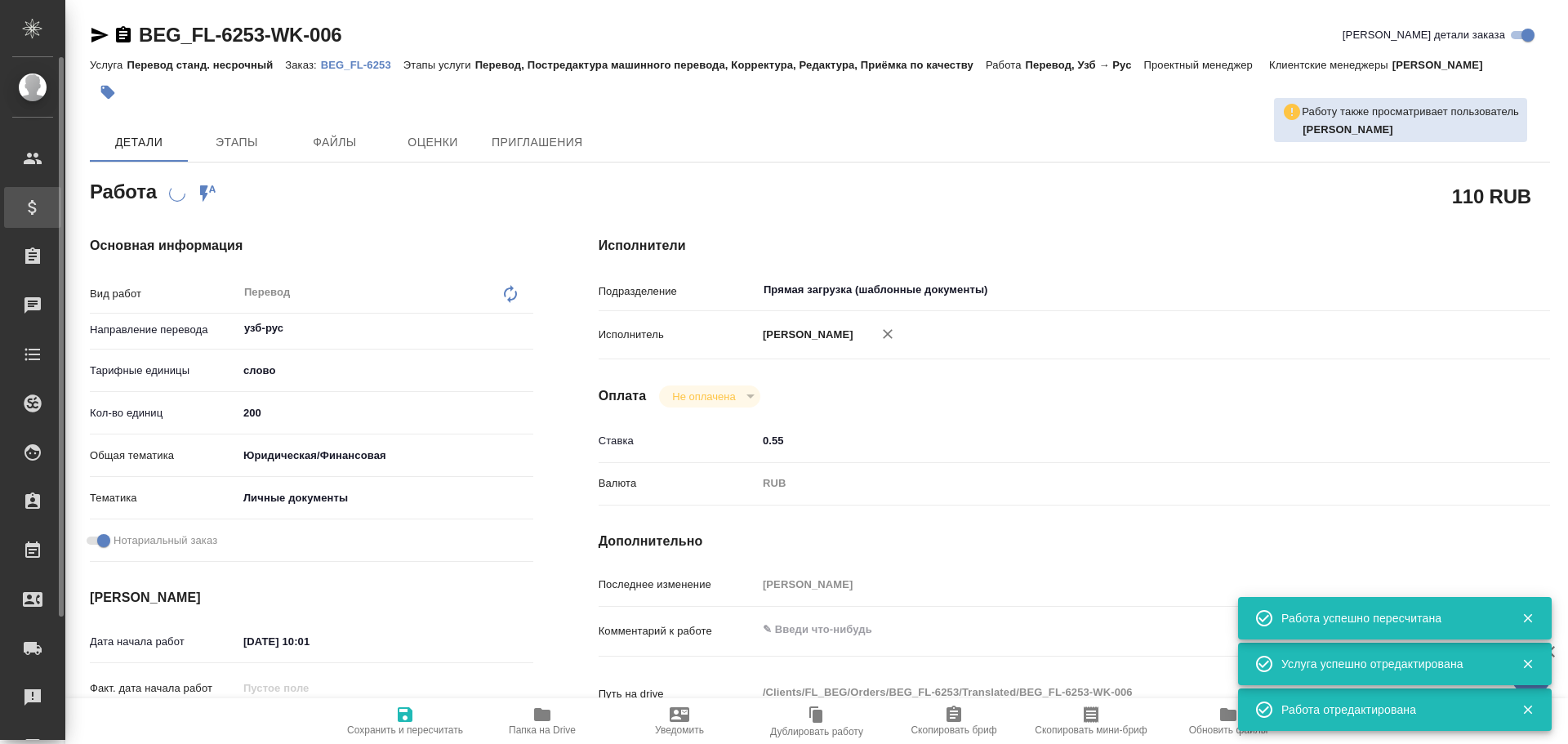
type textarea "x"
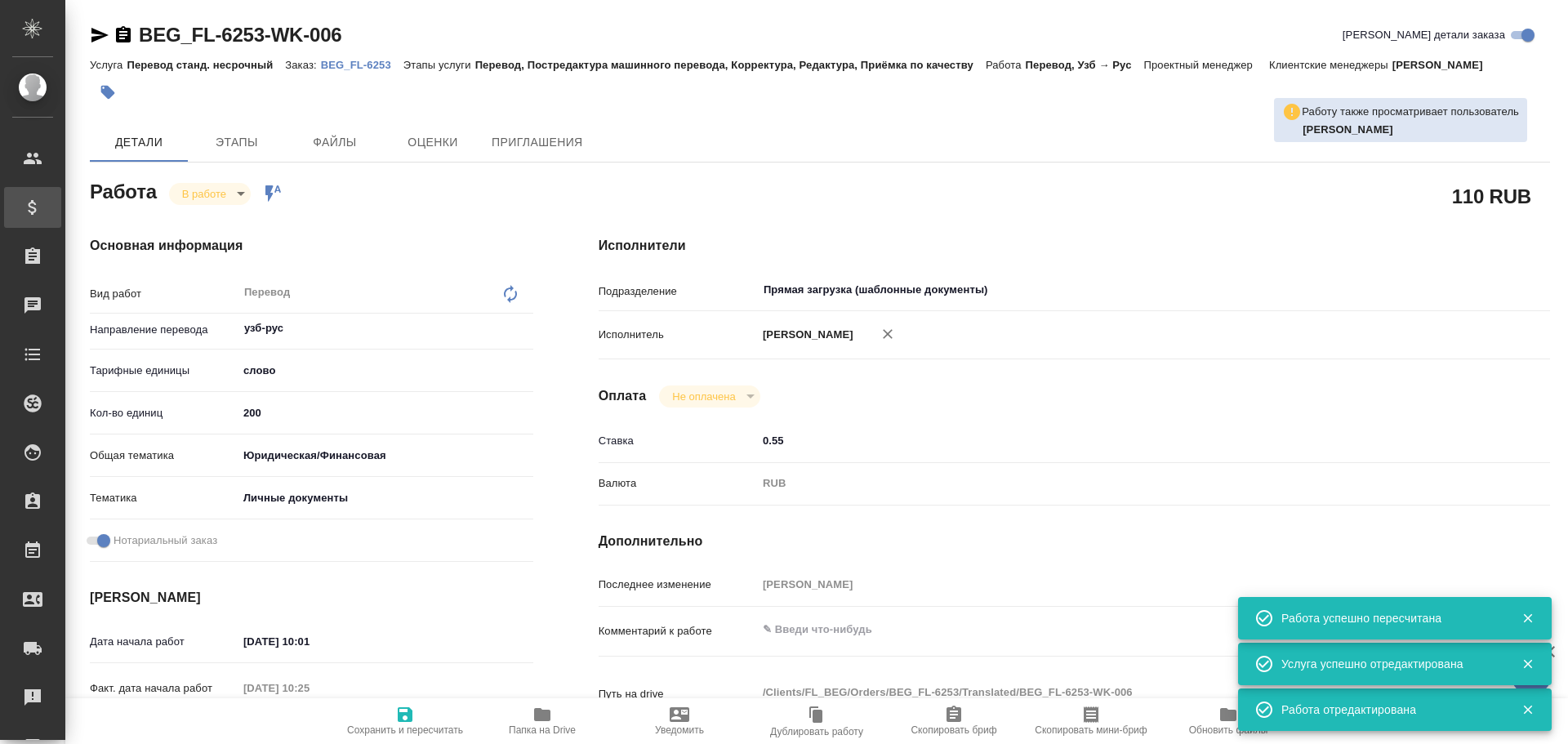
type textarea "x"
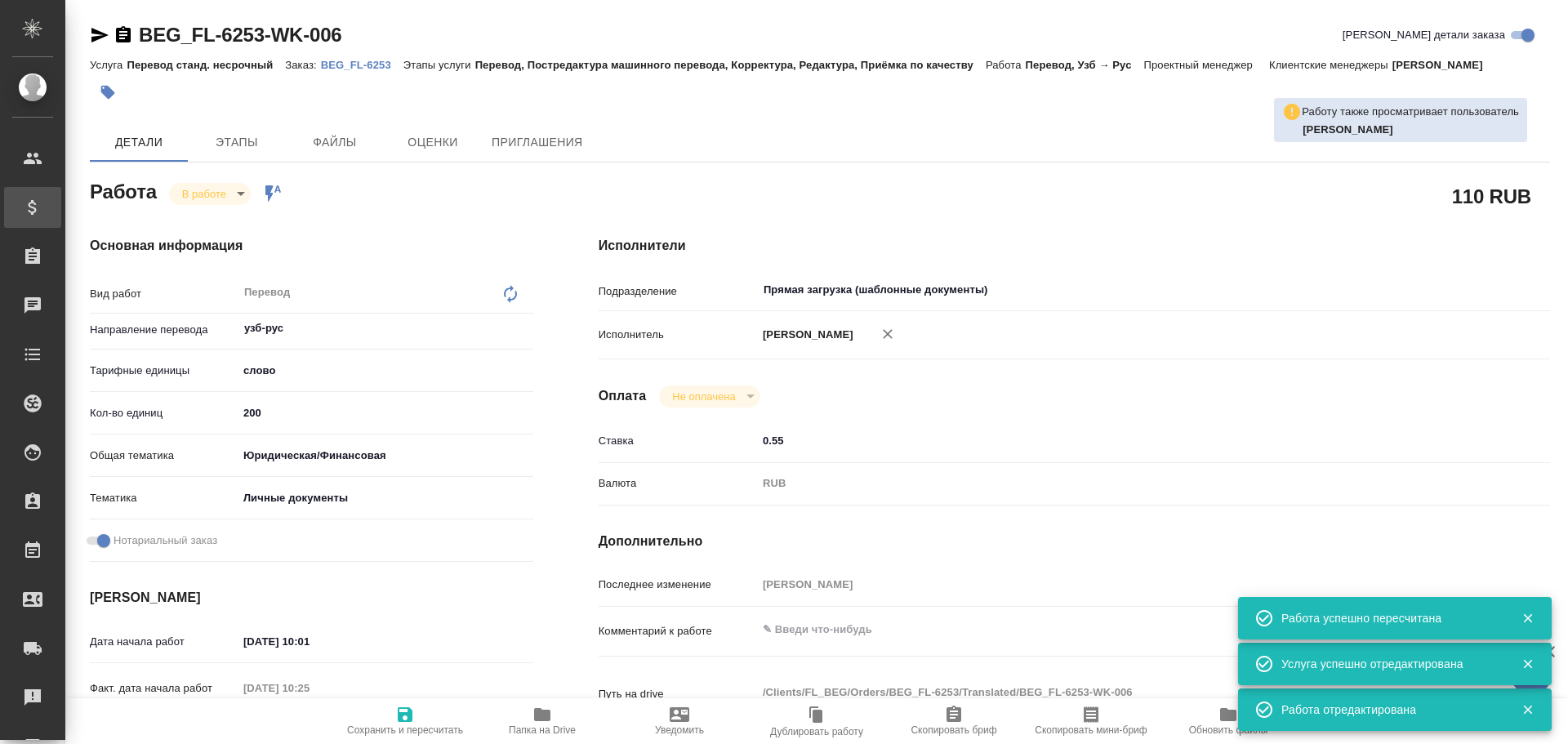
type textarea "x"
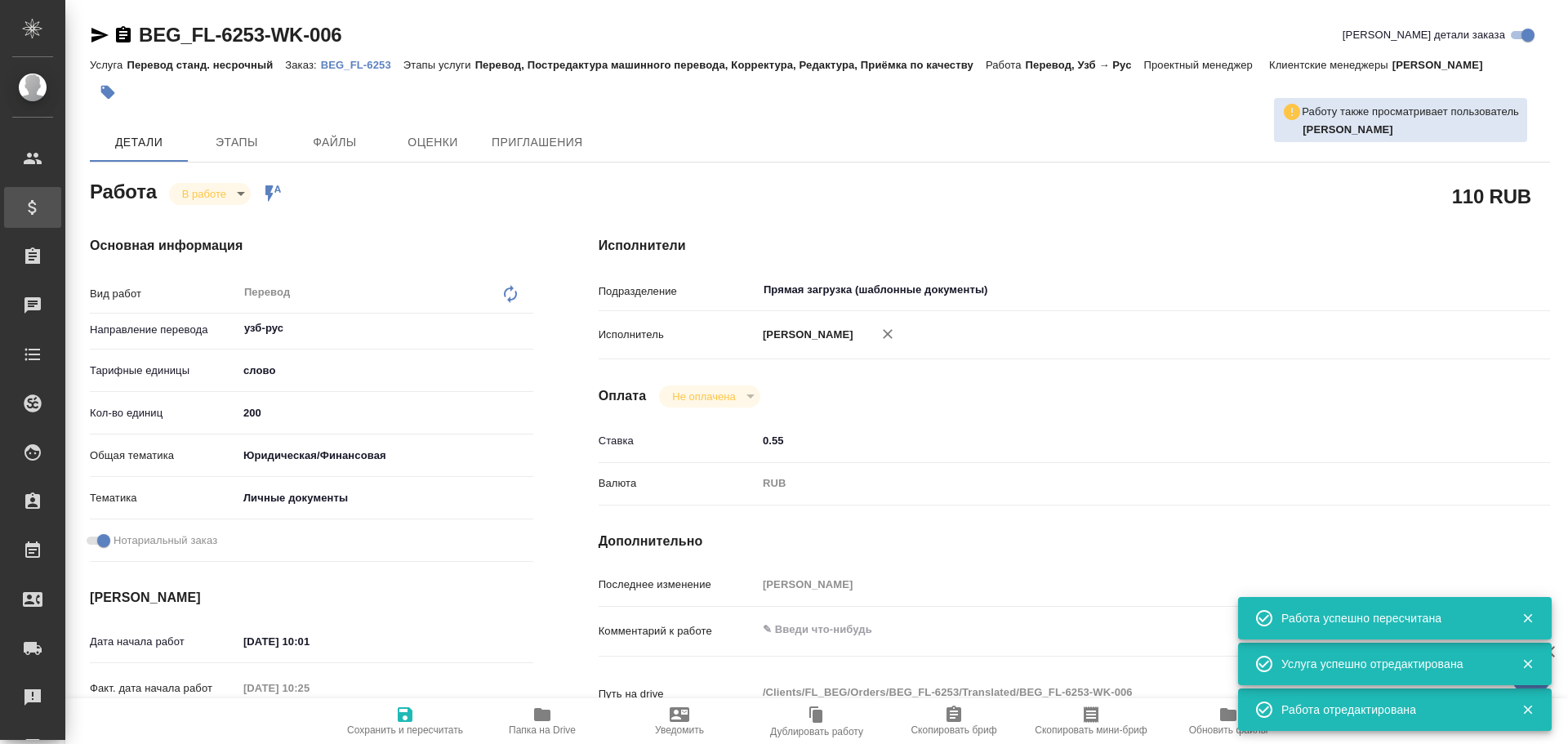
type textarea "x"
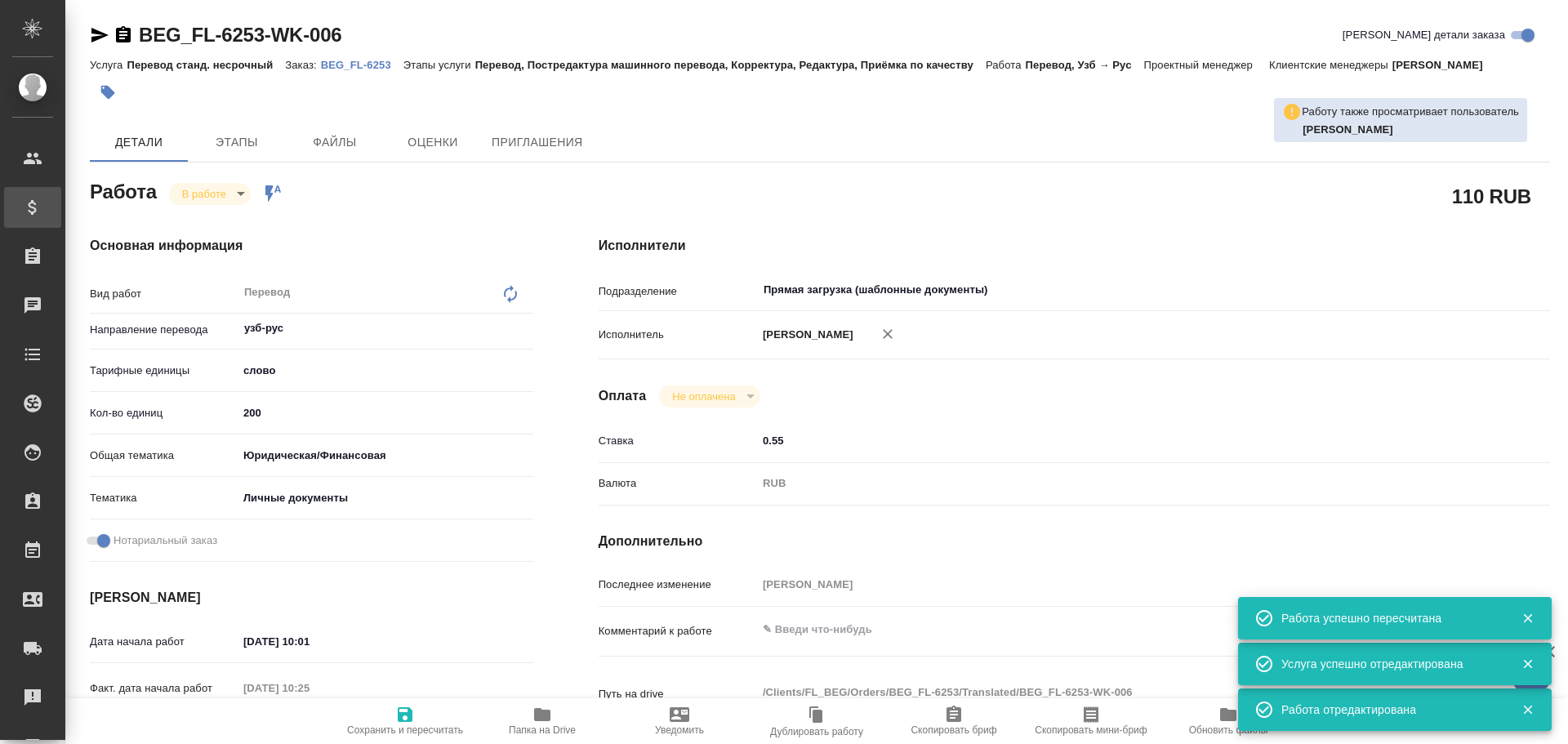
type textarea "x"
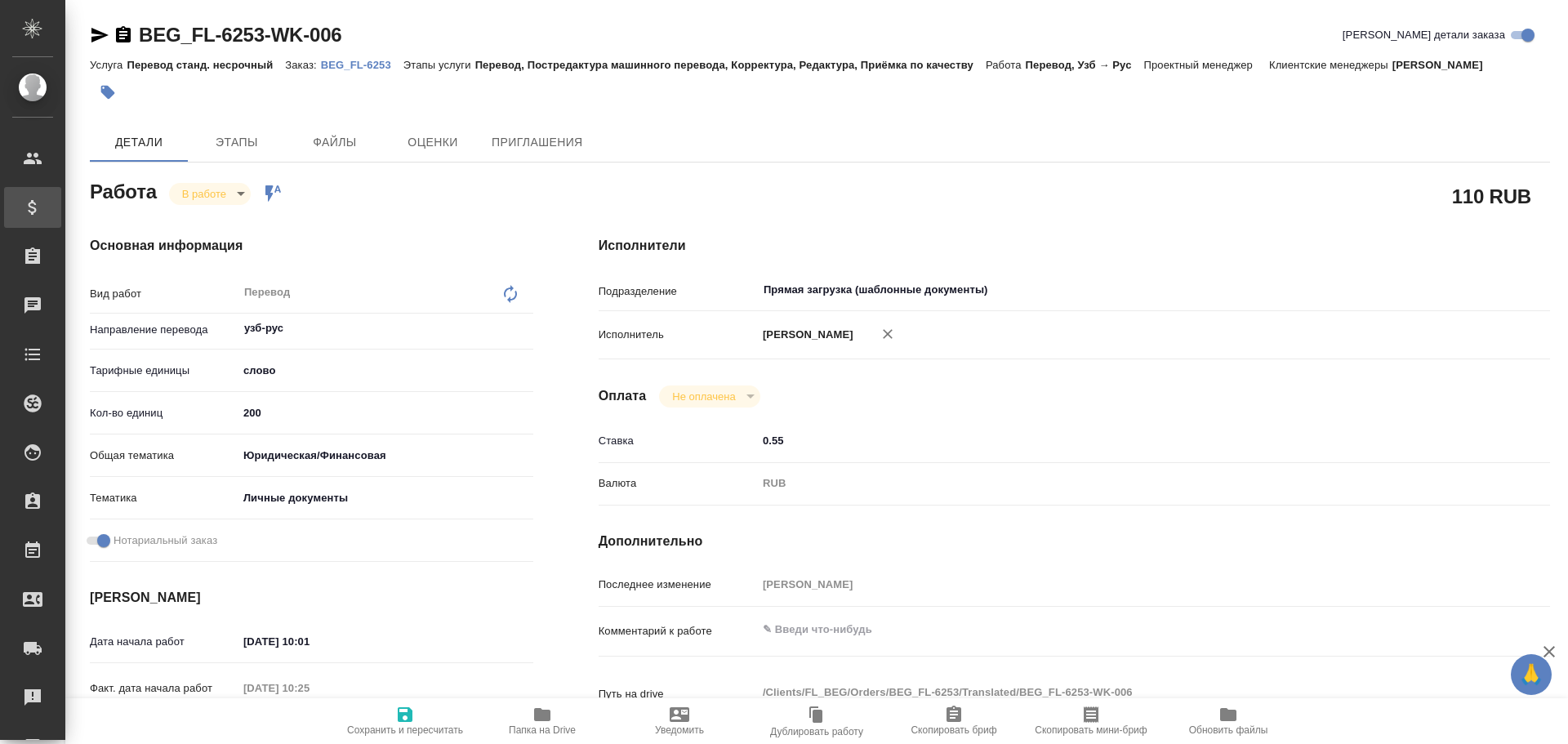
type textarea "x"
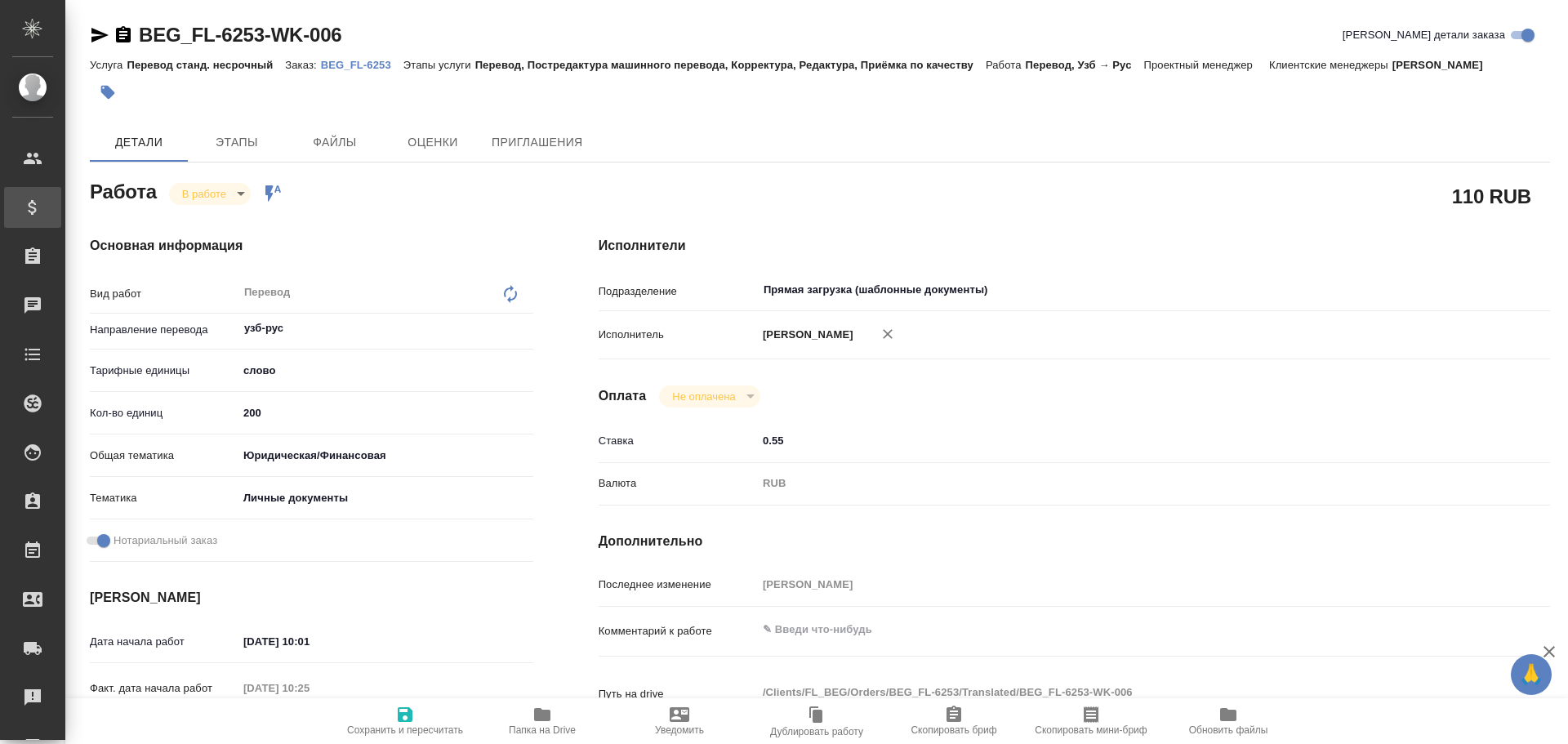
type textarea "x"
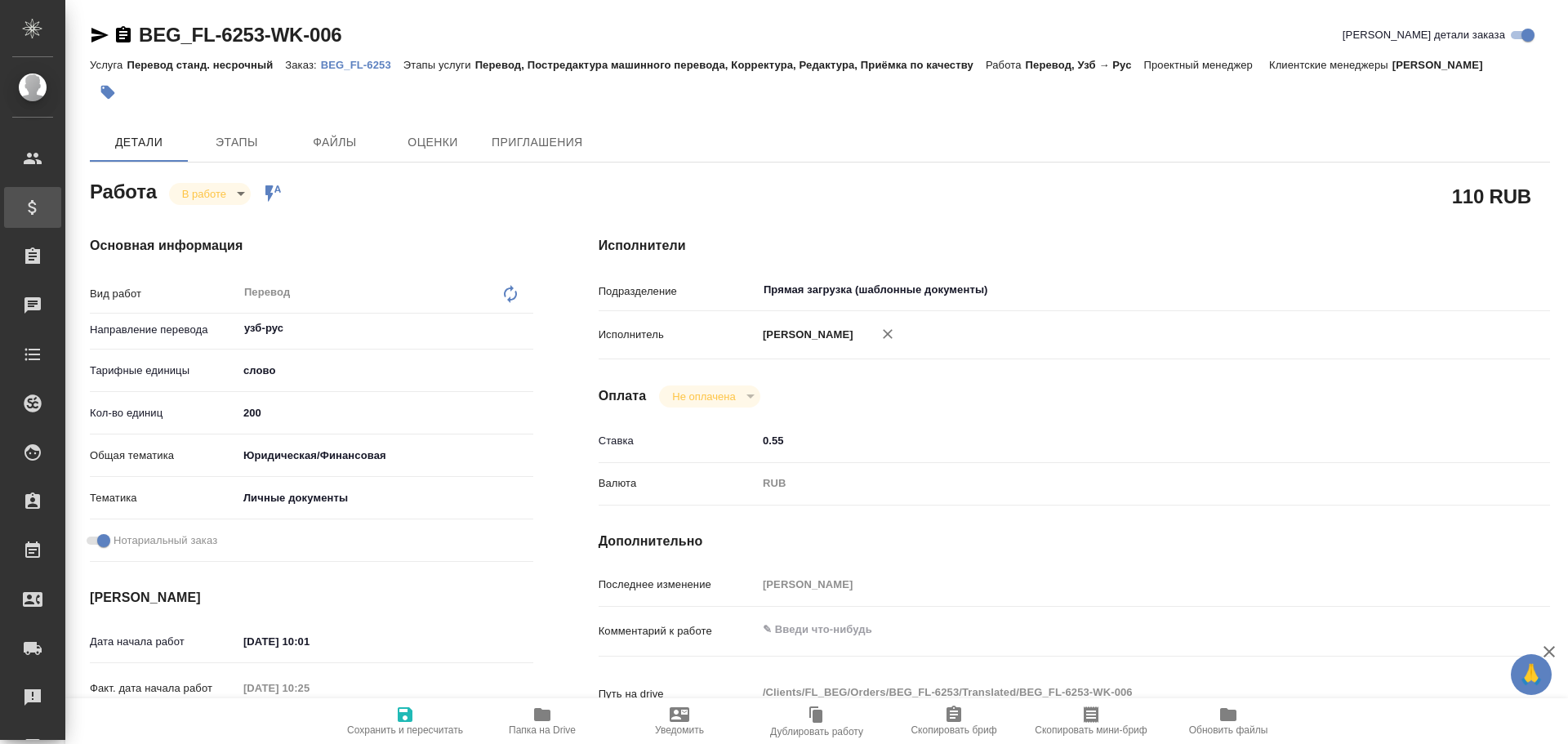
type textarea "x"
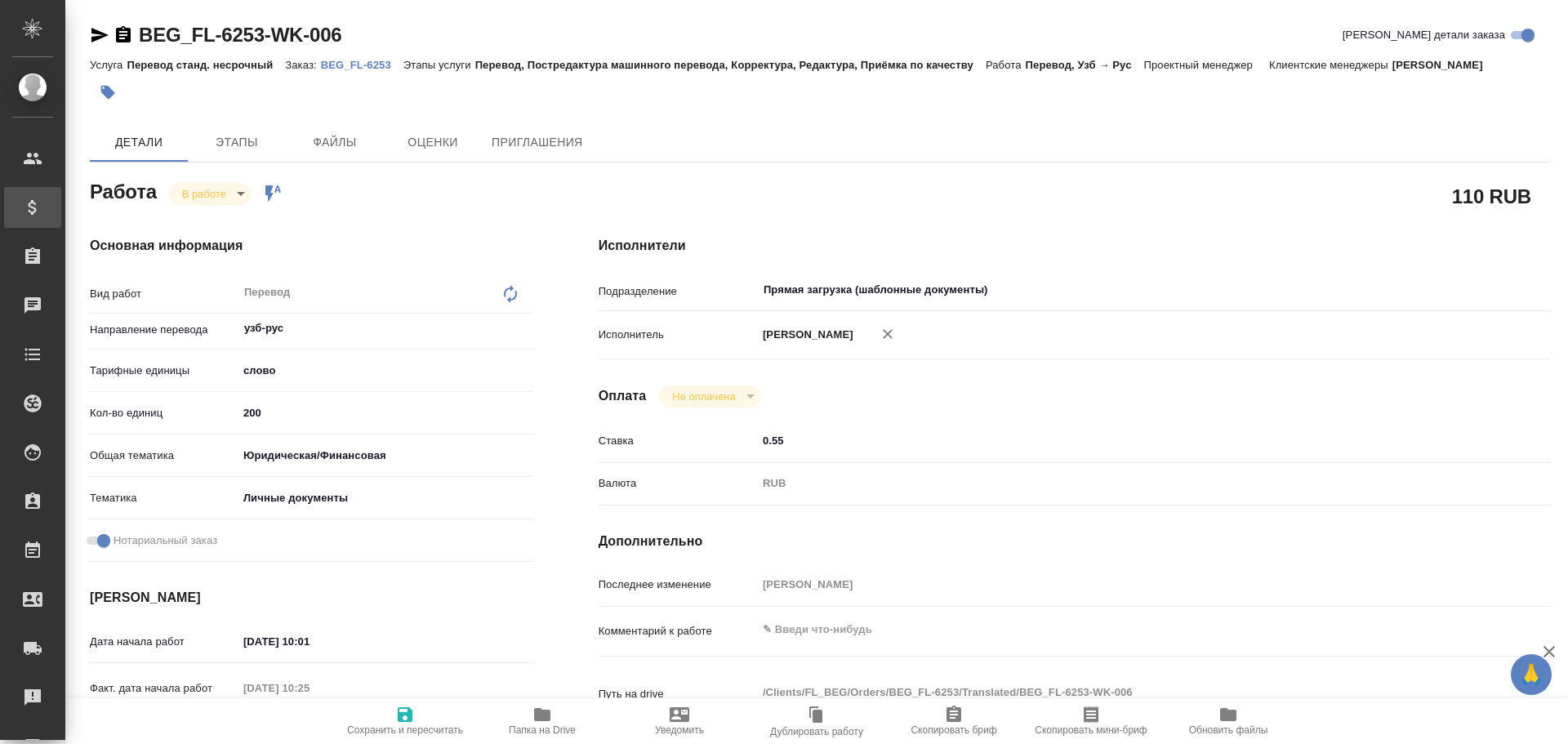
type textarea "x"
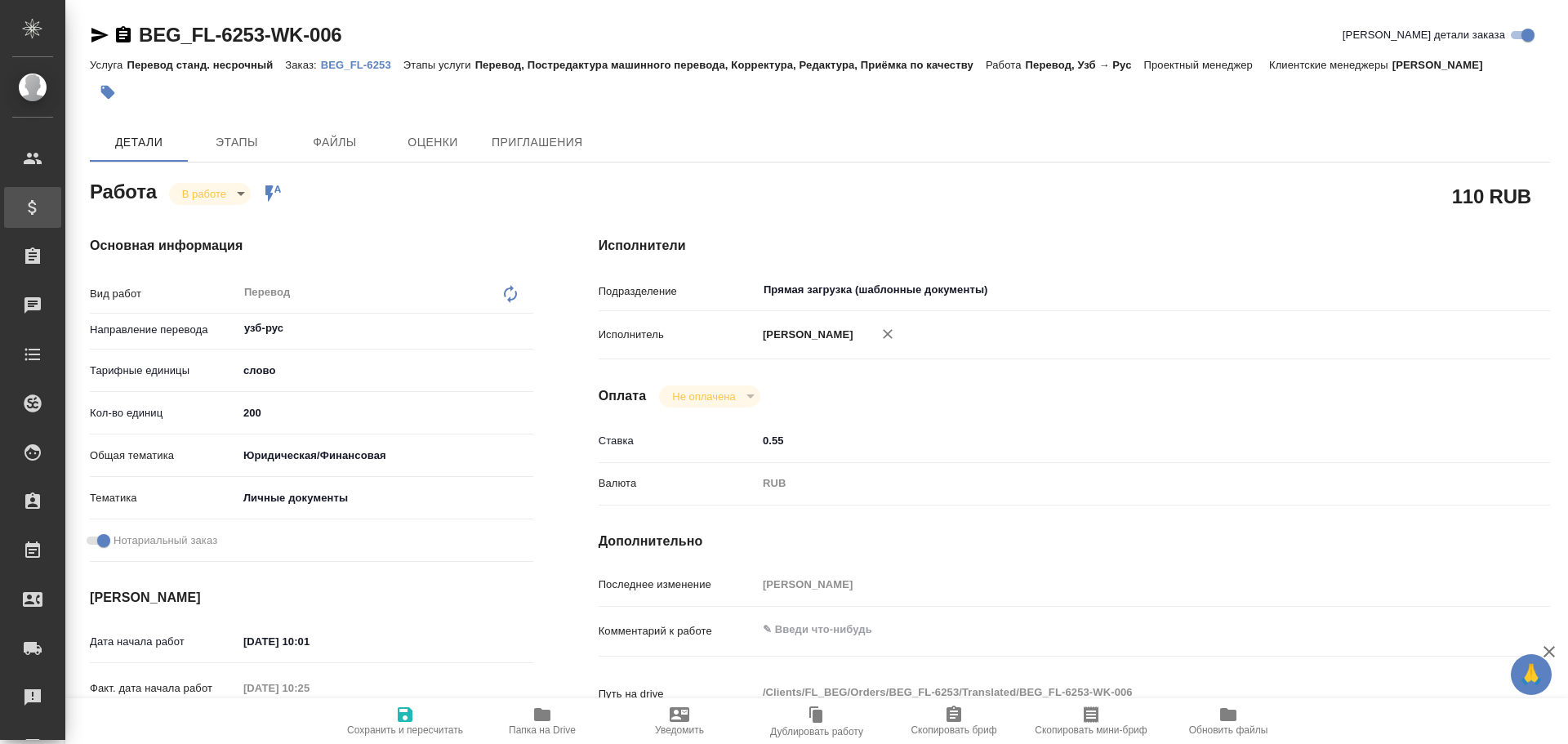
type textarea "x"
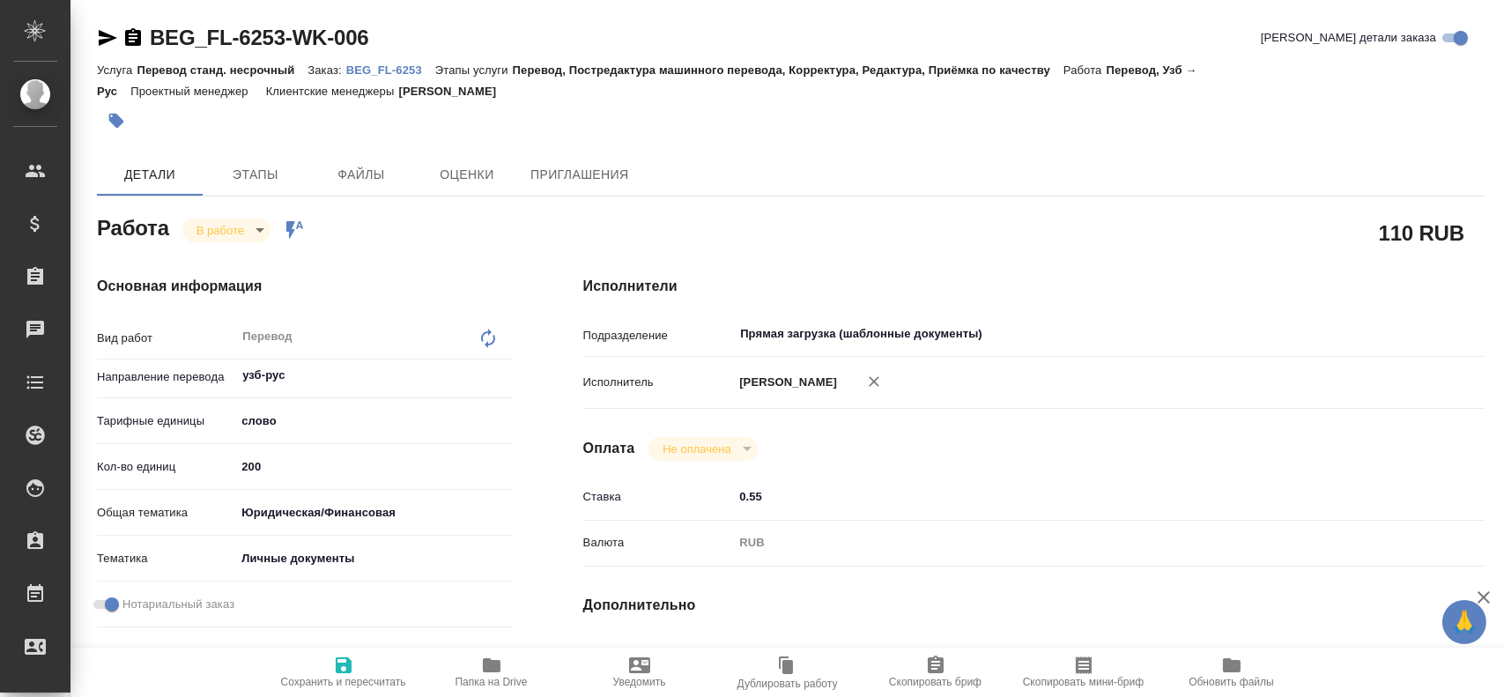
click at [492, 659] on icon "button" at bounding box center [491, 665] width 21 height 21
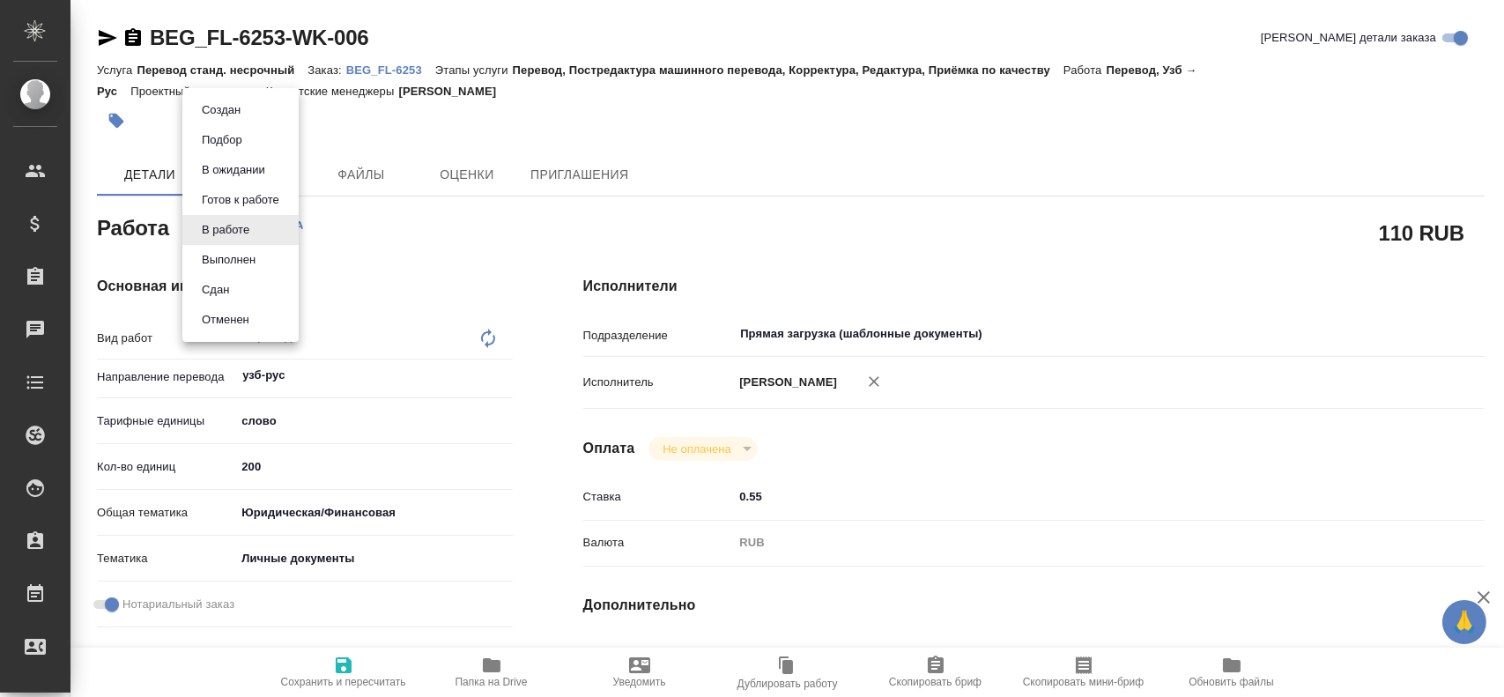
click at [240, 218] on body "🙏 .cls-1 fill:#fff; AWATERA Gusev Alexandr Клиенты Спецификации Заказы 0 Чаты T…" at bounding box center [752, 348] width 1504 height 697
click at [212, 295] on button "Сдан" at bounding box center [216, 289] width 38 height 19
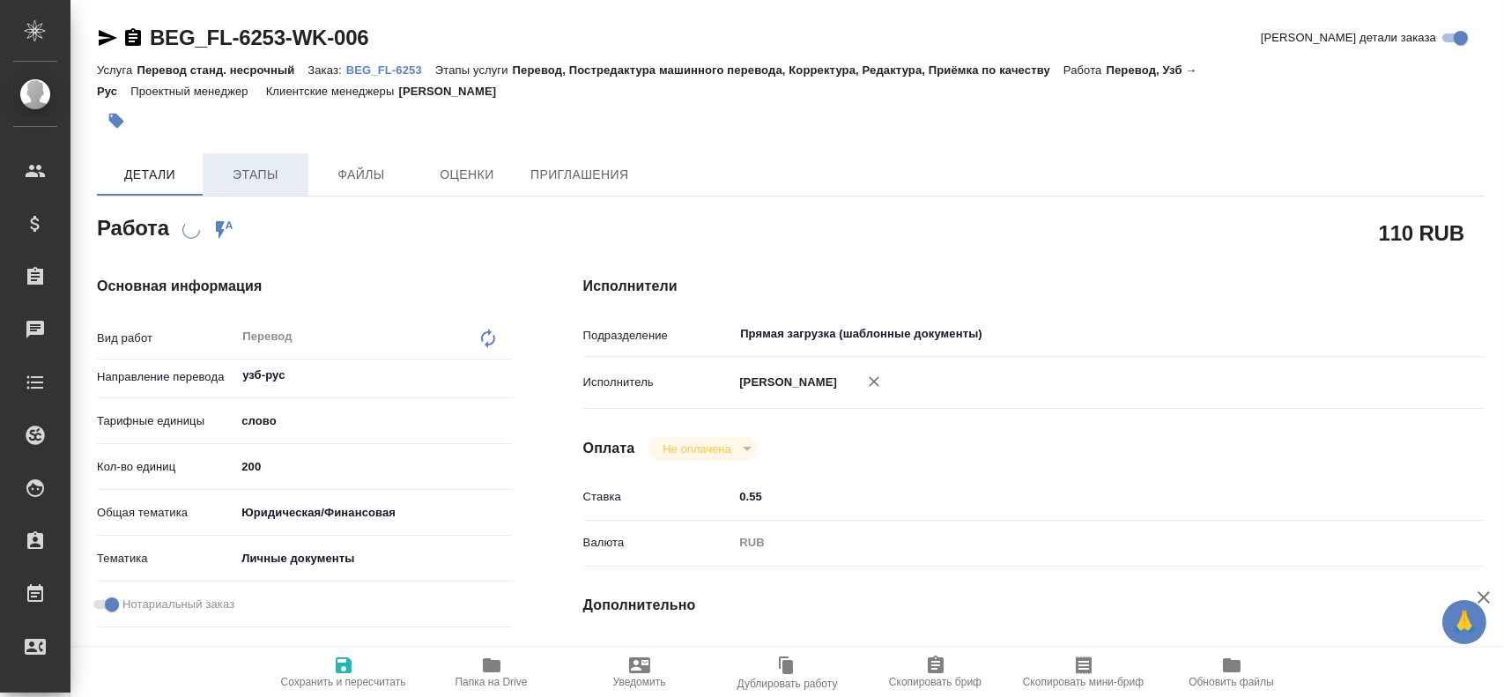
click at [263, 185] on span "Этапы" at bounding box center [255, 175] width 85 height 22
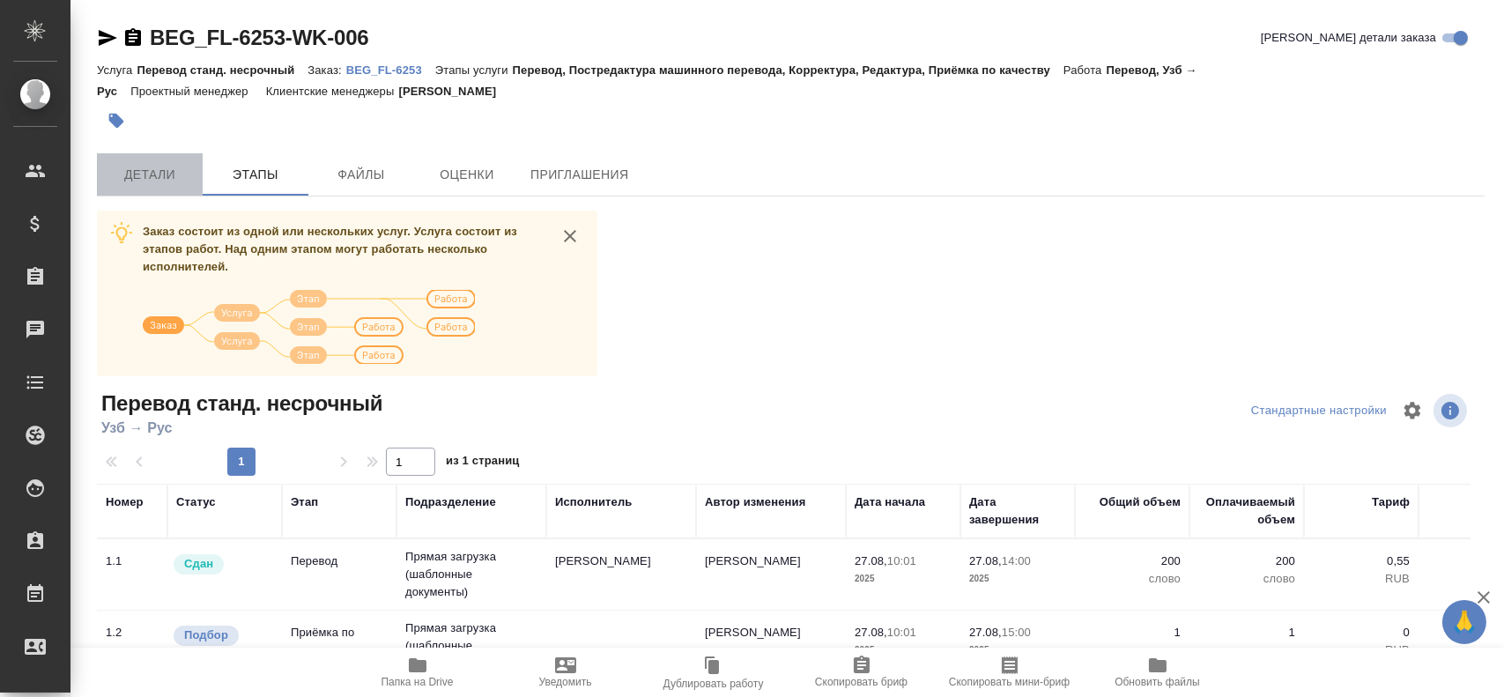
click at [158, 163] on button "Детали" at bounding box center [150, 174] width 106 height 42
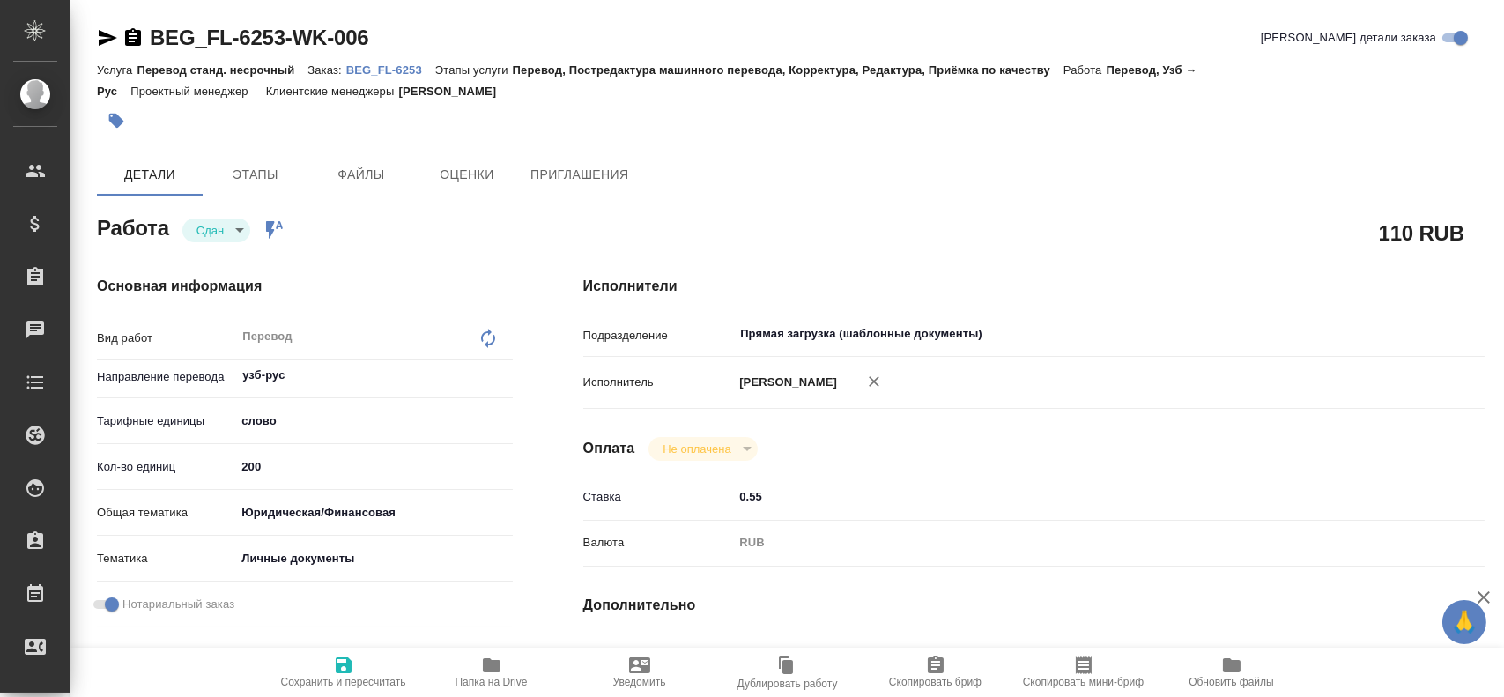
scroll to position [617, 0]
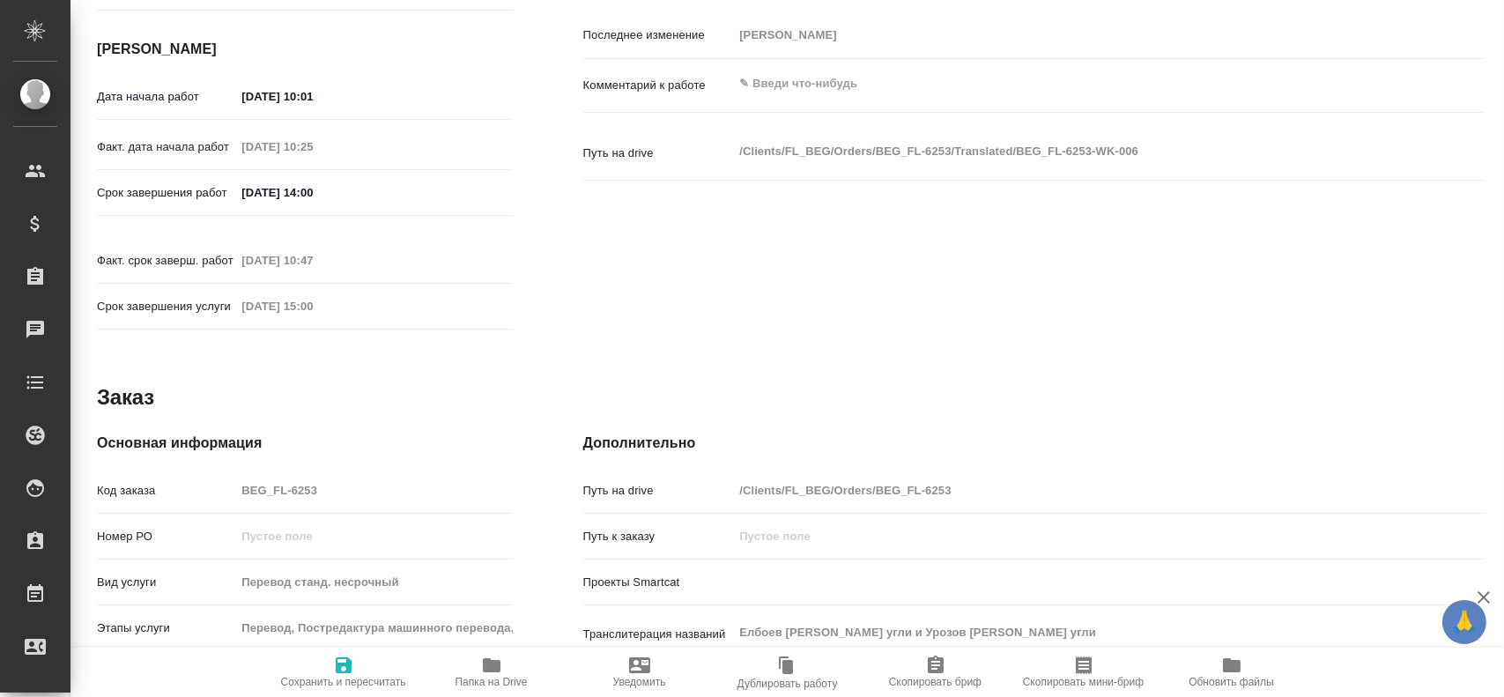
click at [159, 450] on div "Основная информация Код заказа BEG_FL-6253 Номер РО Вид услуги Перевод станд. н…" at bounding box center [305, 646] width 416 height 426
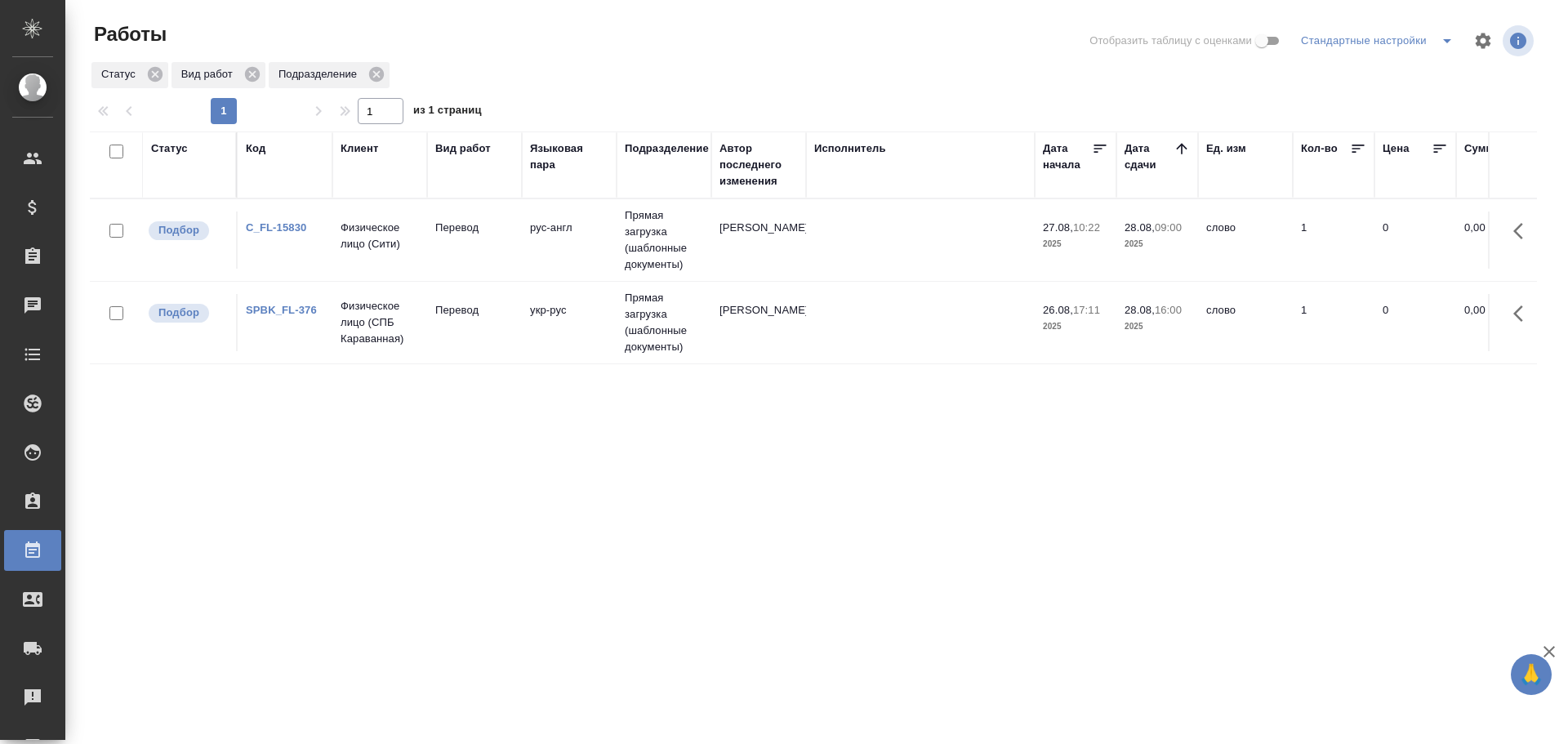
click at [824, 235] on td at bounding box center [920, 240] width 229 height 57
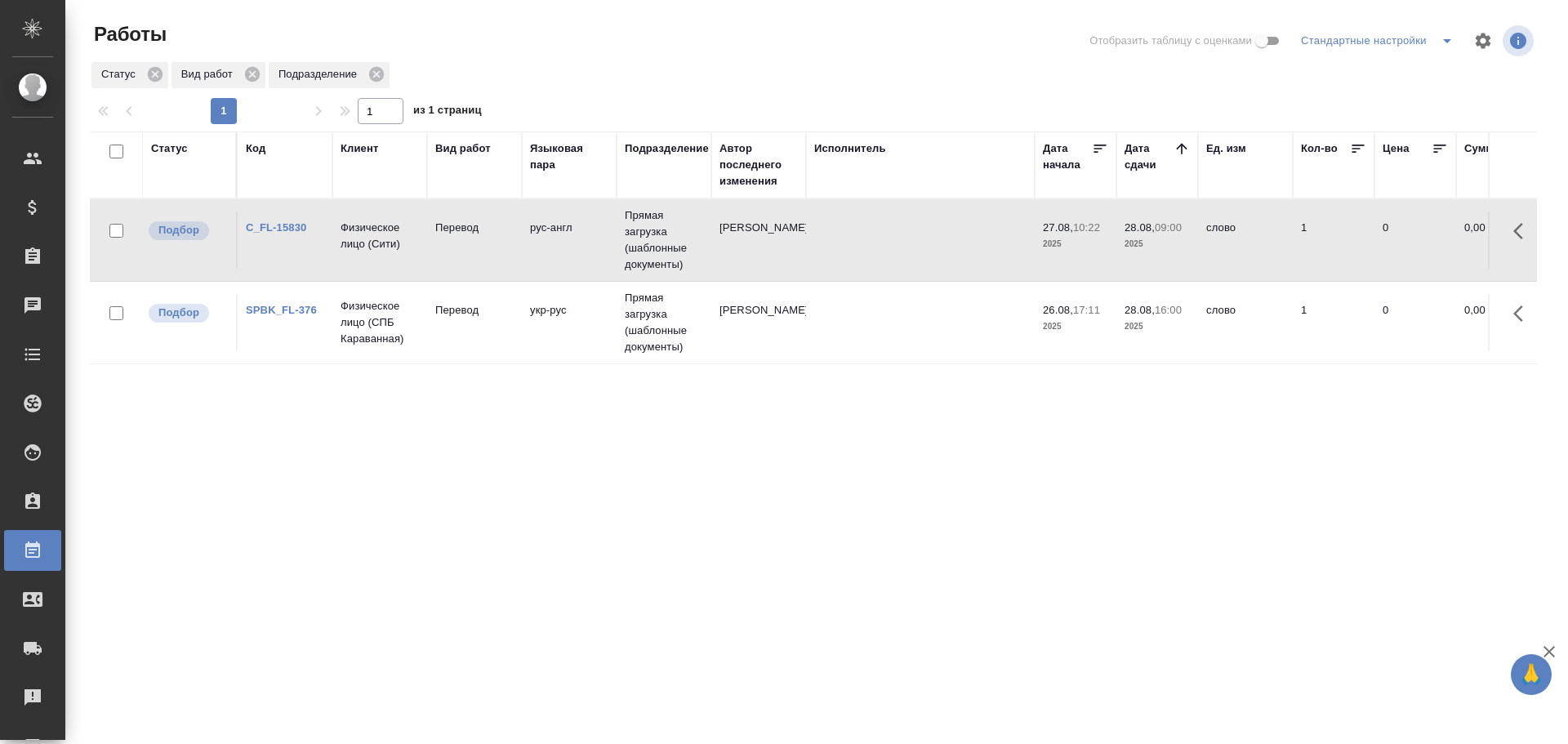
click at [285, 256] on td "C_FL-15830" at bounding box center [285, 240] width 95 height 57
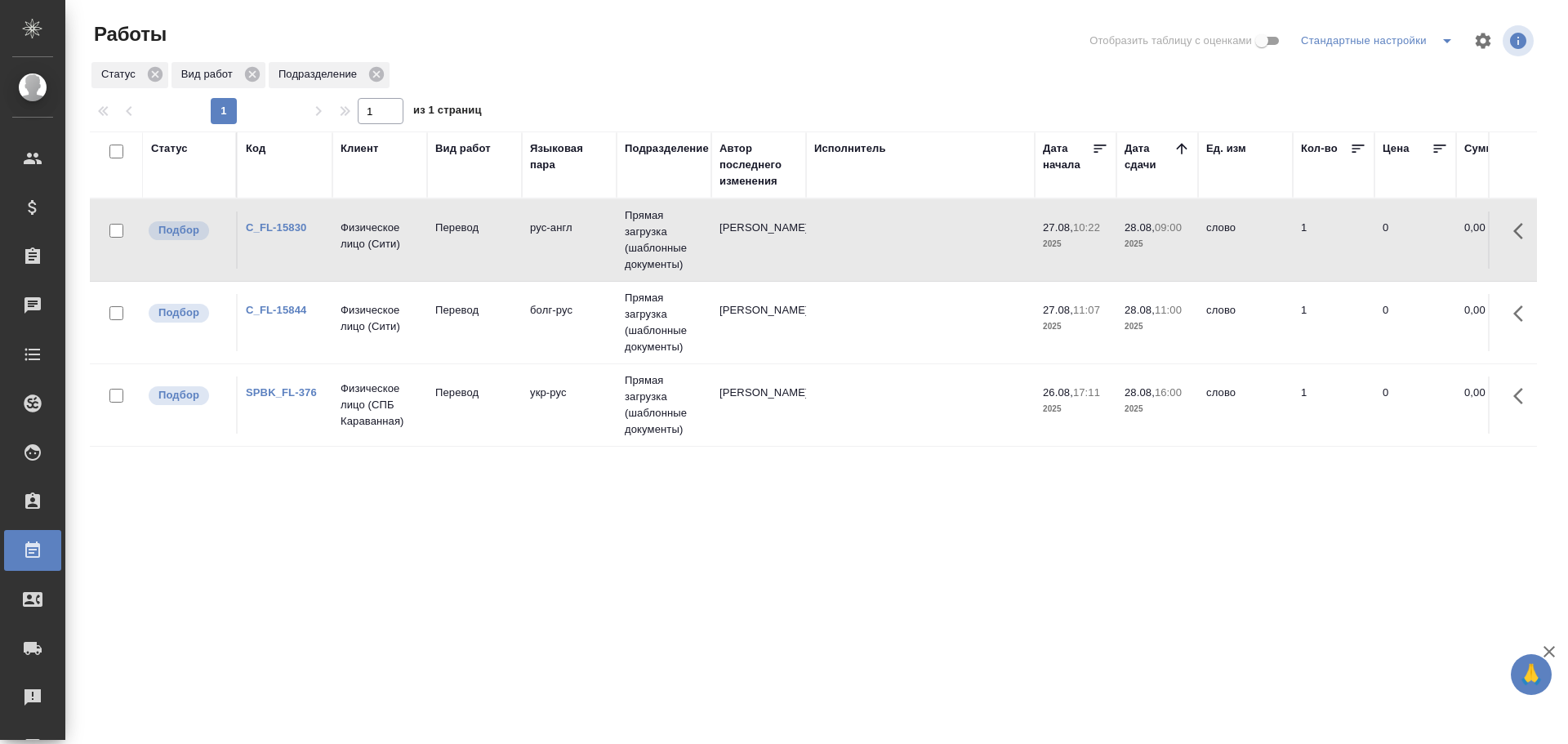
click at [334, 336] on td "Физическое лицо (Сити)" at bounding box center [380, 322] width 95 height 57
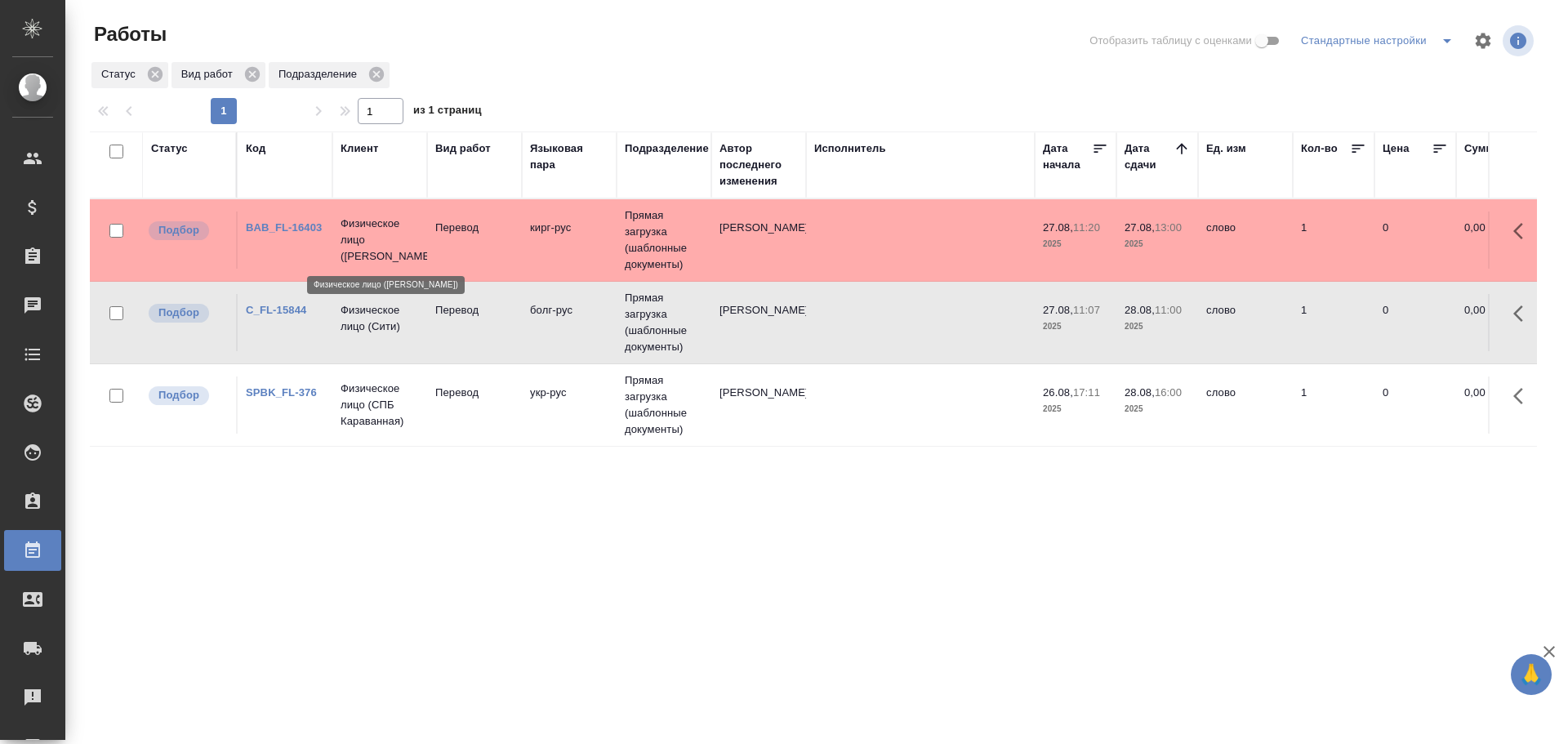
click at [353, 249] on p "Физическое лицо ([PERSON_NAME])" at bounding box center [379, 240] width 79 height 49
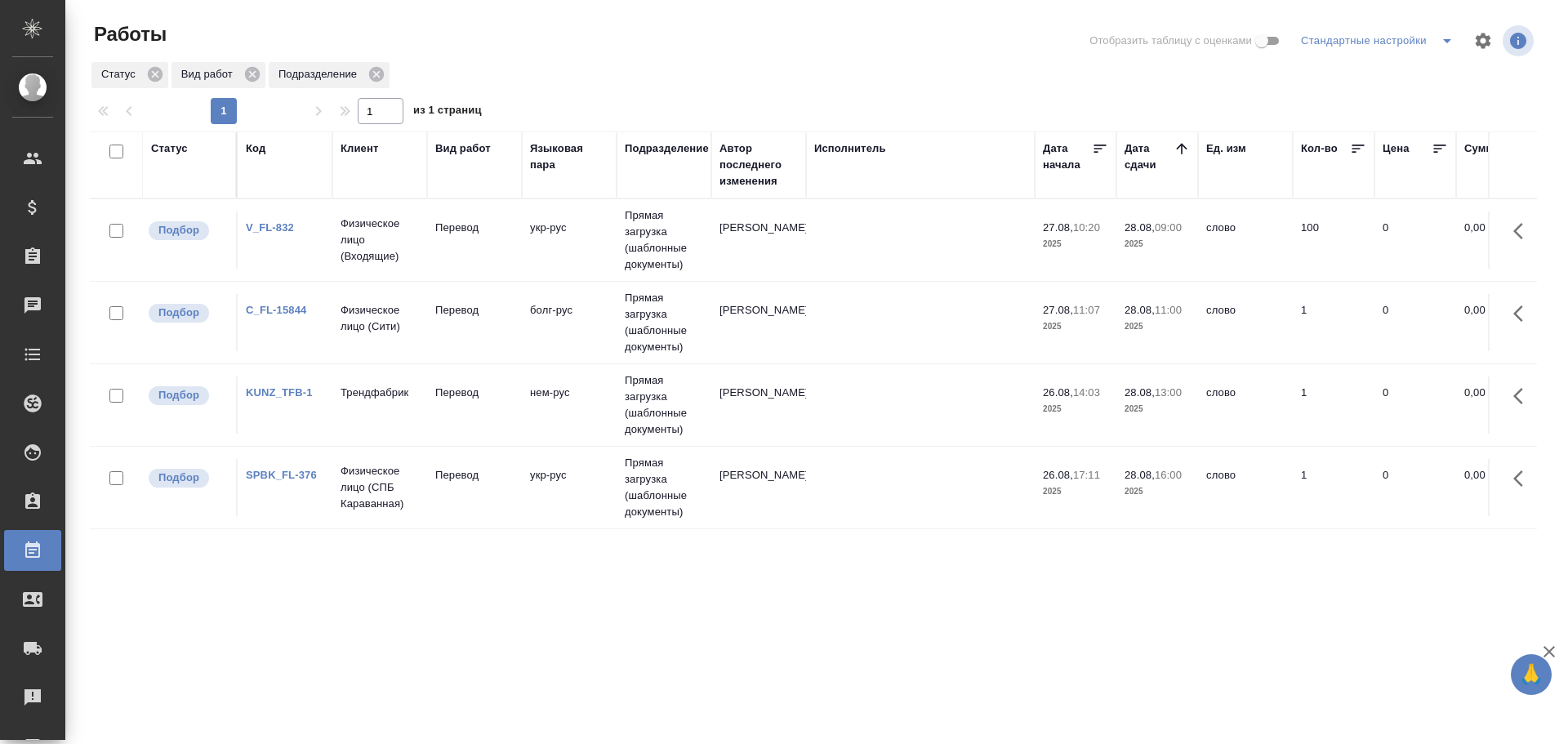
click at [389, 405] on td "Трендфабрик" at bounding box center [380, 405] width 95 height 57
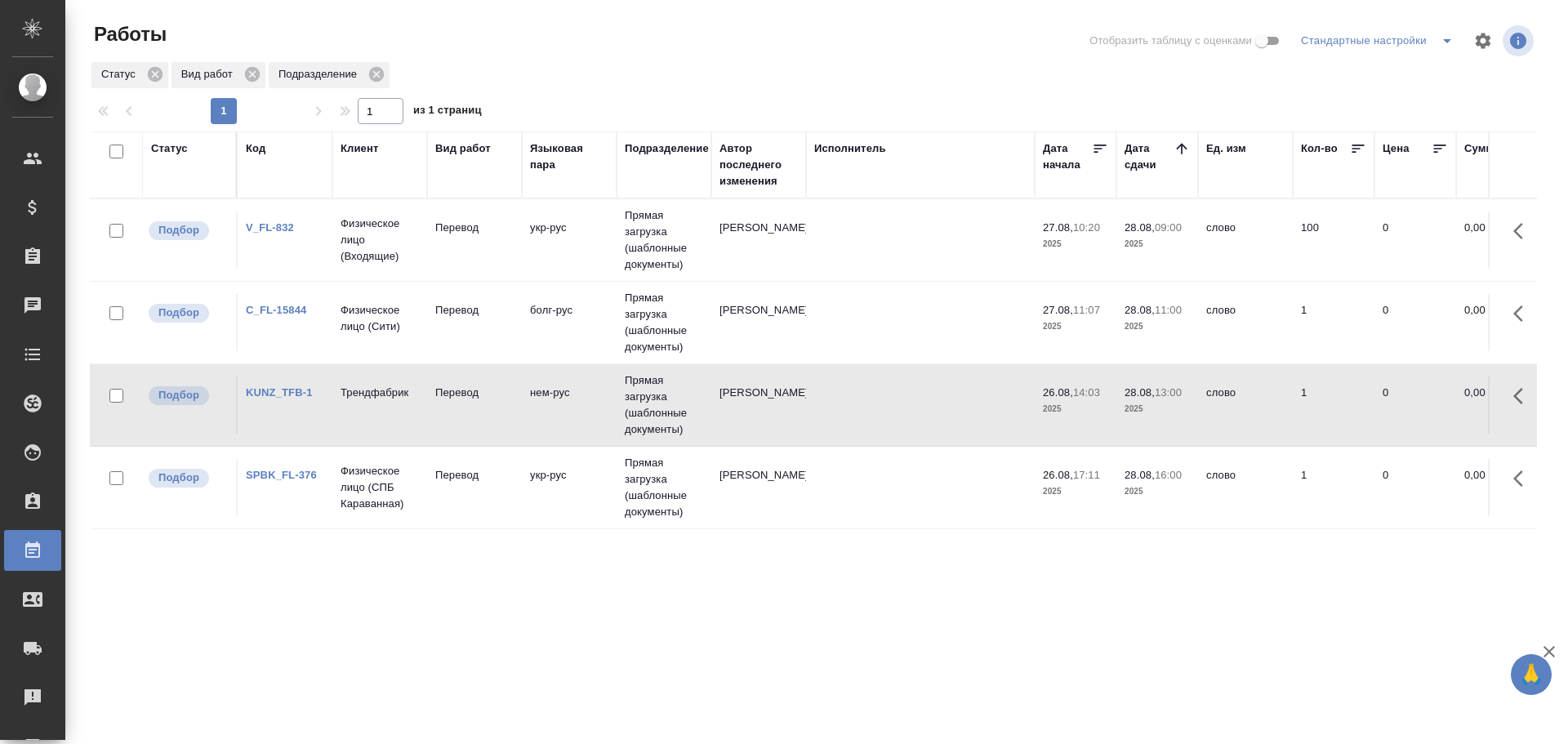
click at [389, 405] on td "Трендфабрик" at bounding box center [380, 405] width 95 height 57
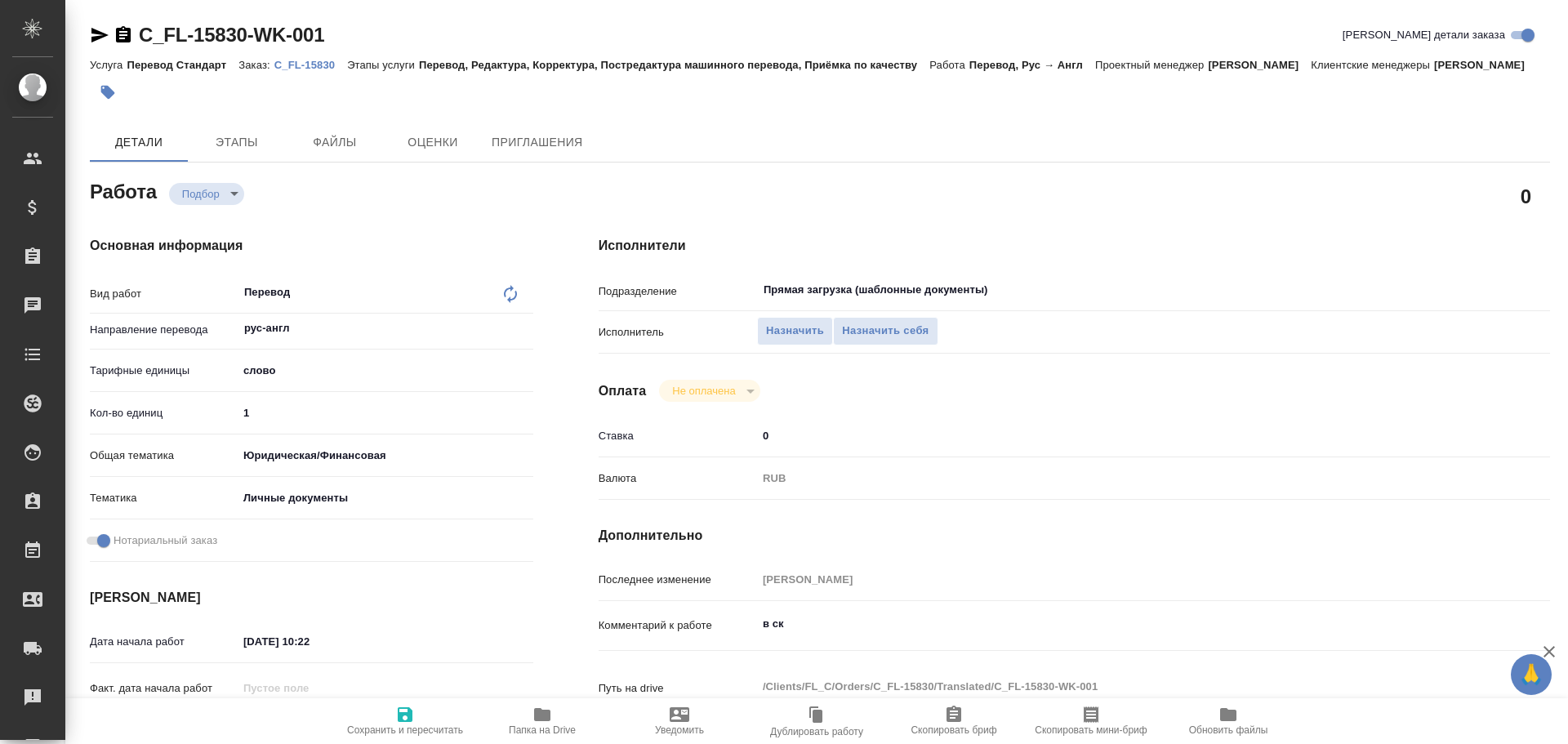
type textarea "x"
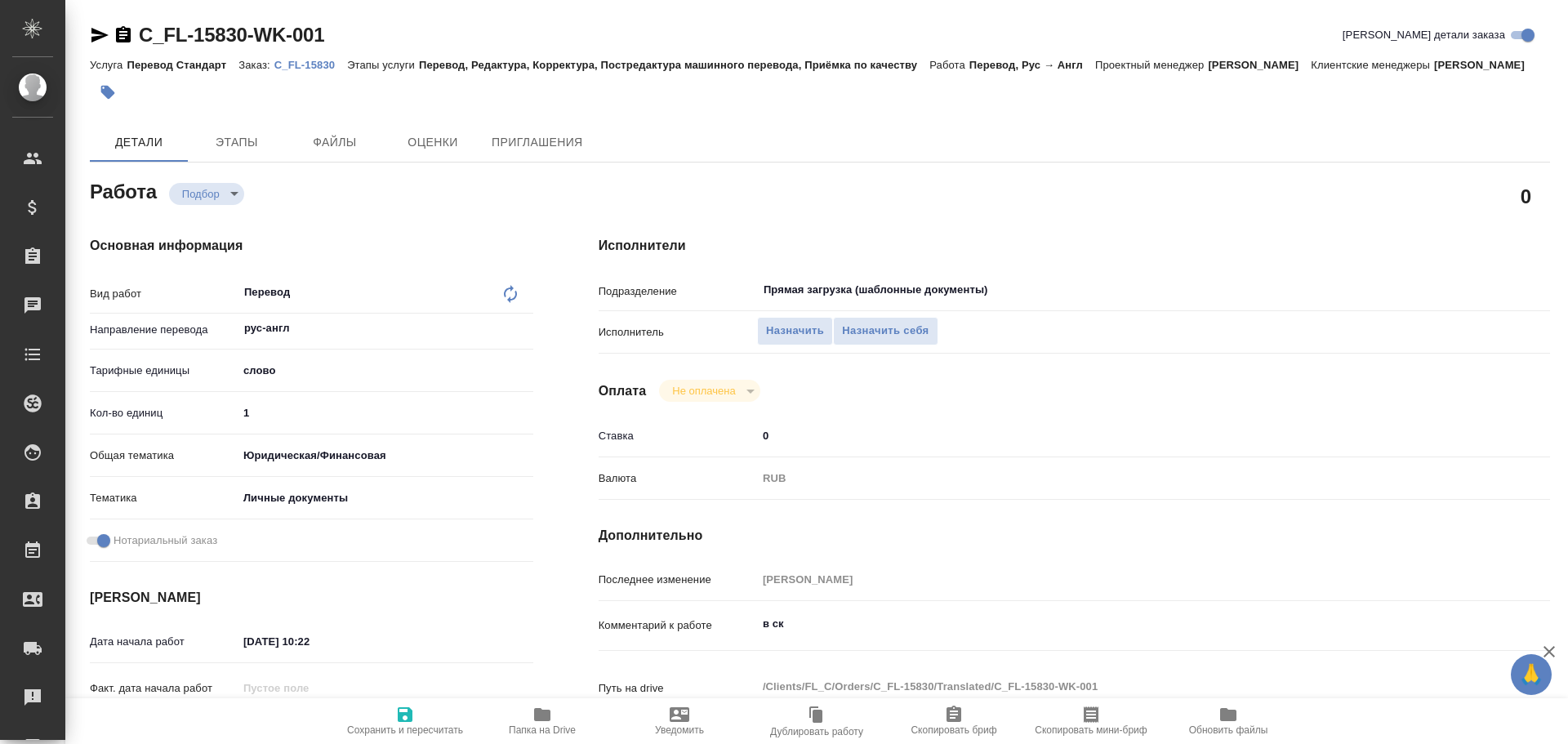
type textarea "x"
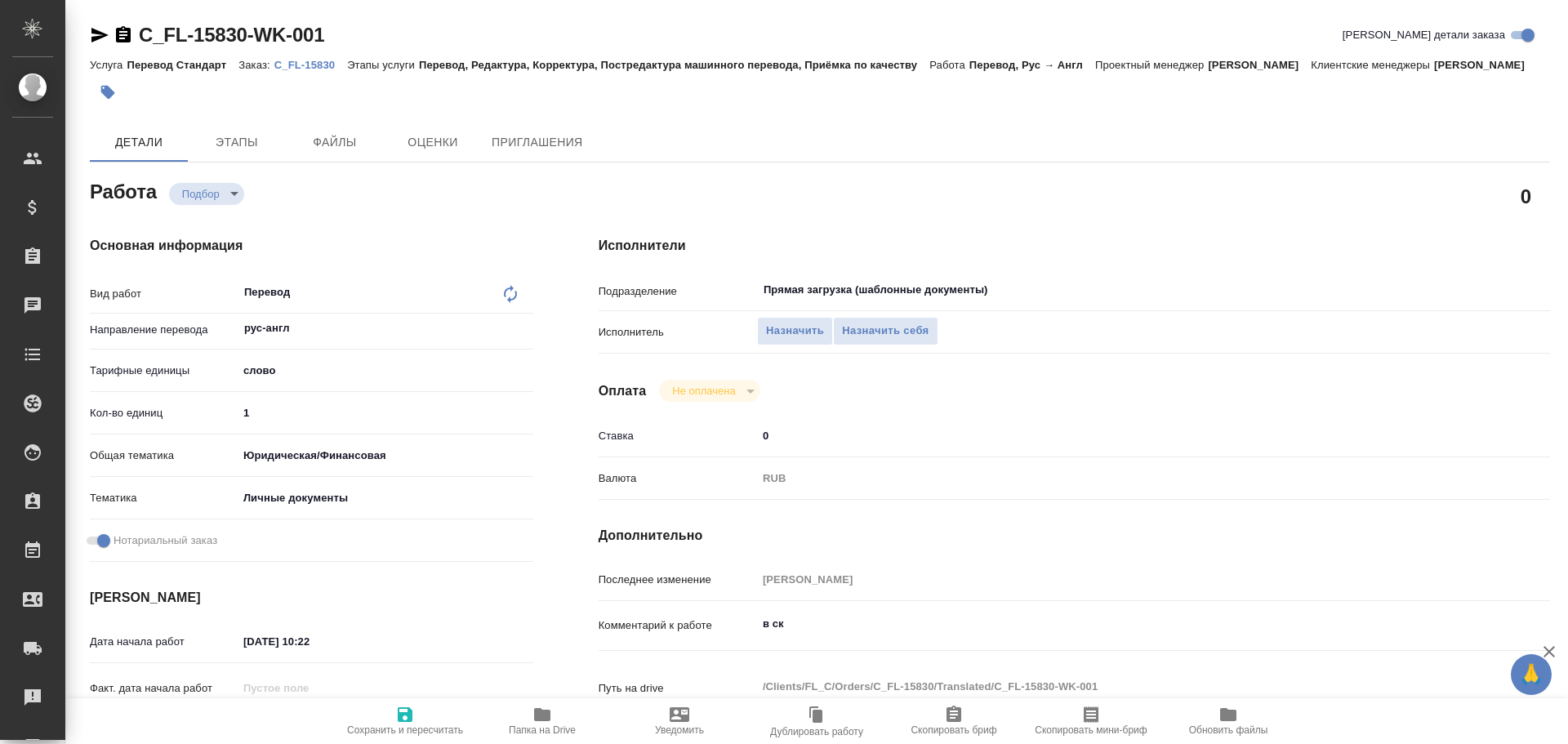
type textarea "x"
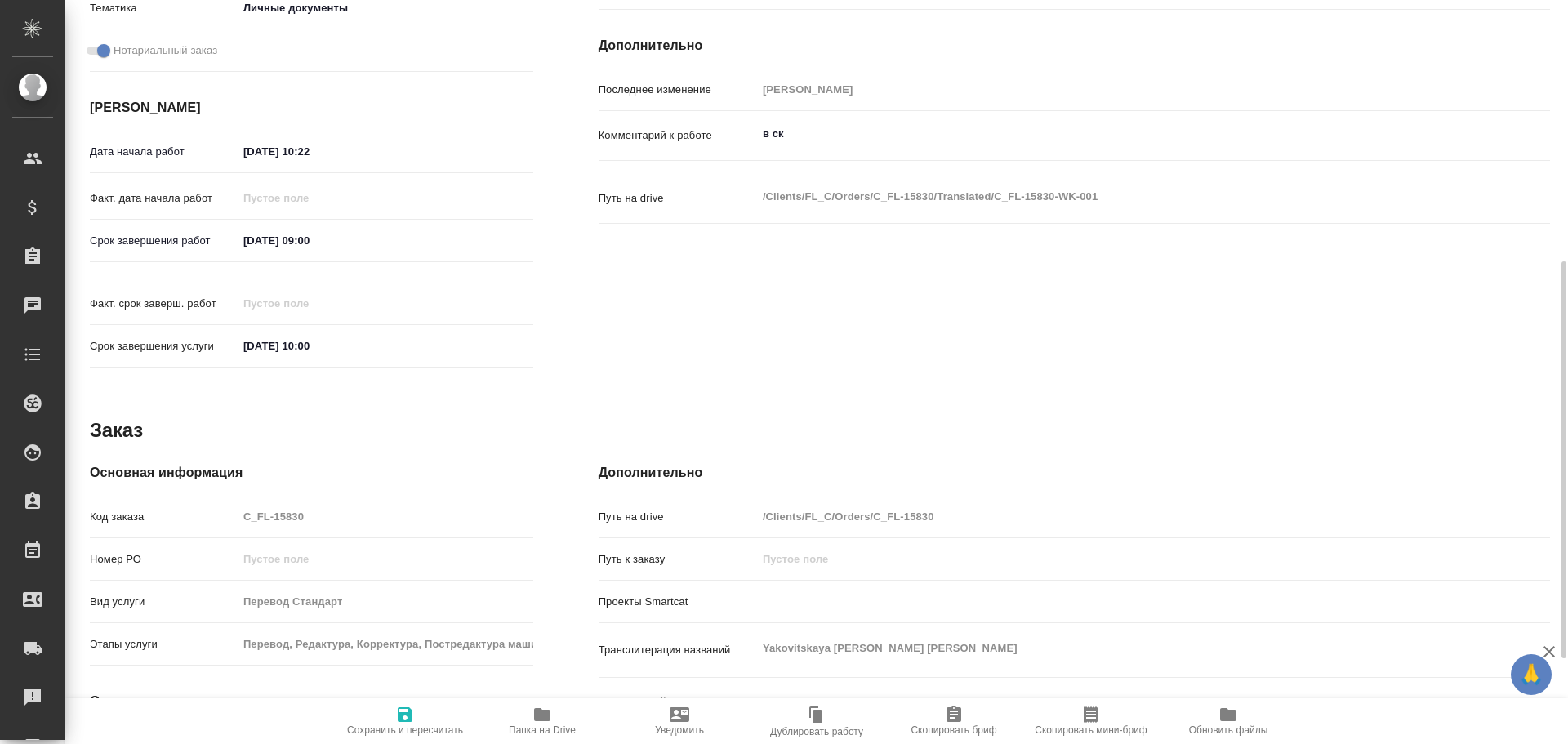
type textarea "x"
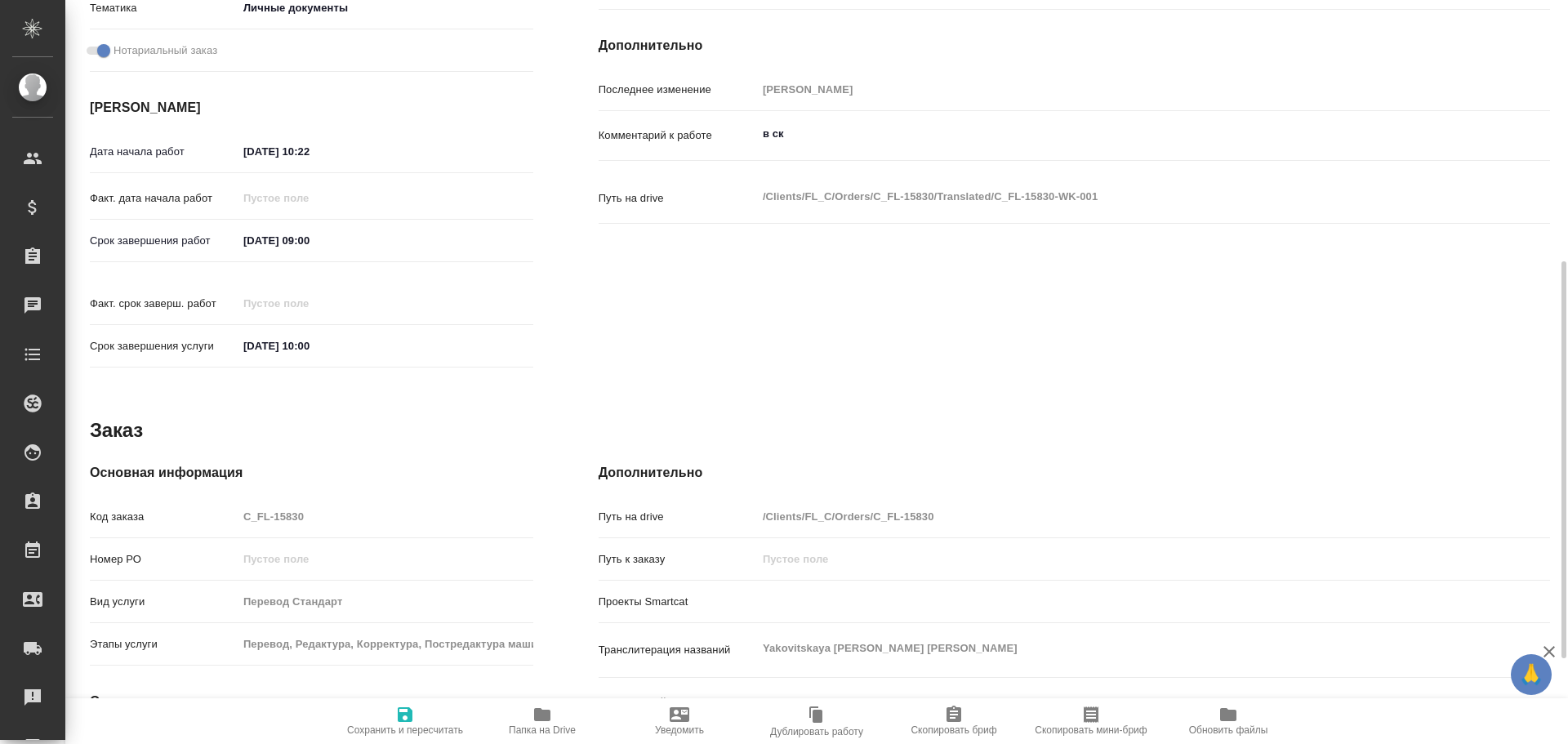
scroll to position [649, 0]
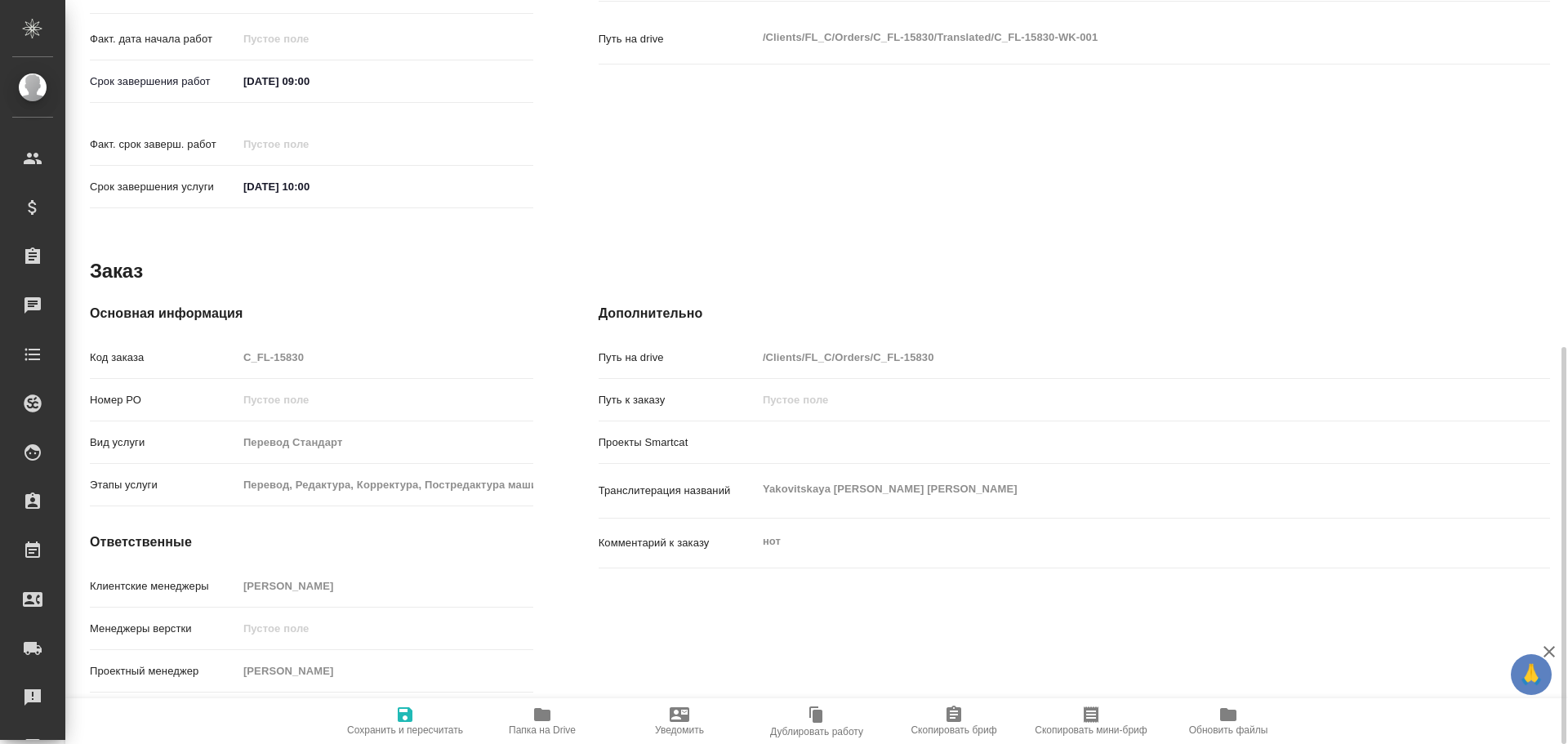
type textarea "x"
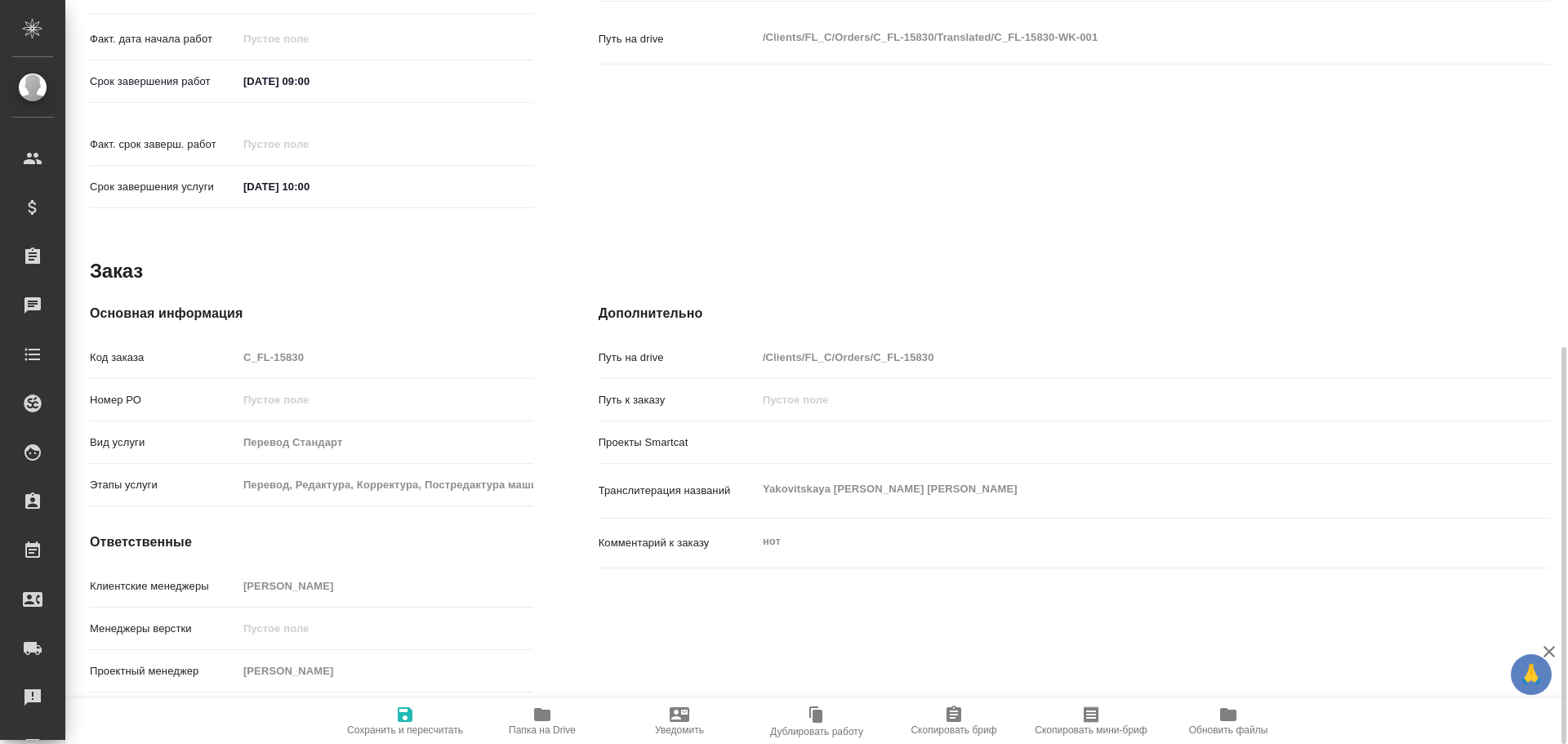
type textarea "x"
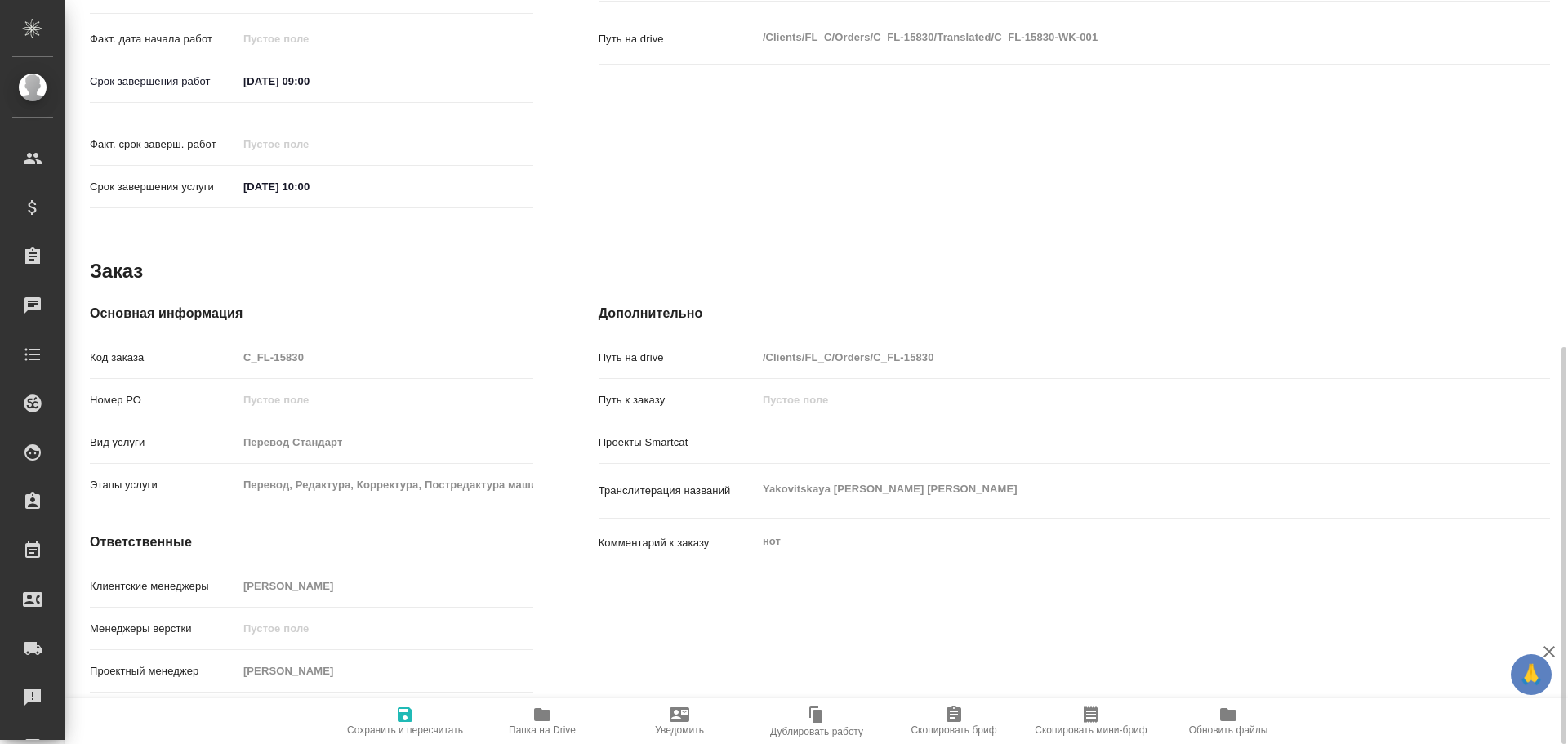
click at [533, 725] on span "Папка на Drive" at bounding box center [542, 730] width 67 height 11
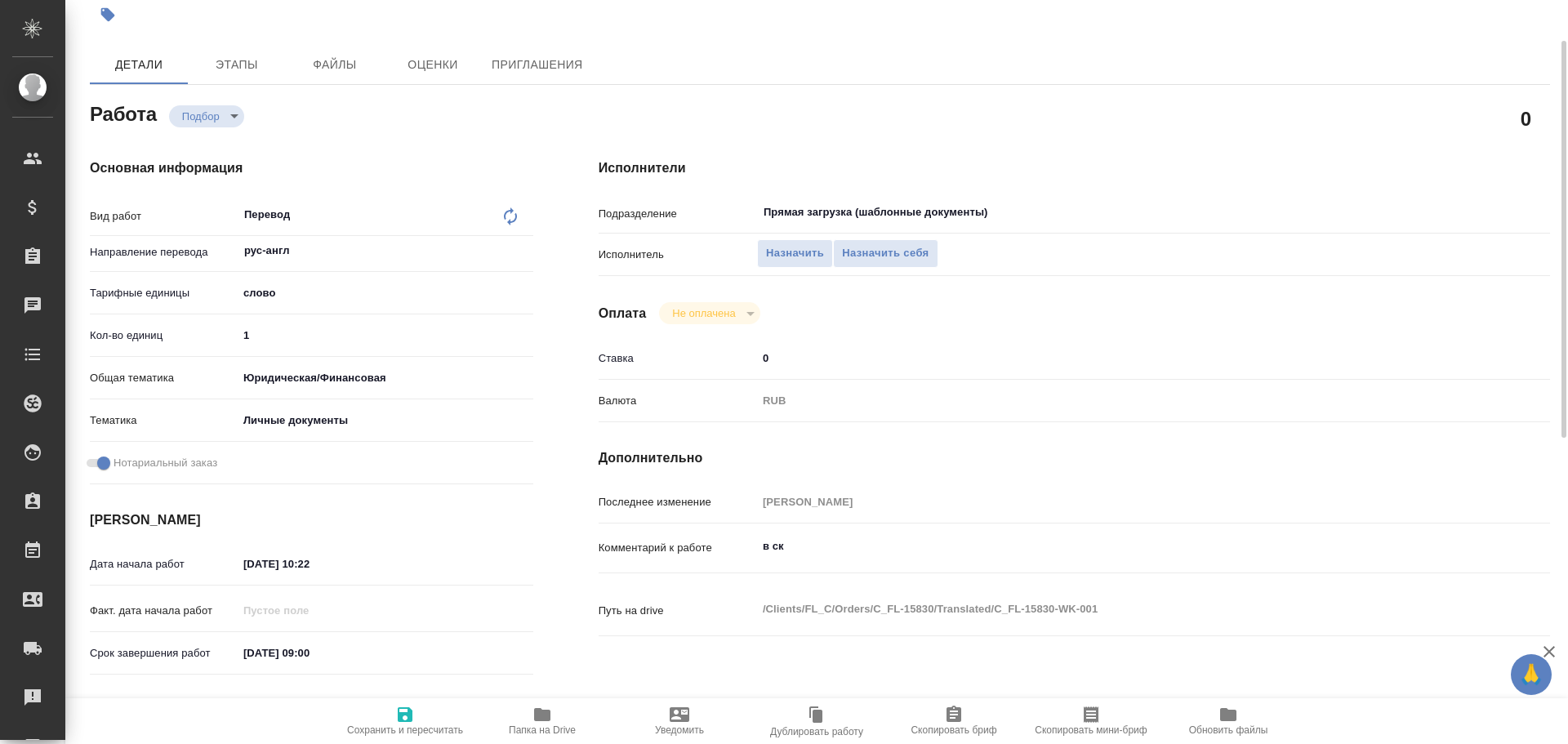
scroll to position [0, 0]
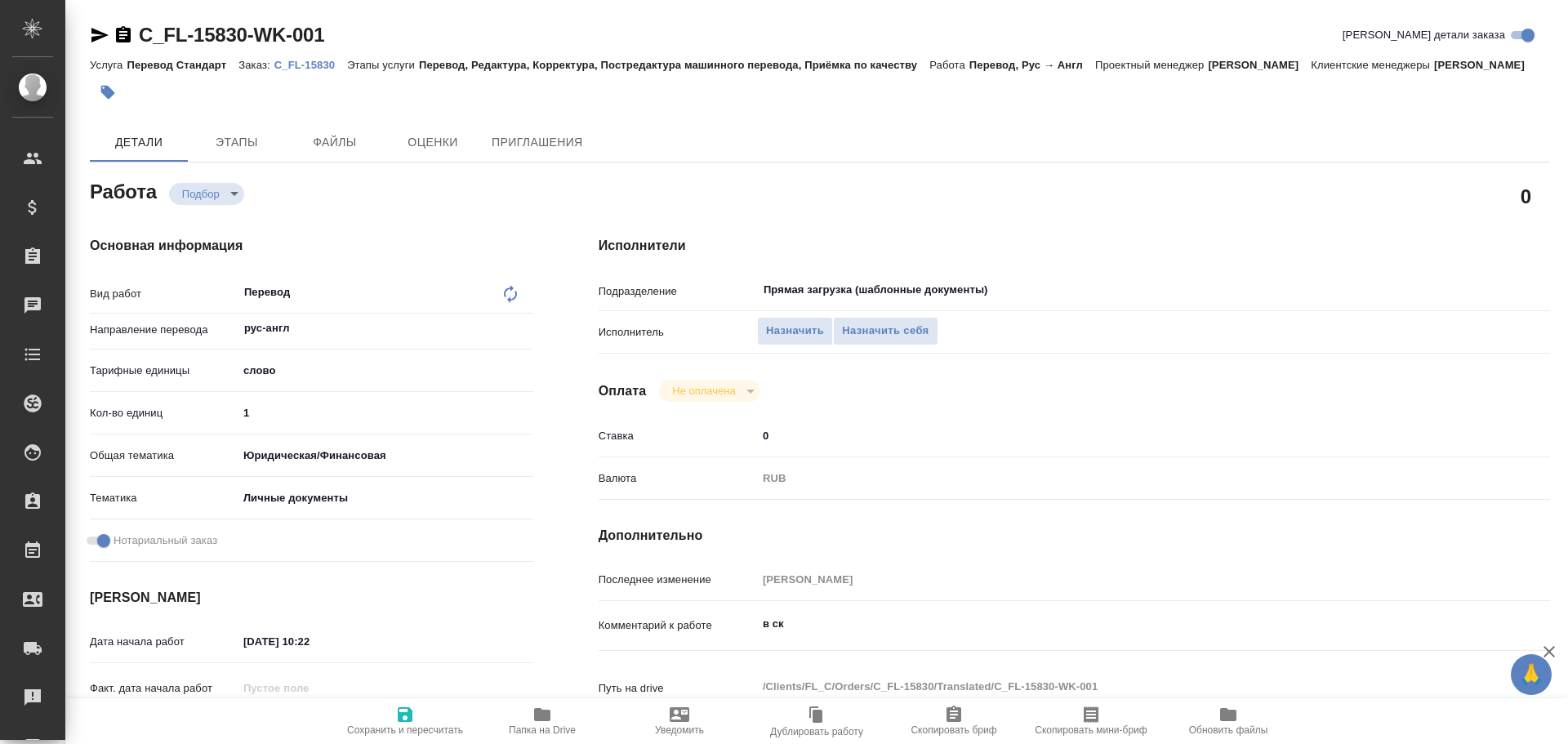
type textarea "x"
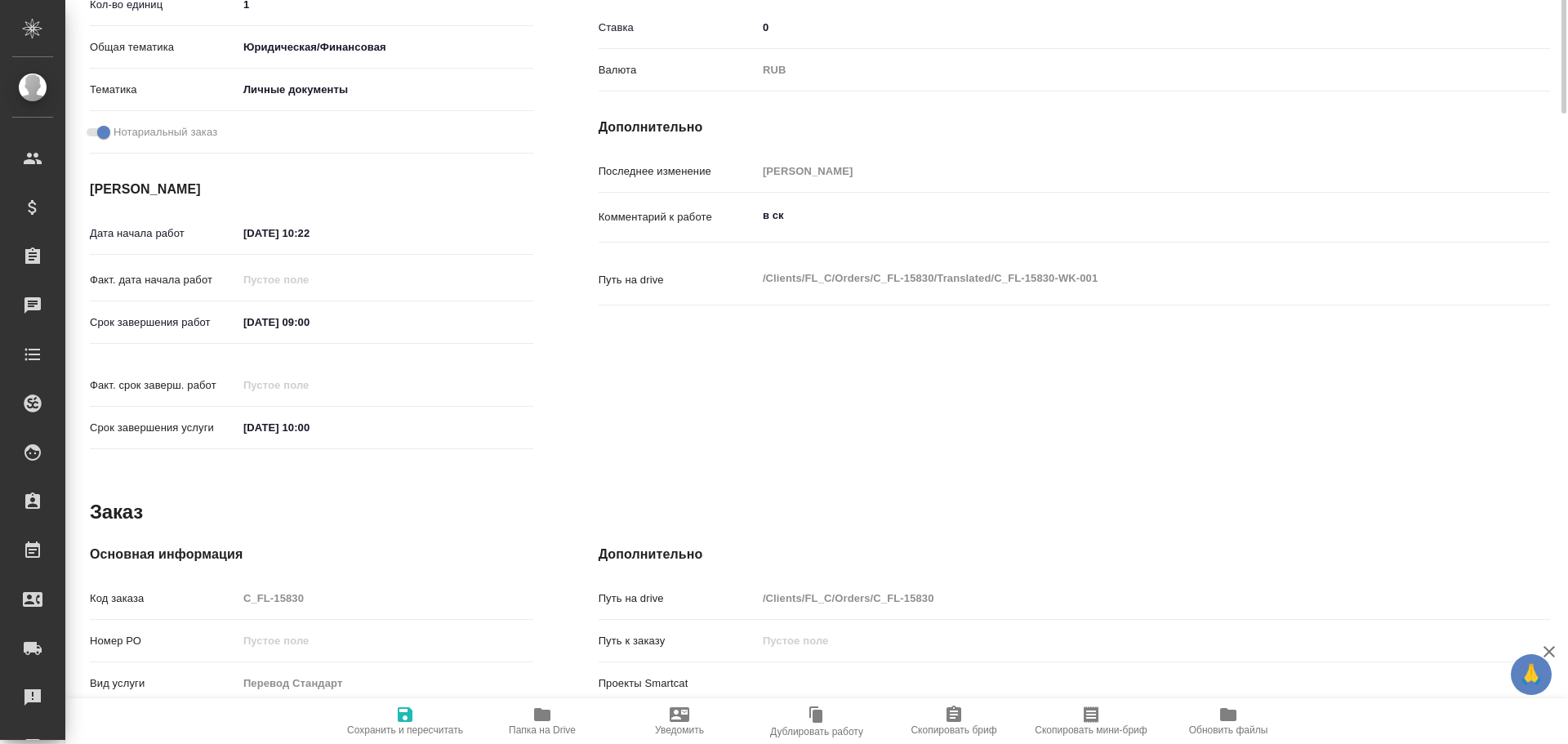
scroll to position [649, 0]
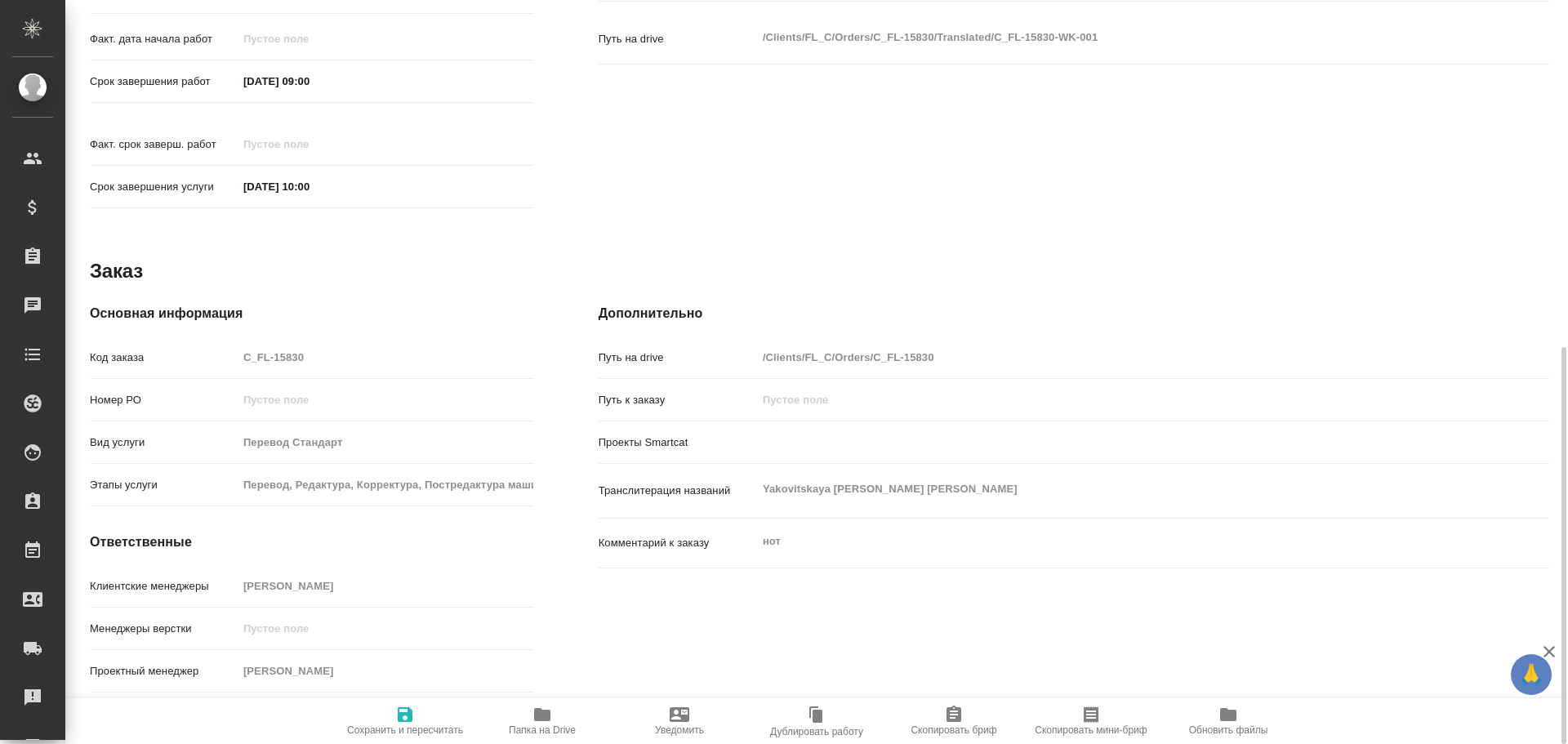
type textarea "x"
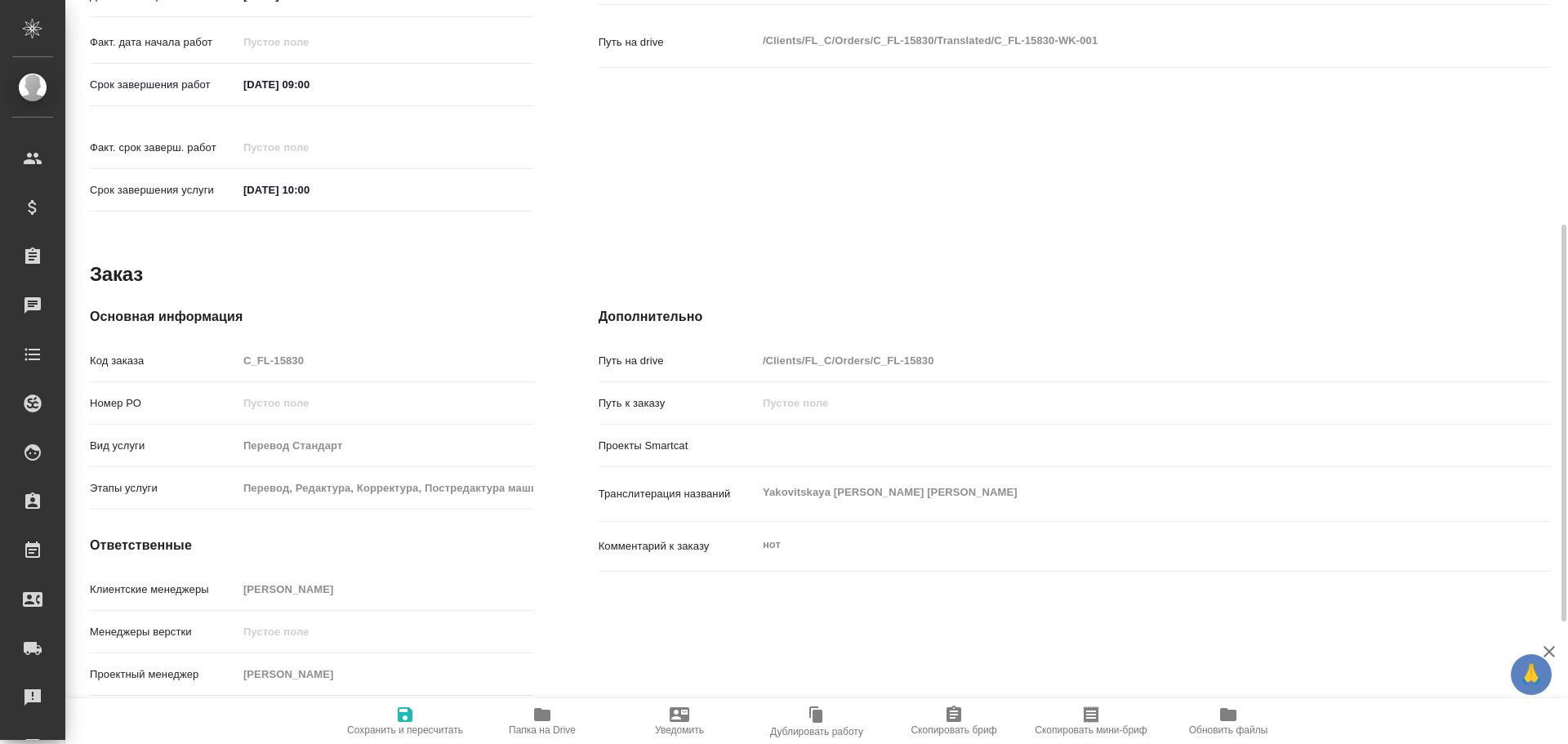
scroll to position [485, 0]
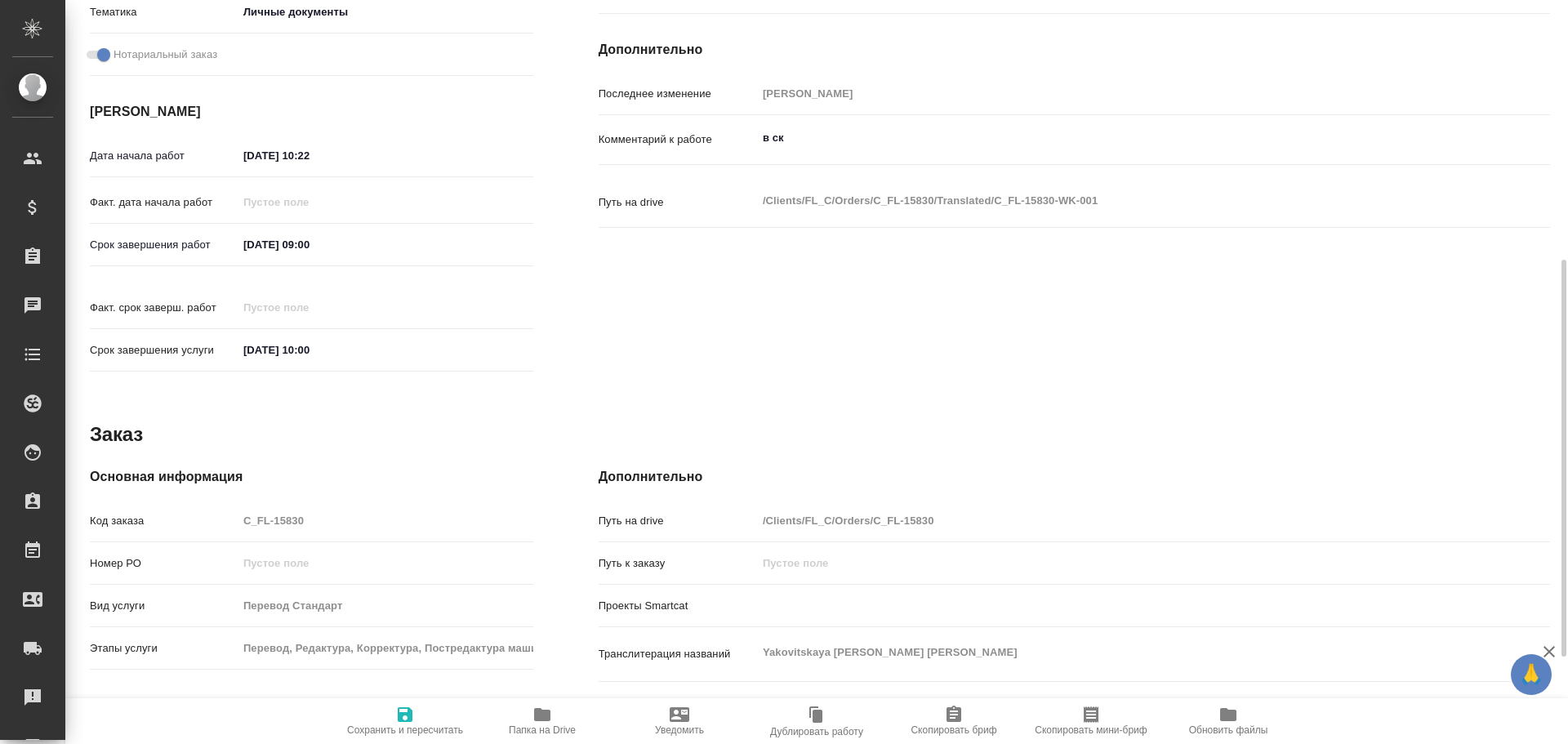
type textarea "x"
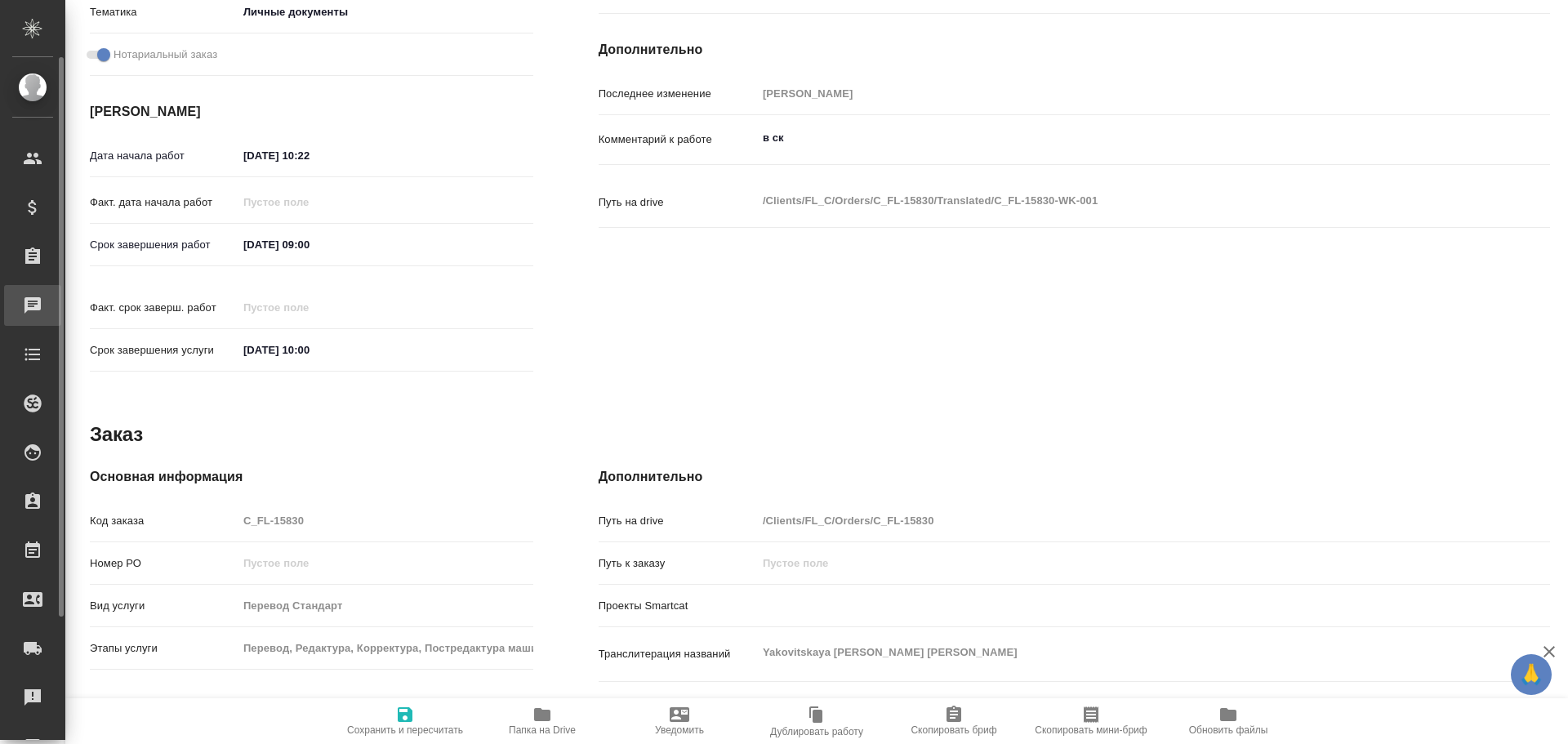
type textarea "x"
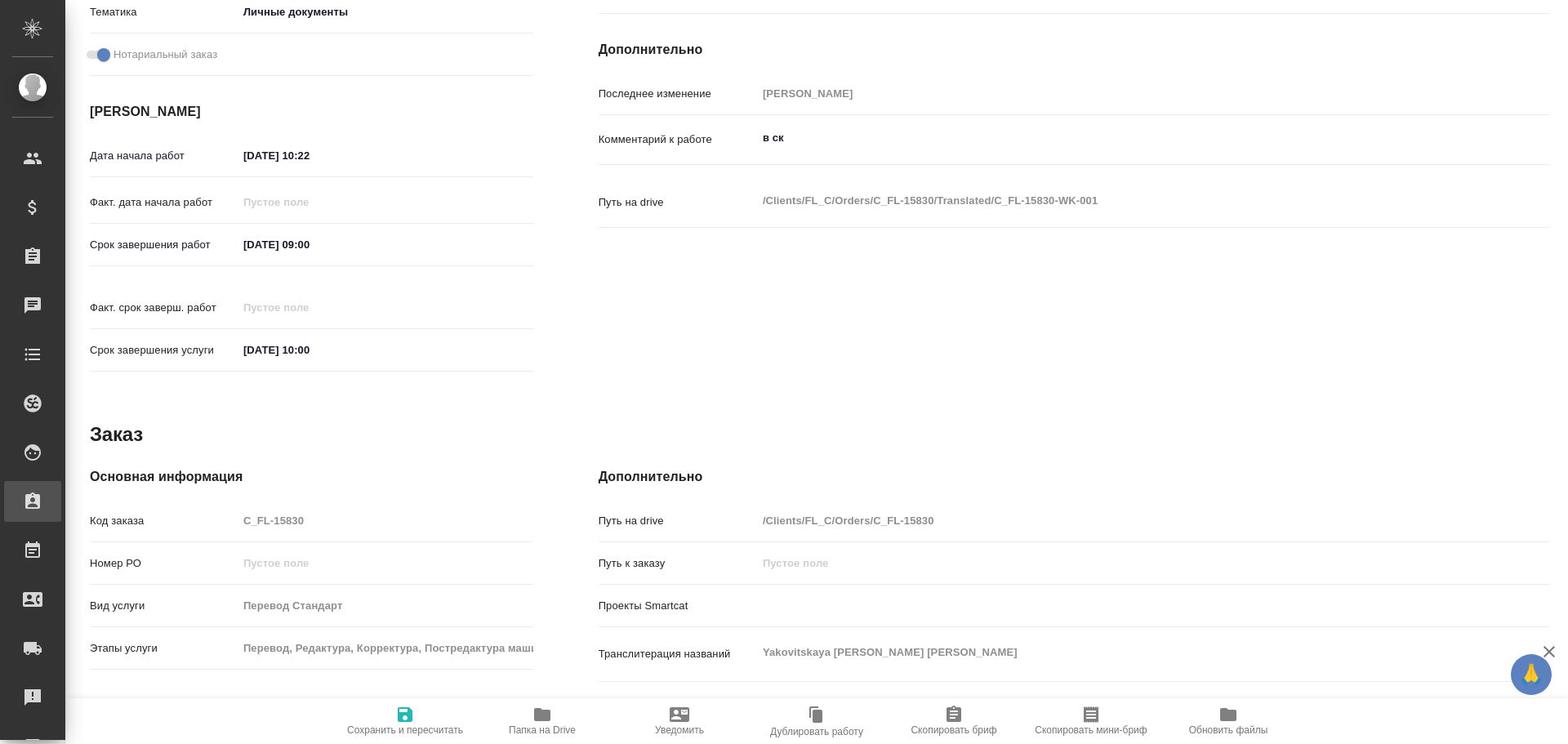
type textarea "x"
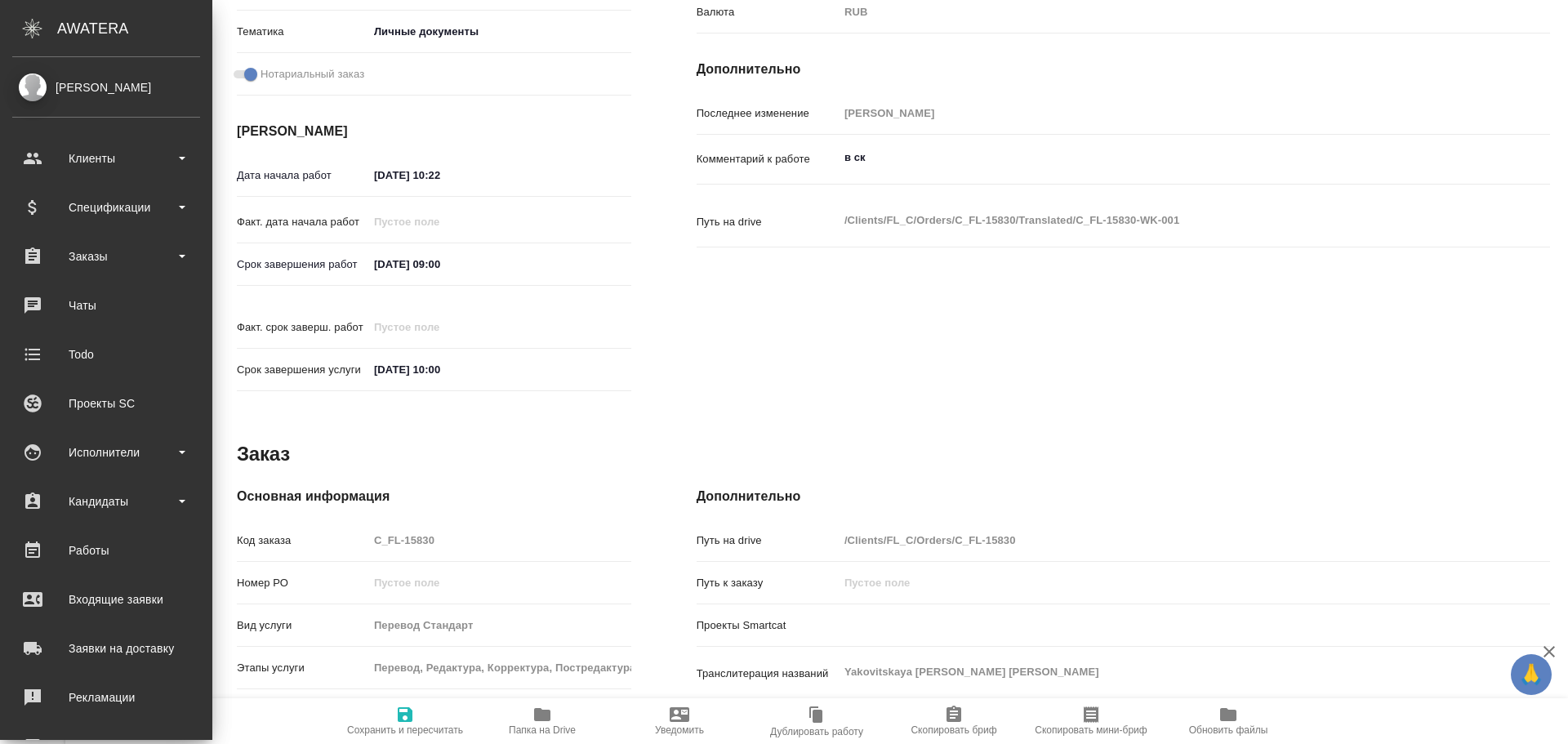
type textarea "x"
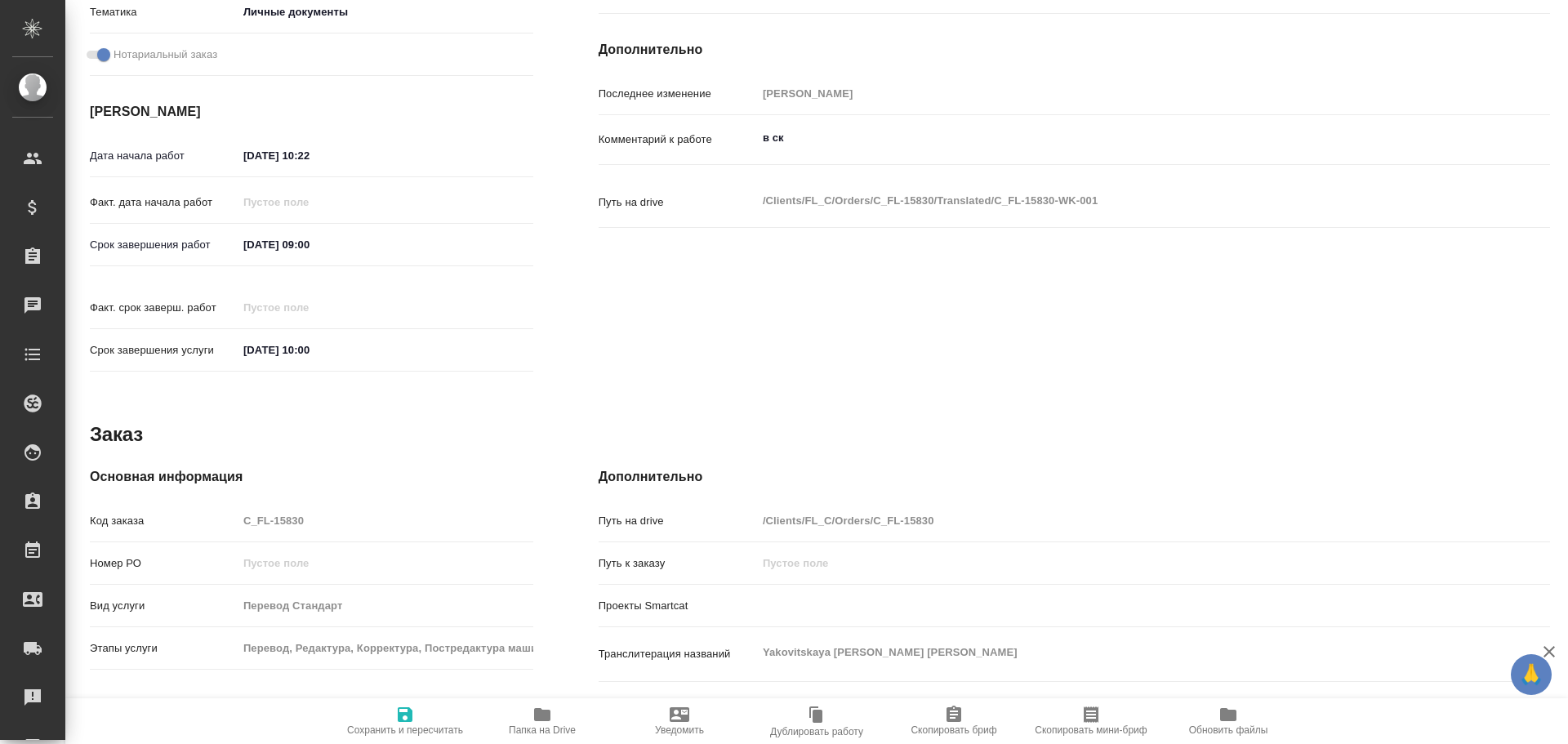
click at [537, 722] on icon "button" at bounding box center [542, 713] width 19 height 19
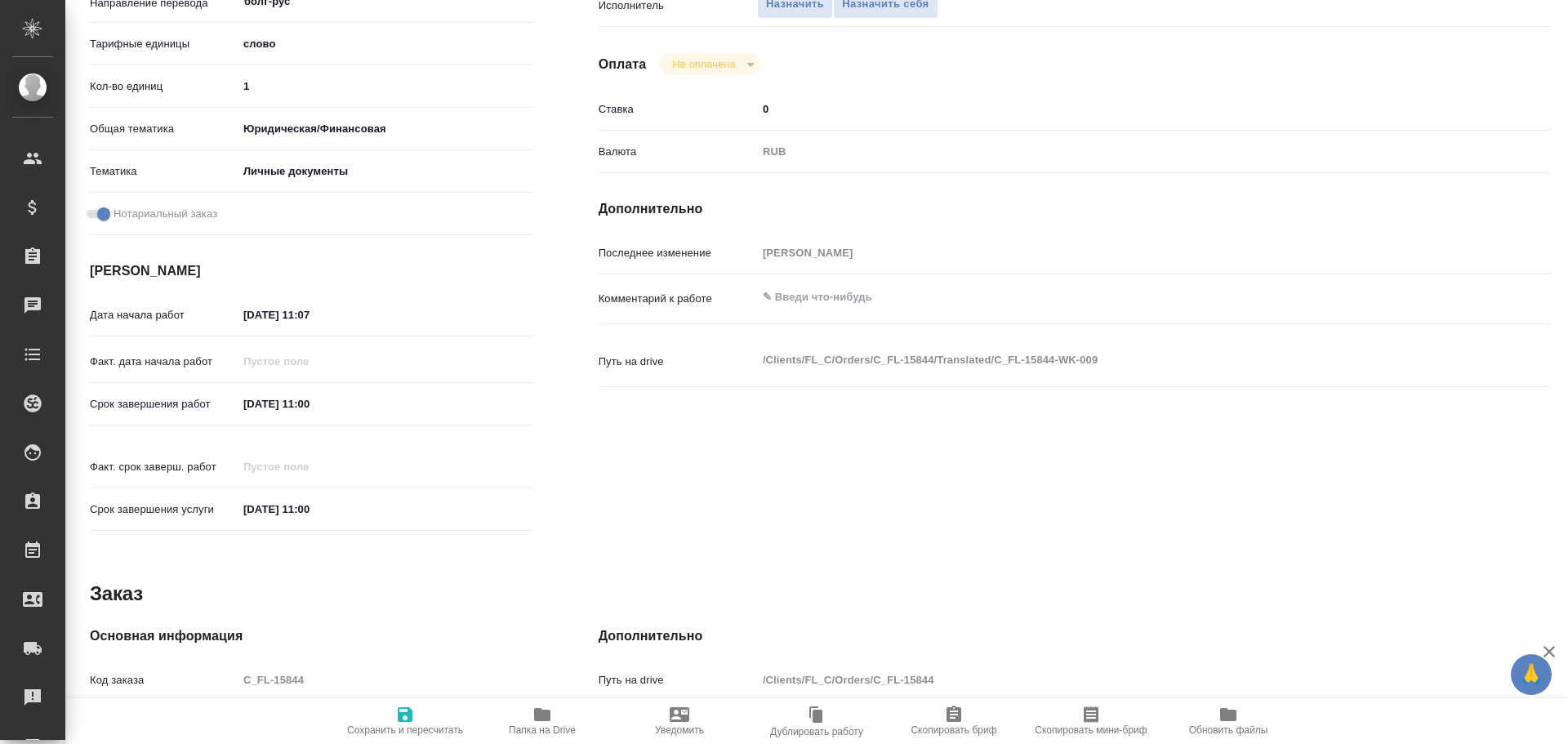
scroll to position [649, 0]
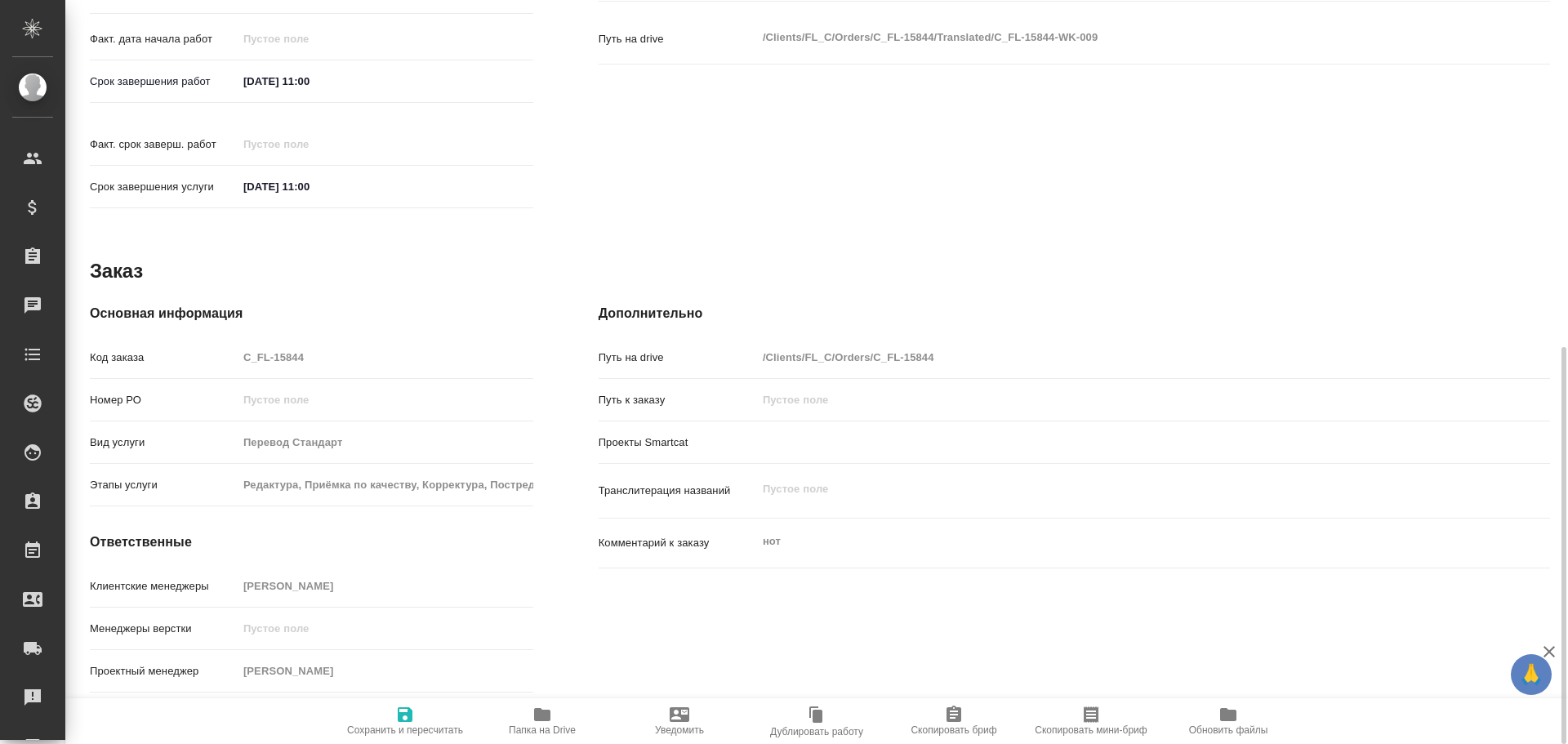
click at [537, 730] on span "Папка на Drive" at bounding box center [542, 730] width 67 height 11
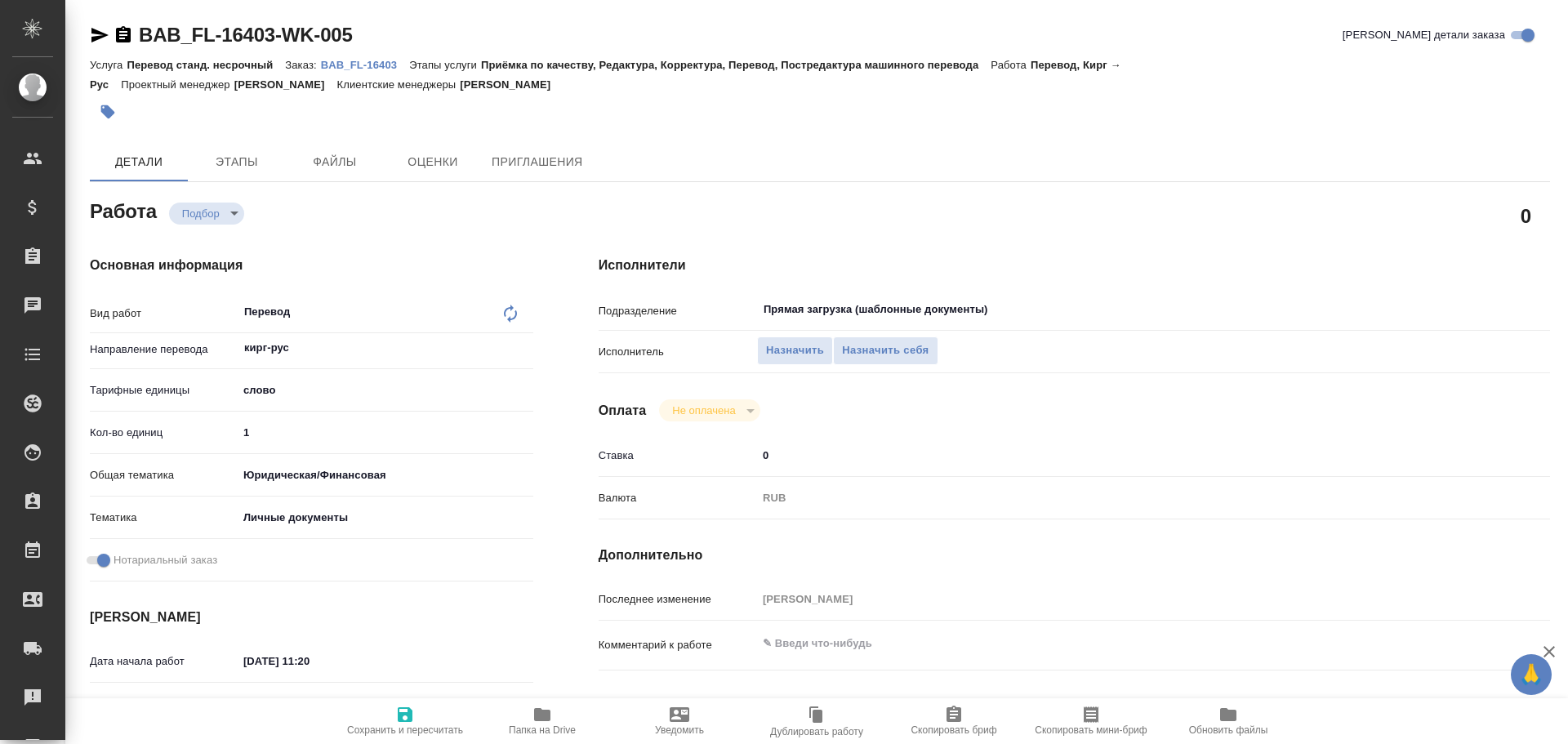
type textarea "x"
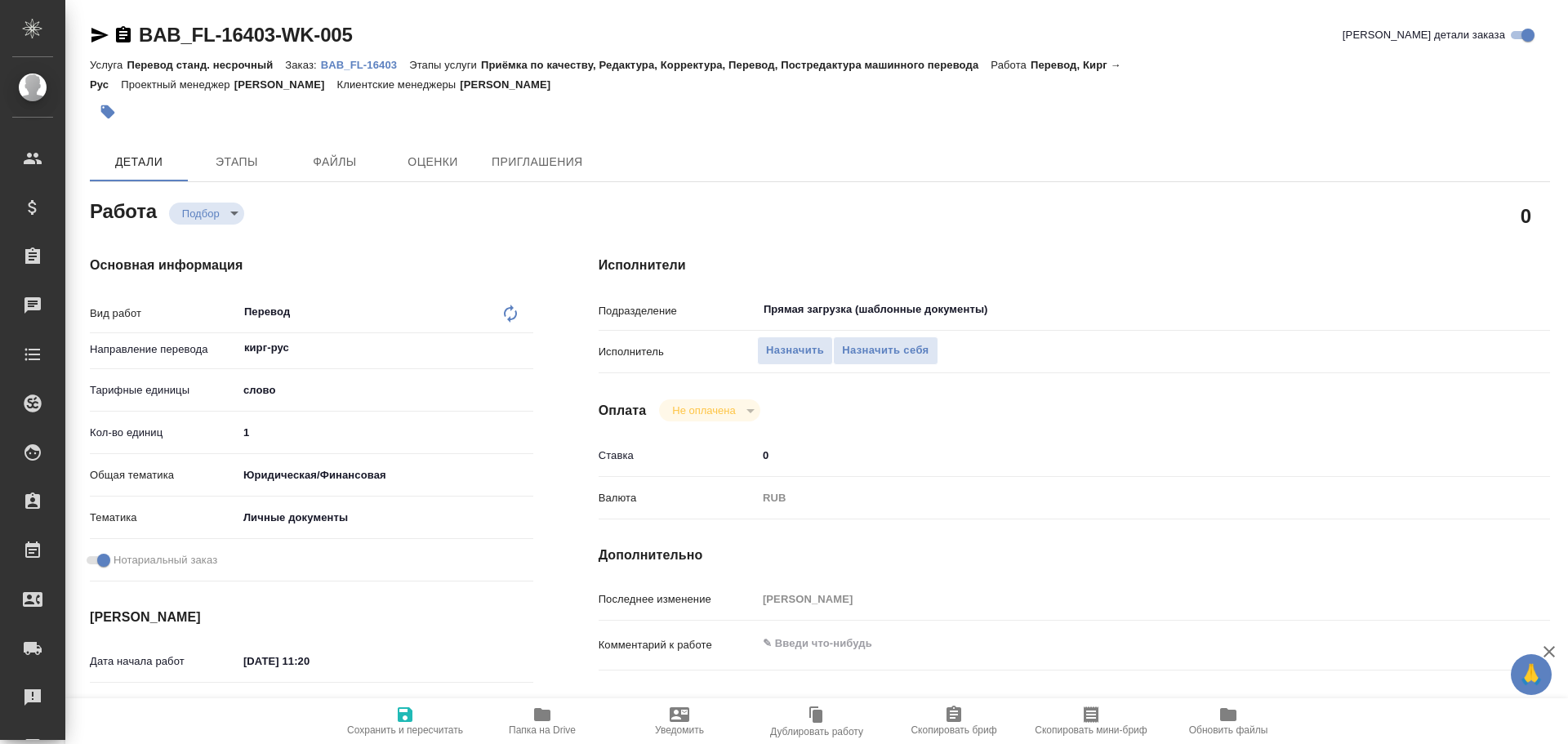
type textarea "x"
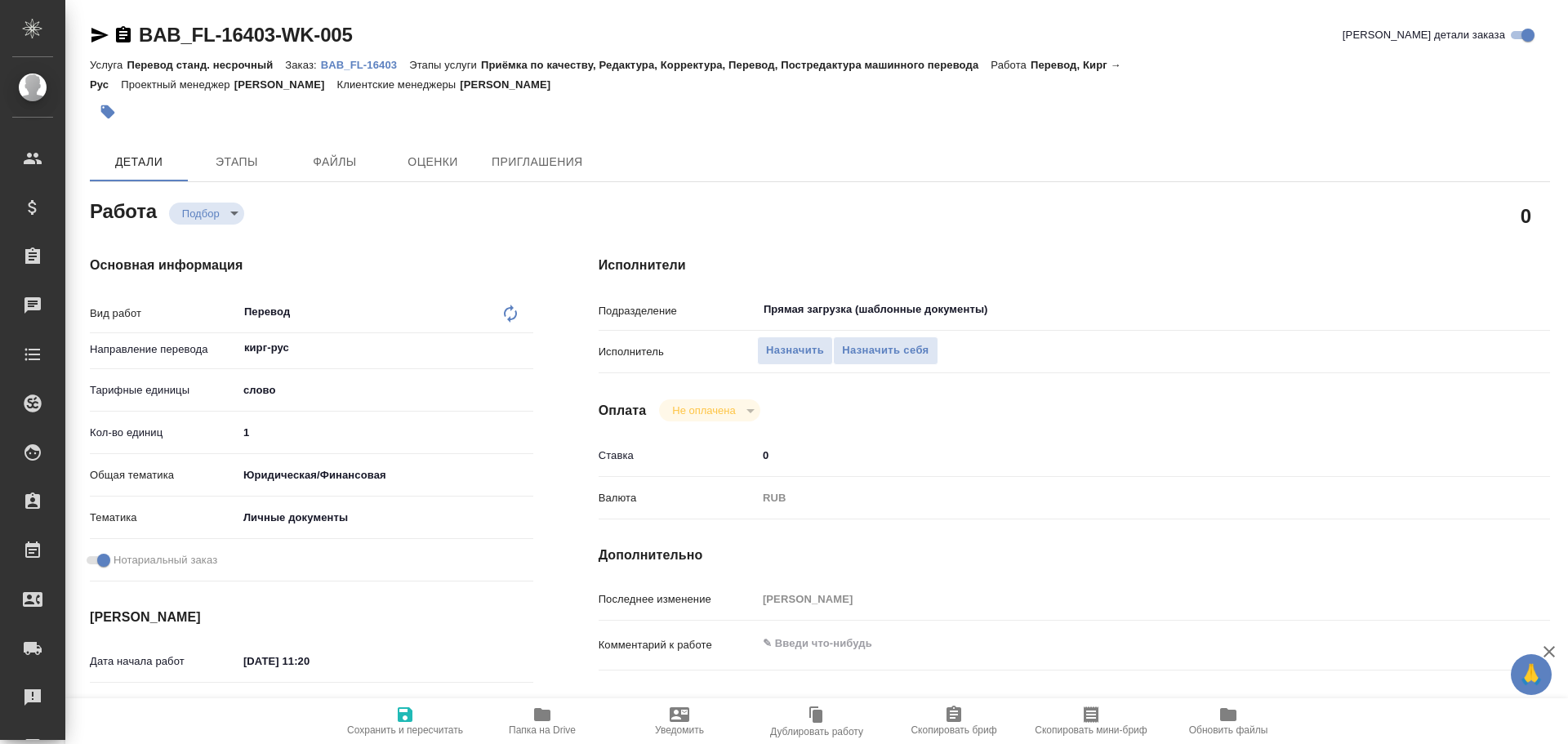
type textarea "x"
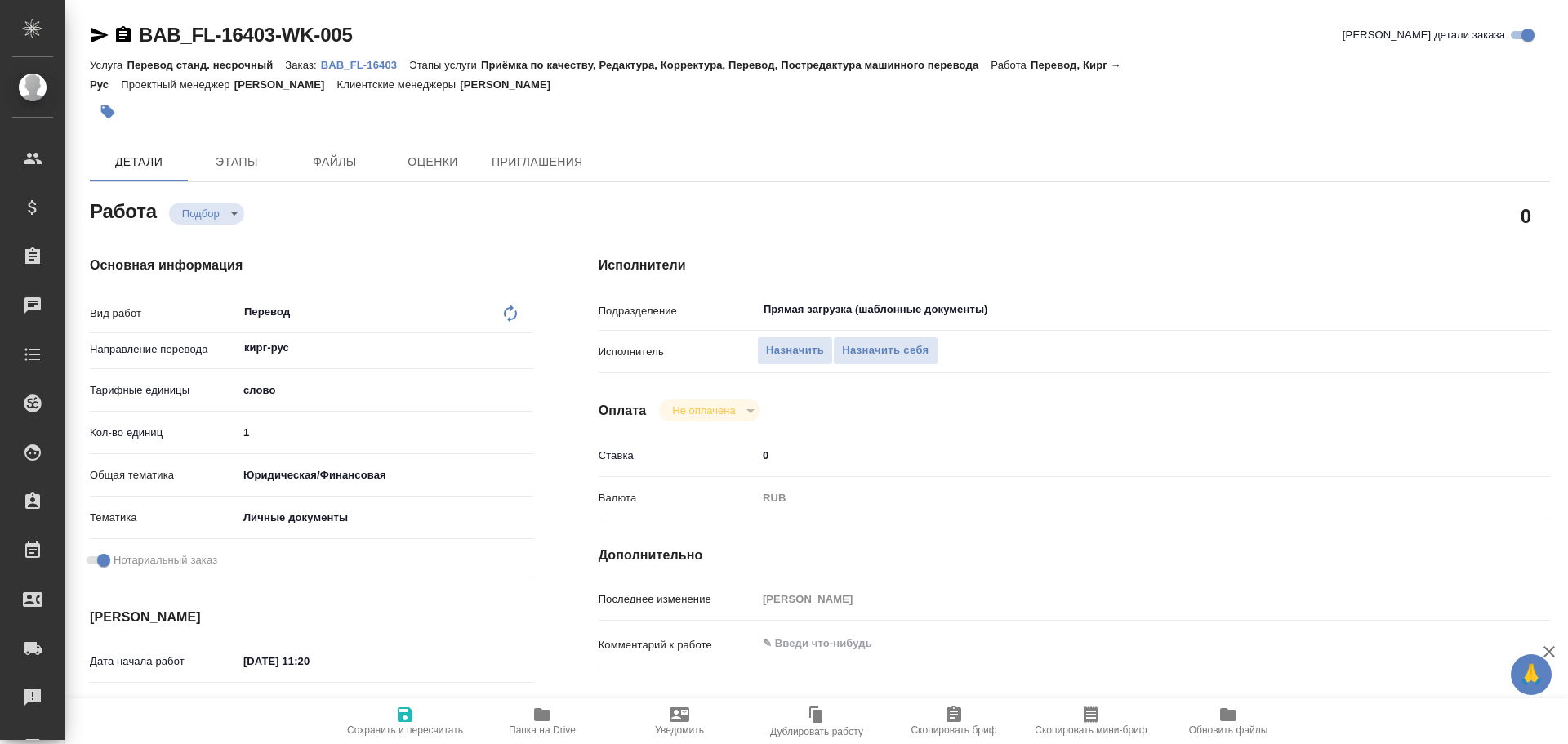
type textarea "x"
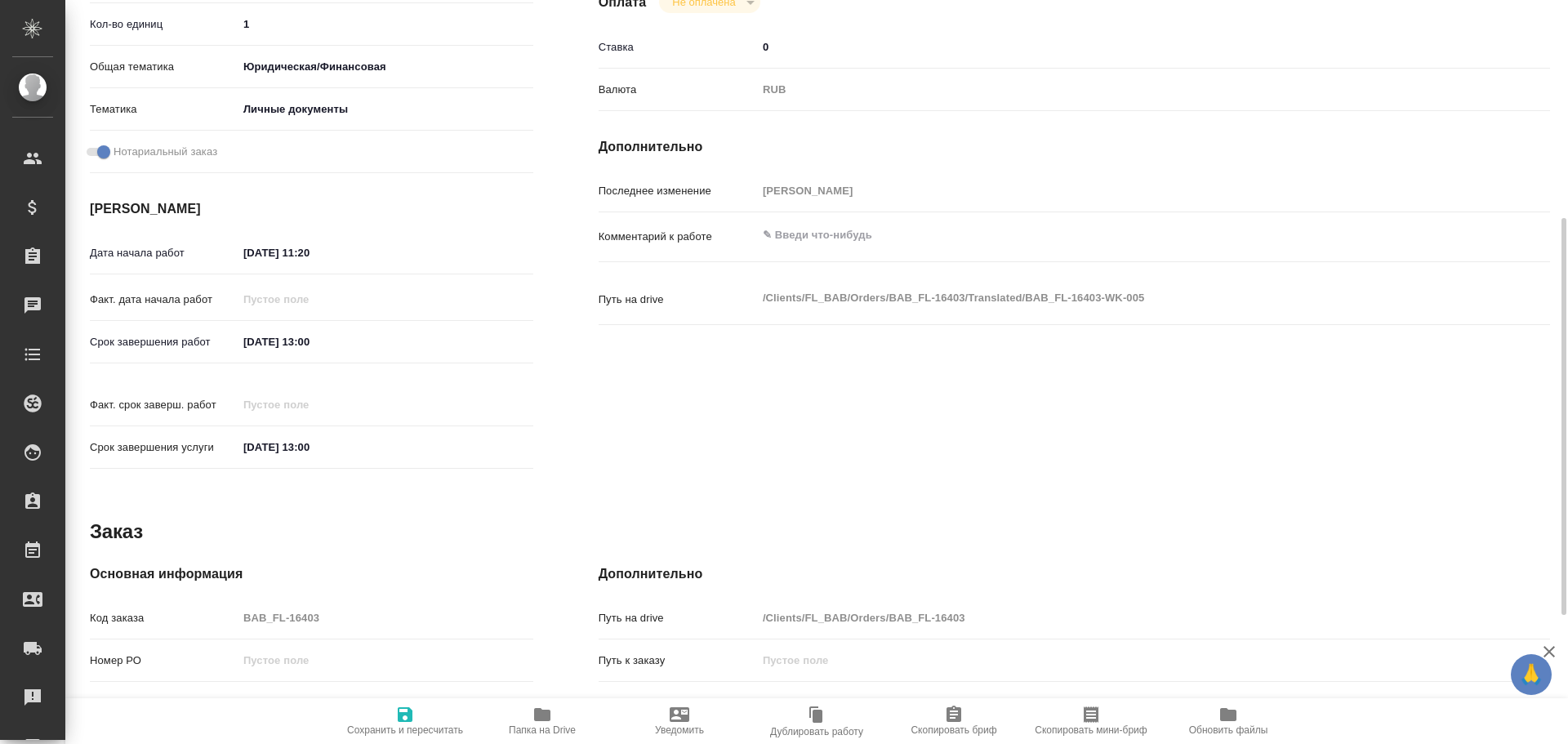
type textarea "x"
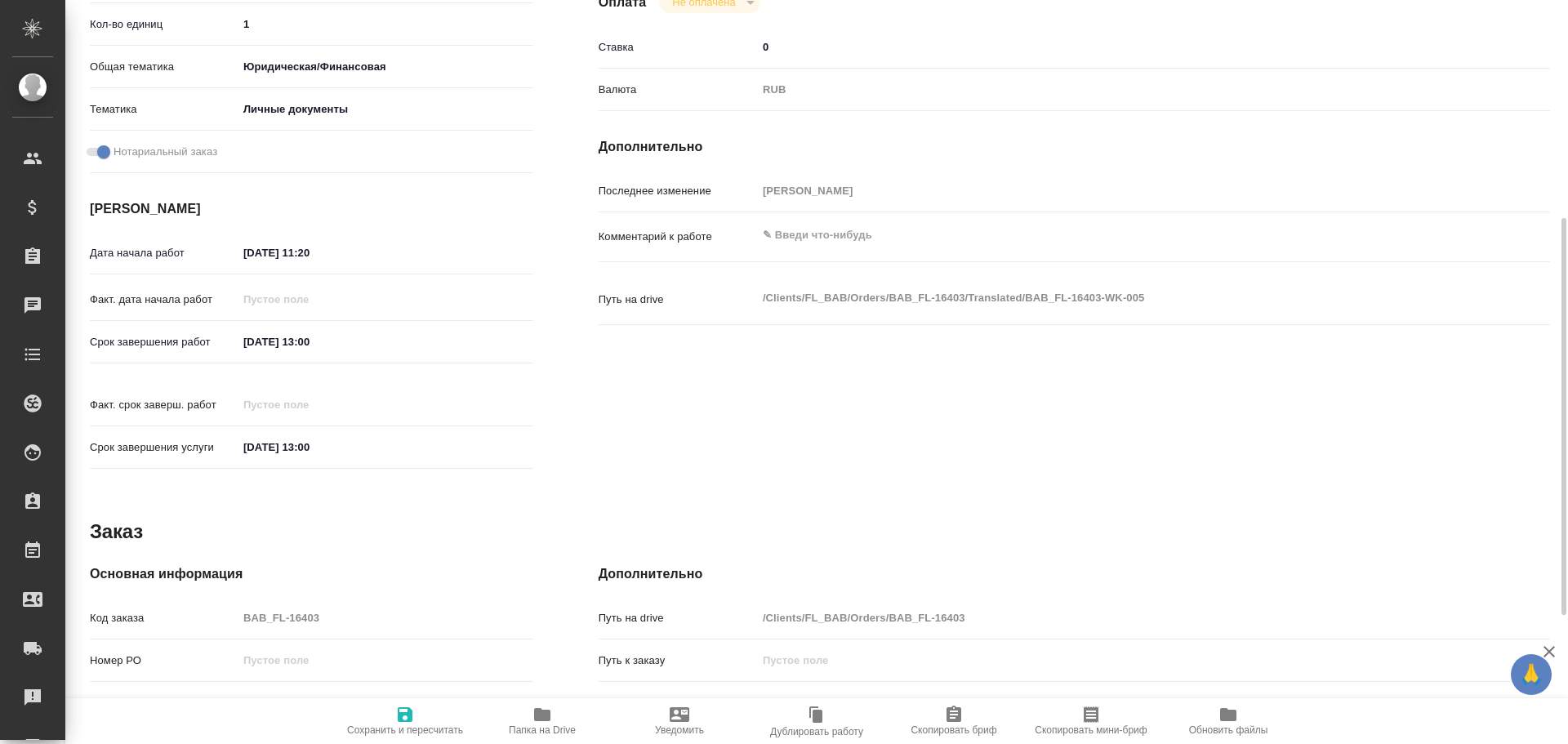
scroll to position [649, 0]
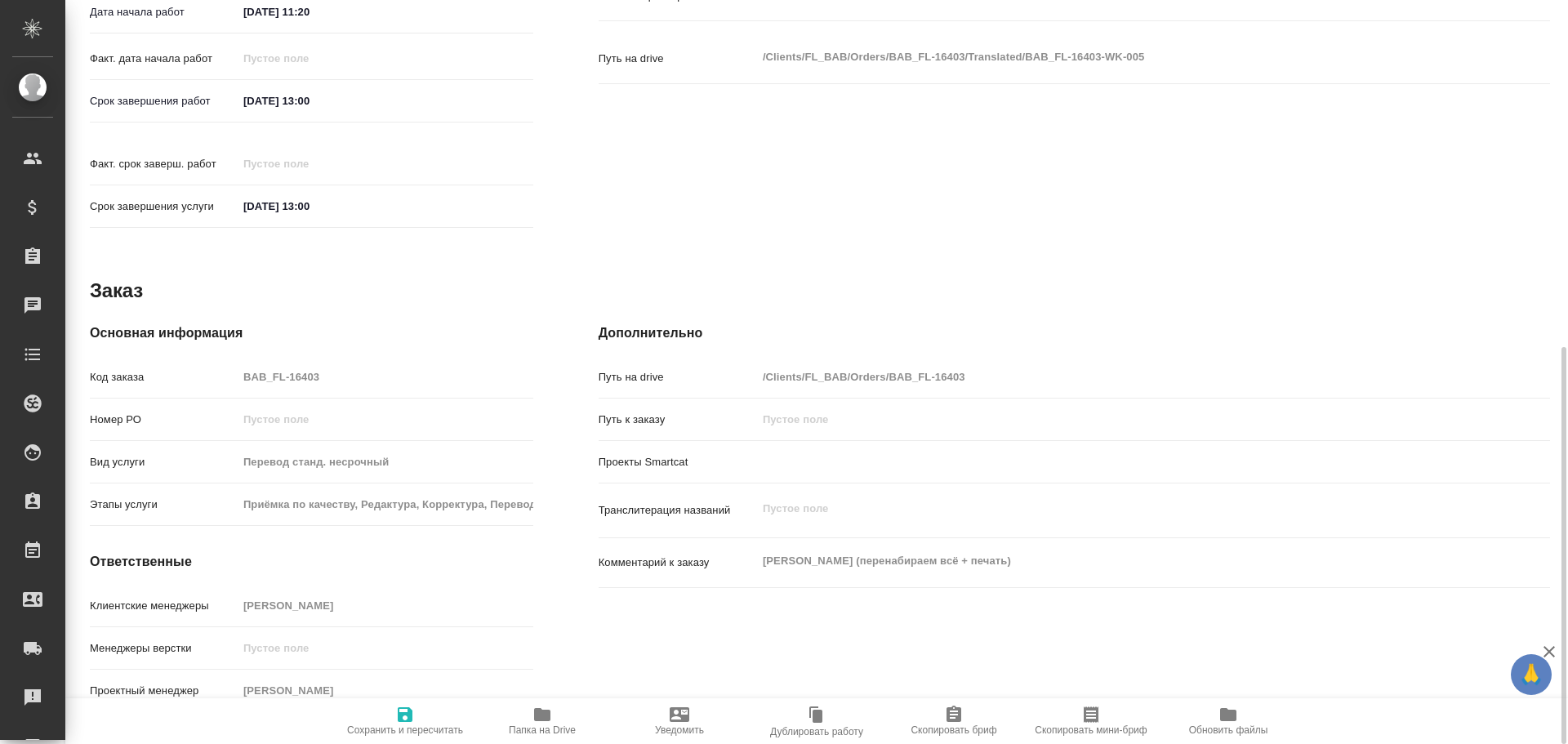
type textarea "x"
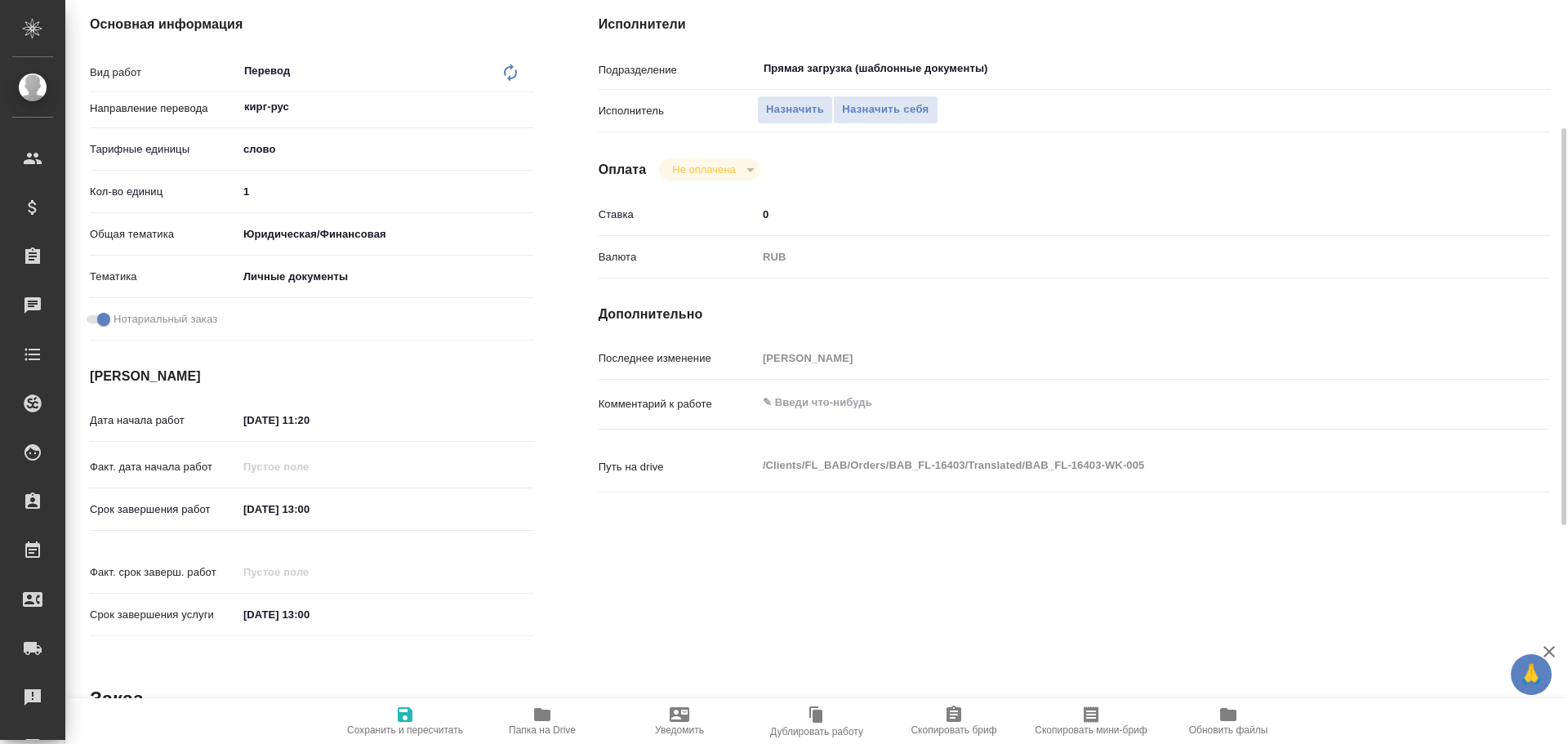
scroll to position [0, 0]
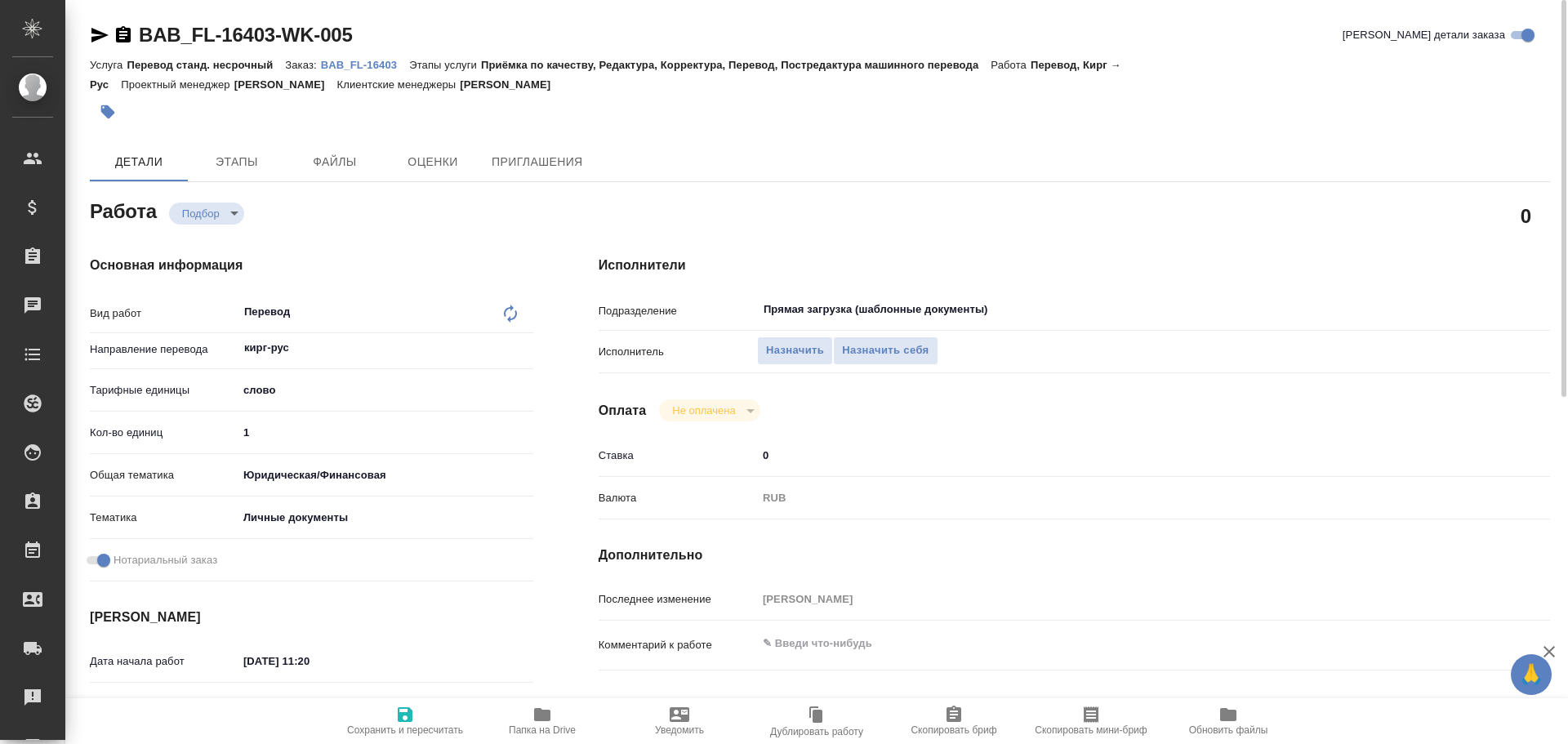
type textarea "x"
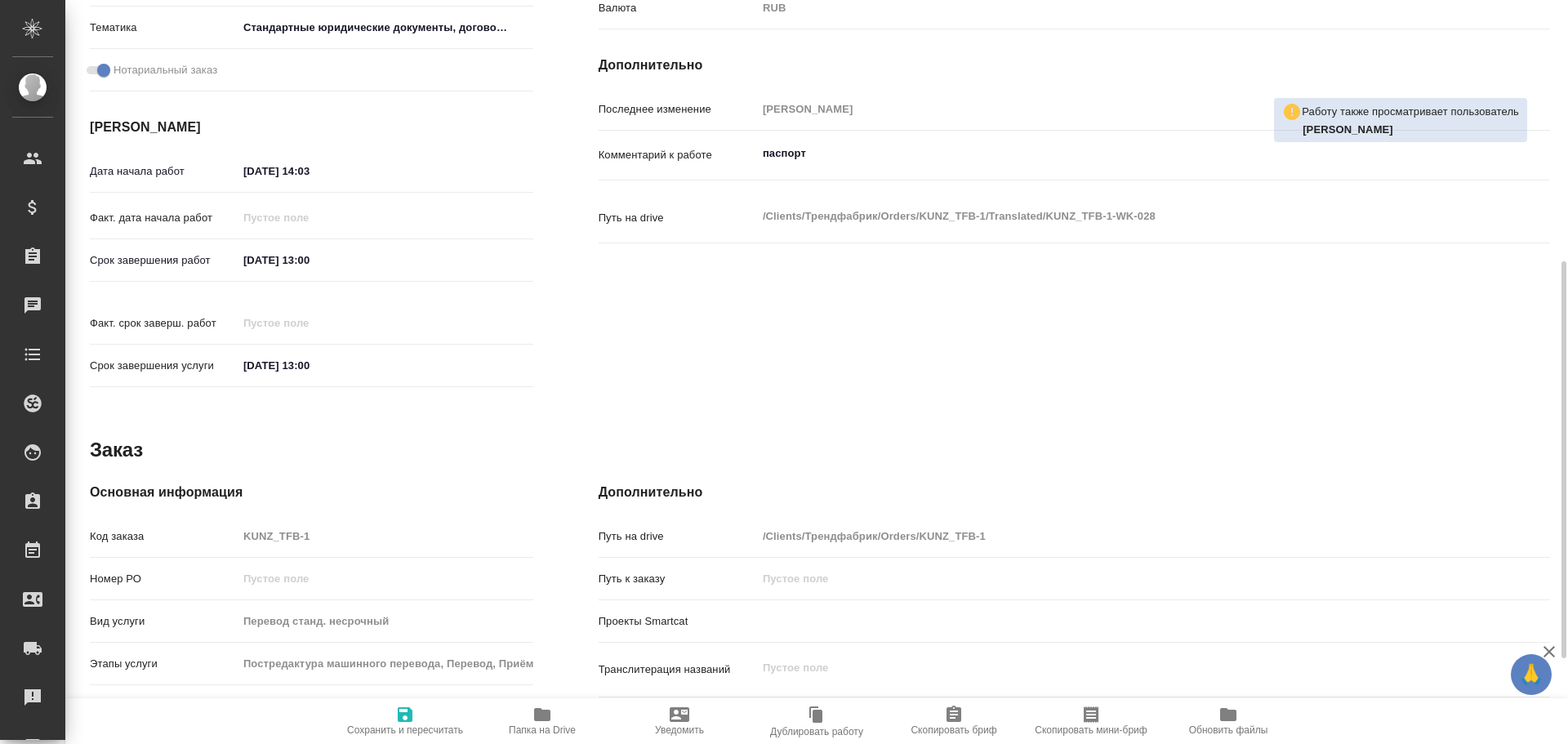
scroll to position [649, 0]
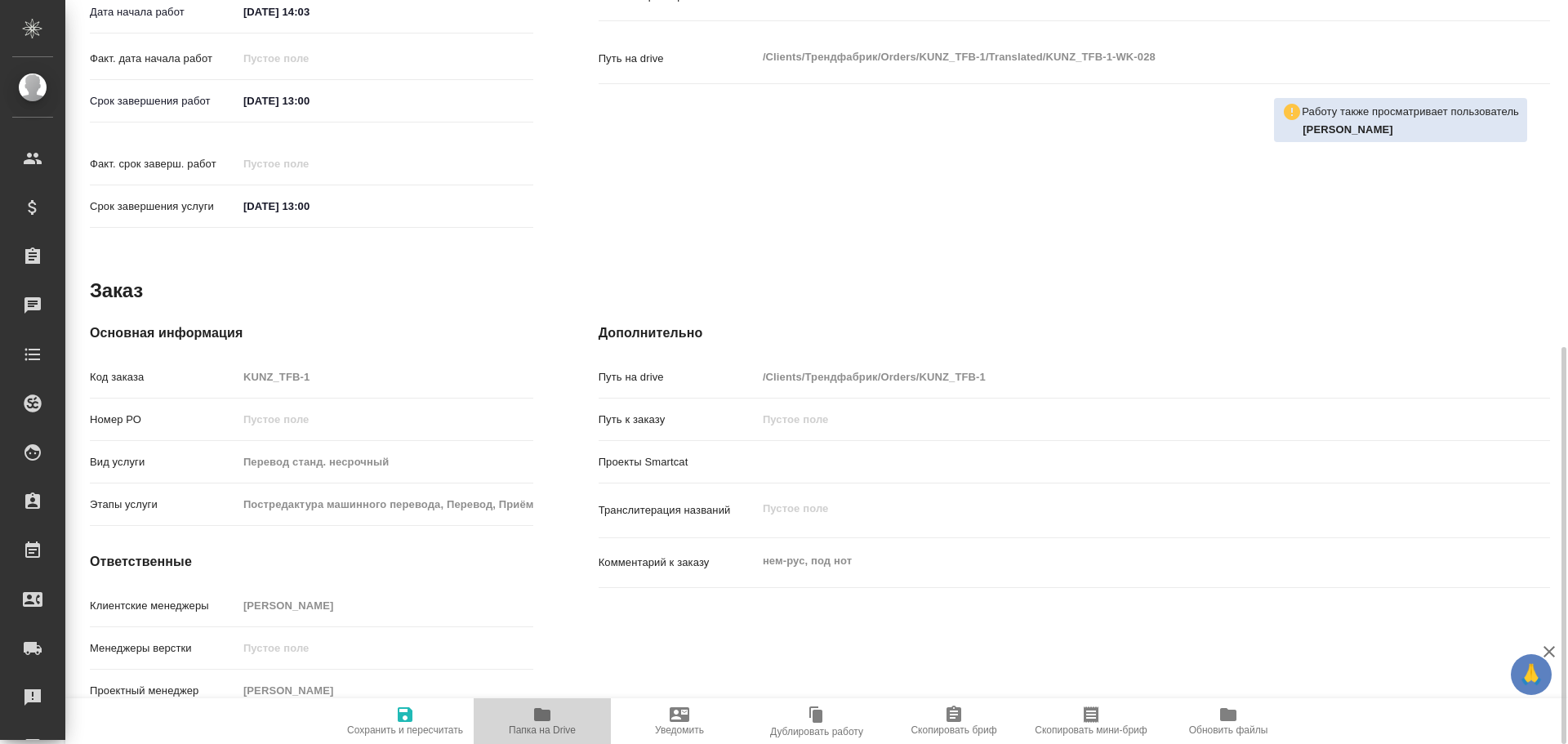
click at [540, 725] on span "Папка на Drive" at bounding box center [542, 730] width 67 height 11
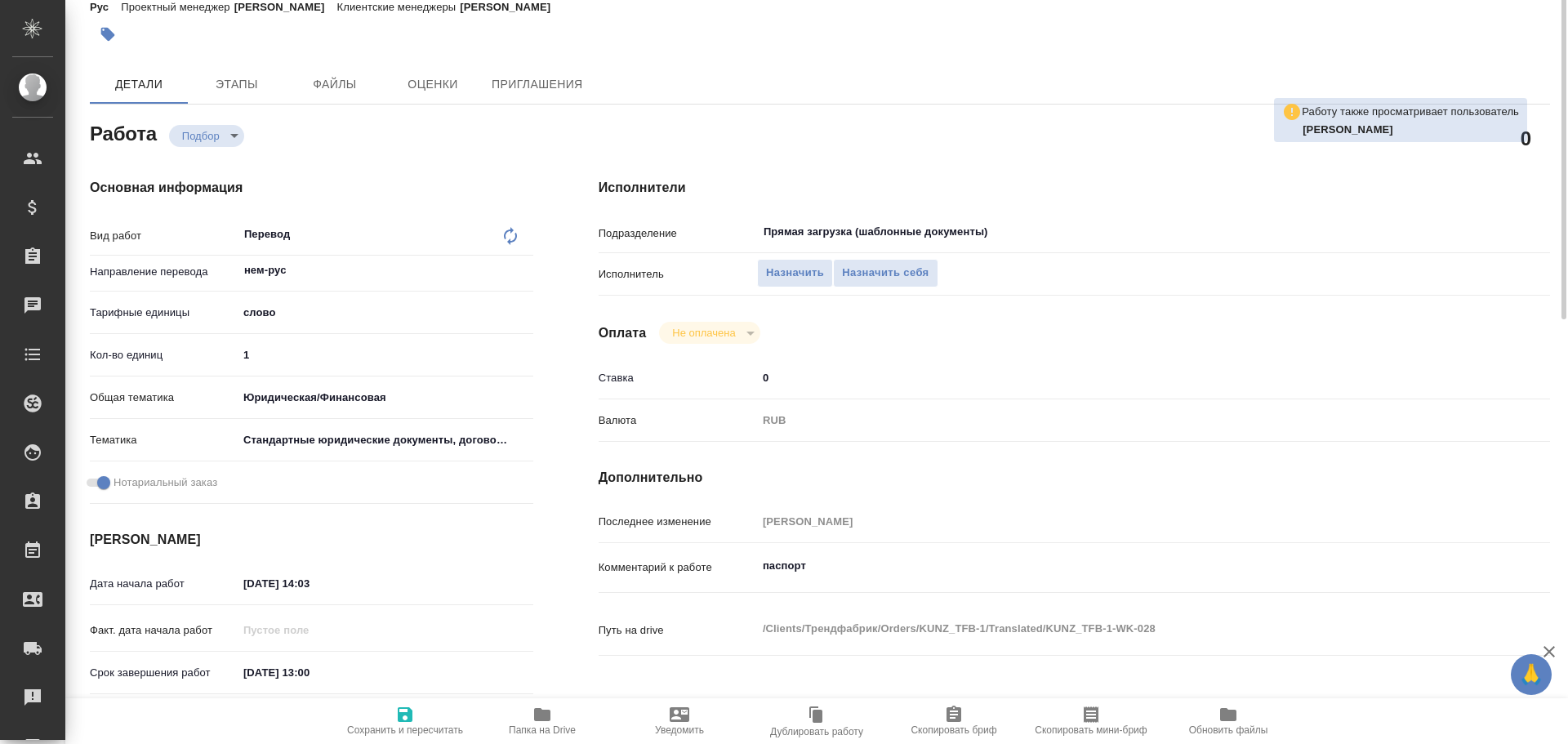
scroll to position [0, 0]
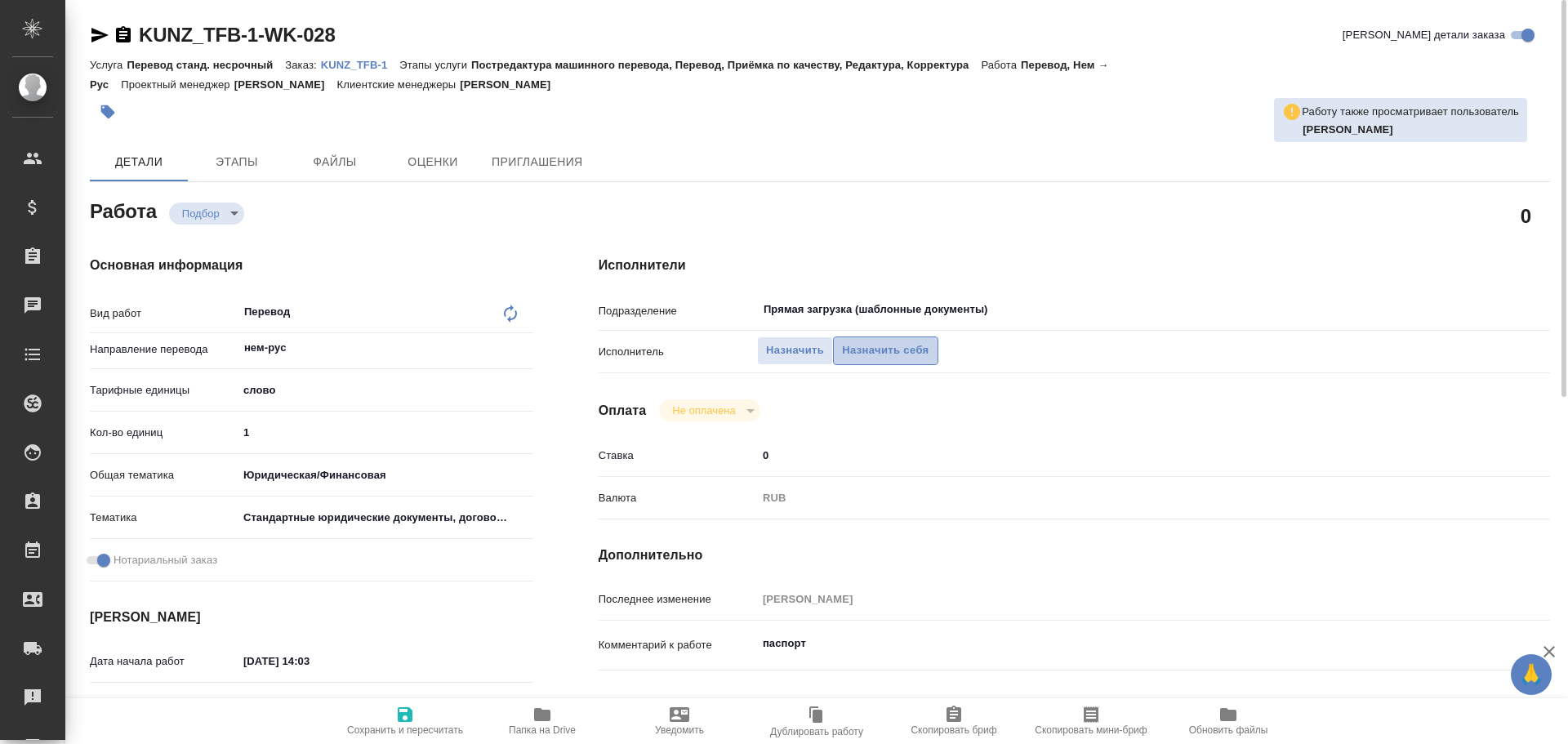
click at [904, 357] on span "Назначить себя" at bounding box center [884, 350] width 86 height 19
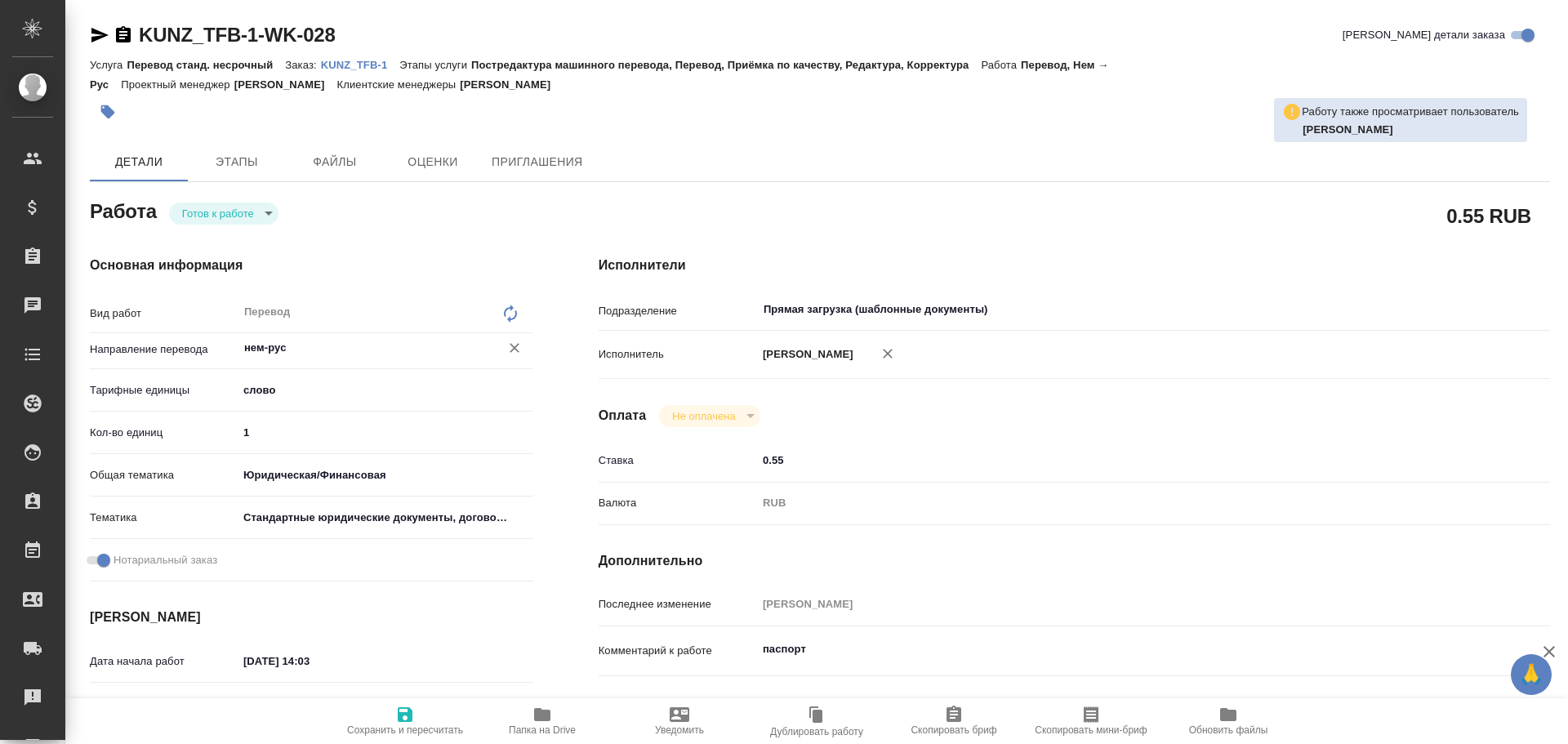
type textarea "x"
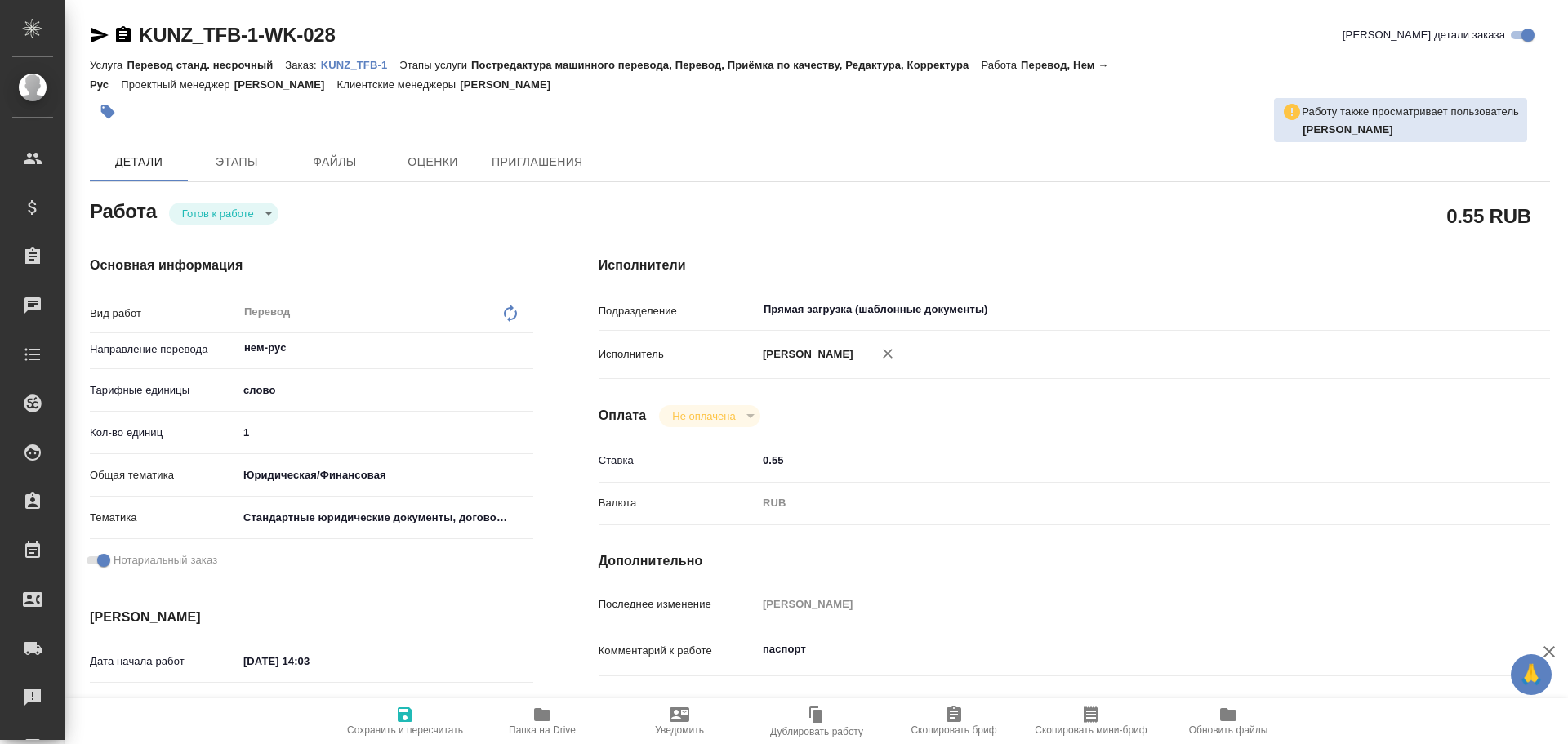
type textarea "x"
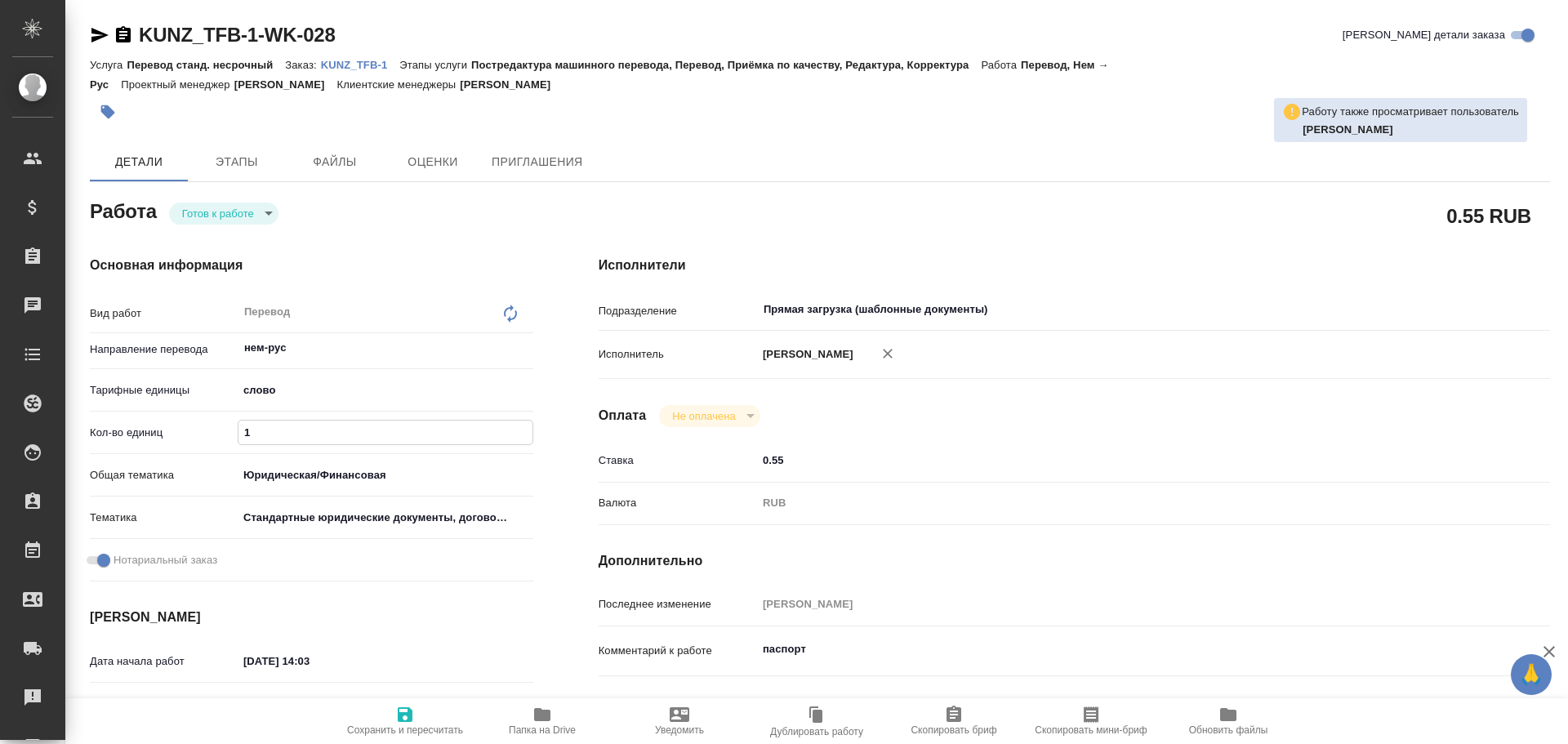
drag, startPoint x: 256, startPoint y: 424, endPoint x: 191, endPoint y: 434, distance: 65.8
click at [191, 434] on div "Кол-во единиц 1" at bounding box center [311, 432] width 443 height 29
type textarea "x"
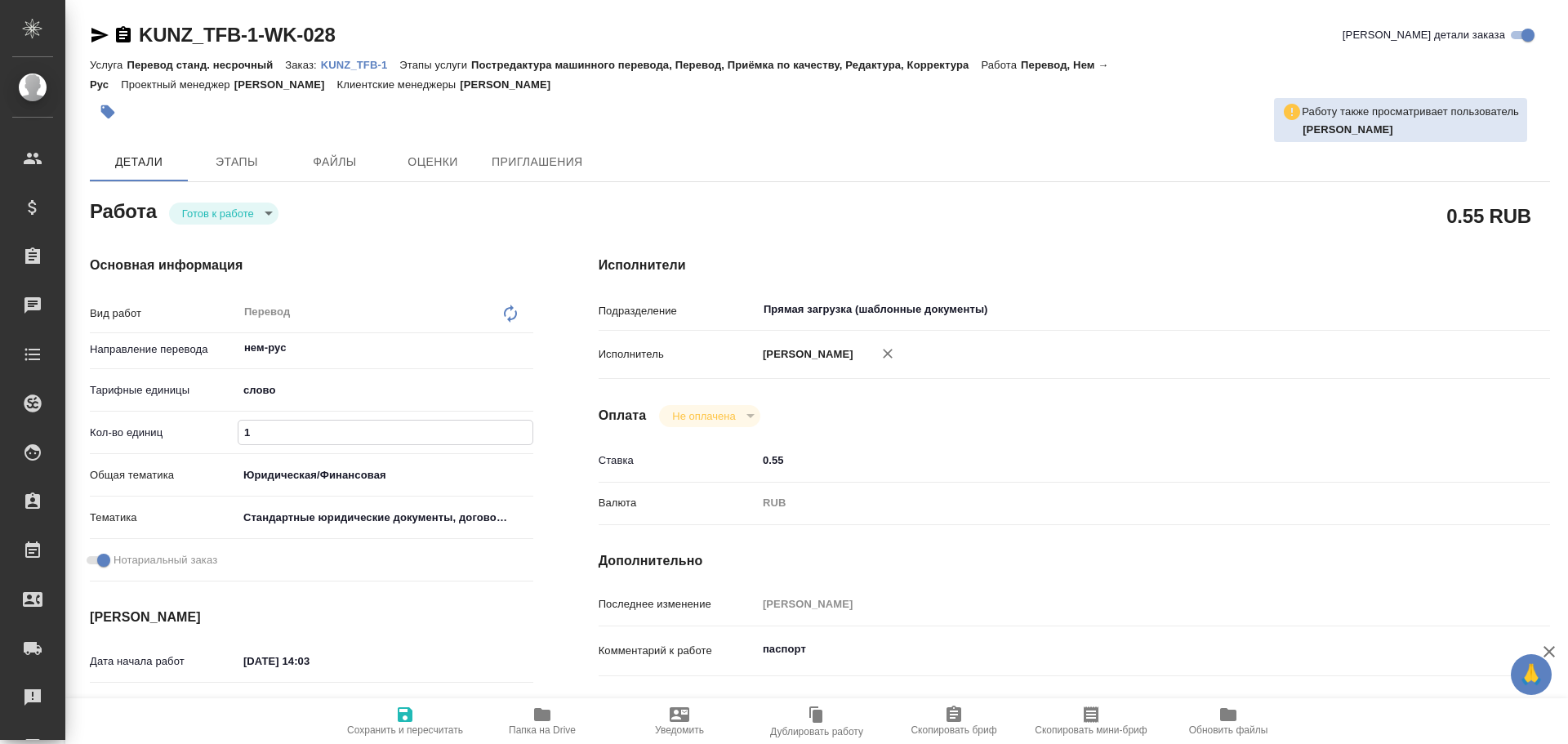
type textarea "x"
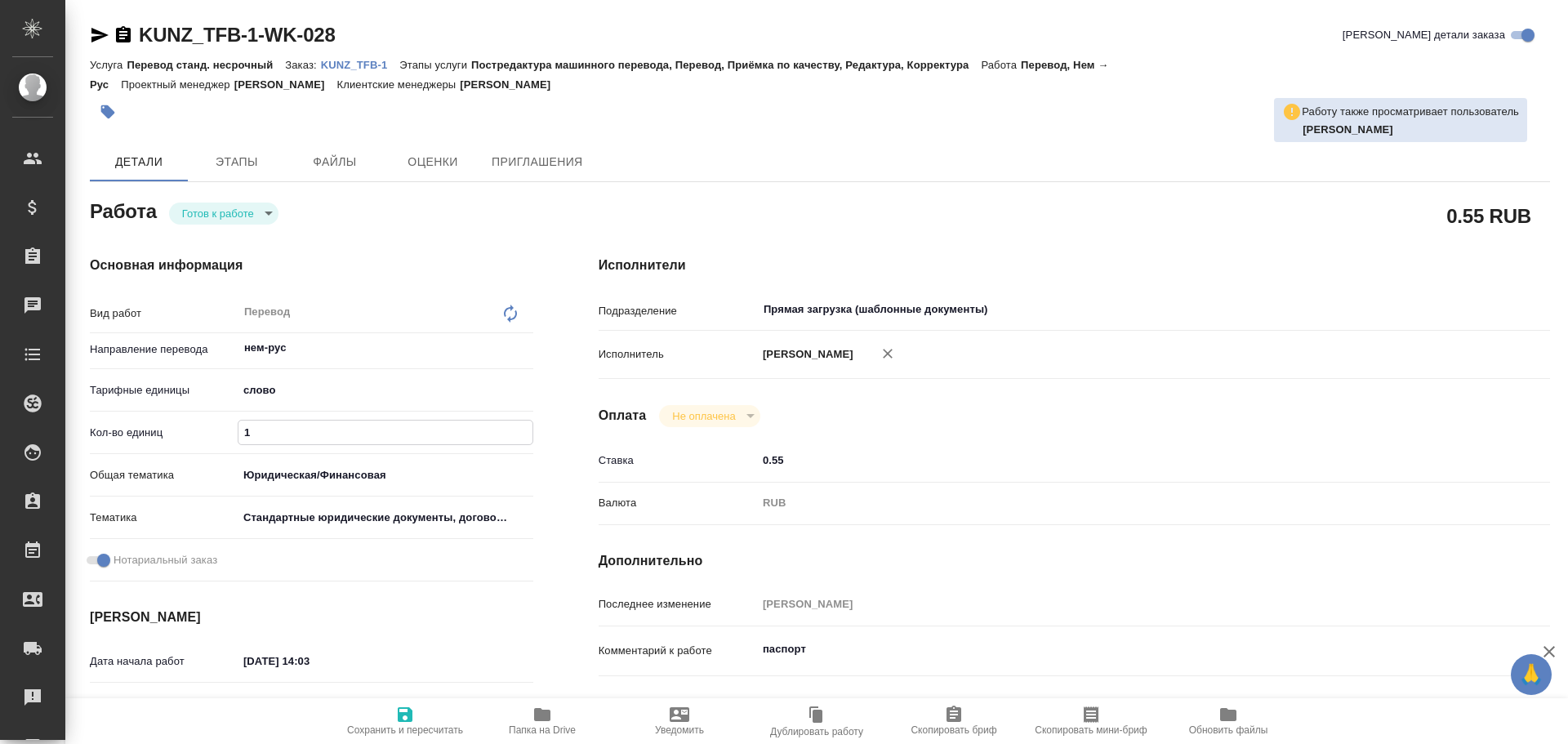
type textarea "x"
type input "7"
type textarea "x"
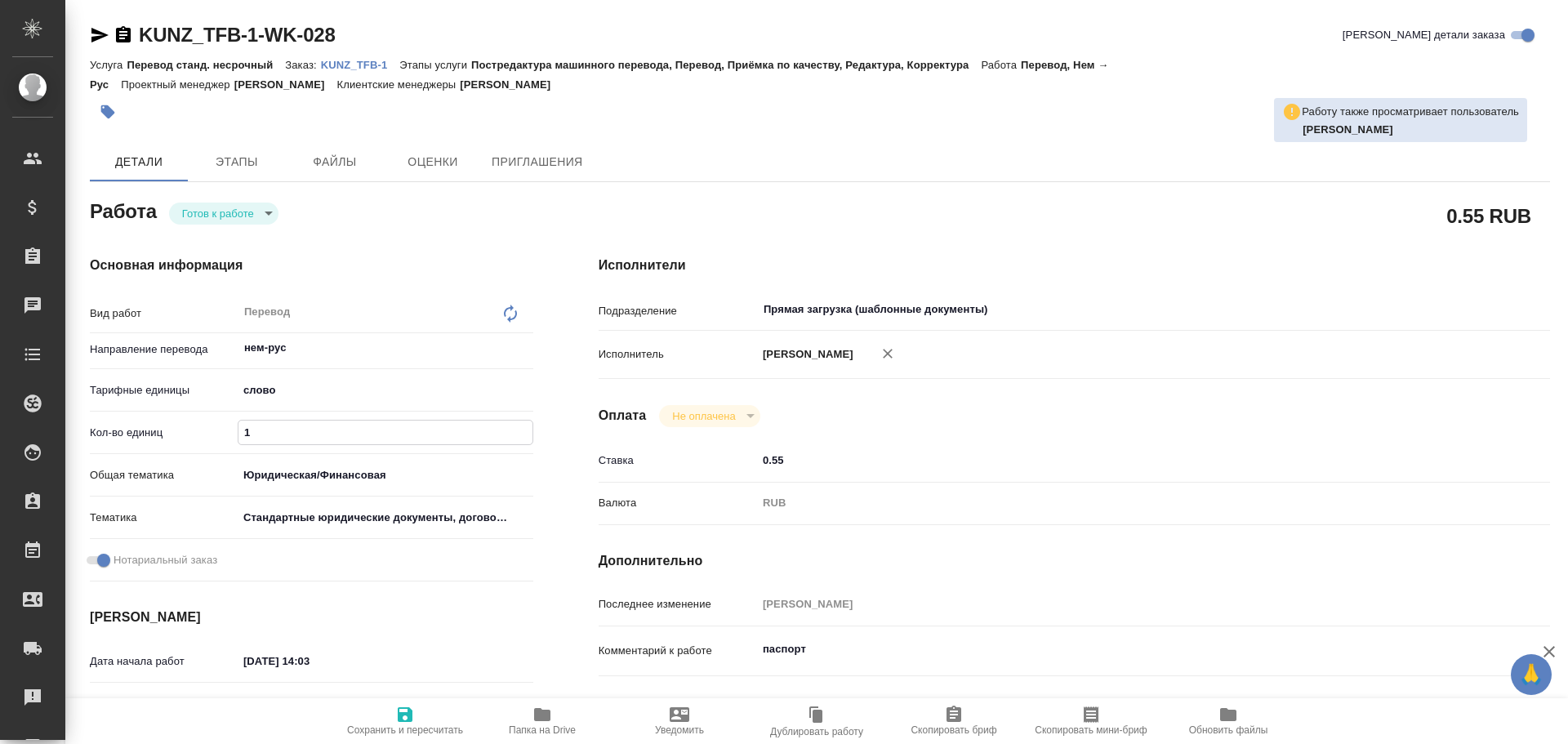
type textarea "x"
type input "75"
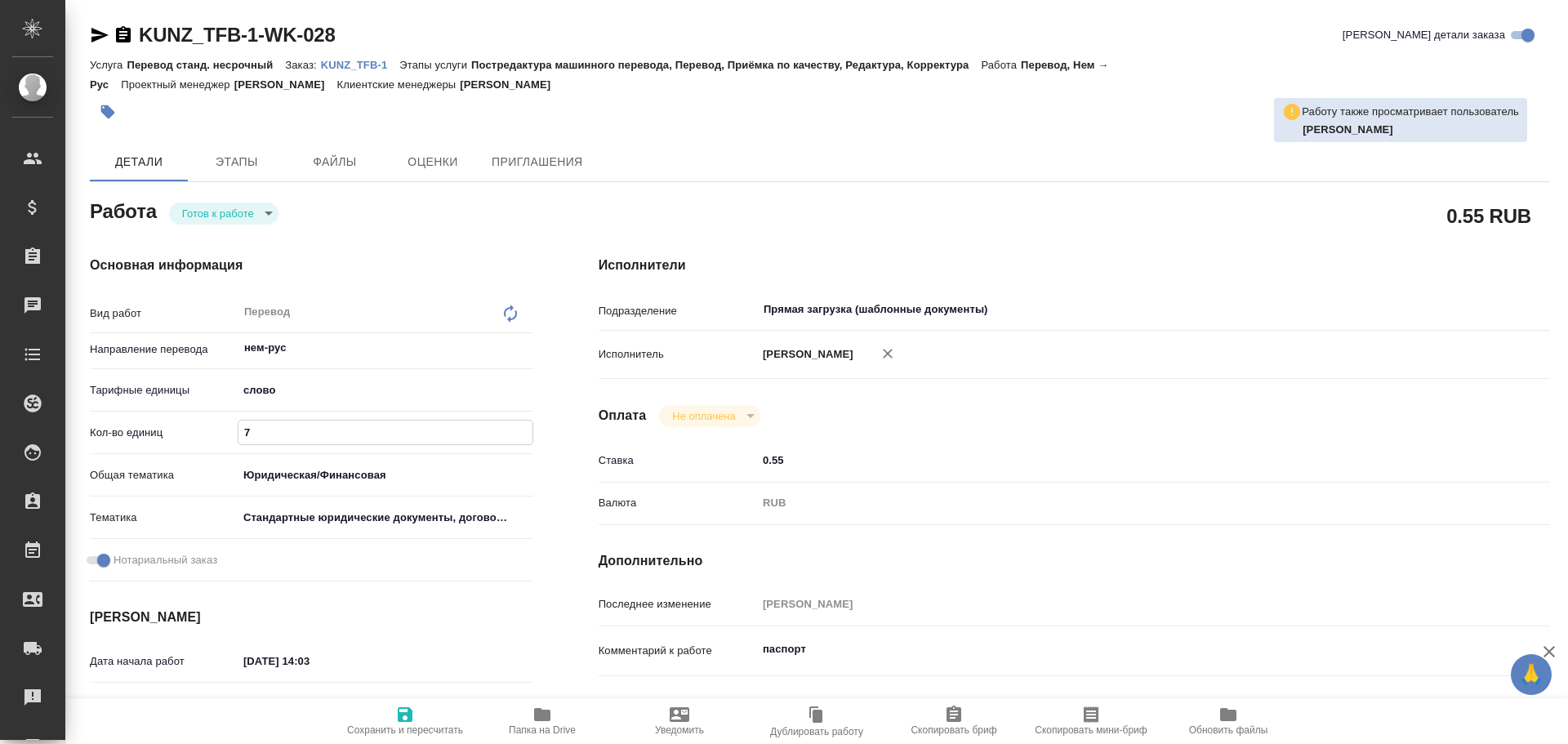
type textarea "x"
type input "75"
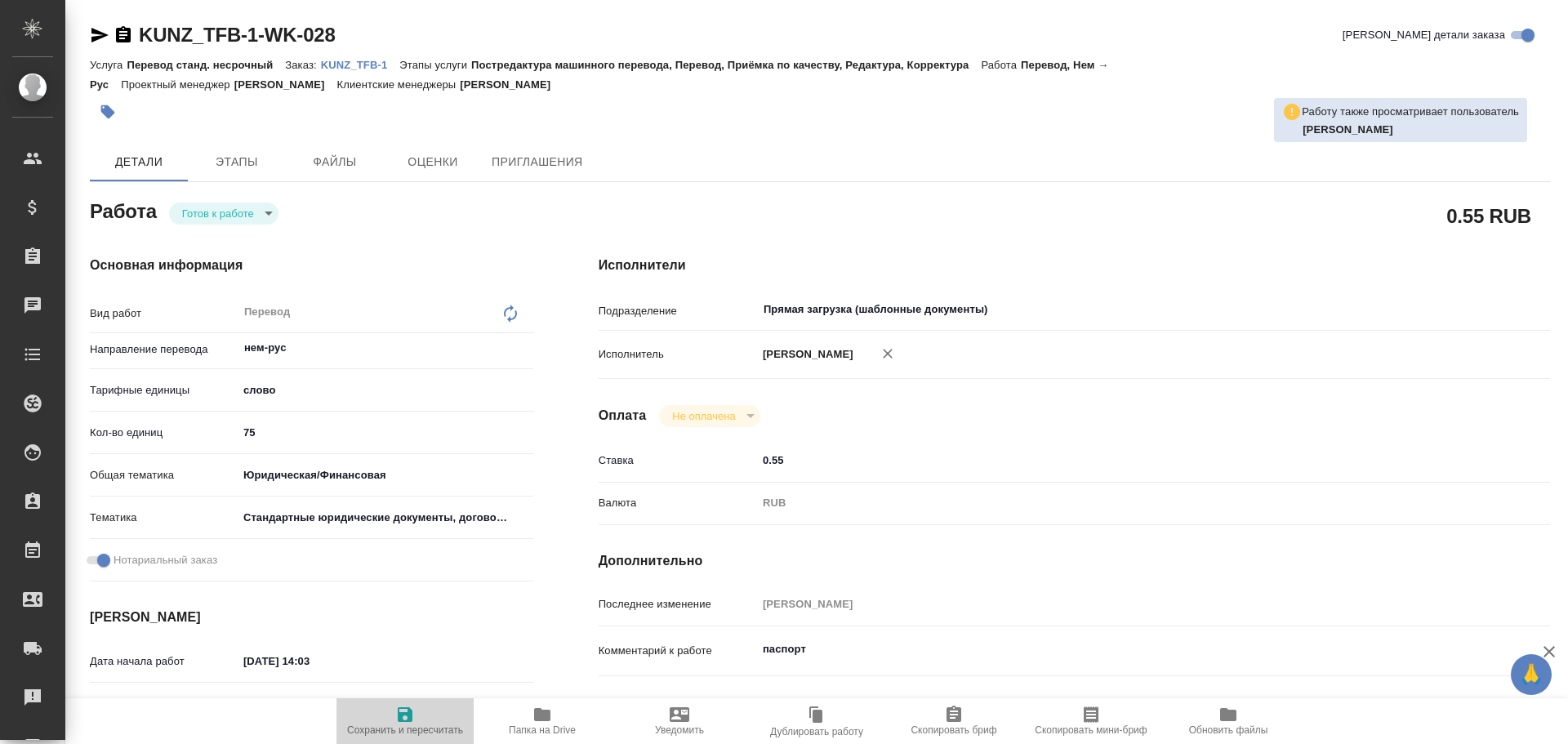
click at [408, 721] on icon "button" at bounding box center [405, 714] width 15 height 15
type textarea "x"
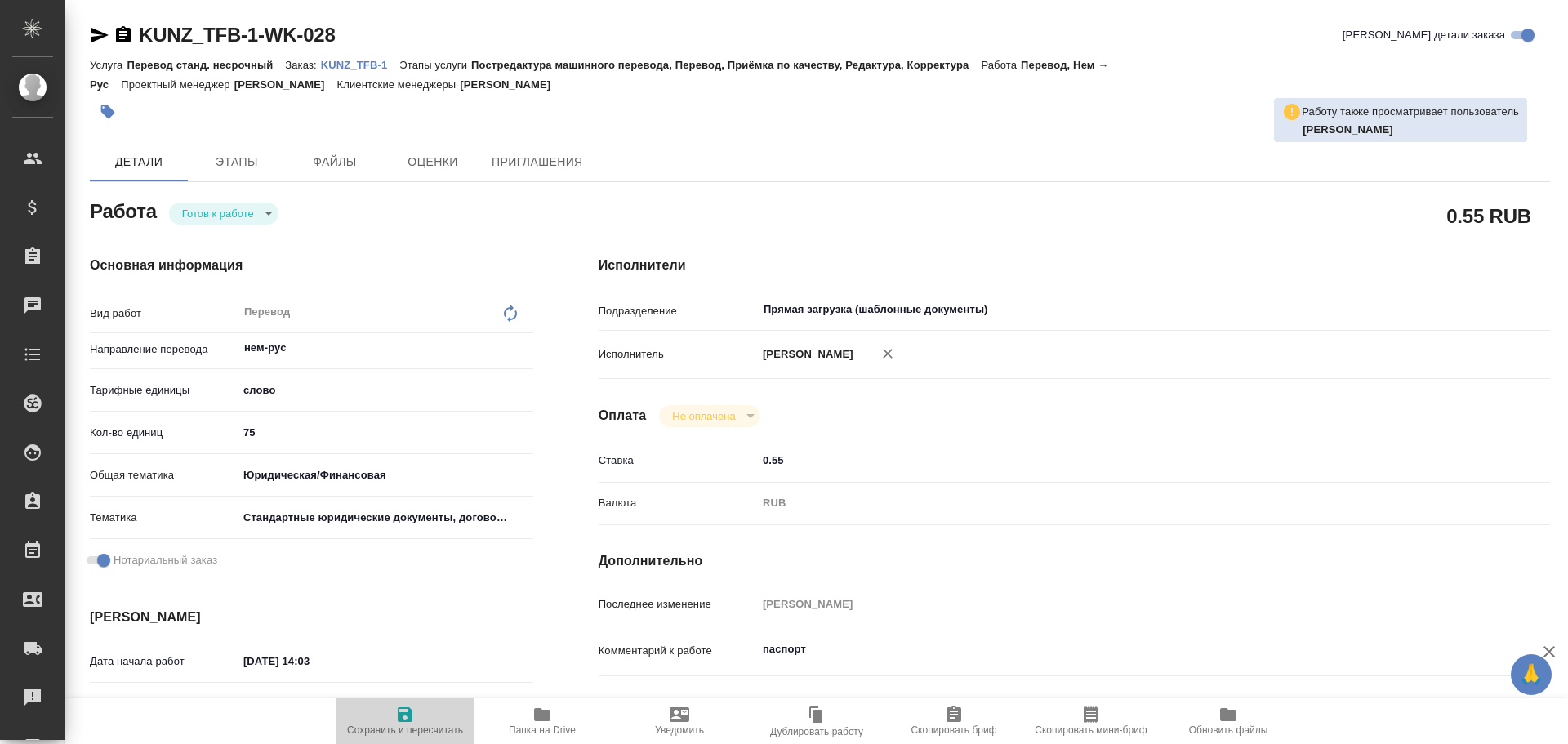
type textarea "x"
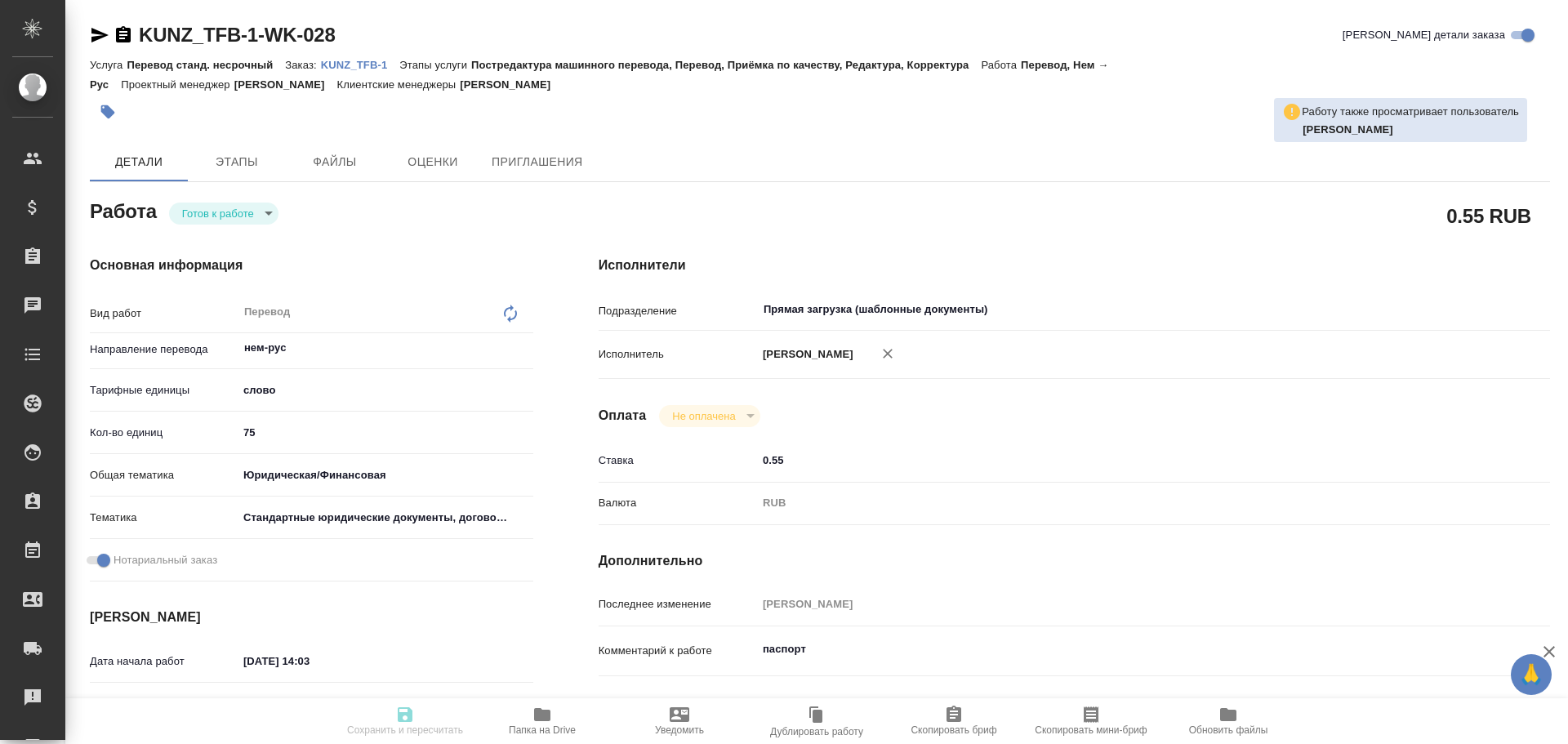
type textarea "x"
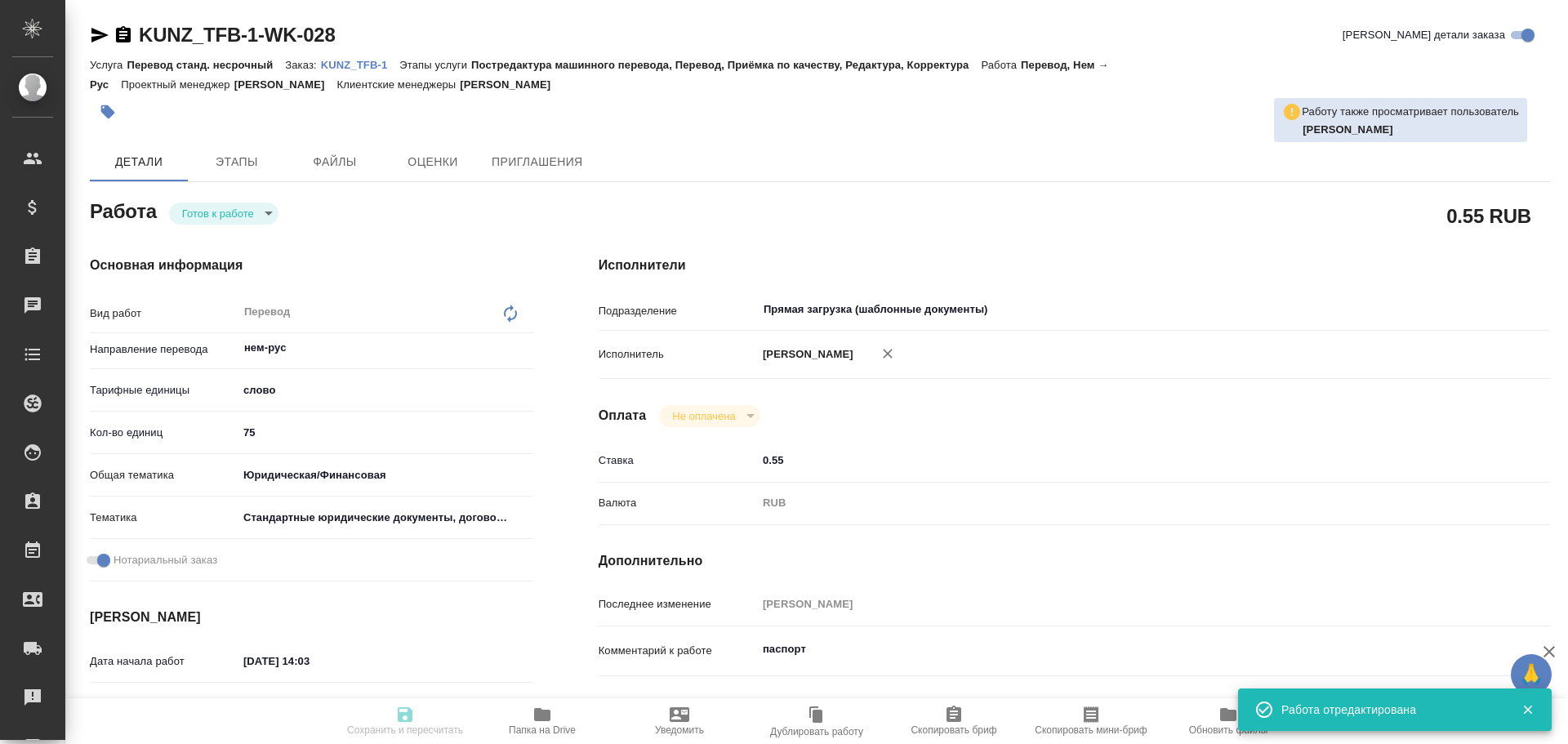
type input "readyForWork"
type textarea "Перевод"
type textarea "x"
type input "нем-рус"
type input "5a8b1489cc6b4906c91bfd90"
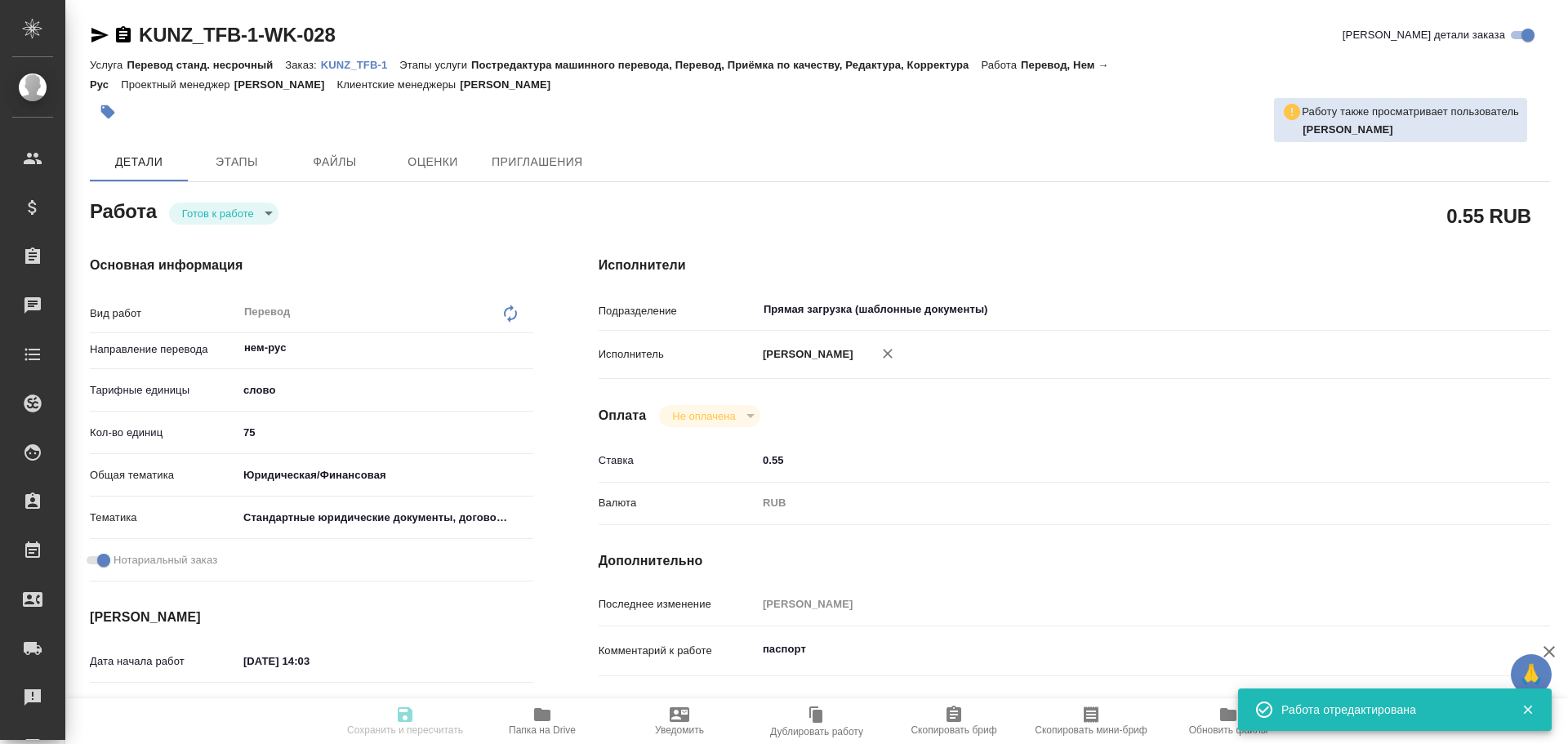
type input "75"
type input "yr-fn"
type input "5f647205b73bc97568ca66bf"
checkbox input "true"
type input "[DATE] 14:03"
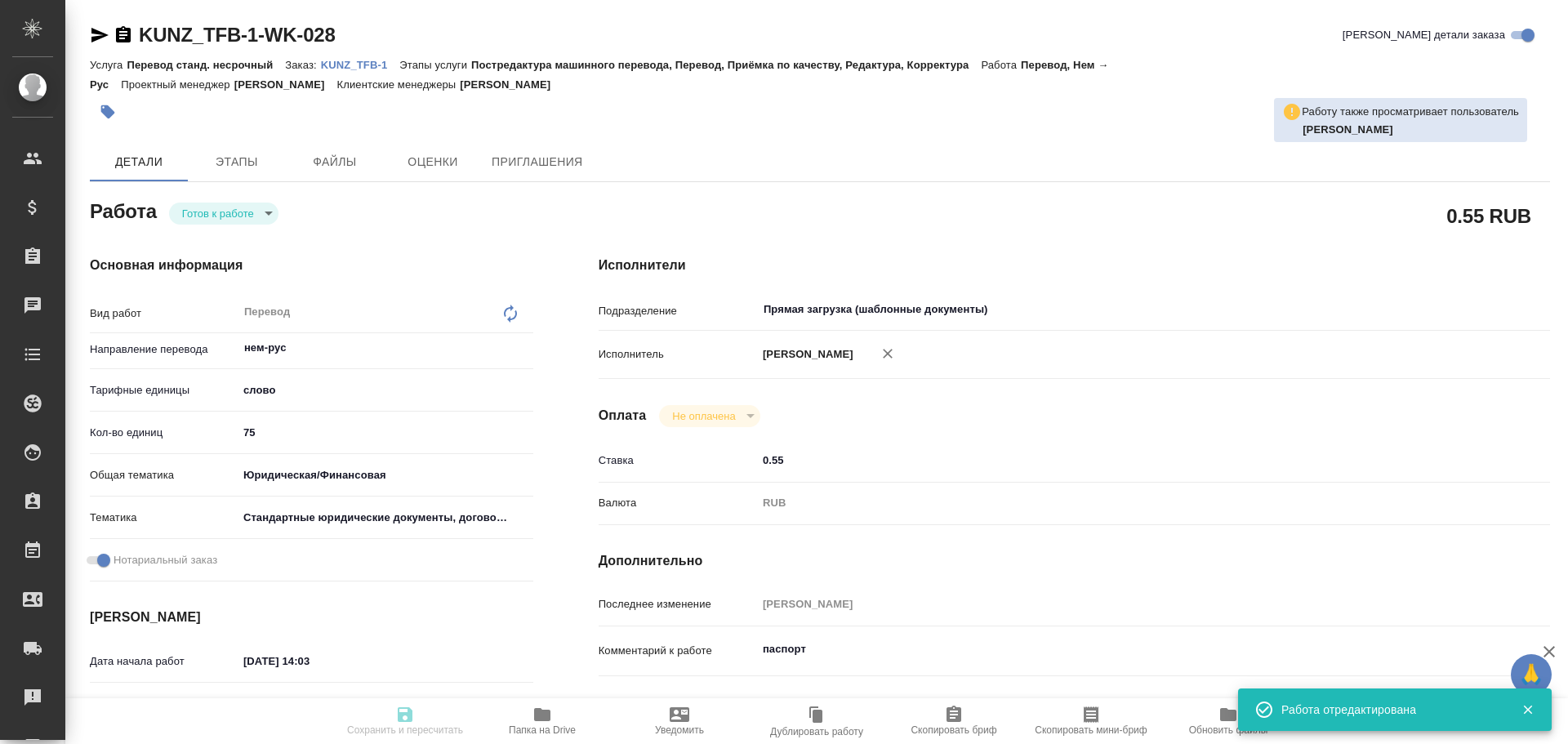
type input "[DATE] 13:00"
type input "Прямая загрузка (шаблонные документы)"
type input "notPayed"
type input "0.55"
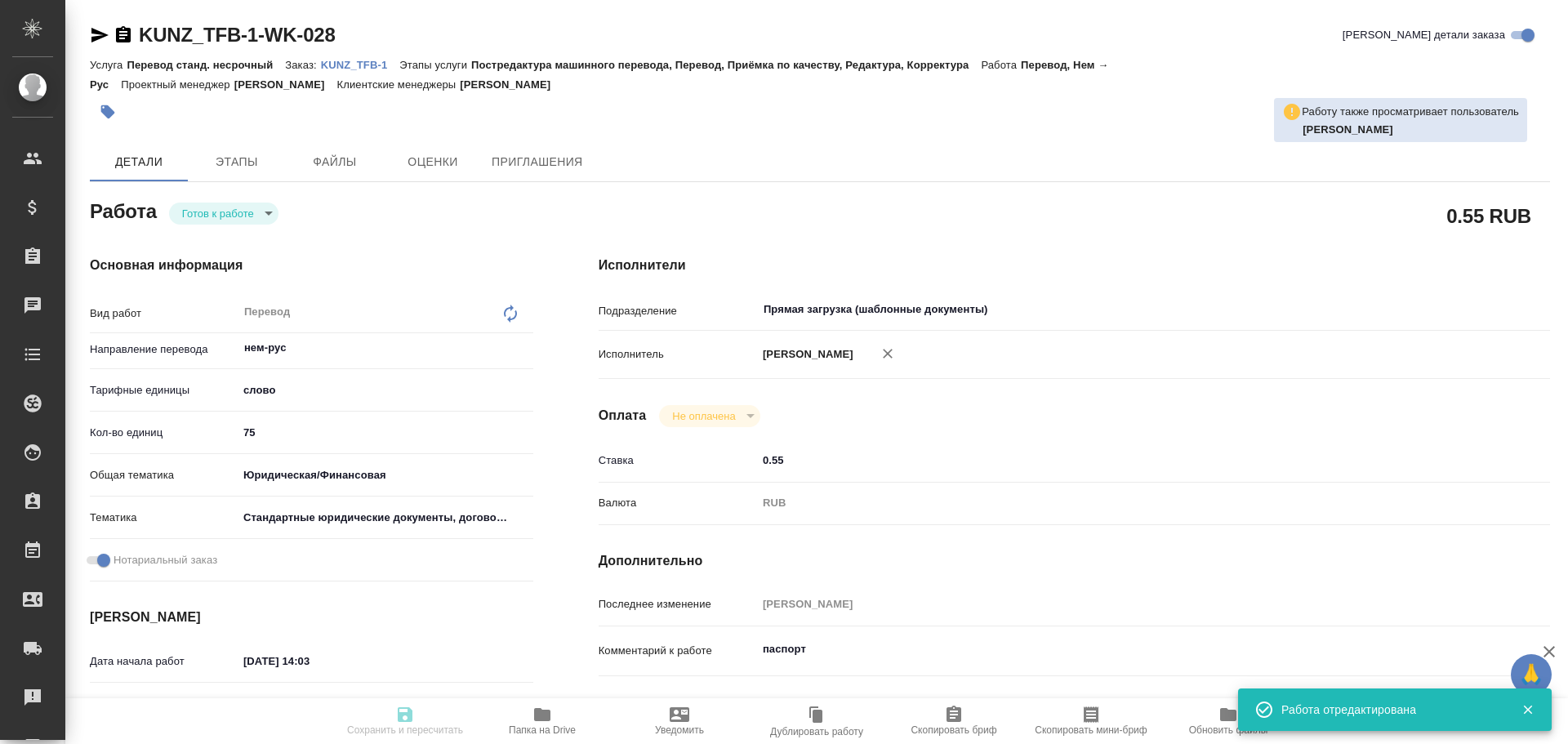
type input "RUB"
type input "[PERSON_NAME]"
type textarea "паспорт"
type textarea "x"
type textarea "/Clients/Трендфабрик/Orders/KUNZ_TFB-1/Translated/KUNZ_TFB-1-WK-028"
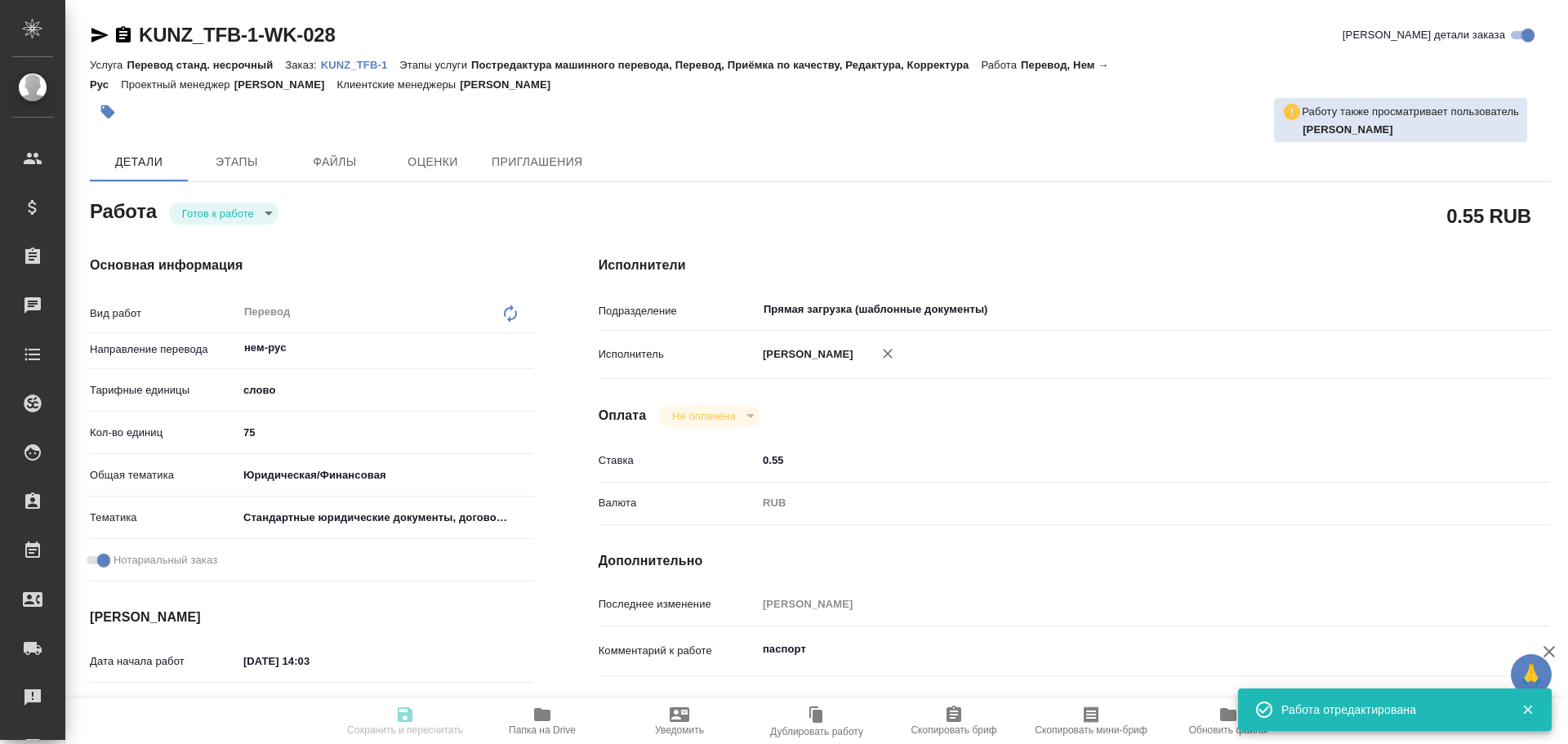
type textarea "x"
type input "KUNZ_TFB-1"
type input "Перевод станд. несрочный"
type input "Постредактура машинного перевода, Перевод, Приёмка по качеству, Редактура, Корр…"
type input "[PERSON_NAME]"
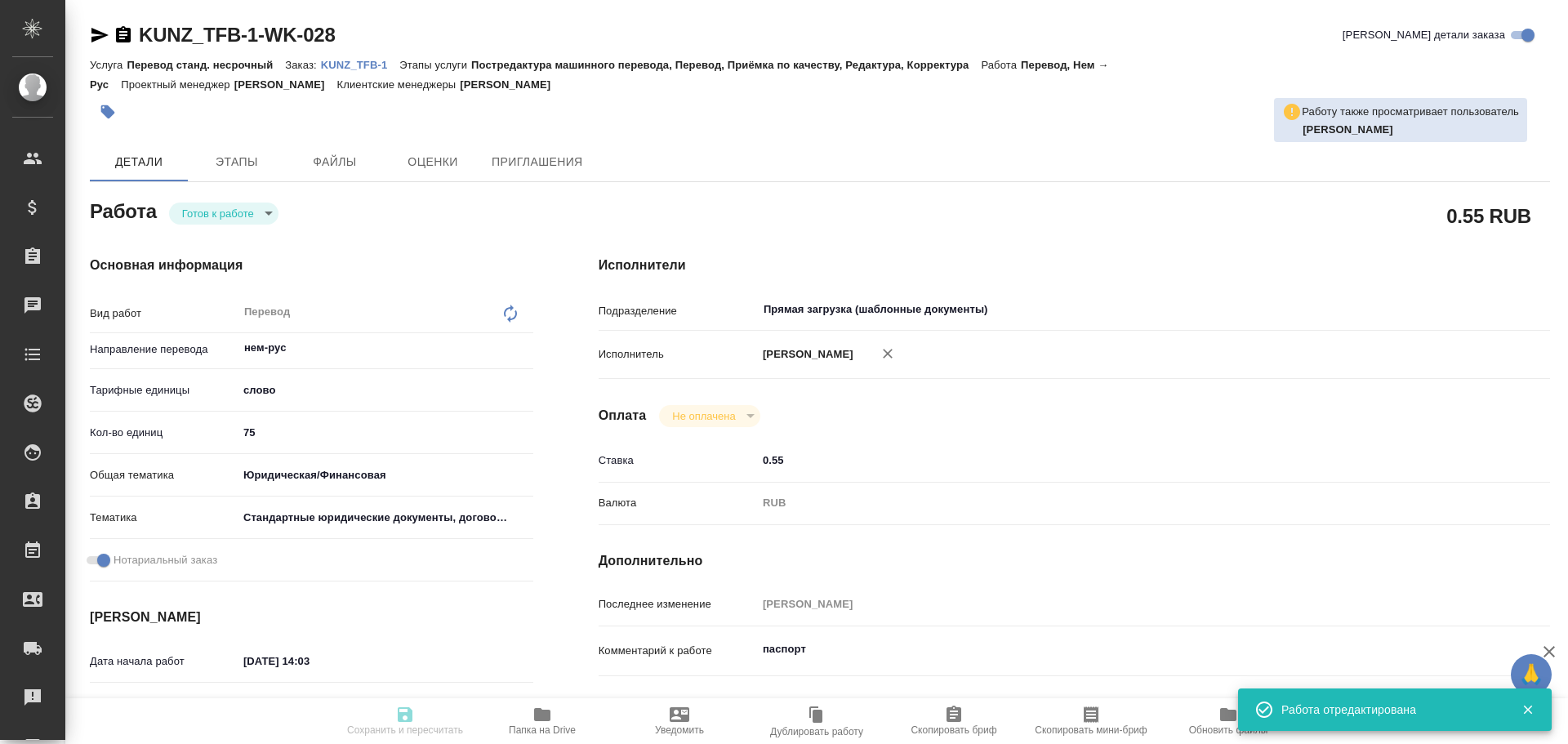
type input "/Clients/Трендфабрик/Orders/KUNZ_TFB-1"
type textarea "x"
type textarea "нем-рус, под нот"
type textarea "x"
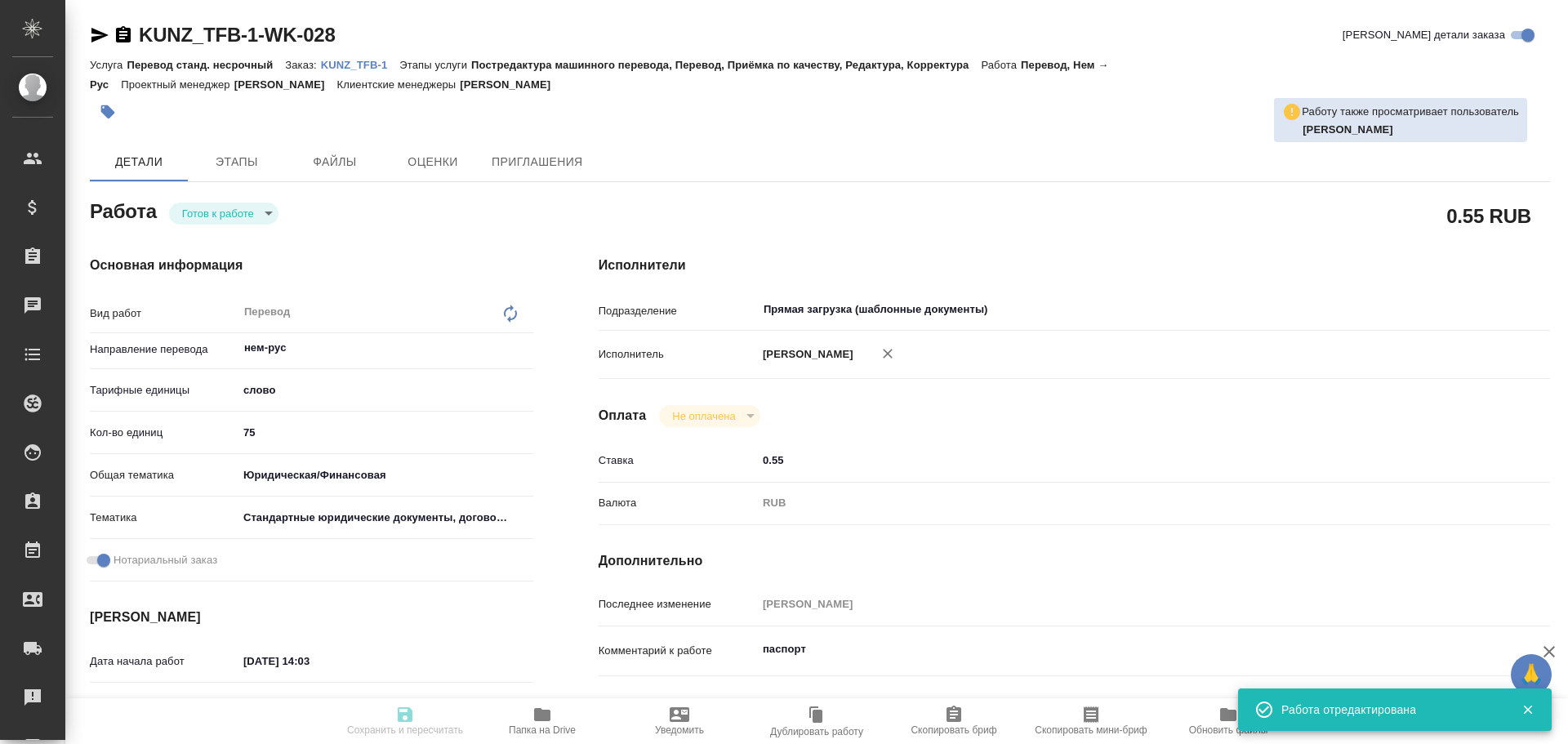
type textarea "x"
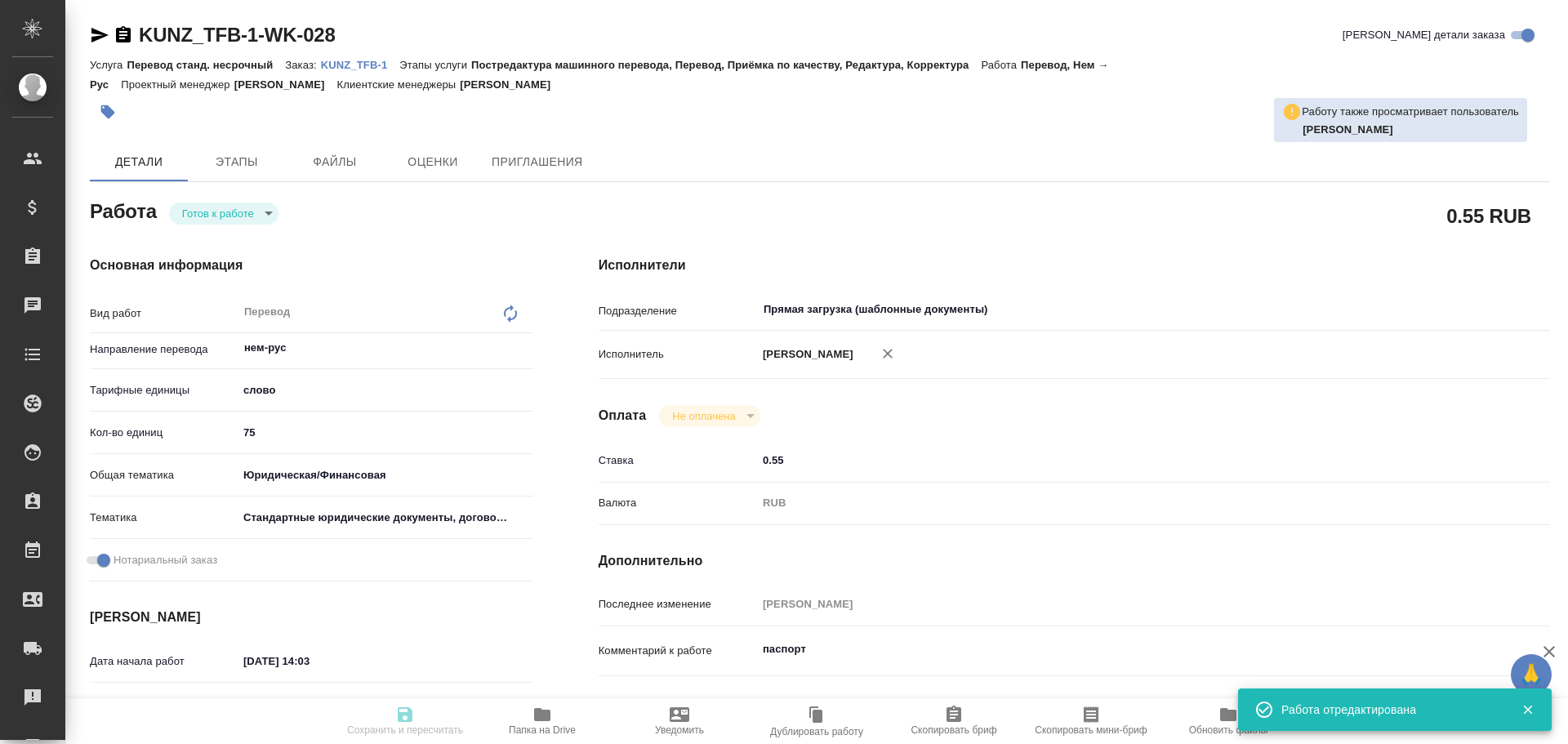
type textarea "x"
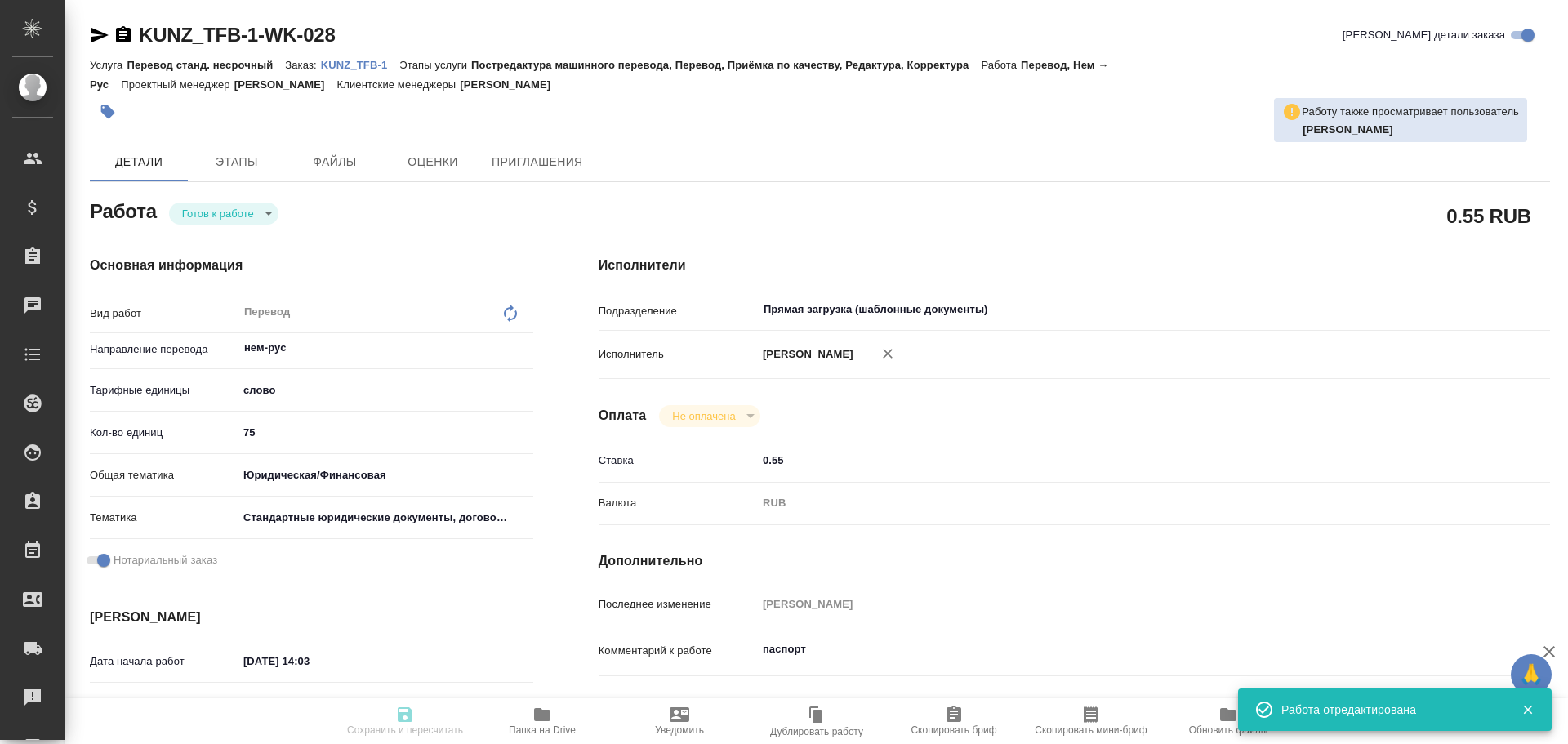
type textarea "x"
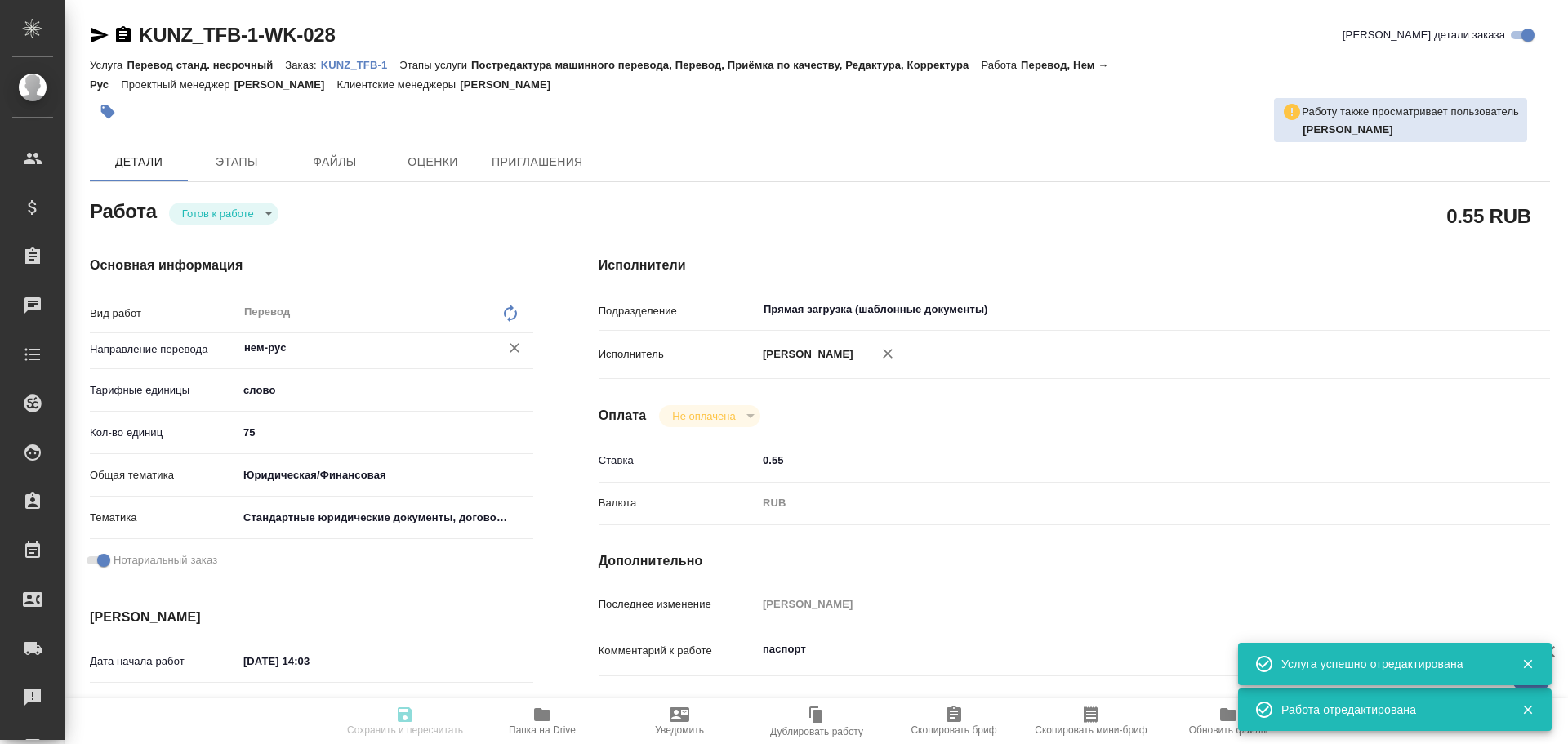
type textarea "x"
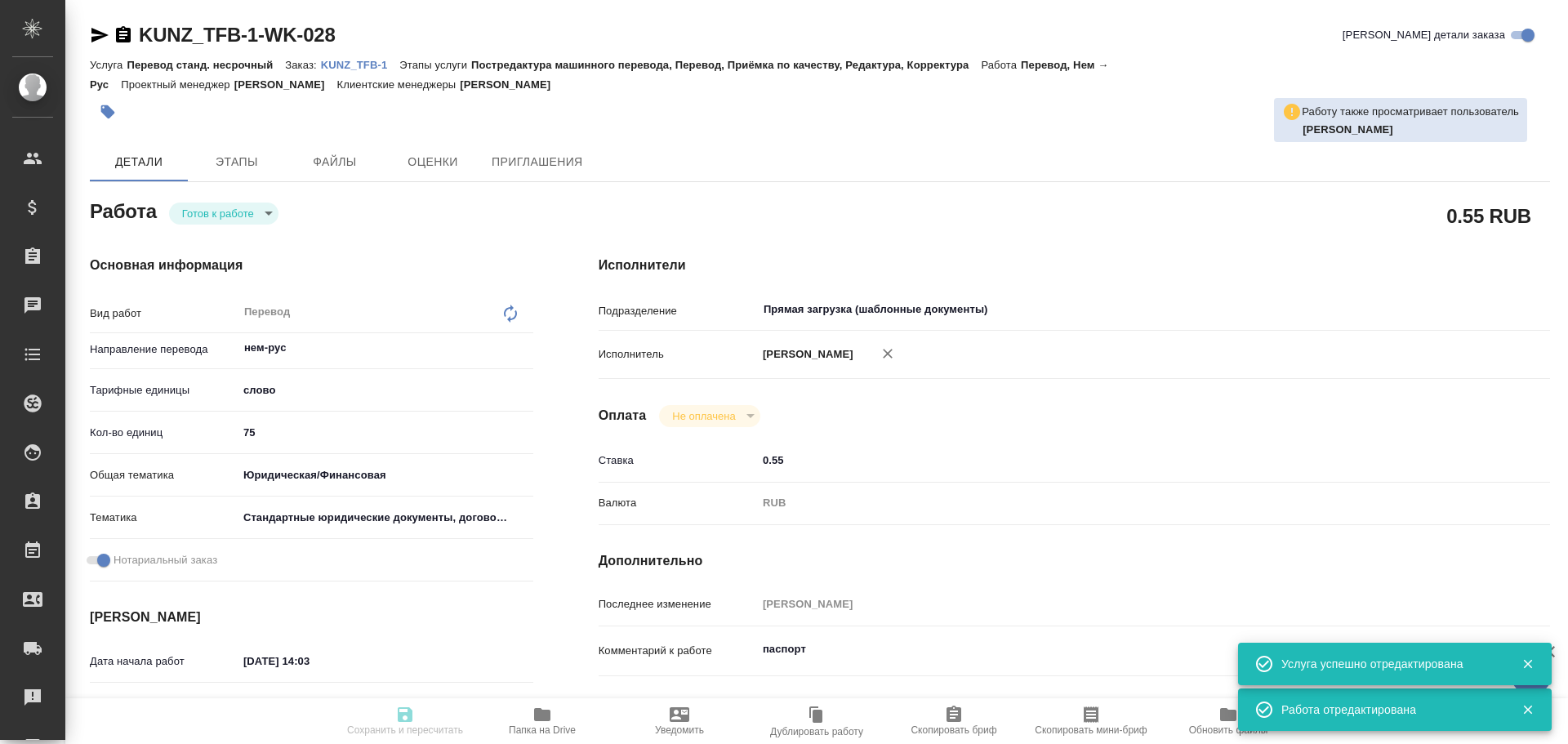
type textarea "x"
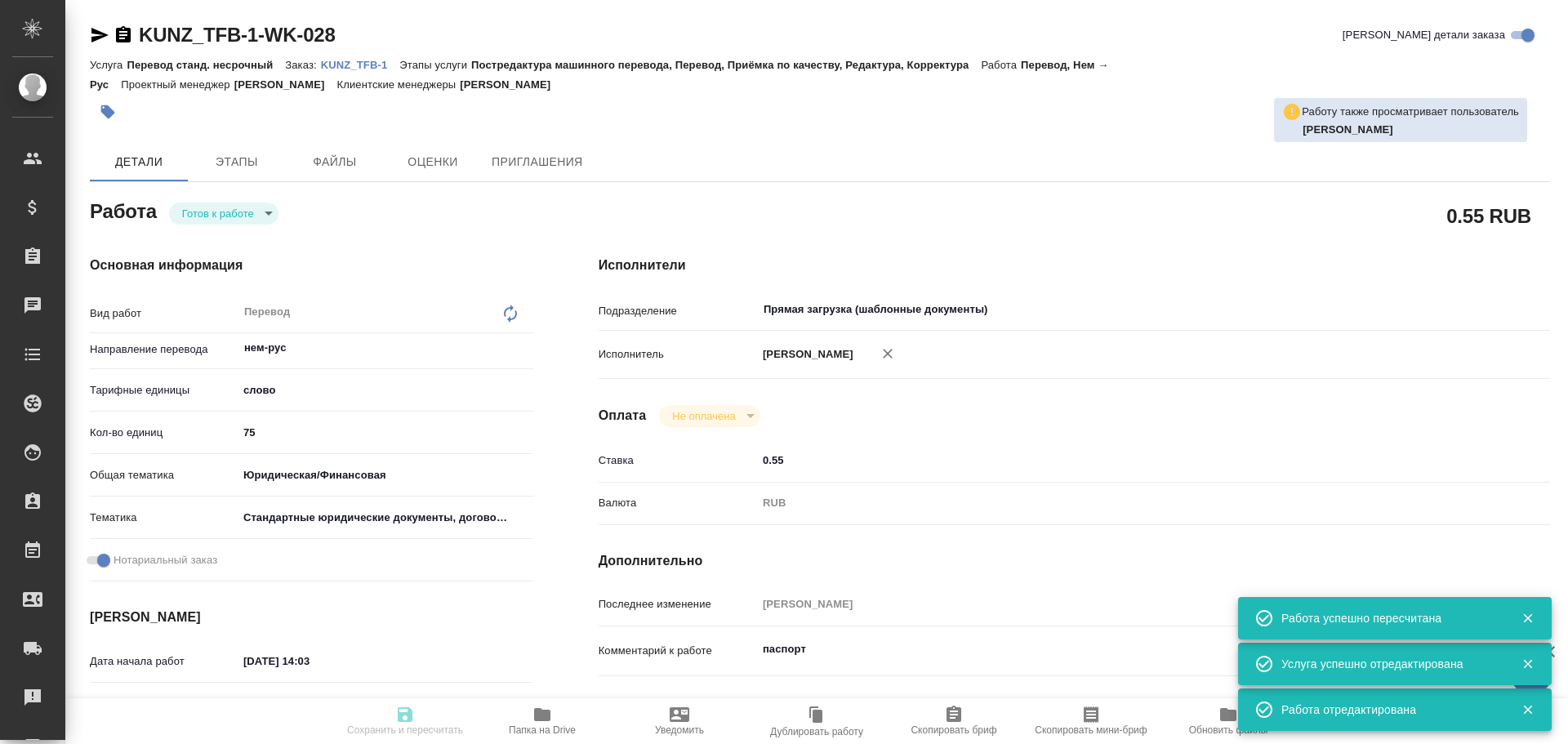
type input "readyForWork"
type textarea "Перевод"
type textarea "x"
type input "нем-рус"
type input "5a8b1489cc6b4906c91bfd90"
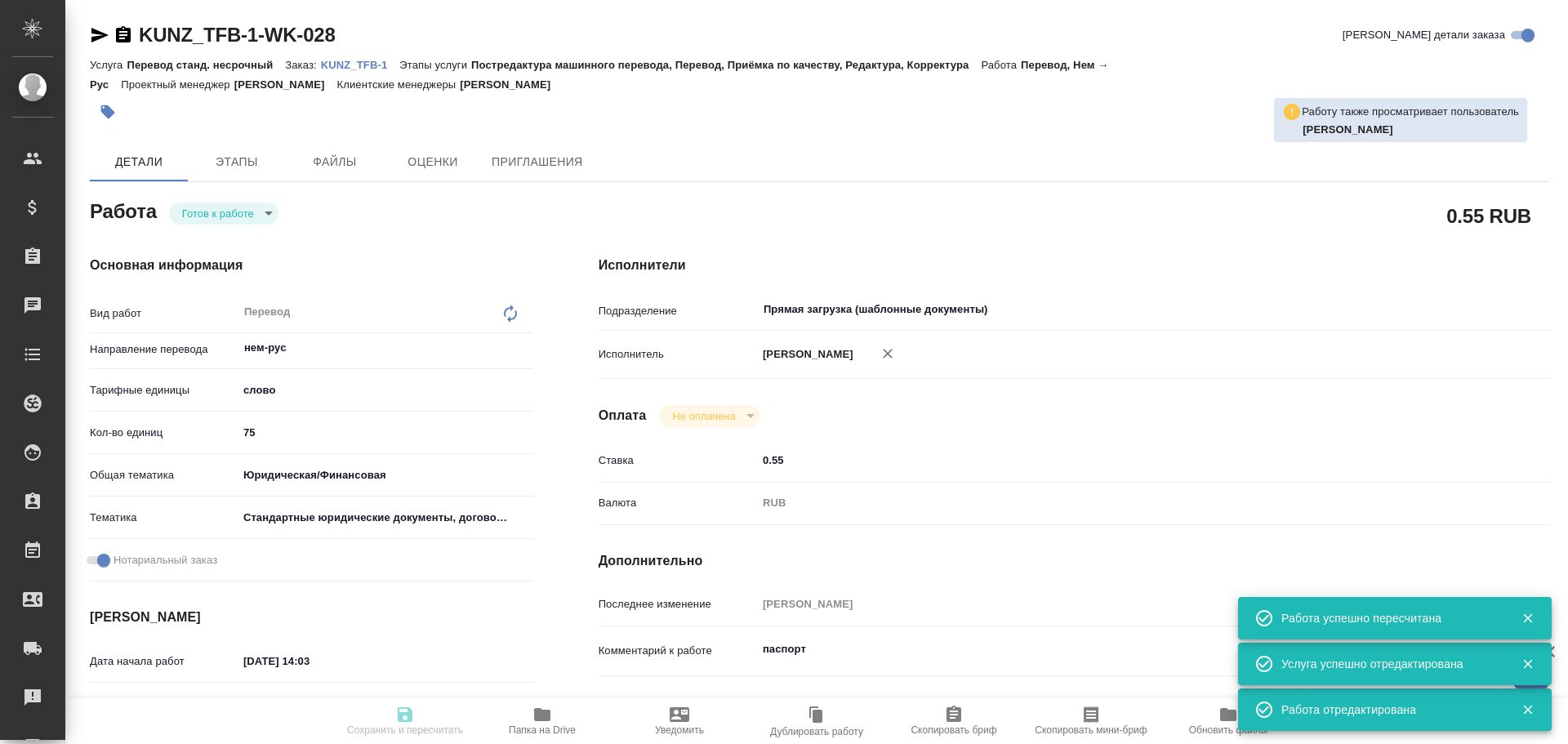
type input "75"
type input "yr-fn"
type input "5f647205b73bc97568ca66bf"
checkbox input "true"
type input "[DATE] 14:03"
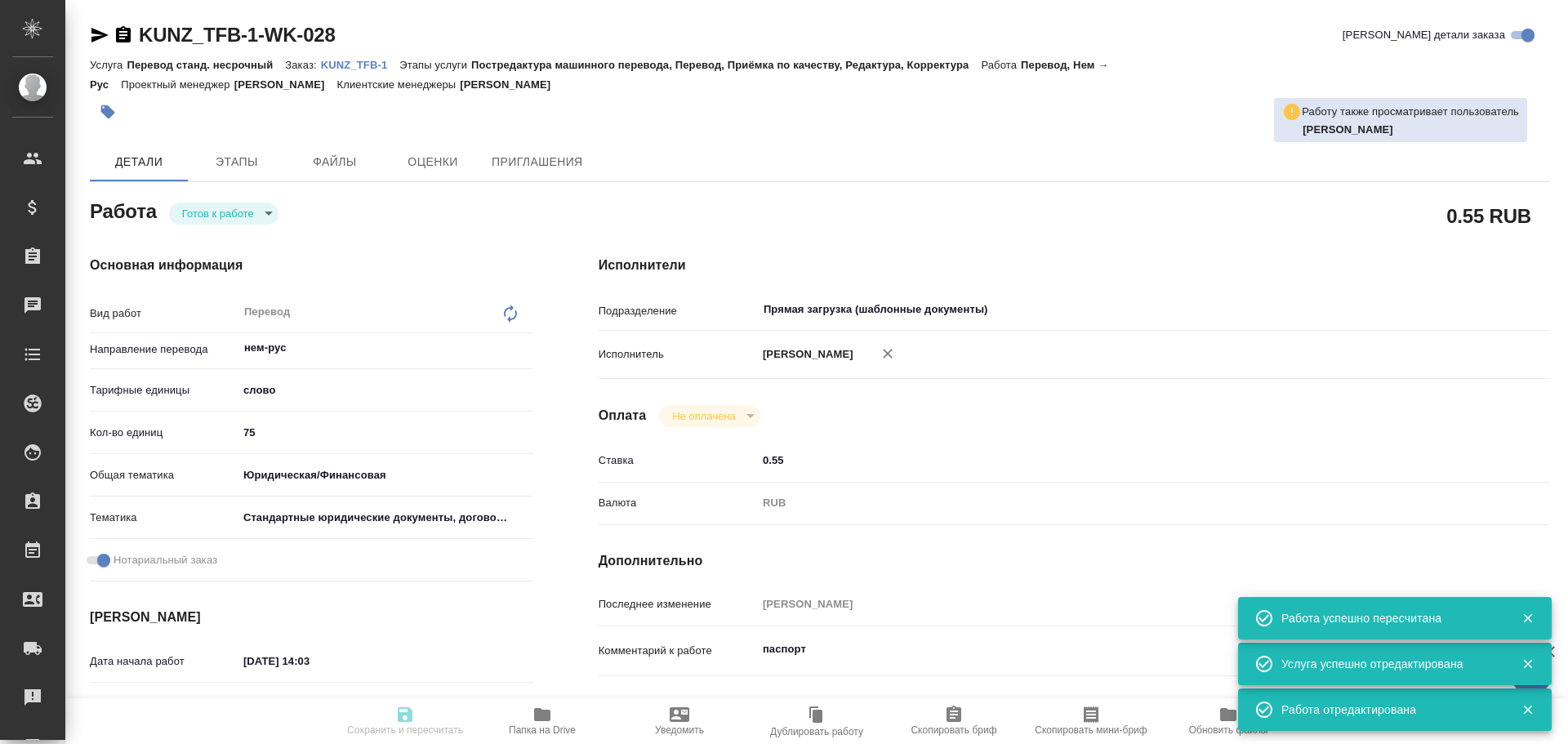
type input "[DATE] 13:00"
type input "Прямая загрузка (шаблонные документы)"
type input "notPayed"
type input "0.55"
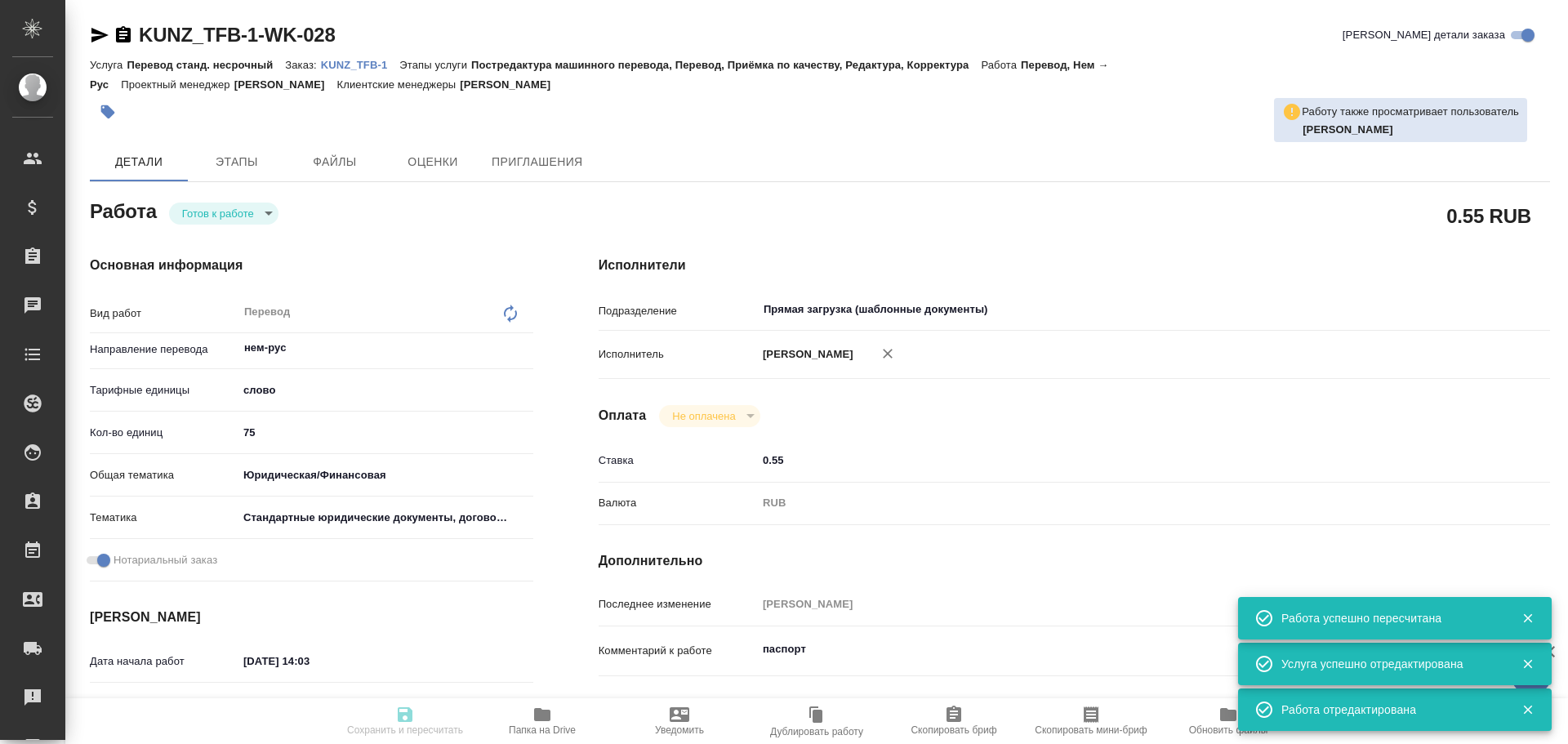
type input "RUB"
type input "[PERSON_NAME]"
type textarea "паспорт"
type textarea "x"
type textarea "/Clients/Трендфабрик/Orders/KUNZ_TFB-1/Translated/KUNZ_TFB-1-WK-028"
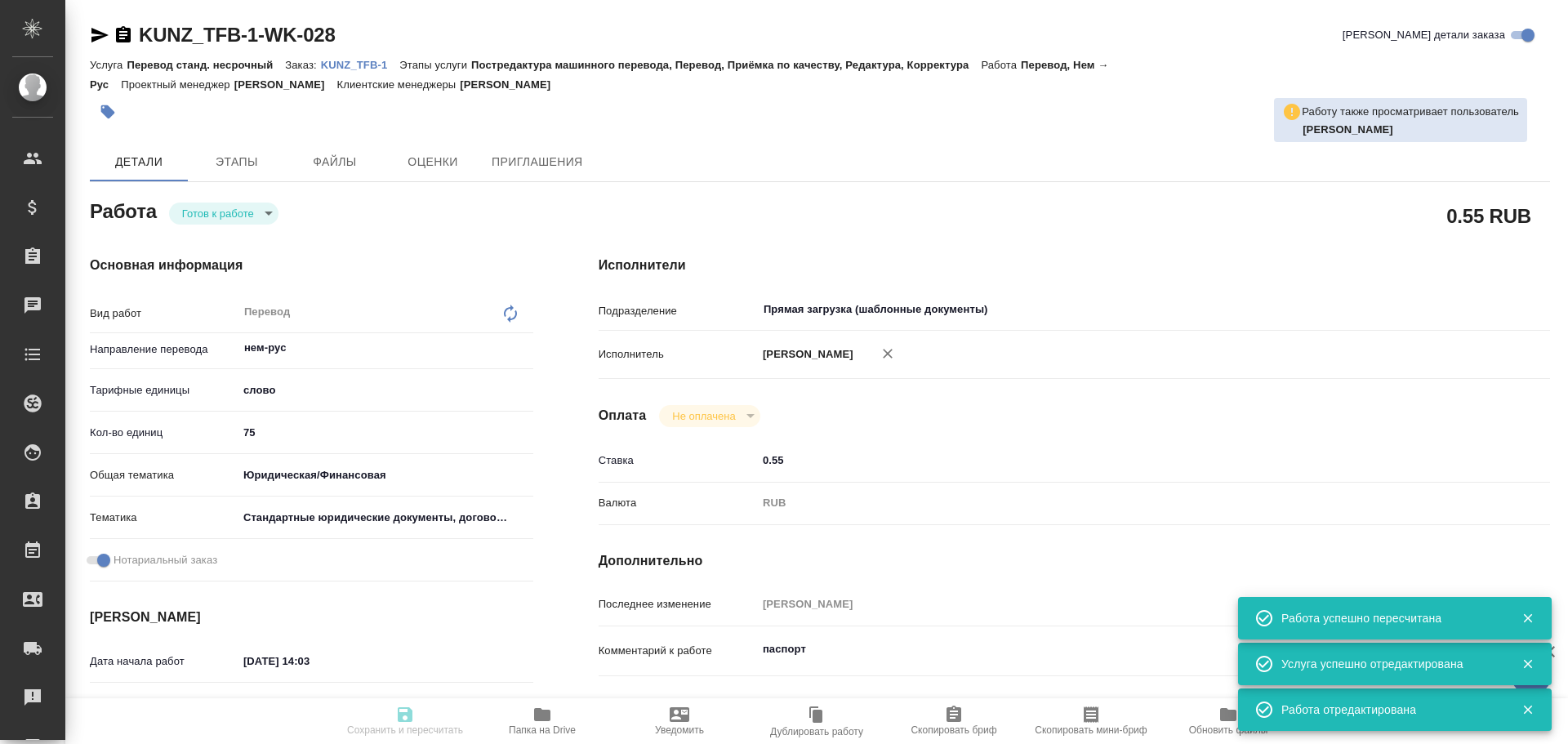
type textarea "x"
type input "KUNZ_TFB-1"
type input "Перевод станд. несрочный"
type input "Постредактура машинного перевода, Перевод, Приёмка по качеству, Редактура, Корр…"
type input "[PERSON_NAME]"
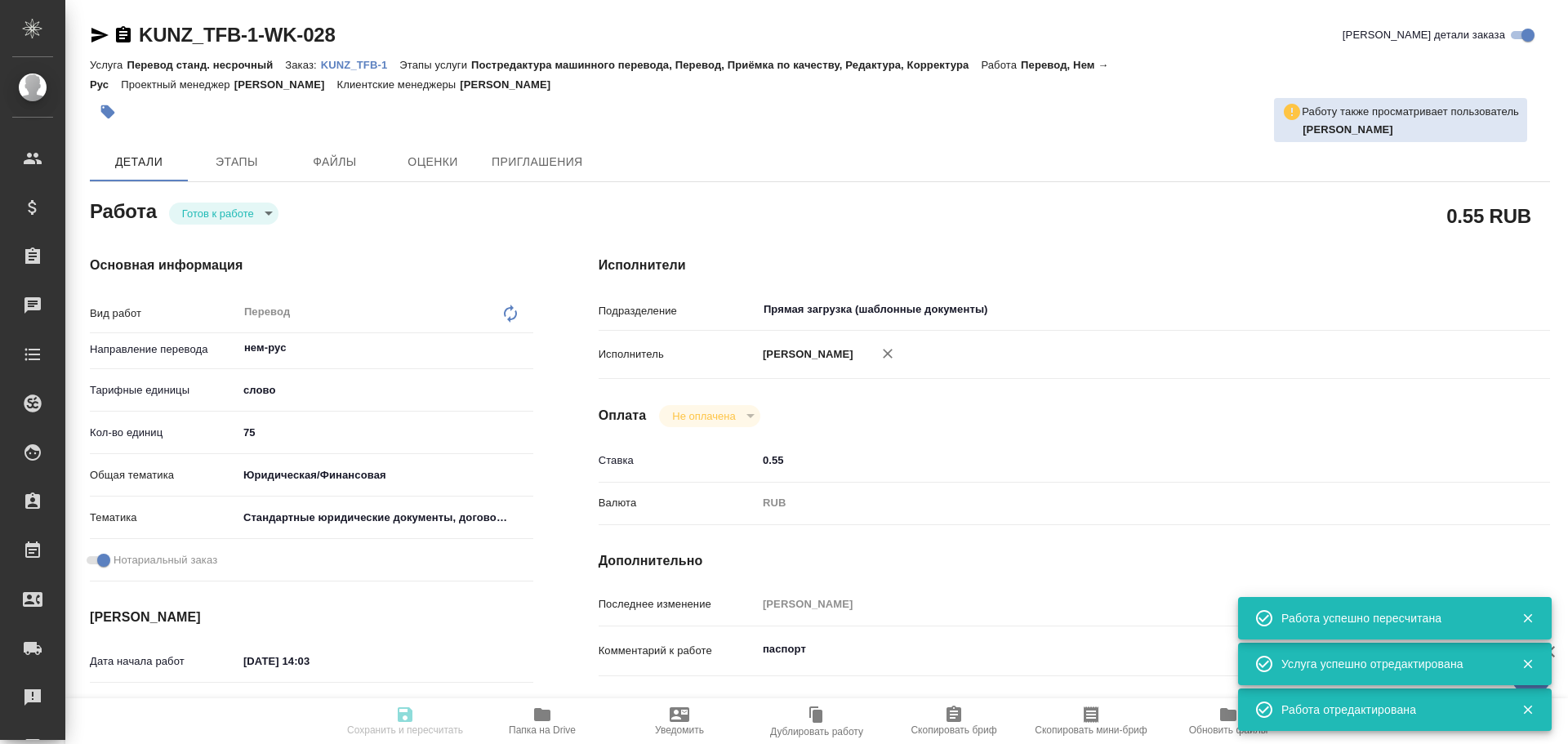
type input "/Clients/Трендфабрик/Orders/KUNZ_TFB-1"
type textarea "x"
type textarea "нем-рус, под нот"
type textarea "x"
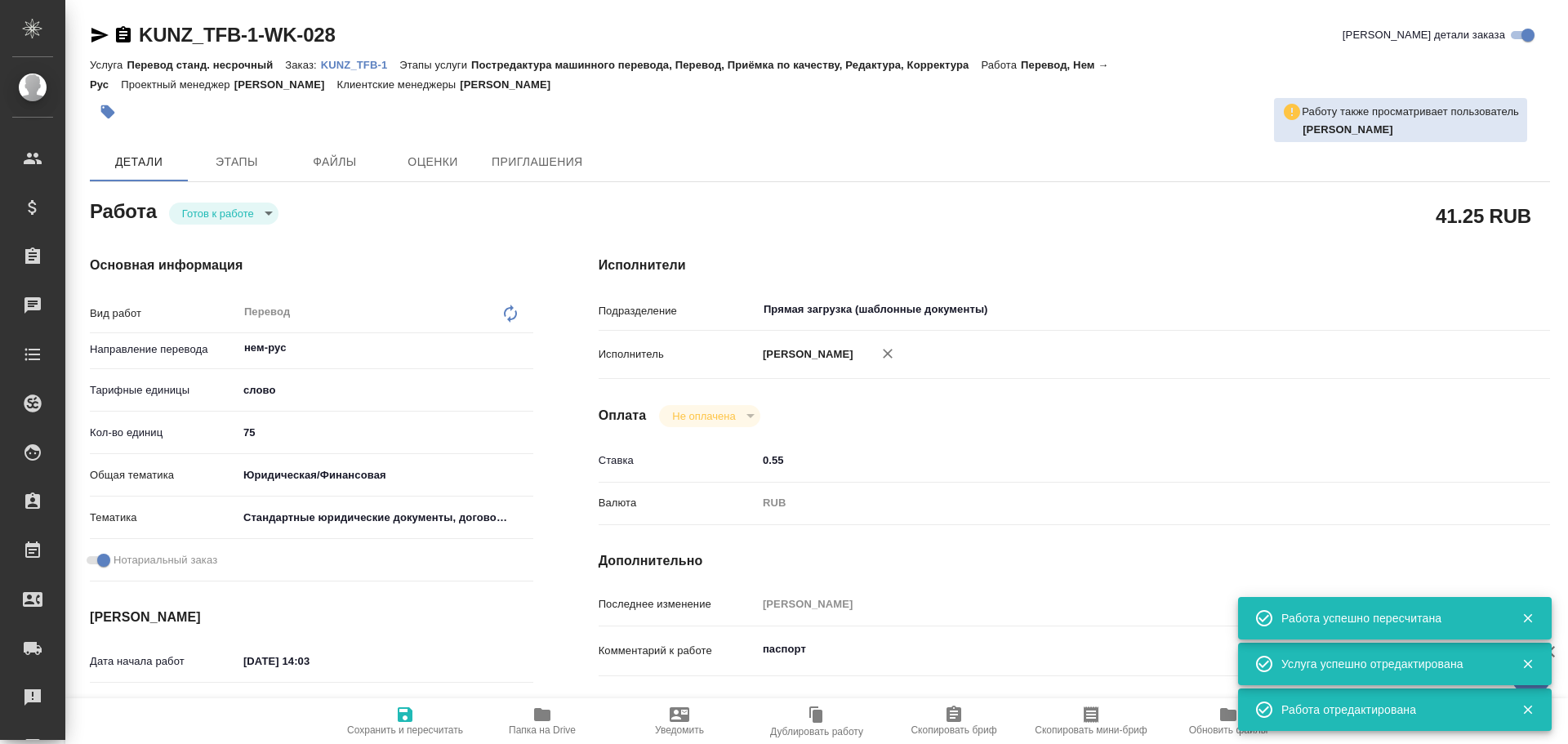
type textarea "x"
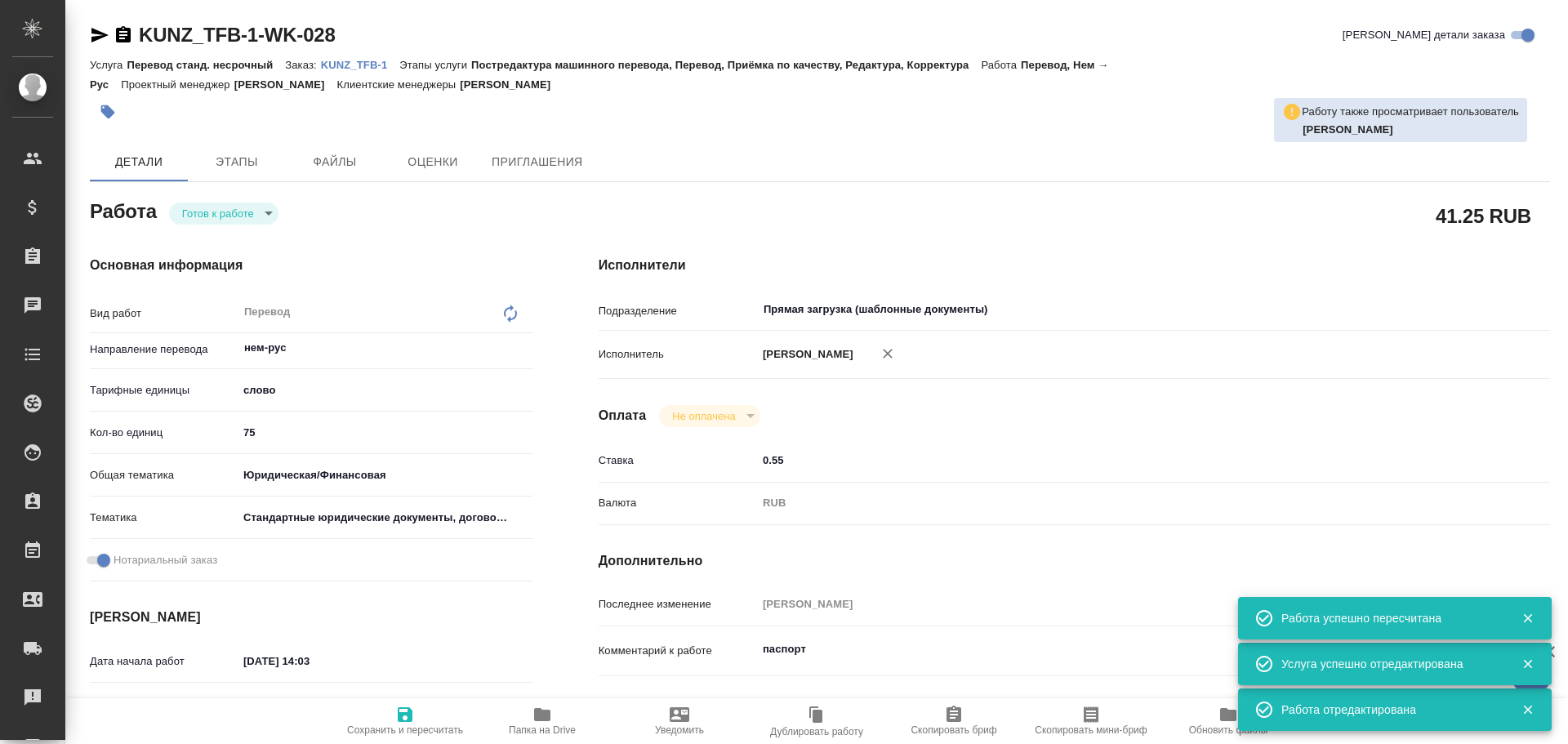
type textarea "x"
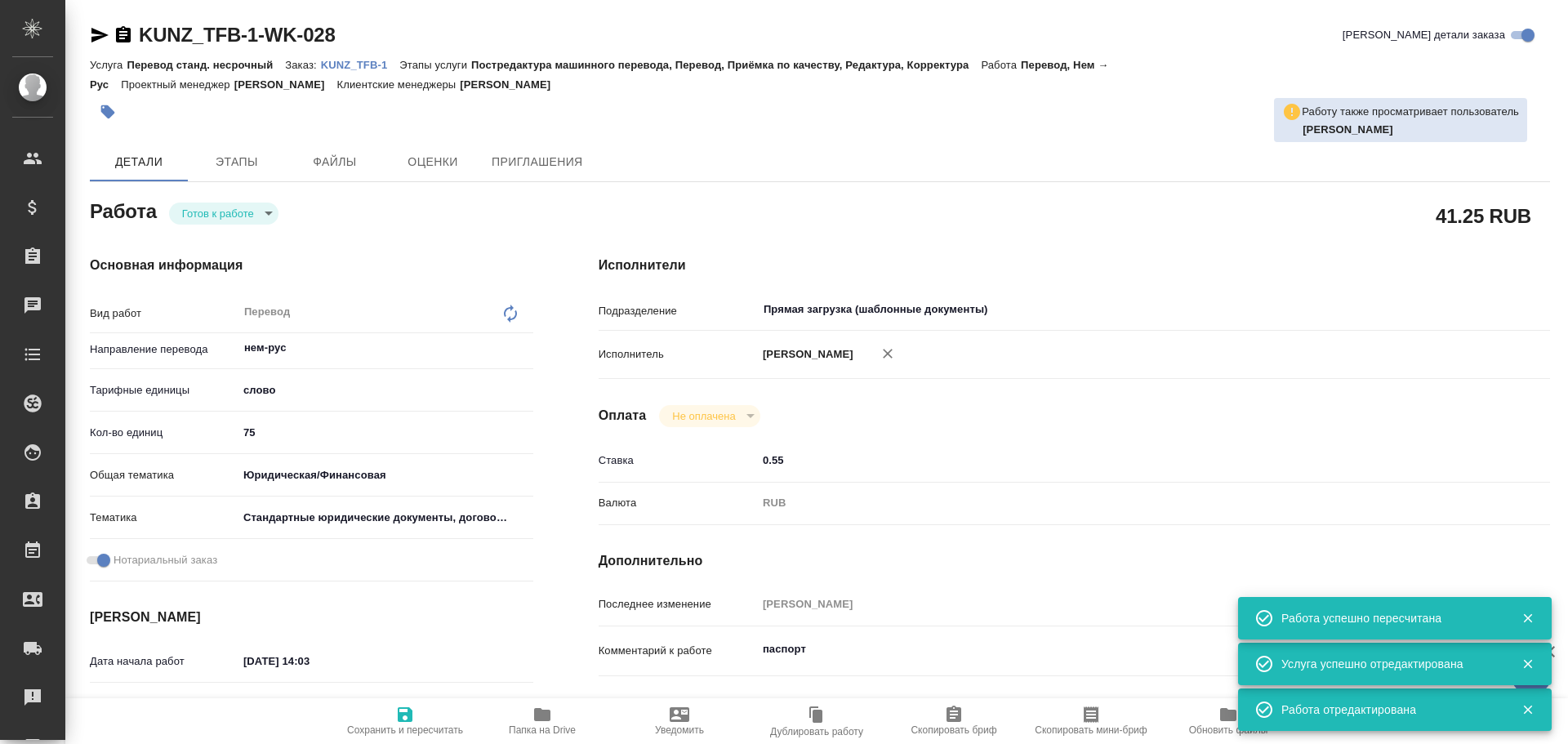
type textarea "x"
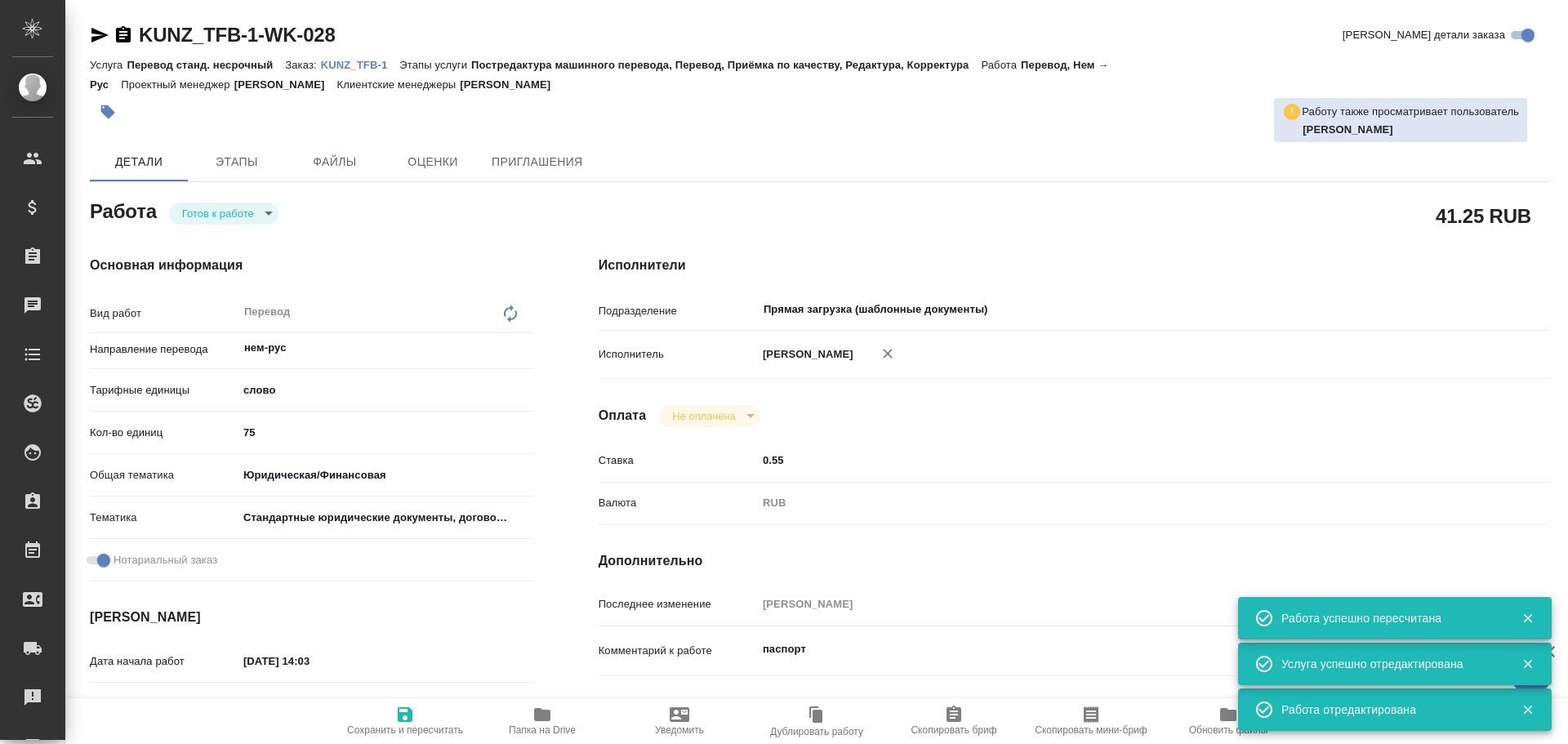
type textarea "x"
click at [207, 217] on body "🙏 .cls-1 fill:#fff; AWATERA [PERSON_NAME] Спецификации Заказы 0 Чаты Todo Проек…" at bounding box center [784, 372] width 1568 height 744
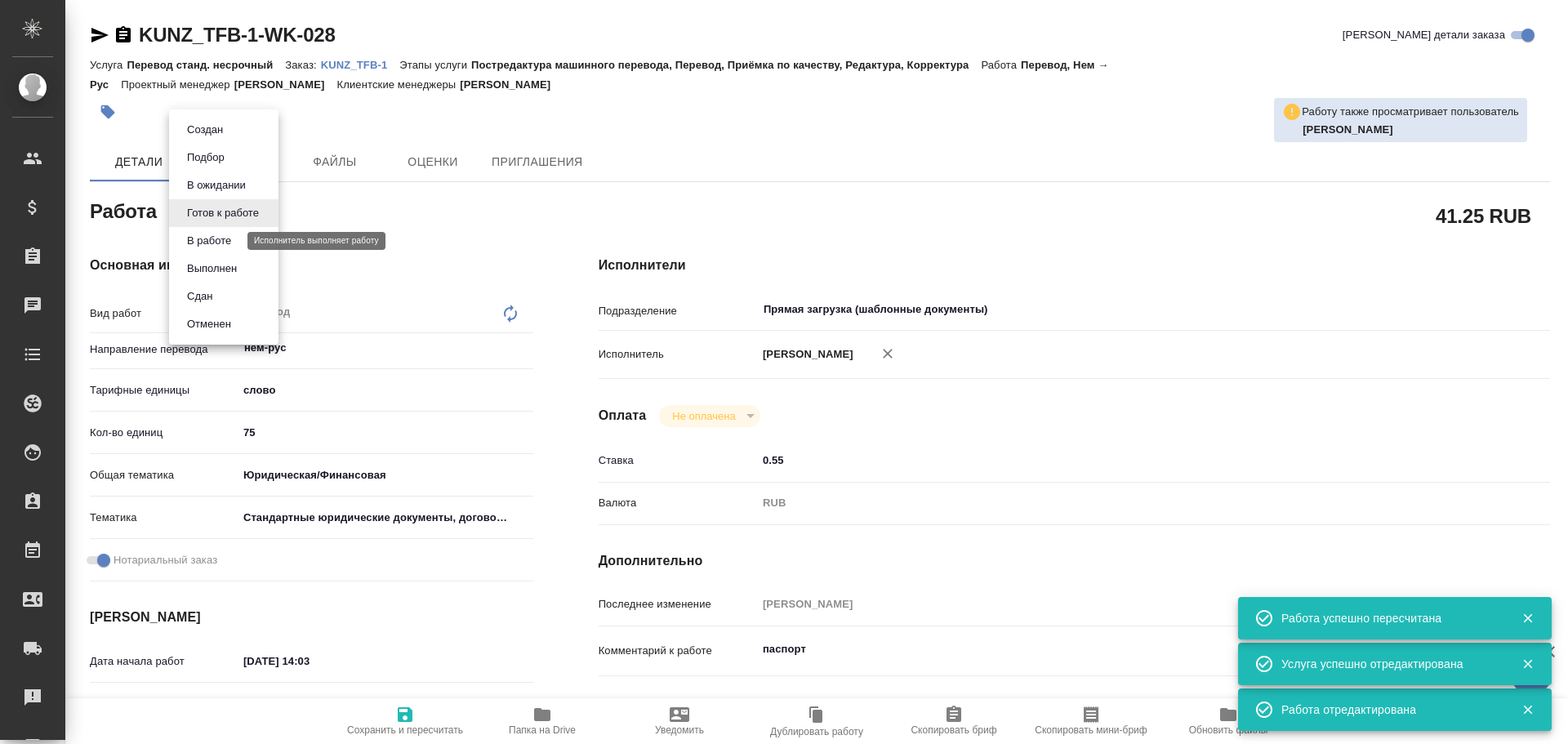
type textarea "x"
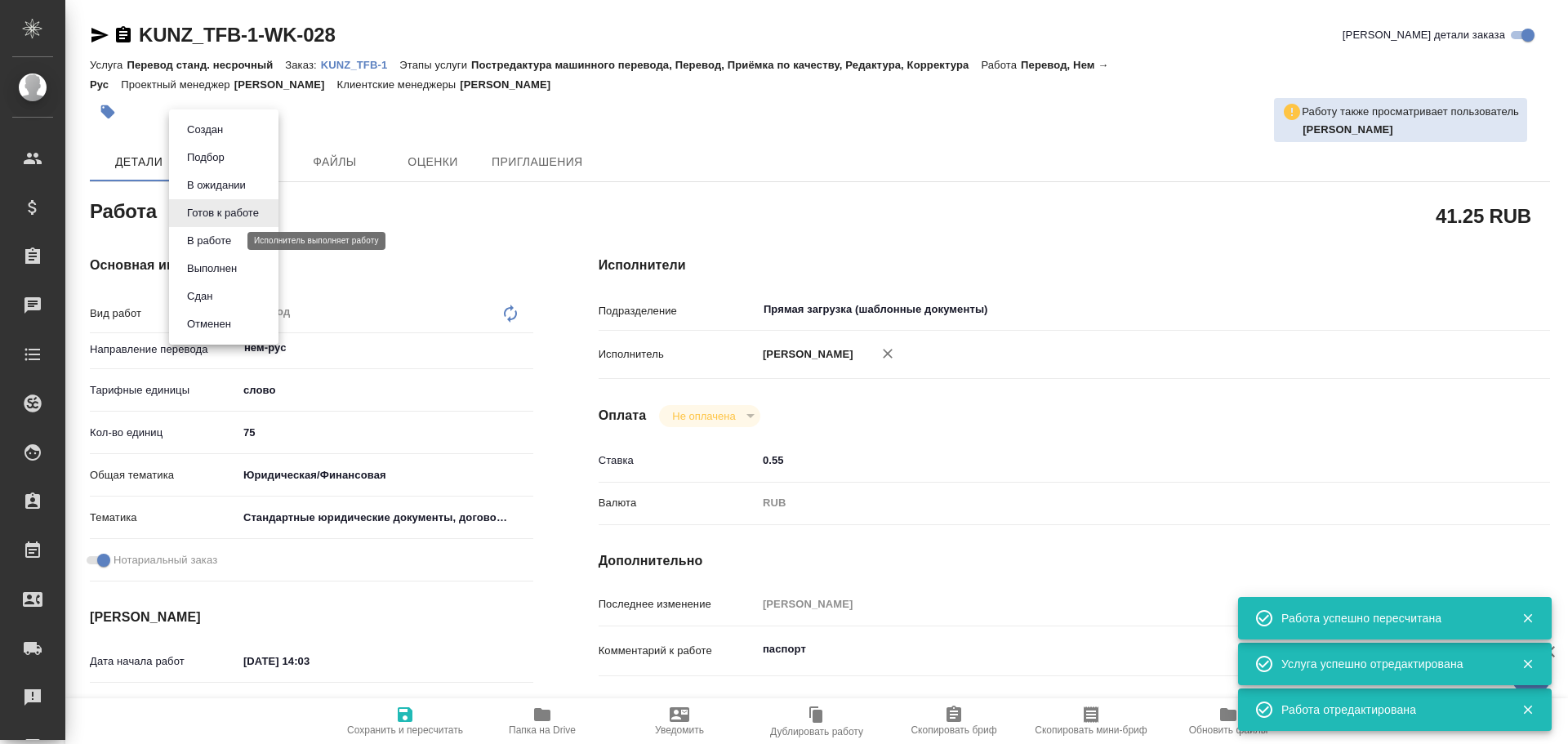
click at [196, 249] on button "В работе" at bounding box center [209, 240] width 54 height 18
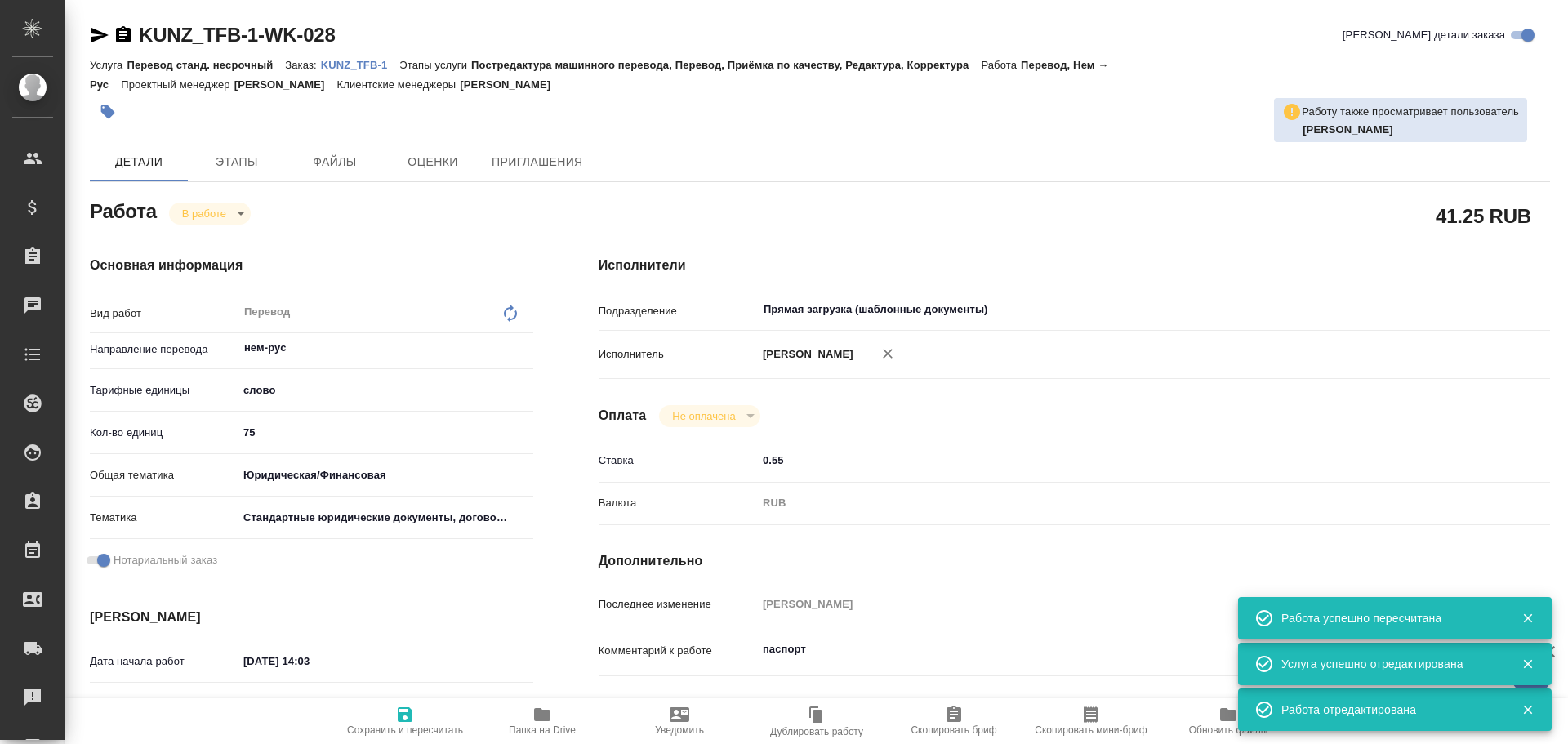
type textarea "x"
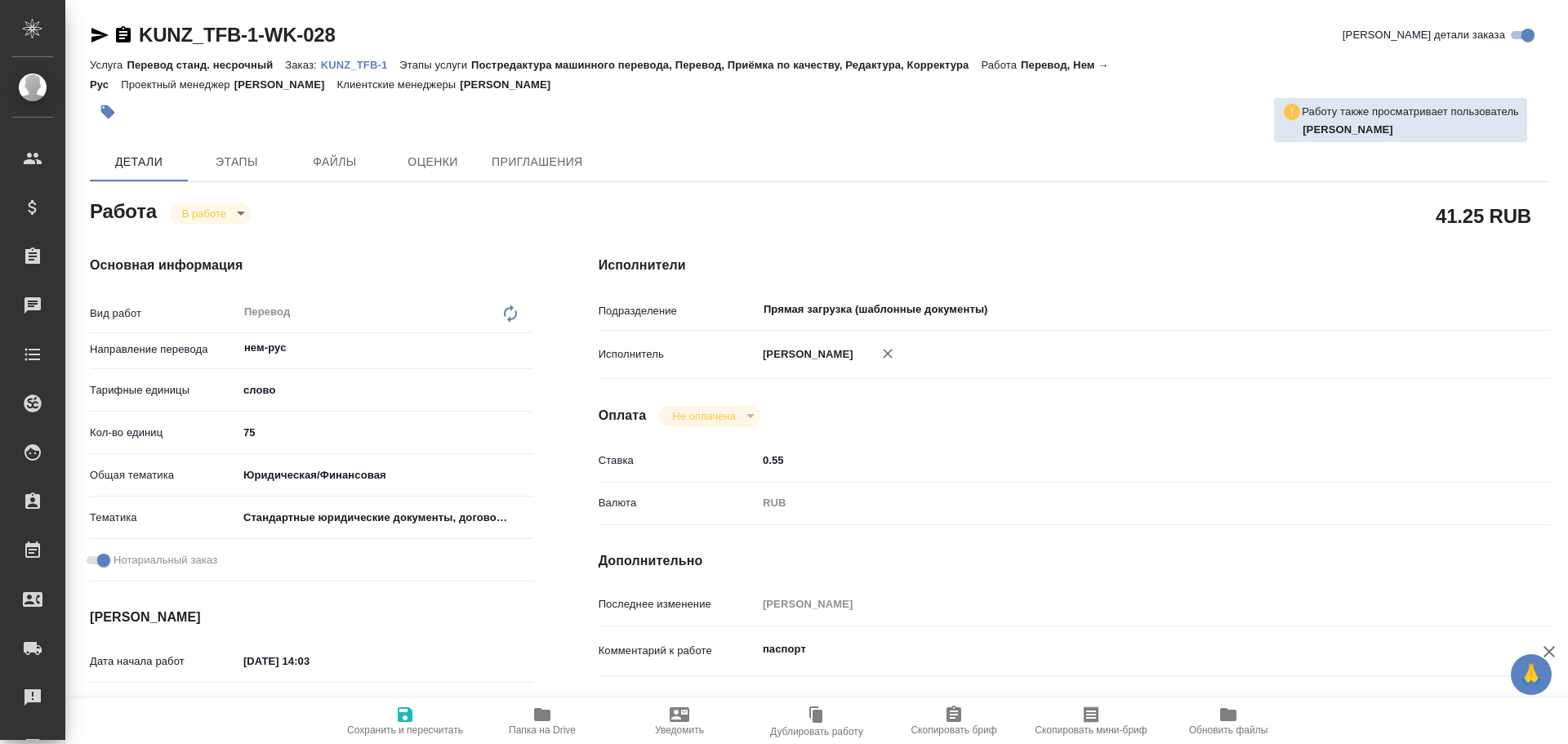
type textarea "x"
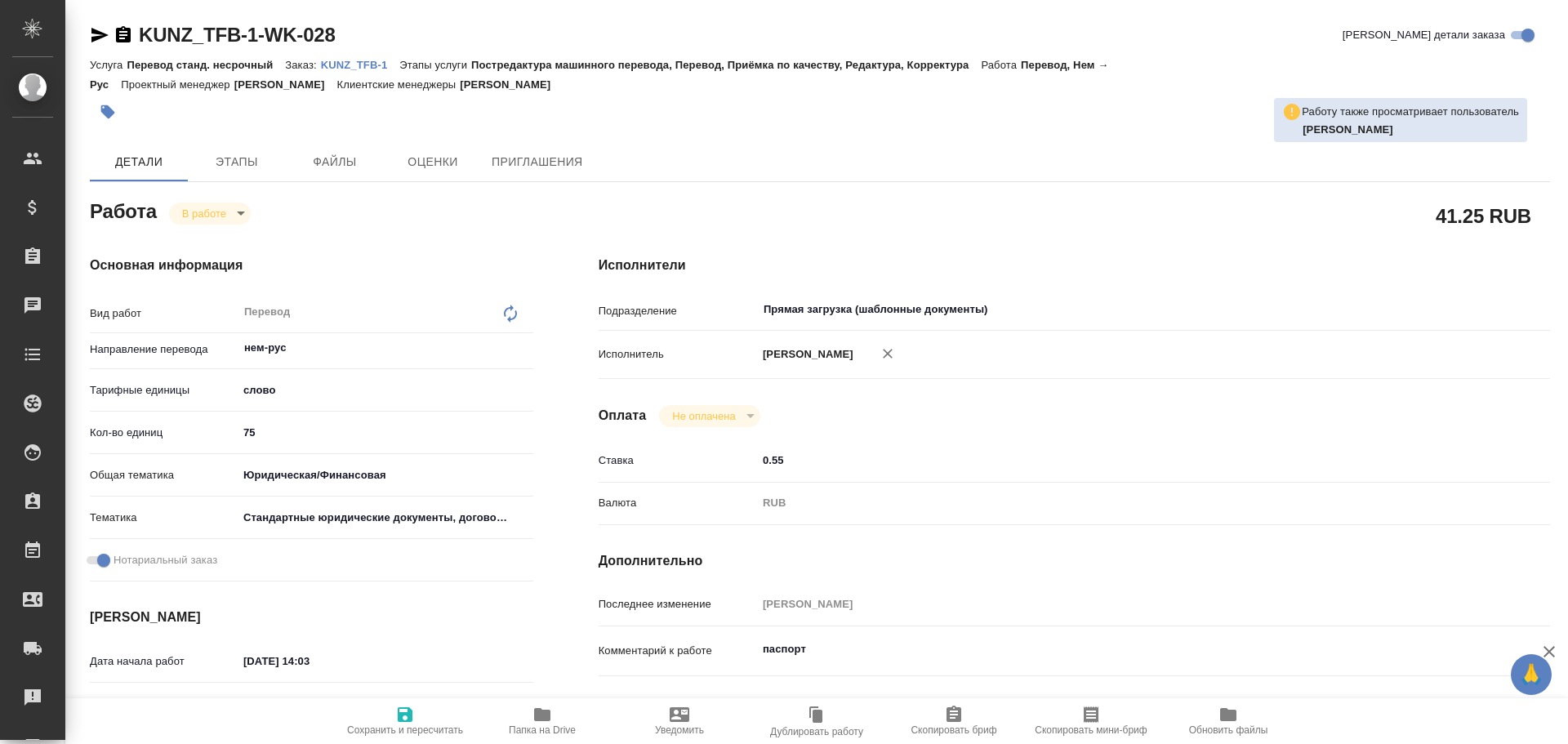
type textarea "x"
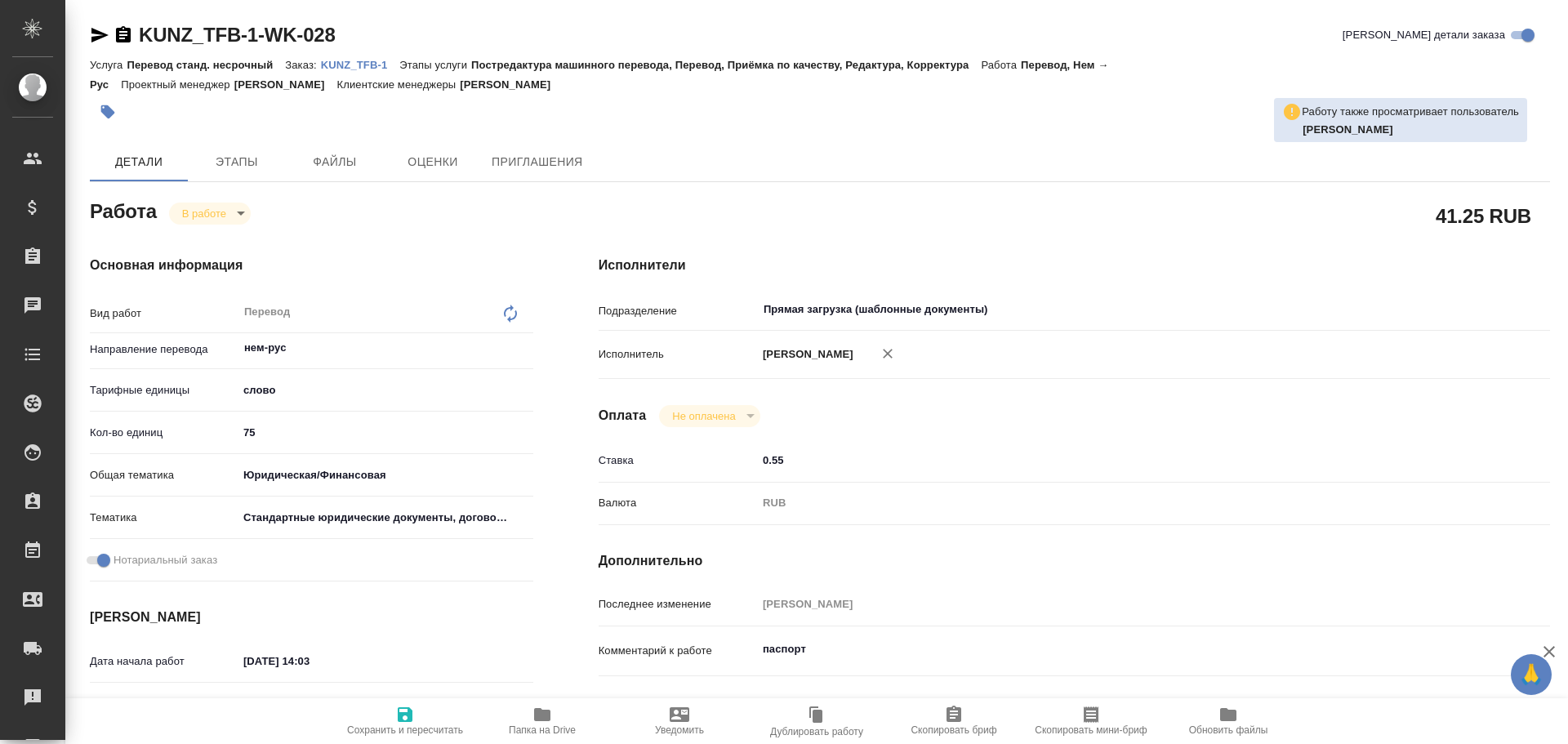
type textarea "x"
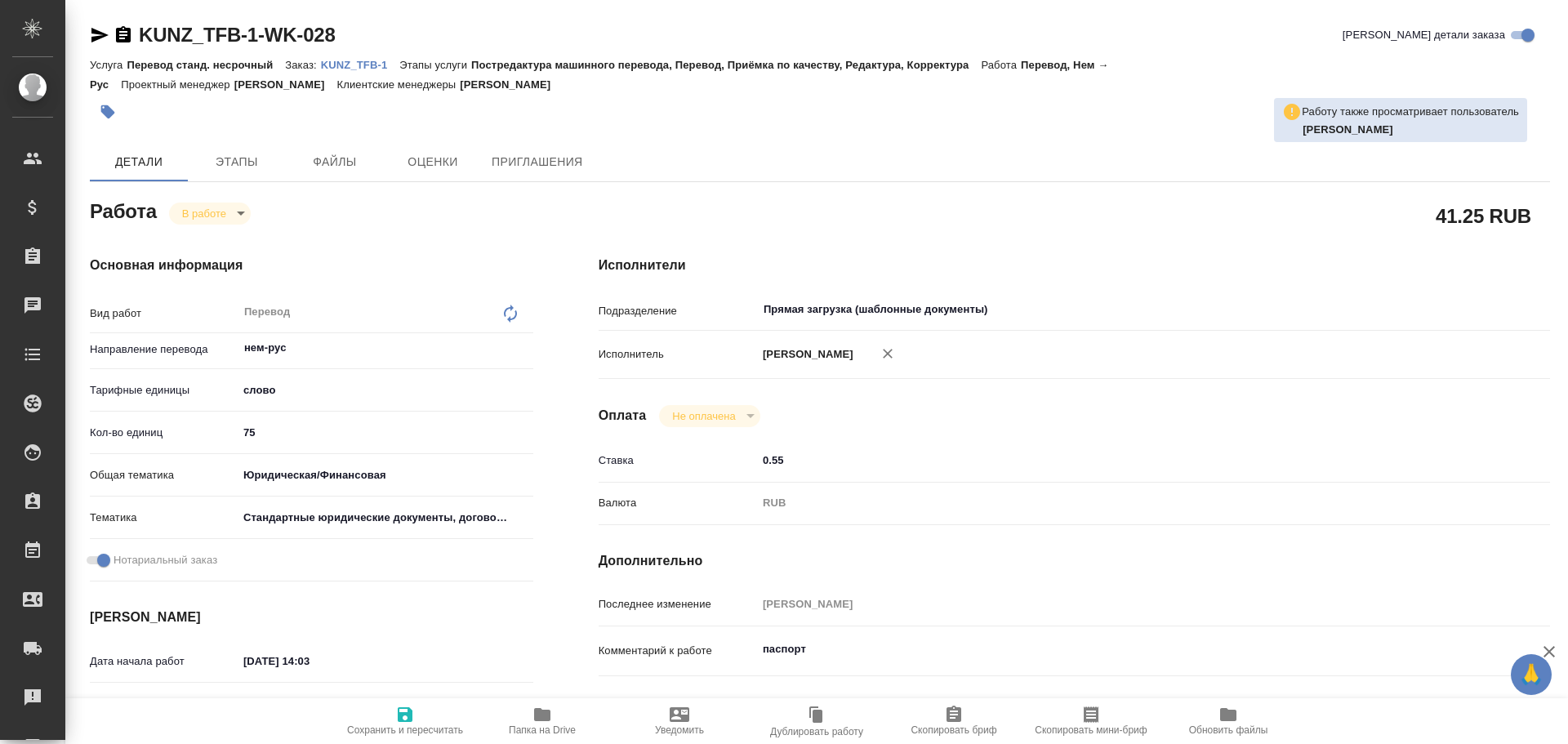
type textarea "x"
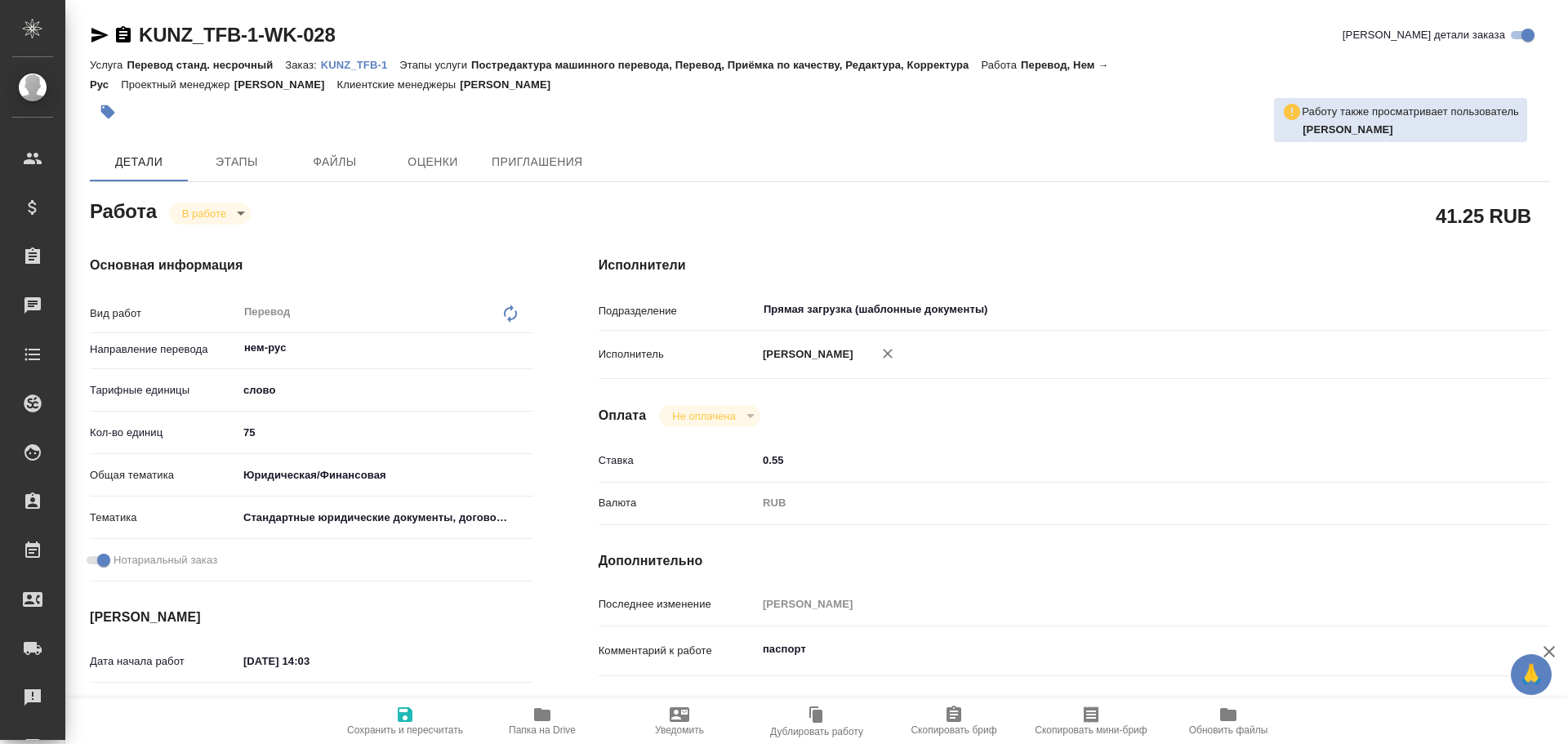
type textarea "x"
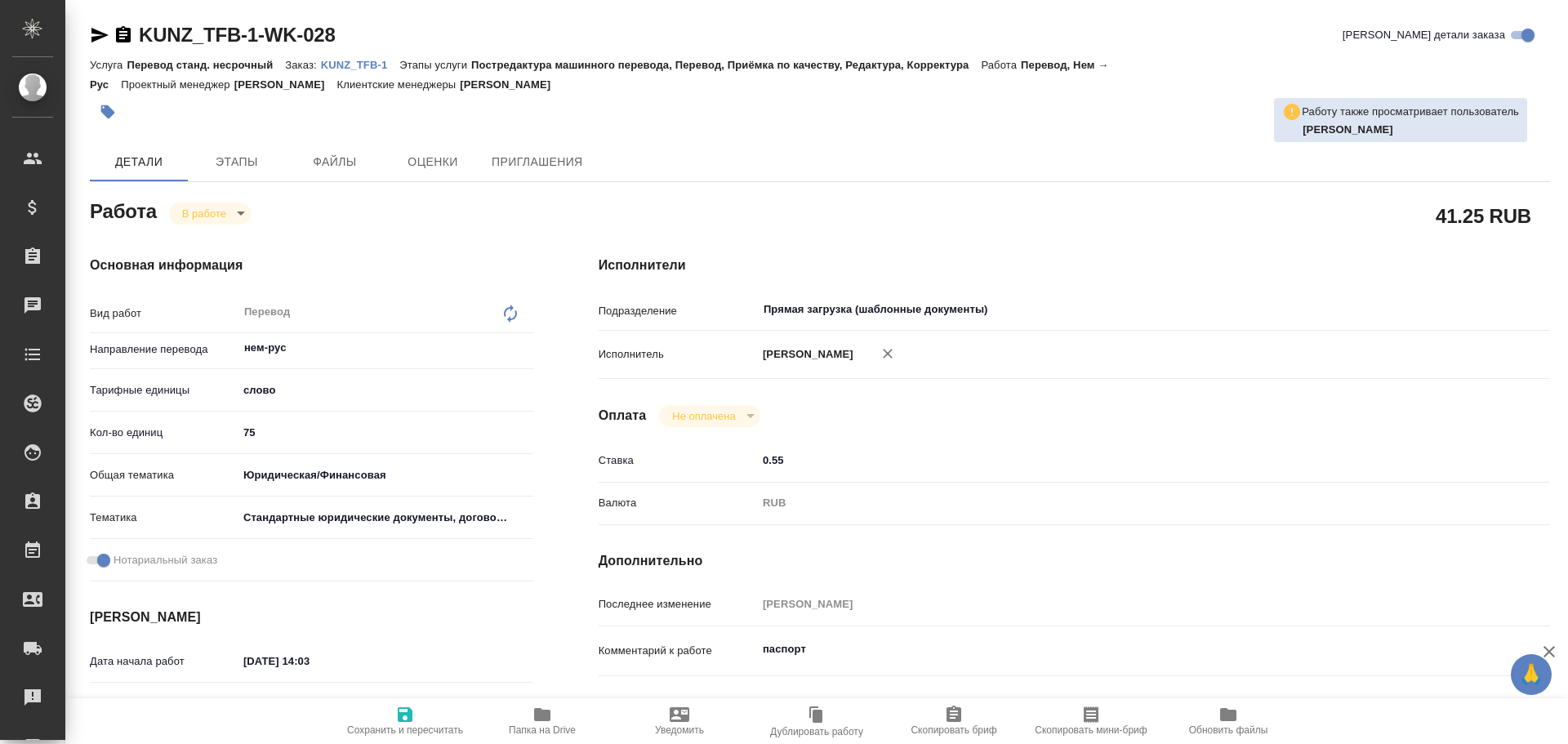
type textarea "x"
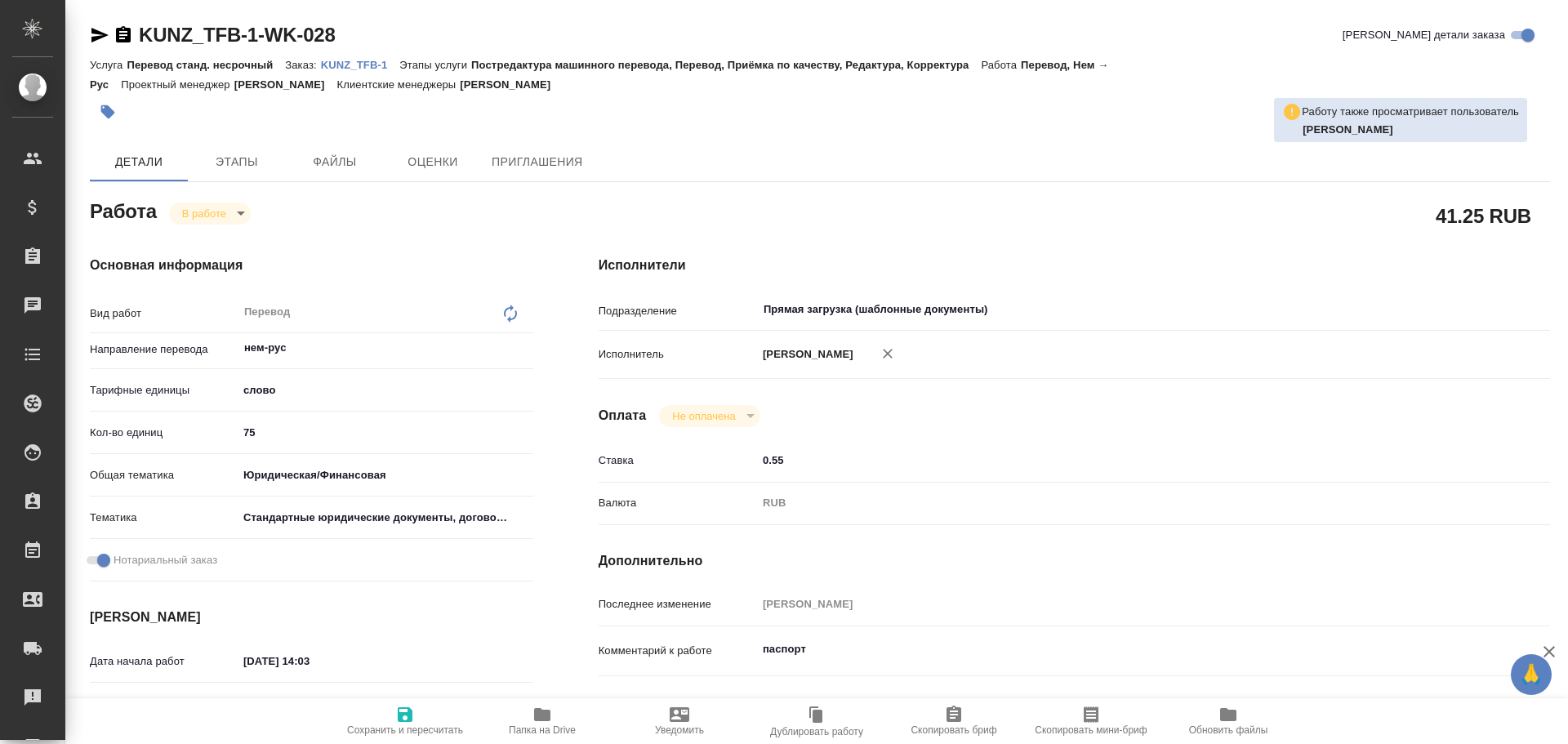
type textarea "x"
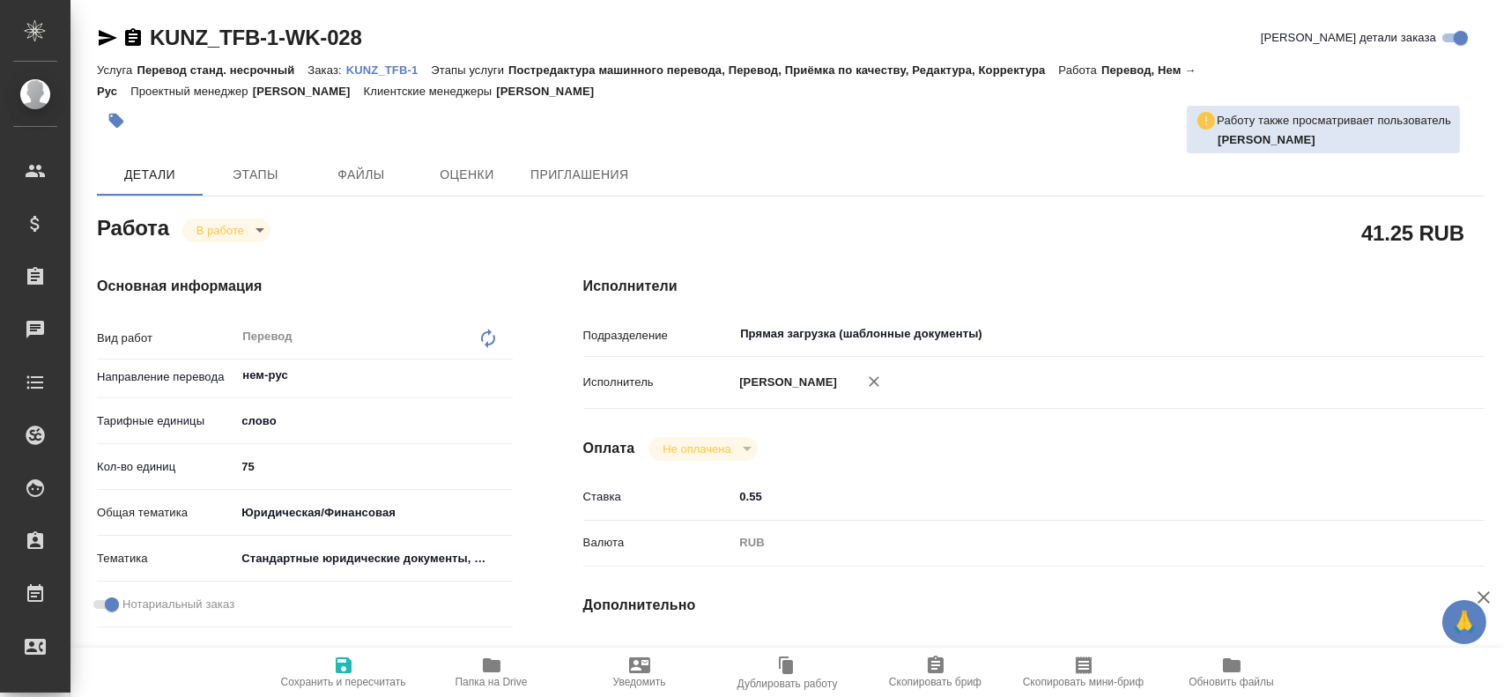
type textarea "x"
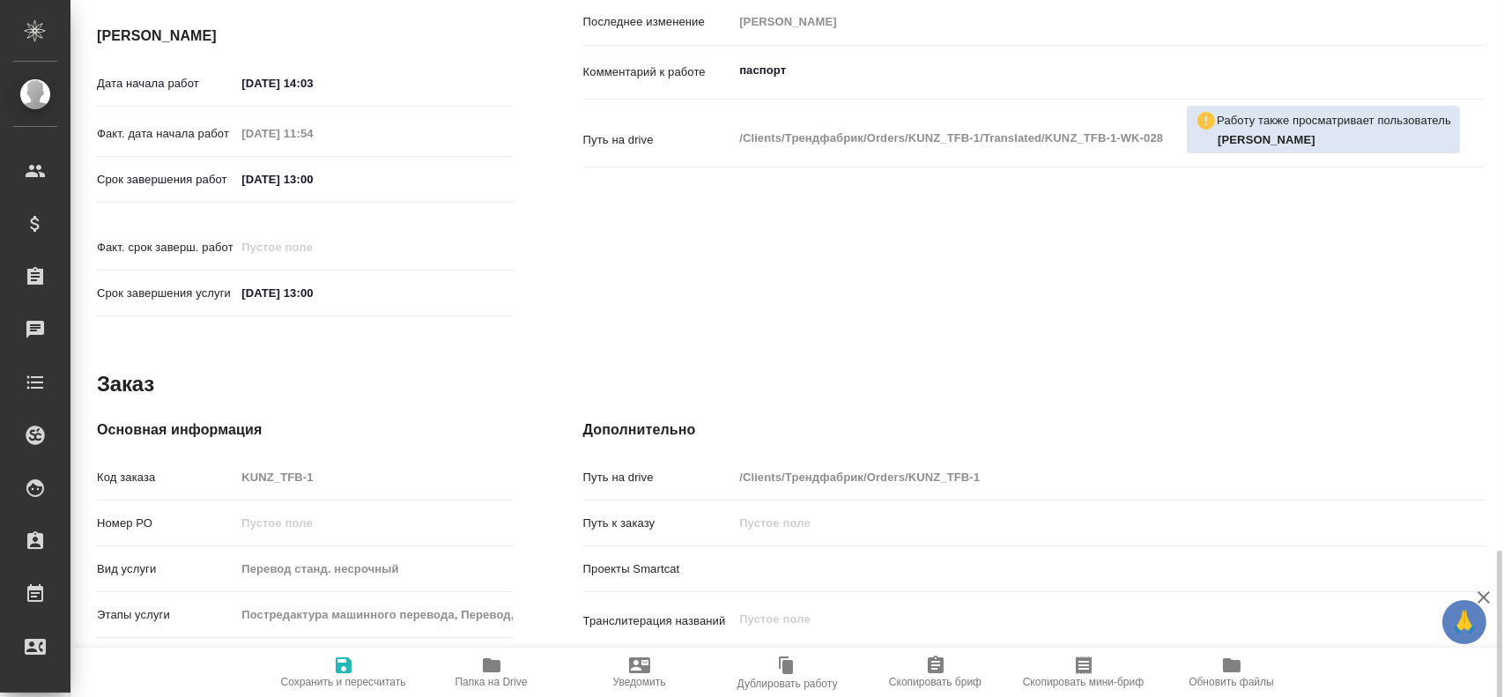
scroll to position [806, 0]
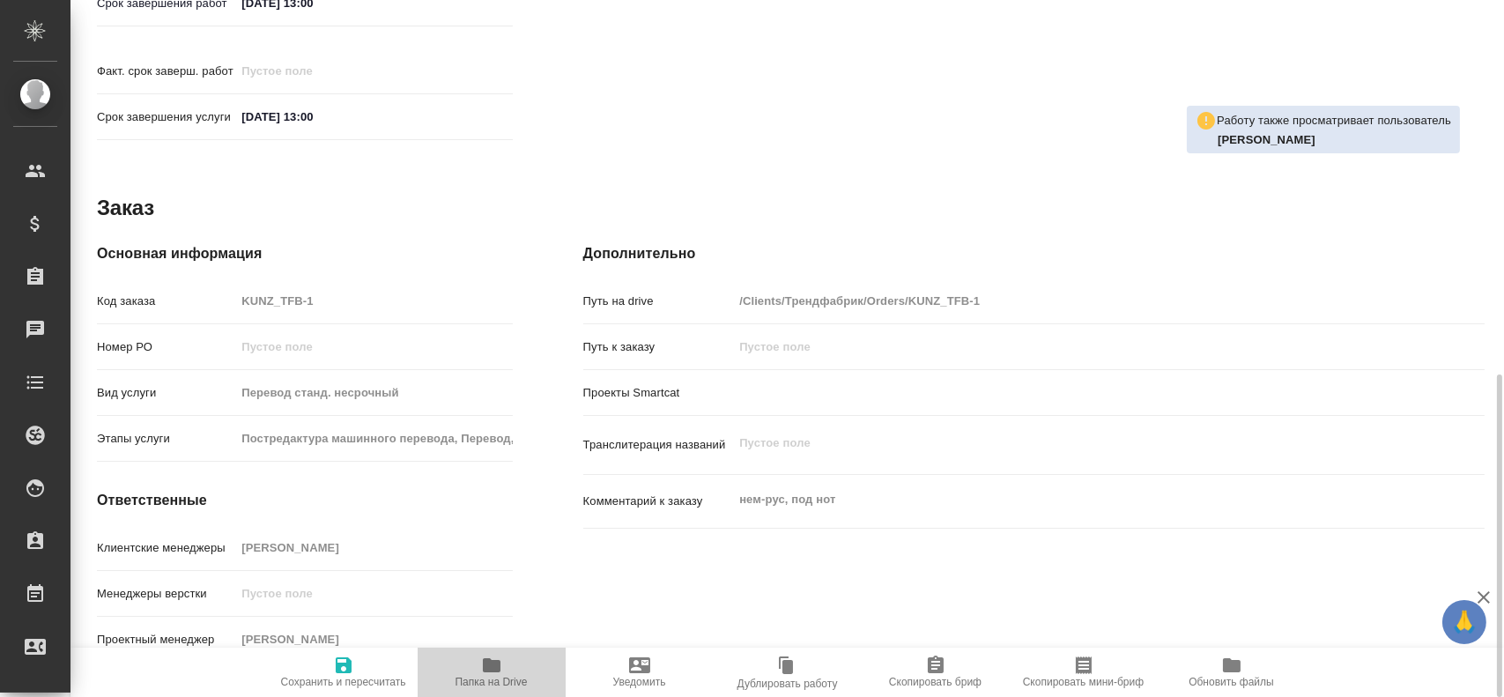
click at [483, 669] on icon "button" at bounding box center [492, 665] width 18 height 14
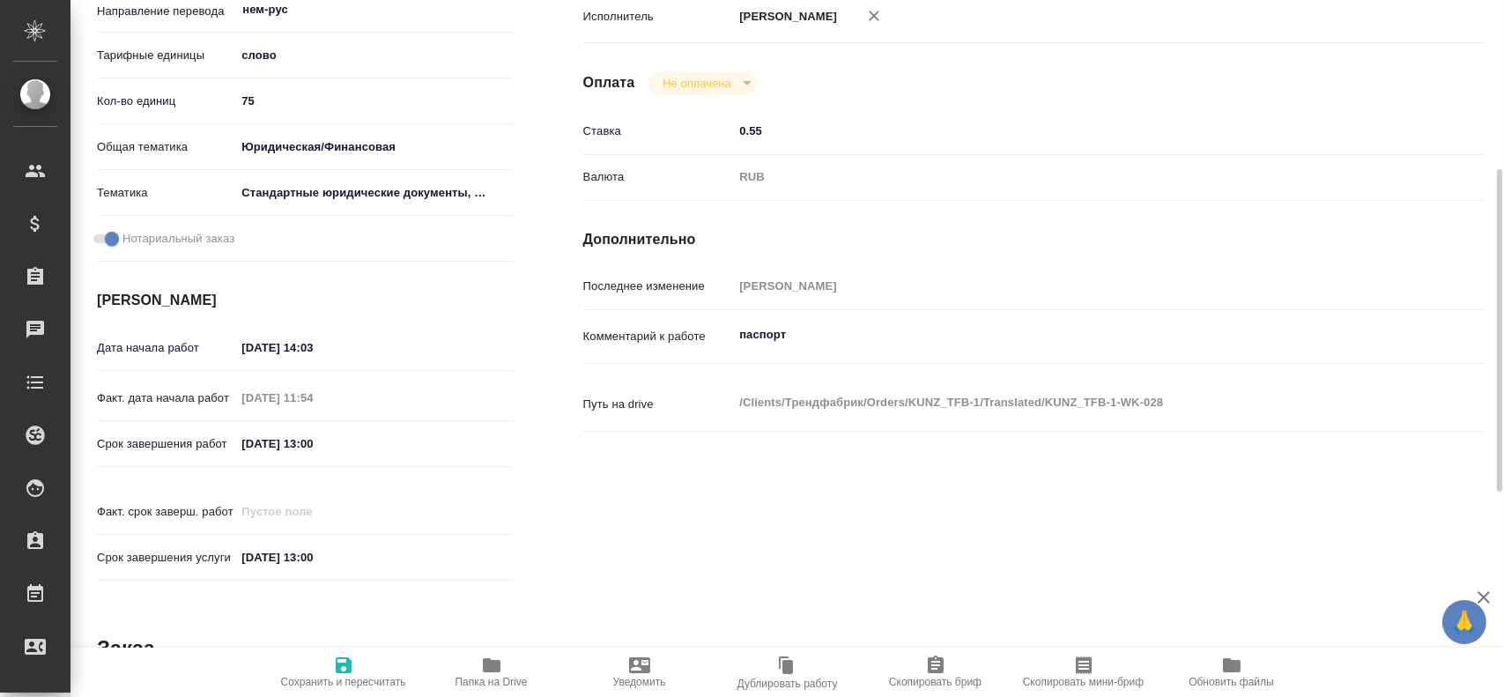
scroll to position [0, 0]
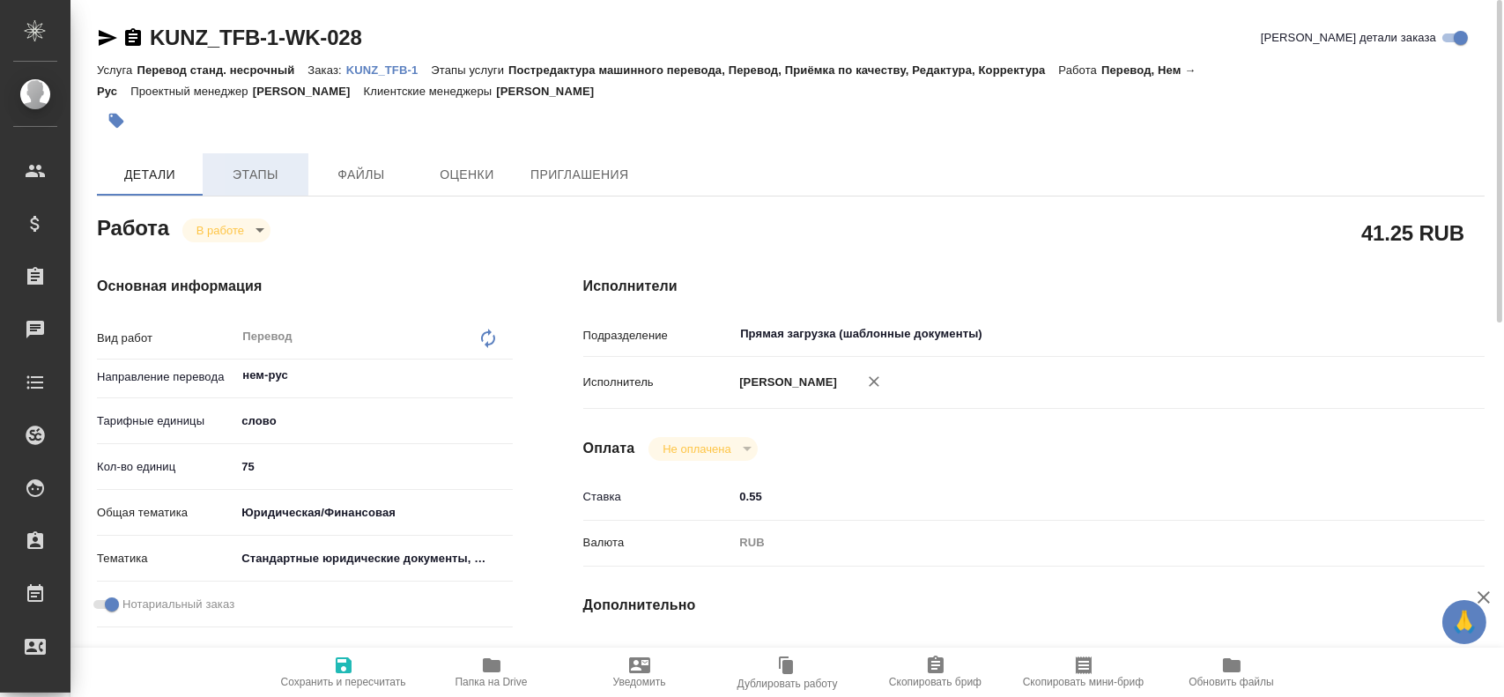
click at [251, 189] on button "Этапы" at bounding box center [256, 174] width 106 height 42
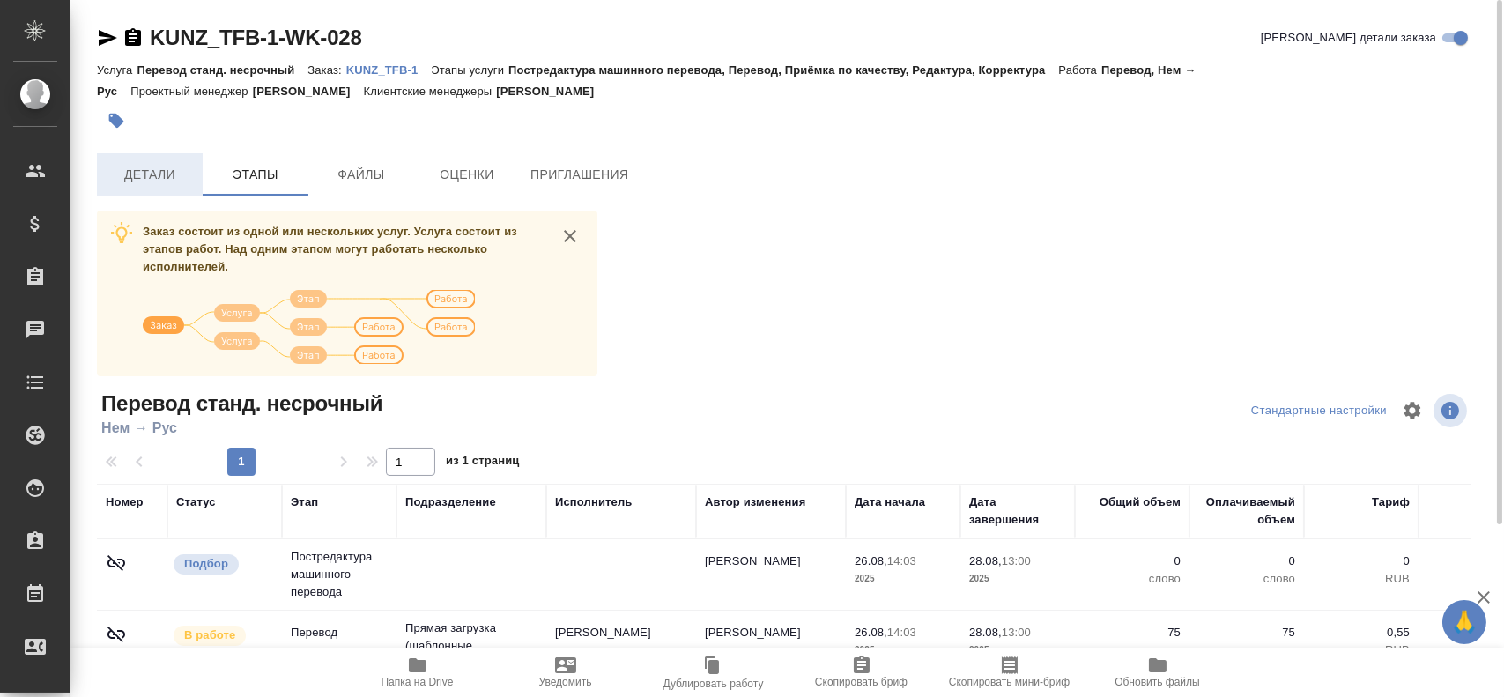
click at [167, 182] on span "Детали" at bounding box center [150, 175] width 85 height 22
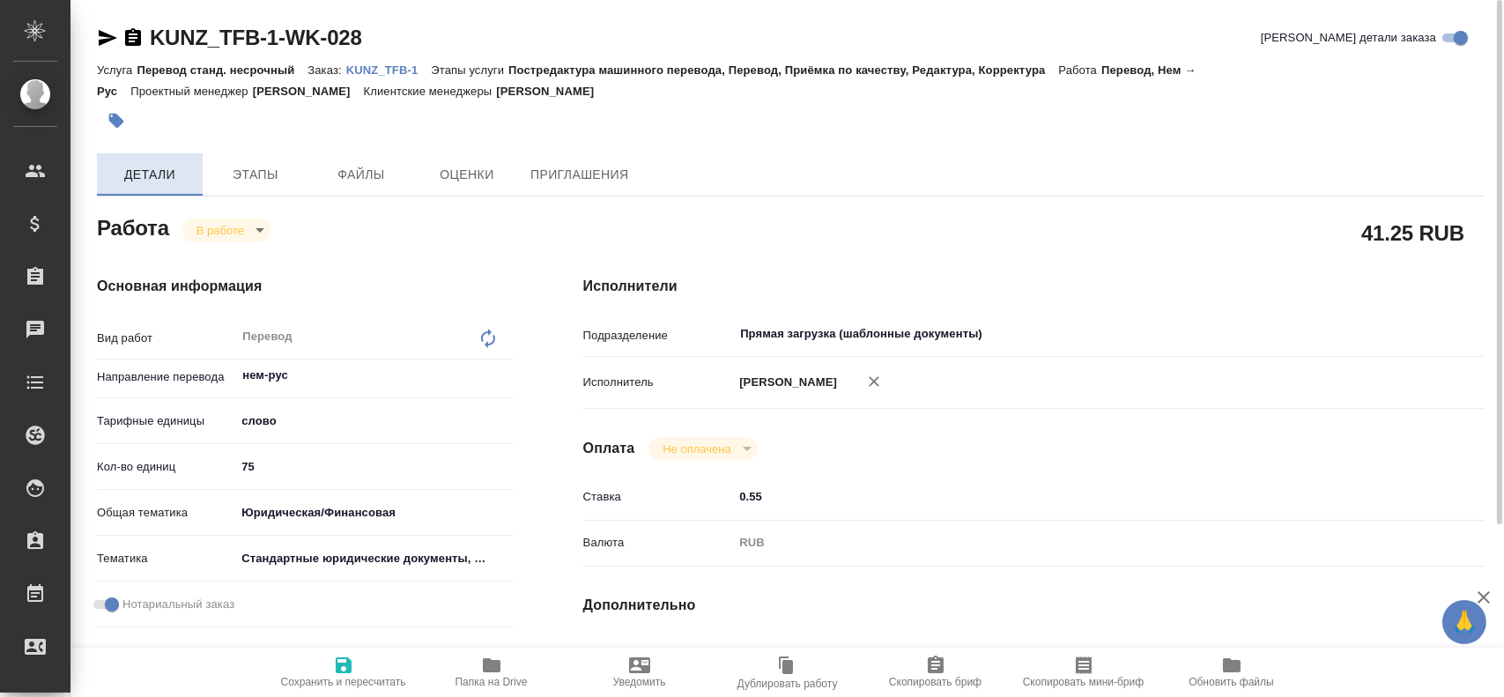
type textarea "x"
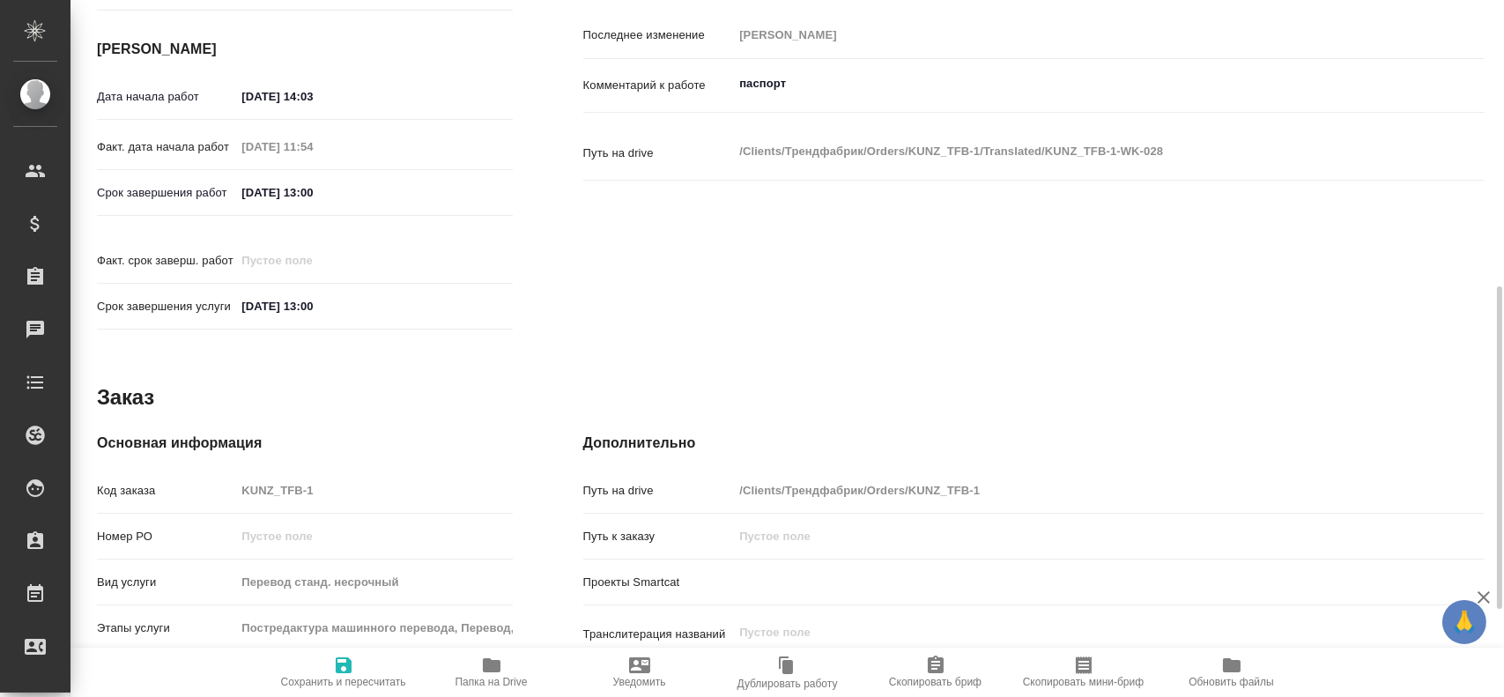
scroll to position [806, 0]
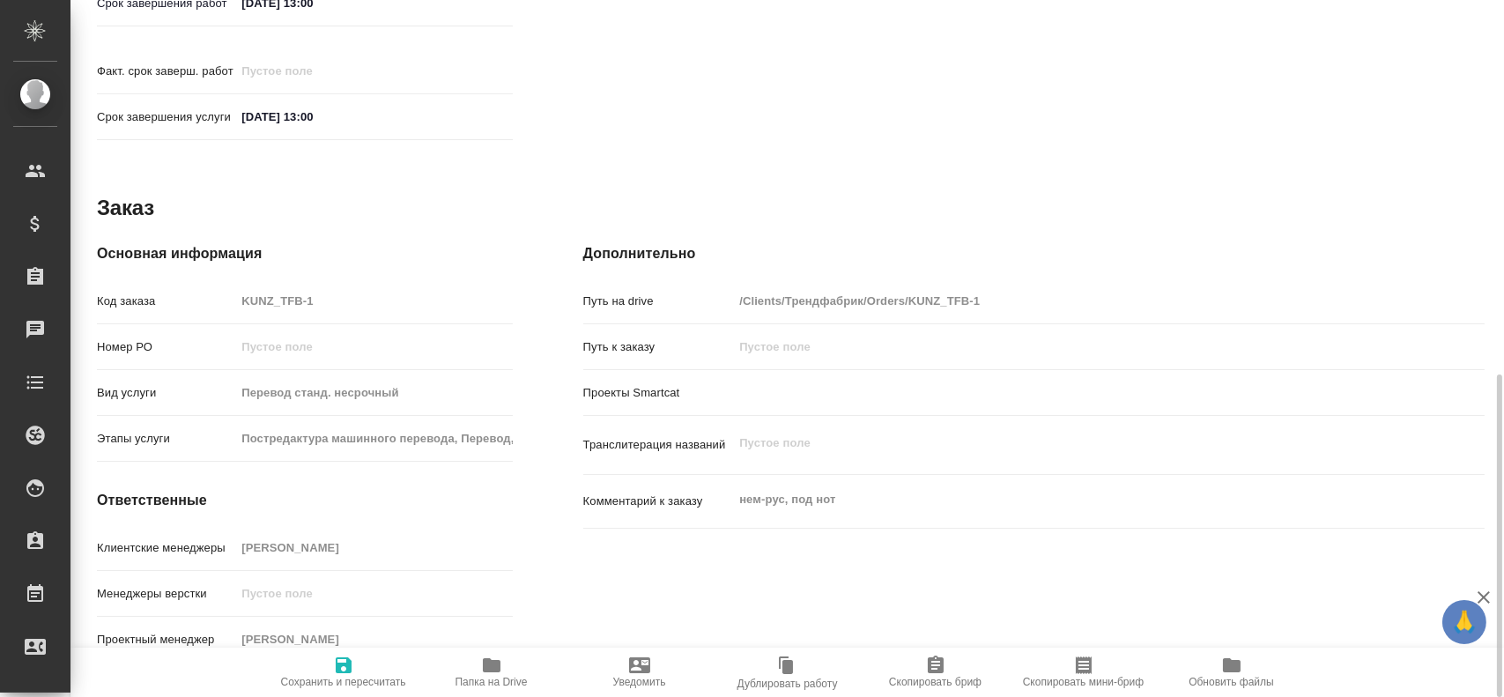
click at [496, 679] on span "Папка на Drive" at bounding box center [492, 682] width 72 height 12
